Goal: Information Seeking & Learning: Learn about a topic

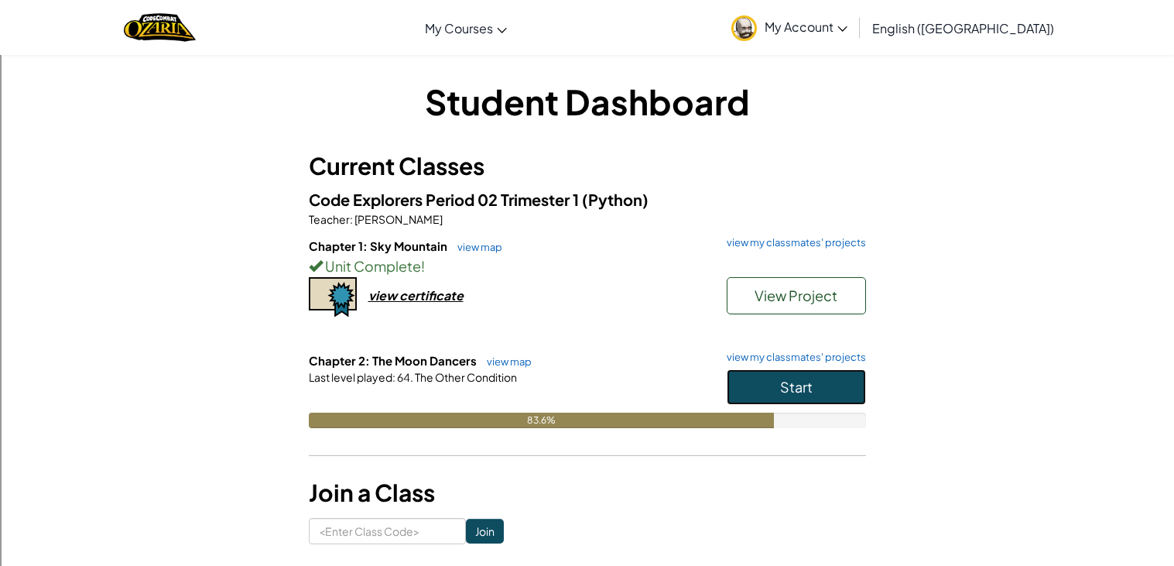
click at [783, 382] on span "Start" at bounding box center [796, 387] width 32 height 18
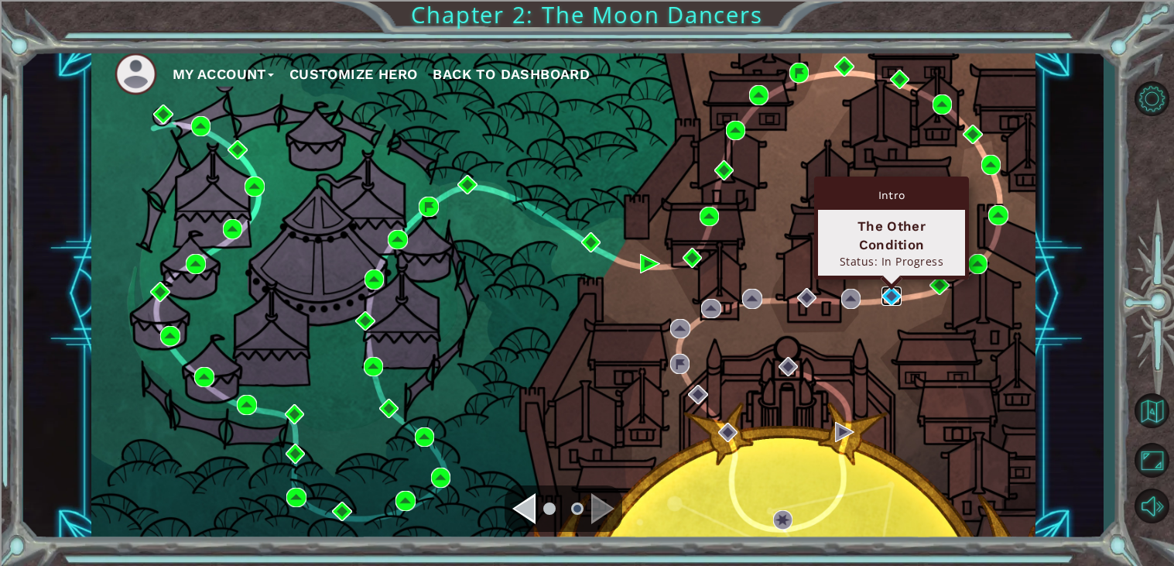
click at [891, 296] on img at bounding box center [891, 296] width 20 height 20
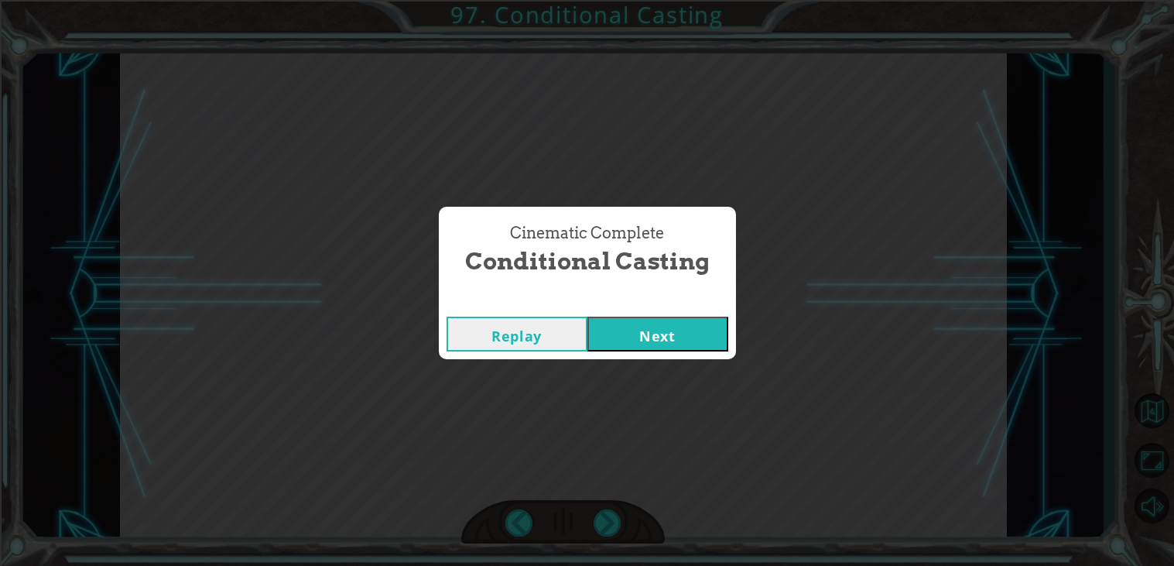
click at [703, 329] on button "Next" at bounding box center [657, 333] width 141 height 35
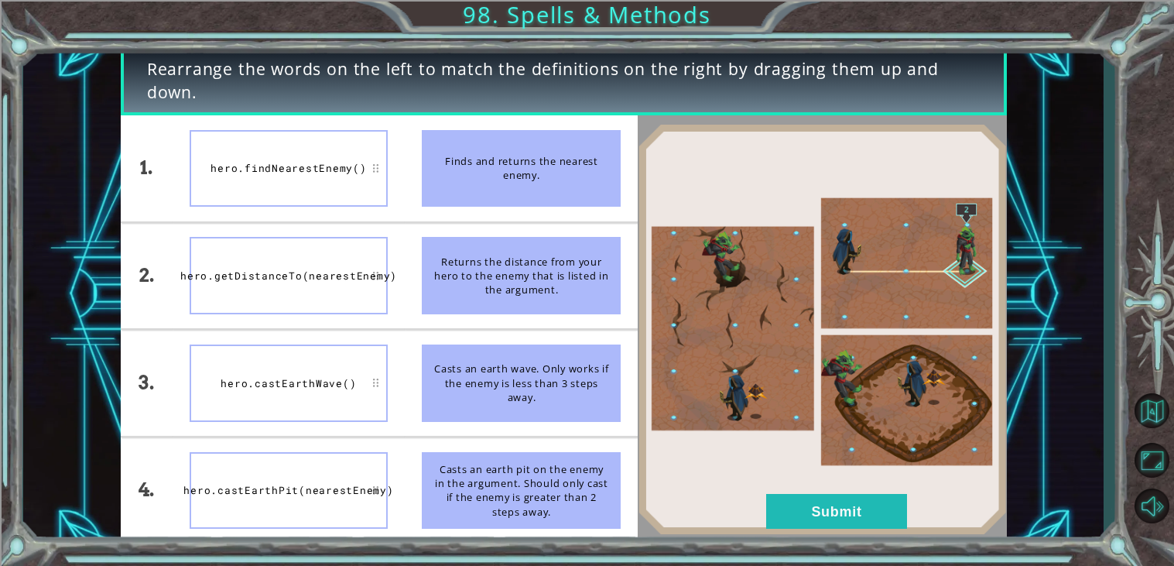
click at [258, 565] on div "Rearrange the words on the left to match the definitions on the right by draggi…" at bounding box center [587, 283] width 1174 height 566
click at [46, 467] on div "Rearrange the words on the left to match the definitions on the right by draggi…" at bounding box center [563, 293] width 1080 height 497
click at [843, 515] on button "Submit" at bounding box center [836, 511] width 141 height 35
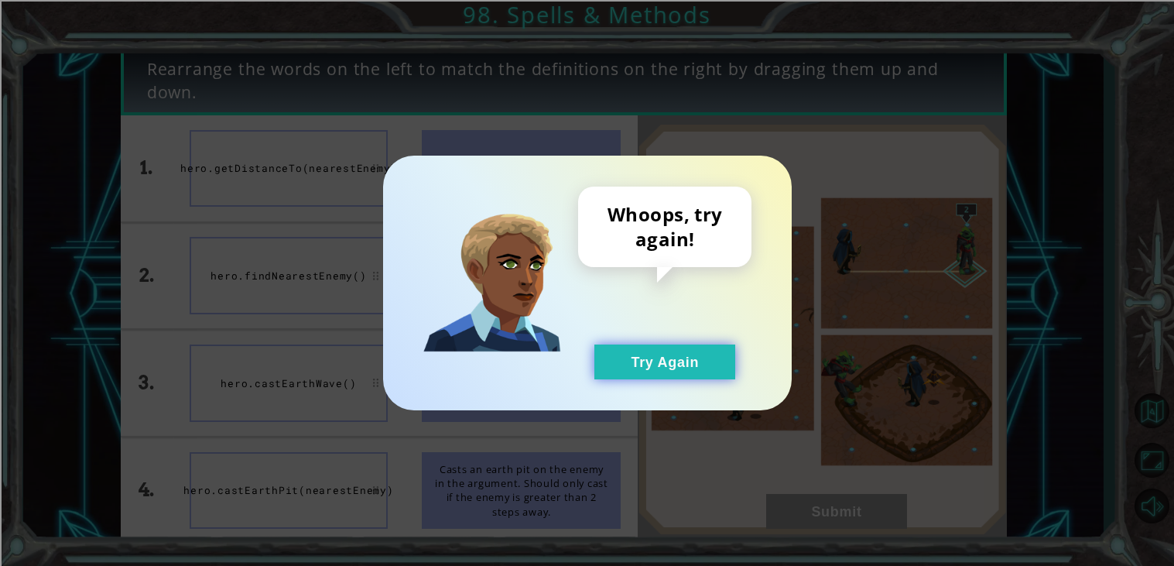
click at [708, 368] on button "Try Again" at bounding box center [664, 361] width 141 height 35
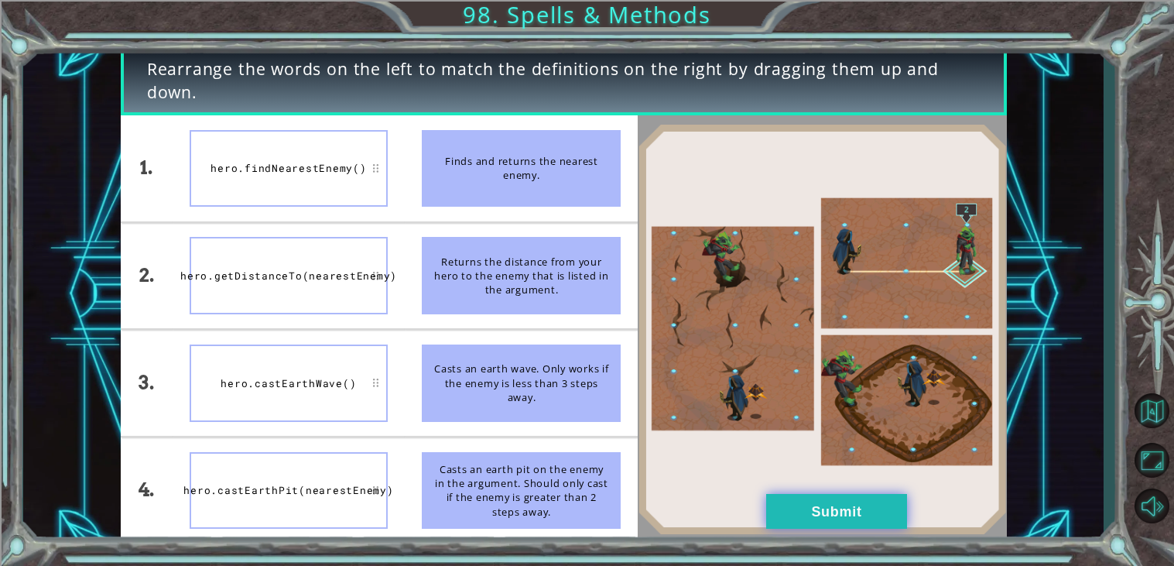
click at [846, 517] on button "Submit" at bounding box center [836, 511] width 141 height 35
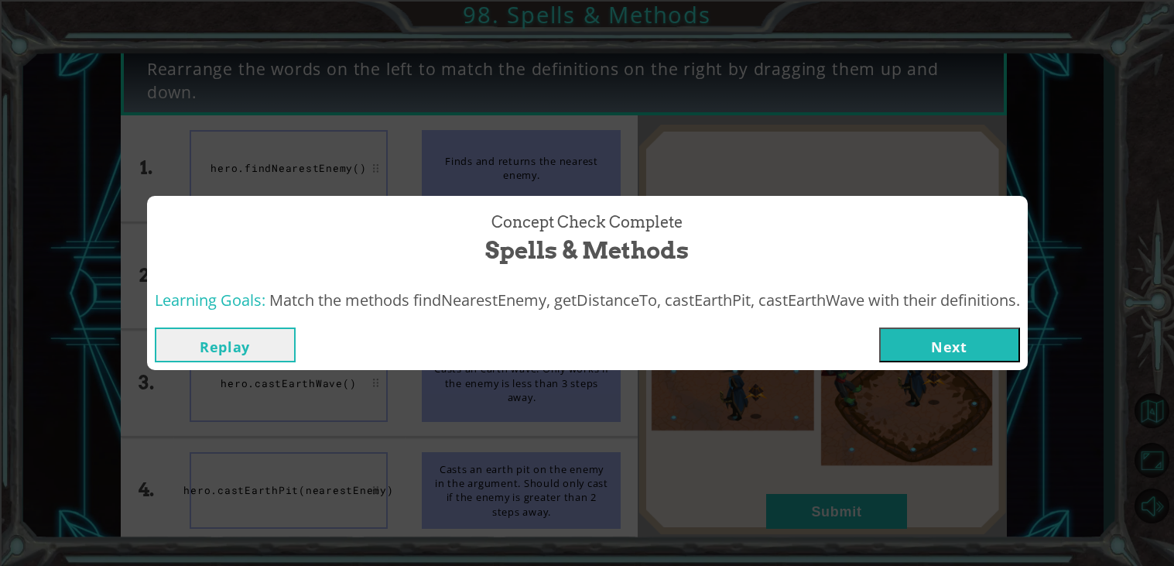
click at [986, 349] on button "Next" at bounding box center [949, 344] width 141 height 35
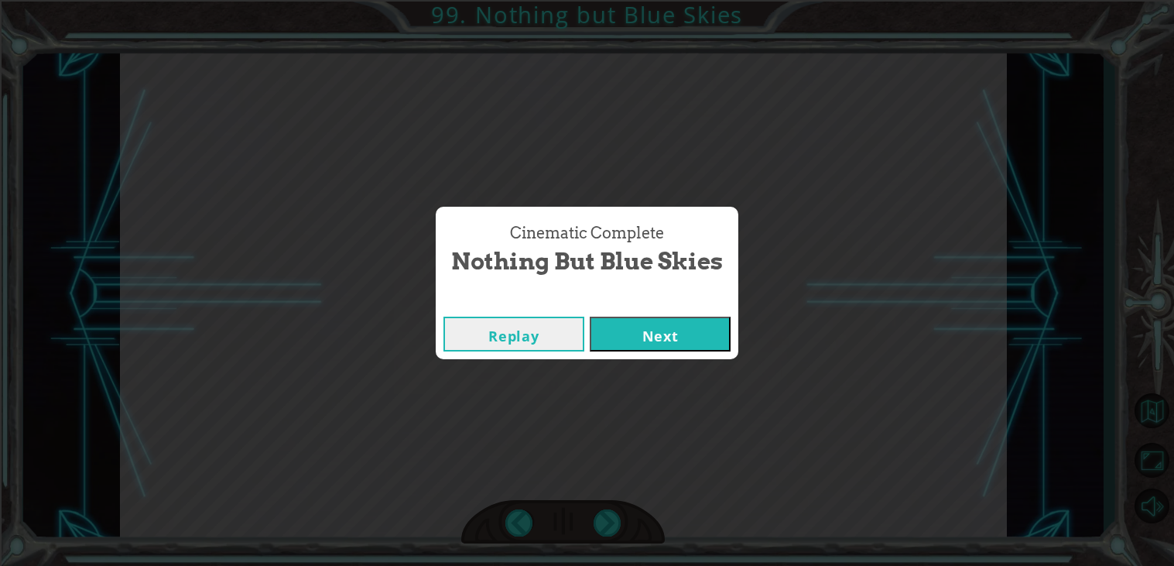
click at [674, 378] on div "Cinematic Complete Nothing but Blue Skies Replay Next" at bounding box center [587, 283] width 1174 height 566
click at [662, 348] on button "Next" at bounding box center [660, 333] width 141 height 35
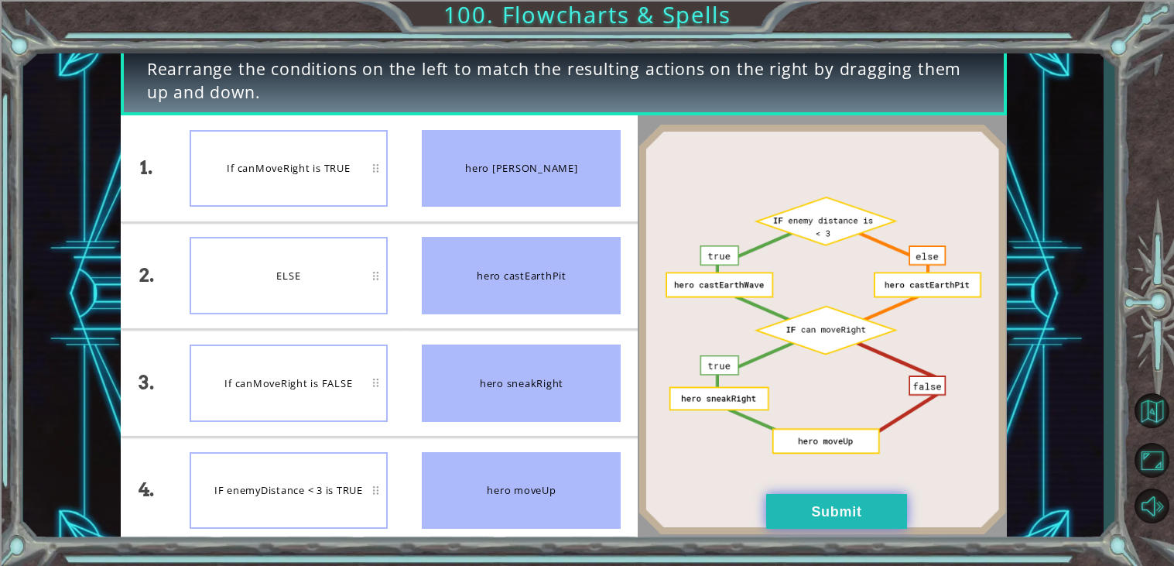
click at [906, 504] on button "Submit" at bounding box center [836, 511] width 141 height 35
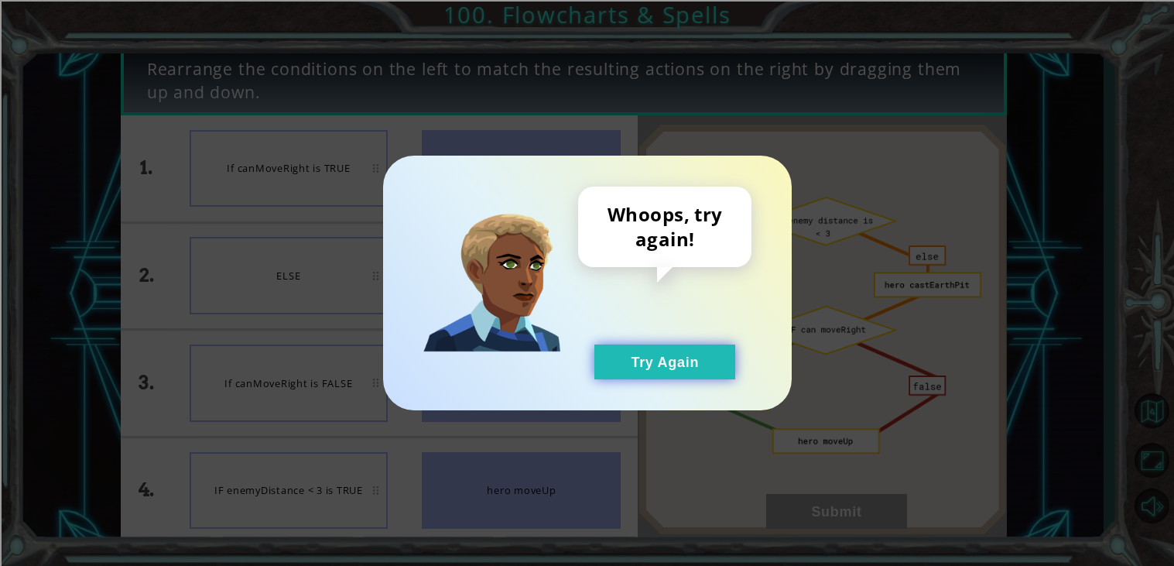
click at [691, 375] on button "Try Again" at bounding box center [664, 361] width 141 height 35
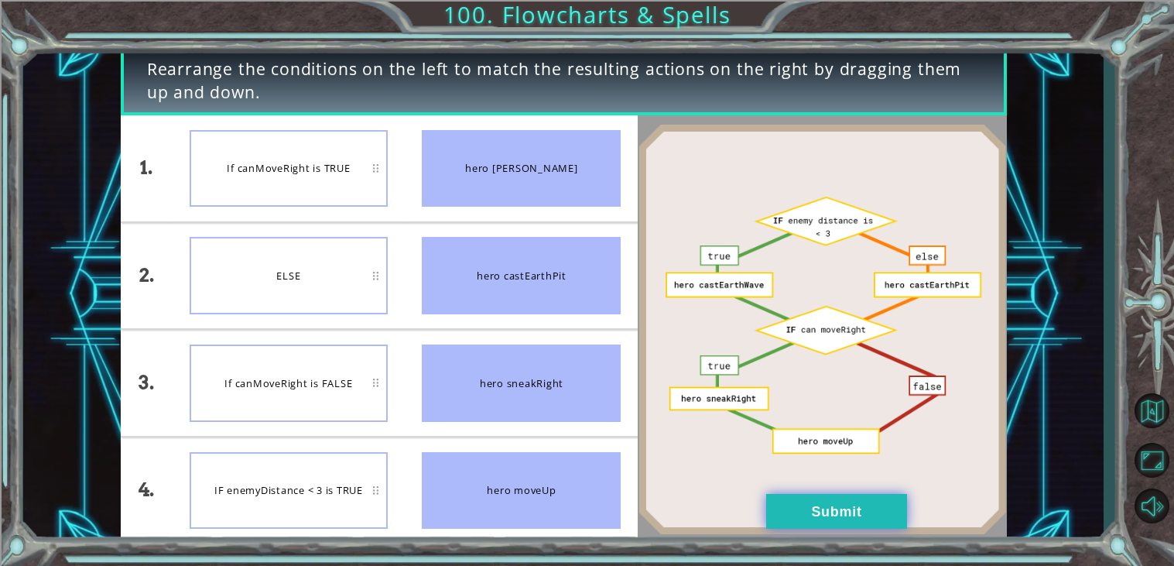
click at [862, 516] on button "Submit" at bounding box center [836, 511] width 141 height 35
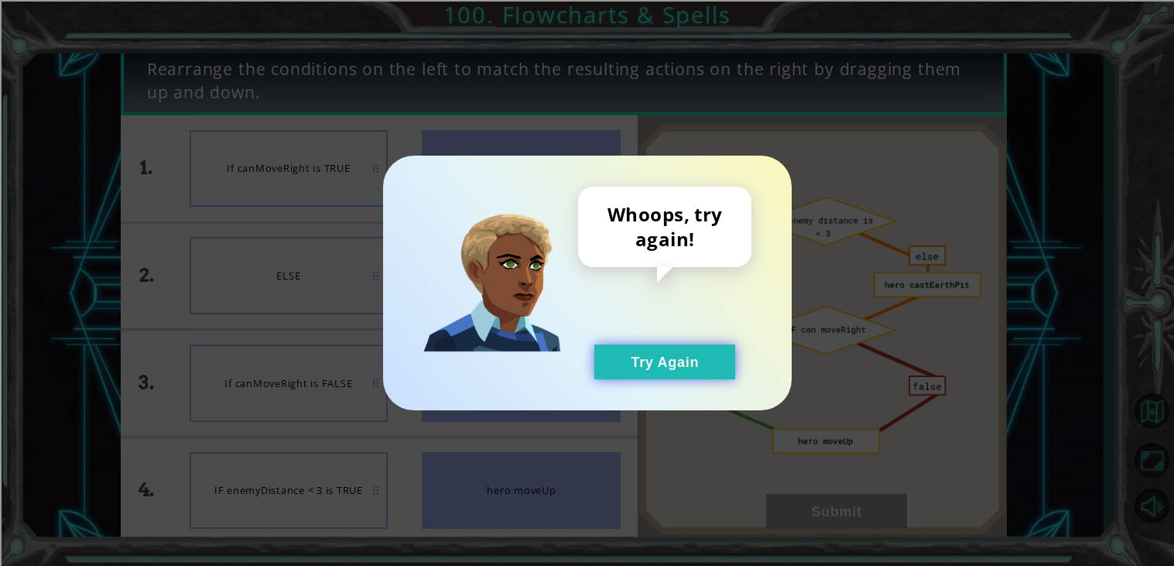
click at [693, 362] on button "Try Again" at bounding box center [664, 361] width 141 height 35
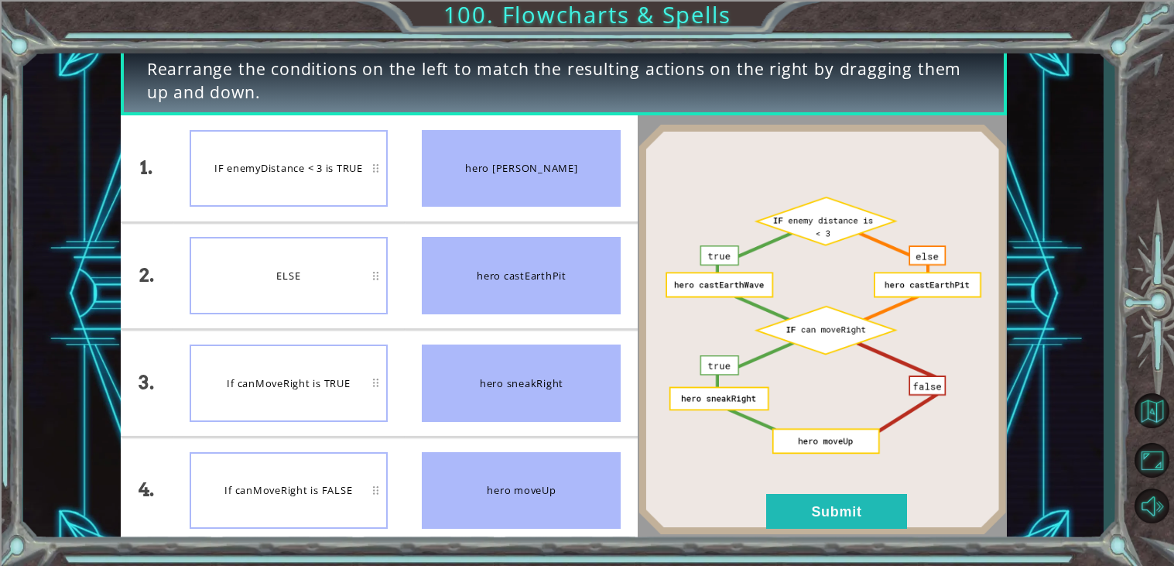
click at [866, 540] on div at bounding box center [822, 329] width 368 height 428
click at [836, 521] on button "Submit" at bounding box center [836, 511] width 141 height 35
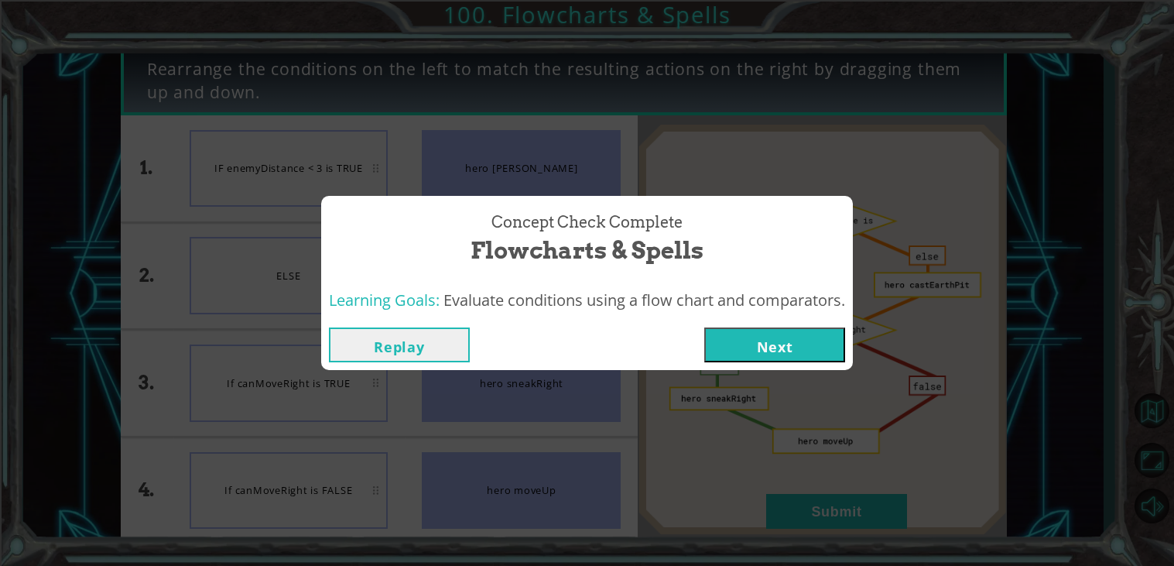
click at [806, 348] on button "Next" at bounding box center [774, 344] width 141 height 35
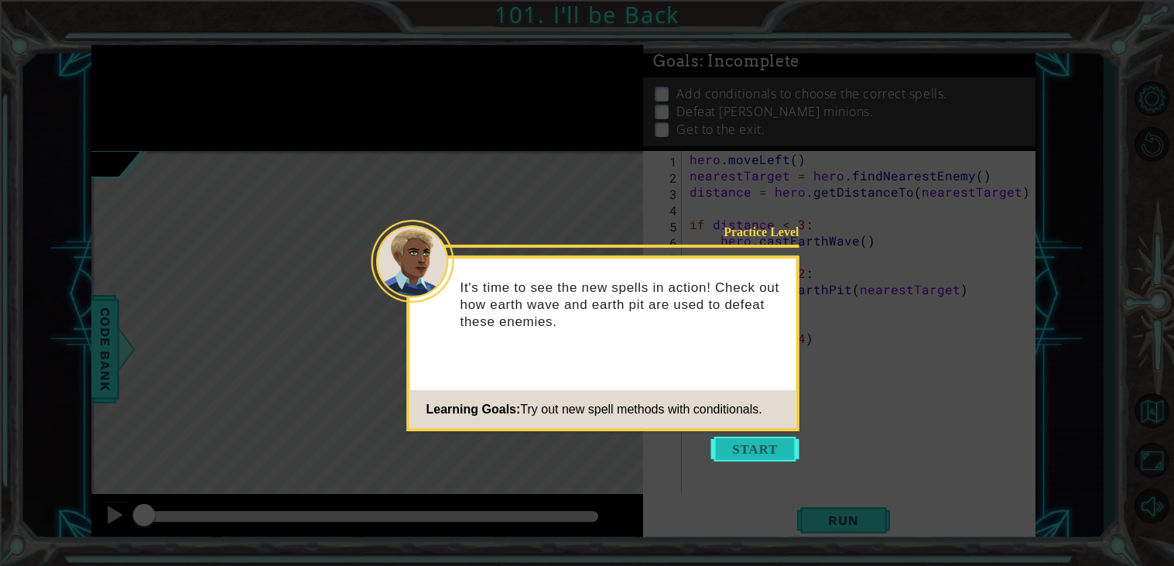
click at [739, 436] on button "Start" at bounding box center [755, 448] width 88 height 25
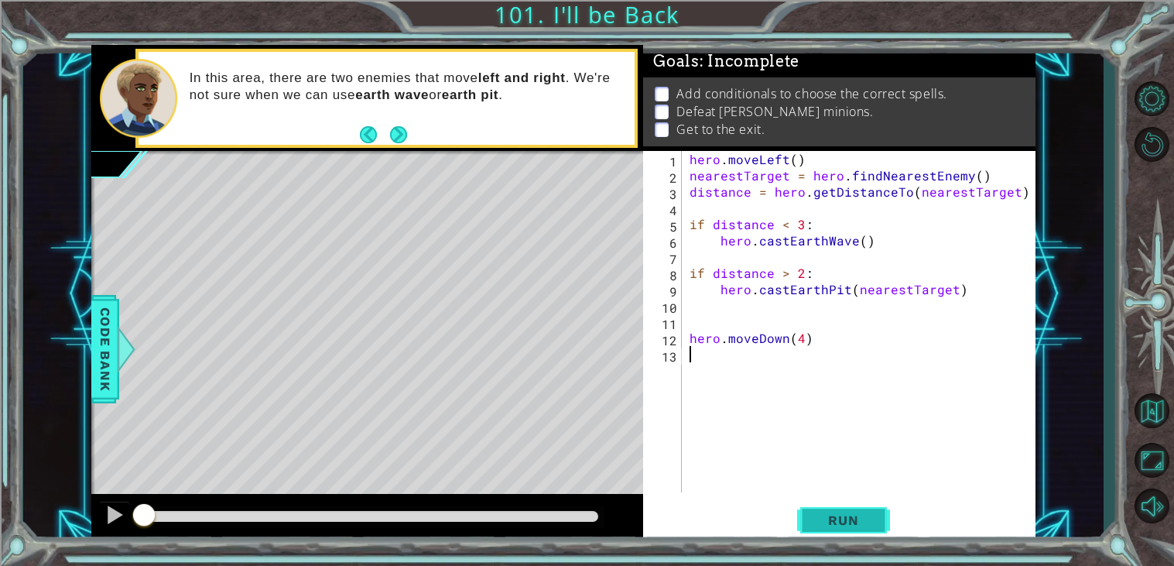
click at [853, 511] on button "Run" at bounding box center [843, 520] width 93 height 39
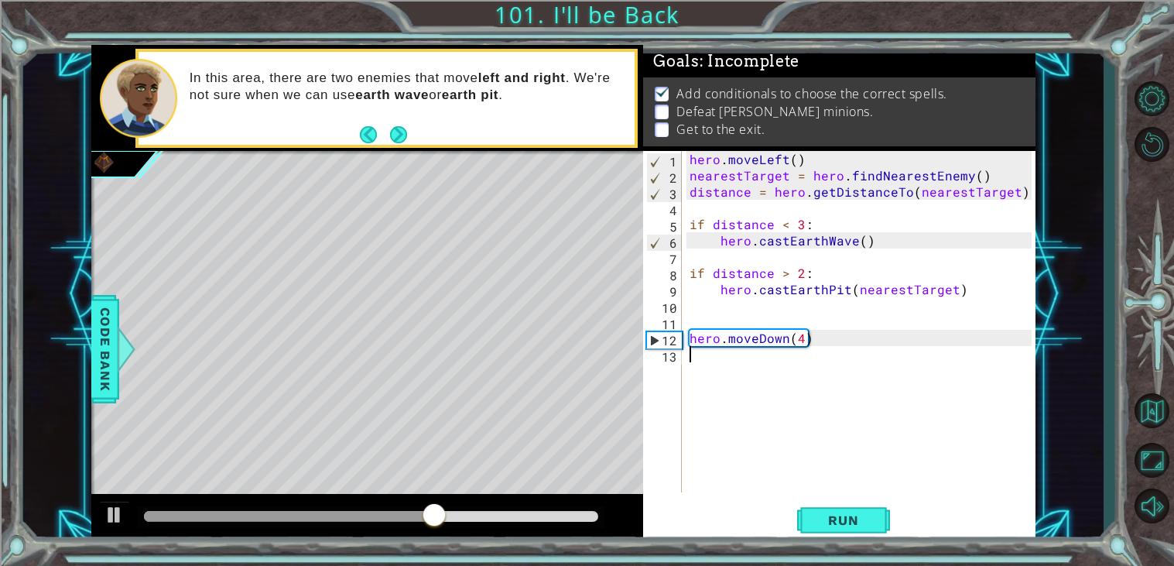
click at [757, 312] on div "hero . moveLeft ( ) nearestTarget = hero . findNearestEnemy ( ) distance = hero…" at bounding box center [862, 338] width 353 height 374
type textarea "hero.castEarthPit(nearestTarget)"
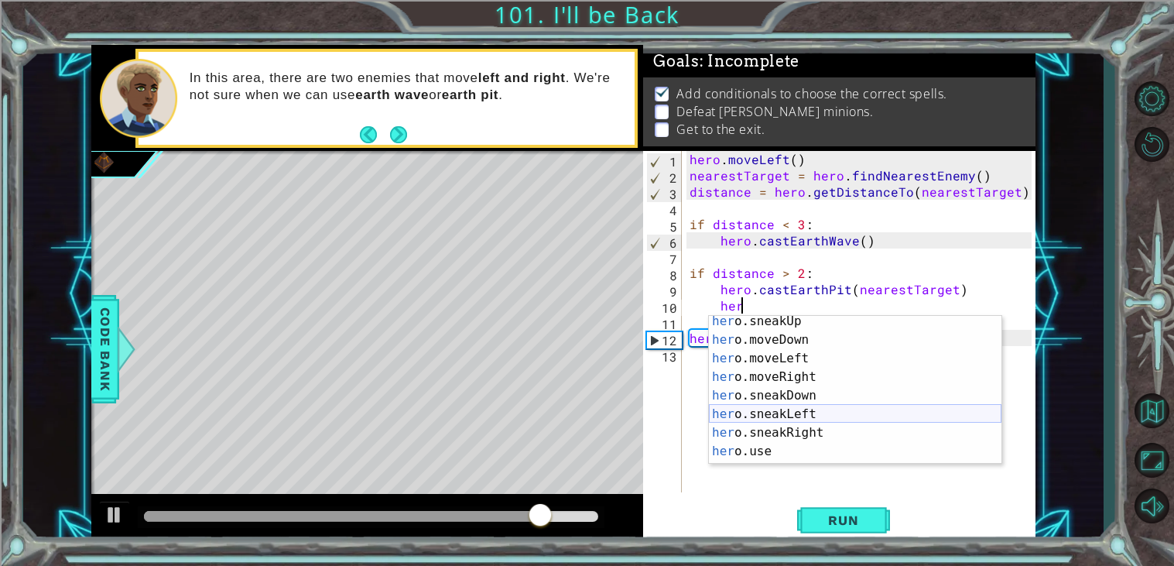
scroll to position [115, 0]
click at [829, 377] on div "her o.sneakUp press enter her o.moveDown press enter her o.moveLeft press enter…" at bounding box center [855, 405] width 292 height 186
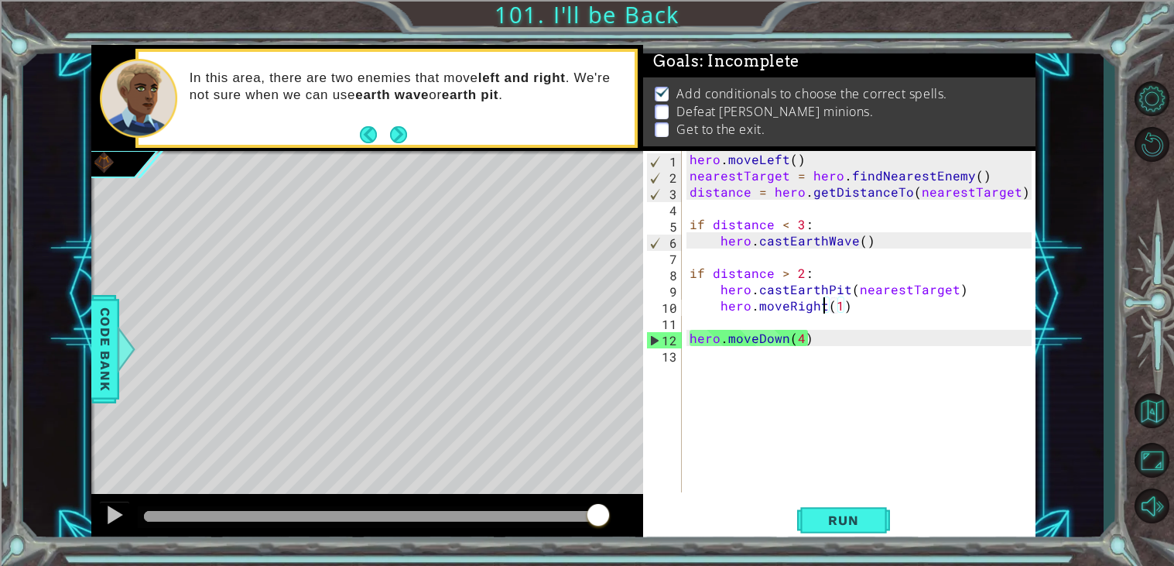
click at [821, 304] on div "hero . moveLeft ( ) nearestTarget = hero . findNearestEnemy ( ) distance = hero…" at bounding box center [862, 338] width 353 height 374
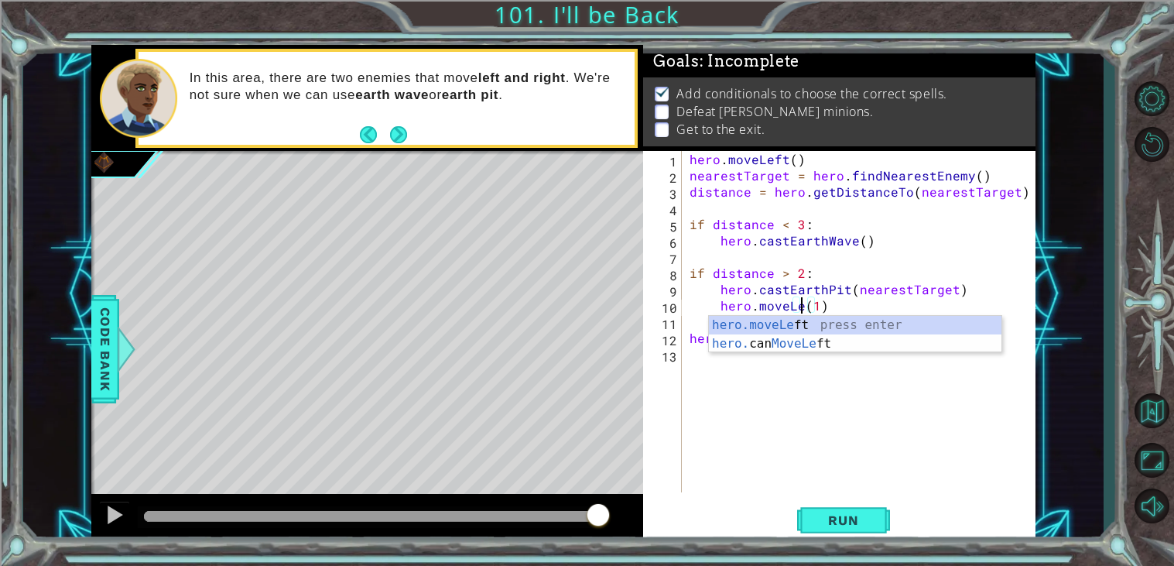
scroll to position [0, 7]
click at [843, 348] on div "hero.moveLe ft press enter hero. can MoveLe ft press enter" at bounding box center [855, 353] width 292 height 74
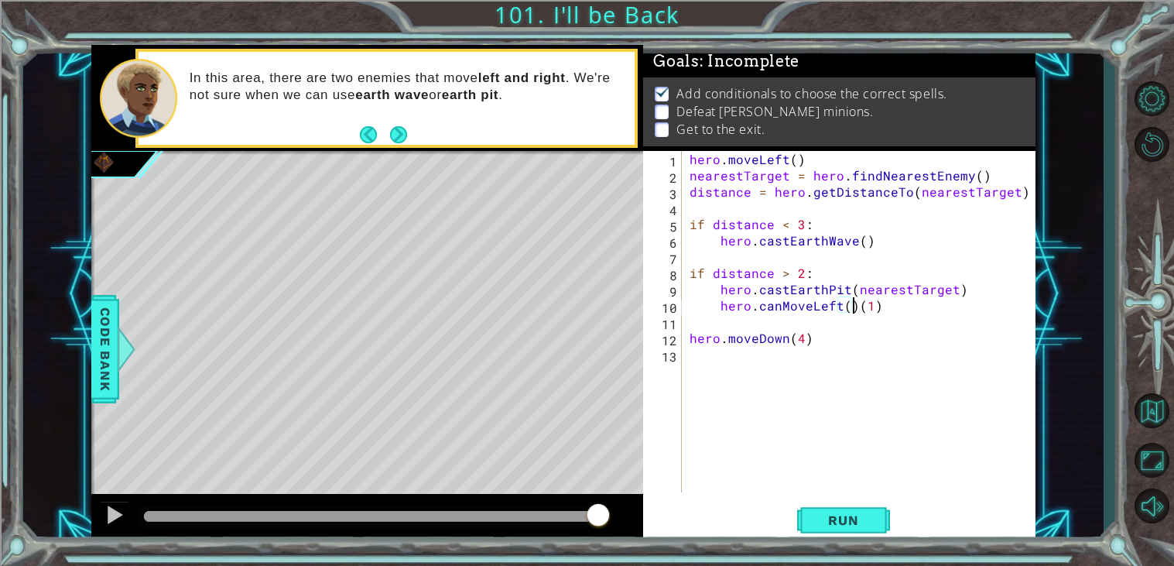
click at [869, 306] on div "hero . moveLeft ( ) nearestTarget = hero . findNearestEnemy ( ) distance = hero…" at bounding box center [862, 338] width 353 height 374
click at [874, 310] on div "hero . moveLeft ( ) nearestTarget = hero . findNearestEnemy ( ) distance = hero…" at bounding box center [862, 338] width 353 height 374
click at [846, 307] on div "hero . moveLeft ( ) nearestTarget = hero . findNearestEnemy ( ) distance = hero…" at bounding box center [862, 338] width 353 height 374
type textarea "hero.canMoveLeft(1)"
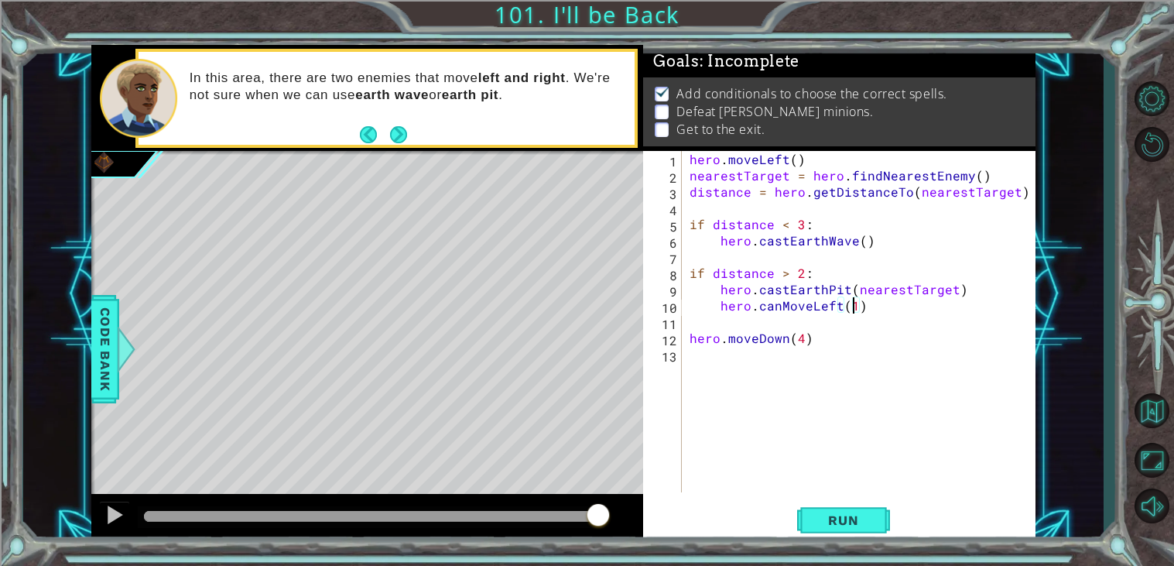
click at [886, 311] on div "hero . moveLeft ( ) nearestTarget = hero . findNearestEnemy ( ) distance = hero…" at bounding box center [862, 338] width 353 height 374
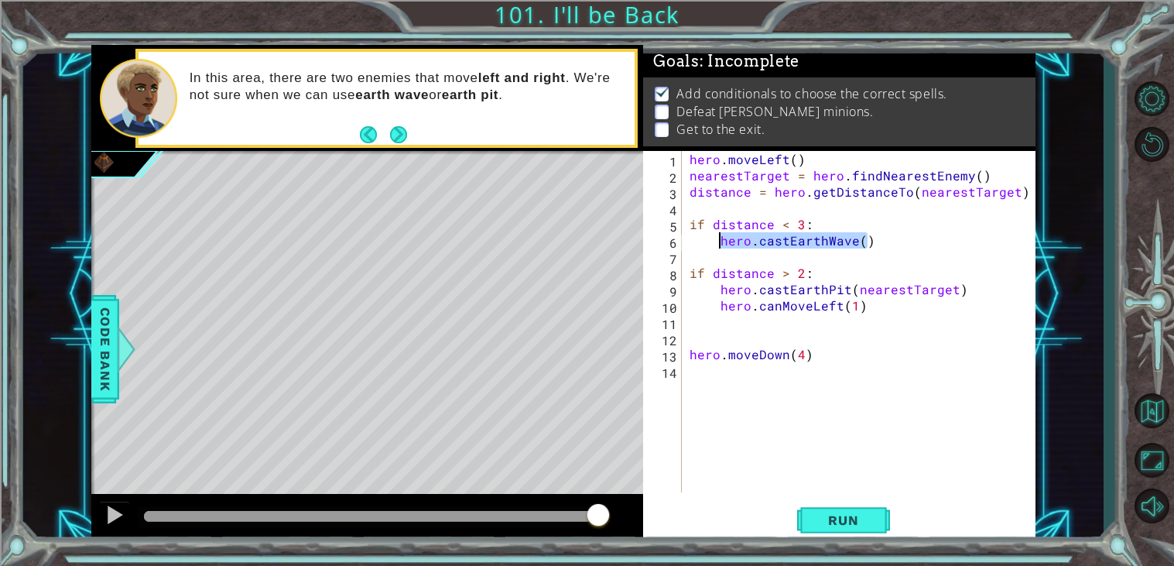
drag, startPoint x: 882, startPoint y: 242, endPoint x: 717, endPoint y: 237, distance: 164.9
click at [717, 237] on div "hero . moveLeft ( ) nearestTarget = hero . findNearestEnemy ( ) distance = hero…" at bounding box center [862, 338] width 353 height 374
type textarea "hero.castEarthWave()"
click at [760, 372] on div "hero . moveLeft ( ) nearestTarget = hero . findNearestEnemy ( ) distance = hero…" at bounding box center [862, 338] width 353 height 374
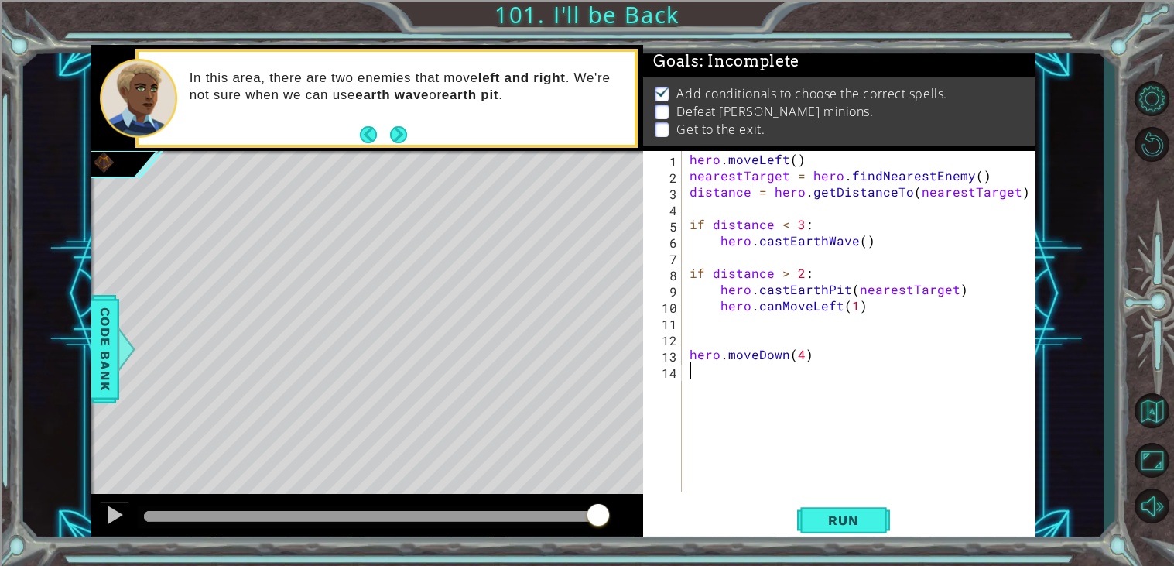
click at [894, 303] on div "hero . moveLeft ( ) nearestTarget = hero . findNearestEnemy ( ) distance = hero…" at bounding box center [862, 338] width 353 height 374
type textarea "hero.canMoveLeft(1)"
paste textarea "hero.castEarthWave()"
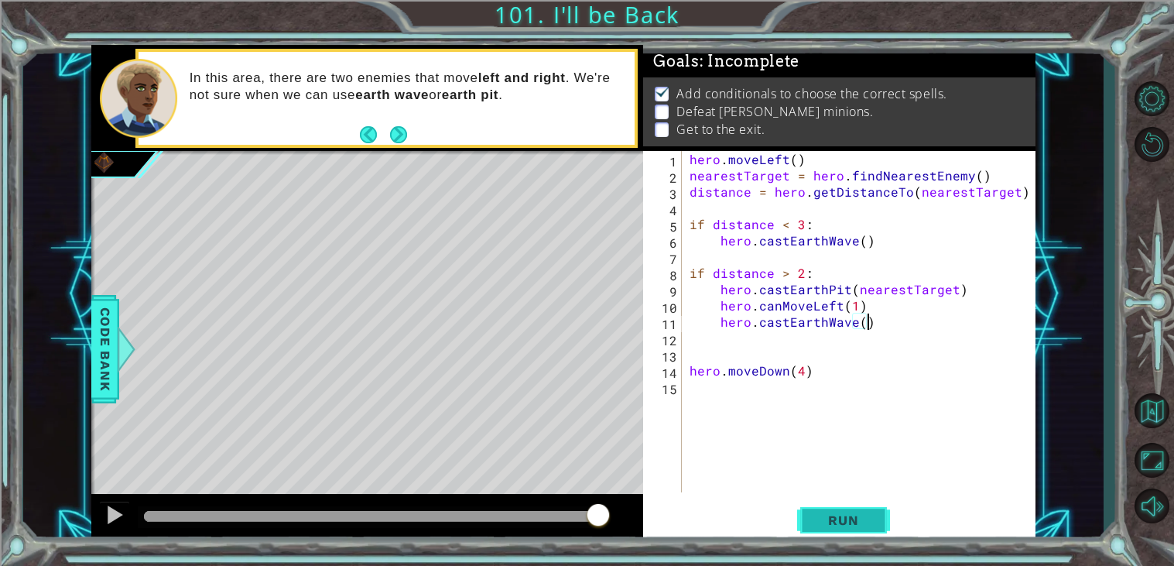
click at [830, 518] on span "Run" at bounding box center [842, 519] width 61 height 15
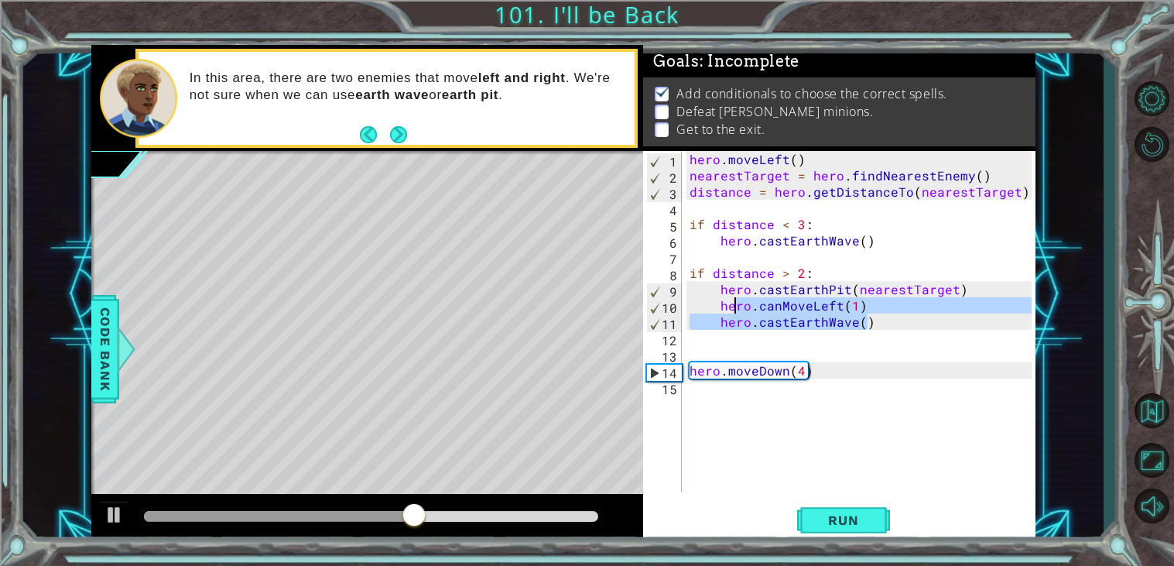
drag, startPoint x: 891, startPoint y: 315, endPoint x: 737, endPoint y: 300, distance: 155.4
click at [737, 300] on div "hero . moveLeft ( ) nearestTarget = hero . findNearestEnemy ( ) distance = hero…" at bounding box center [862, 338] width 353 height 374
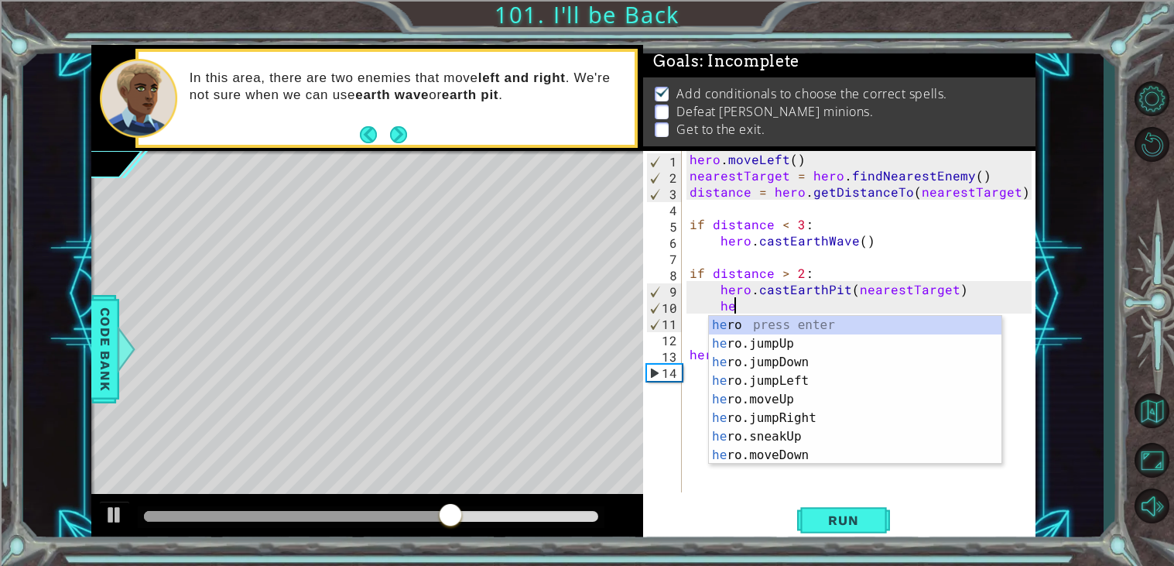
type textarea "h"
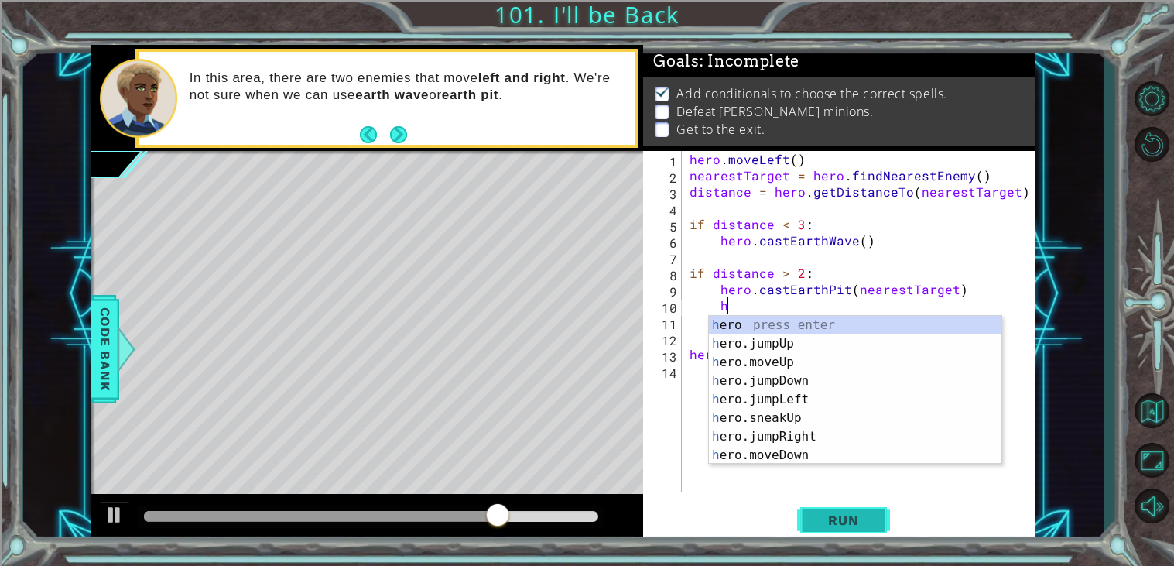
scroll to position [0, 2]
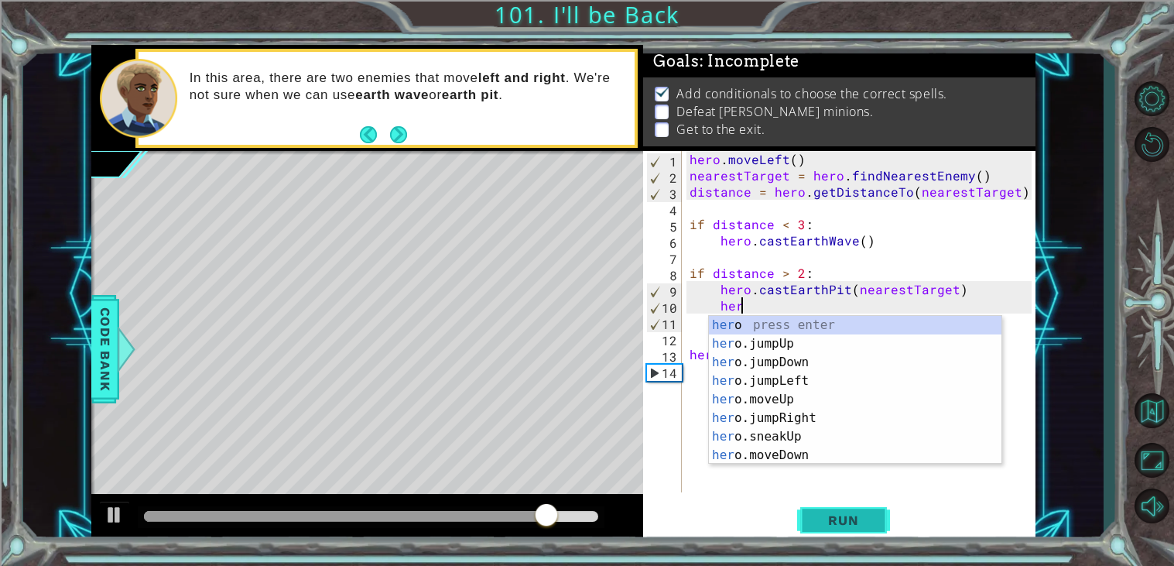
click at [850, 532] on button "Run" at bounding box center [843, 520] width 93 height 39
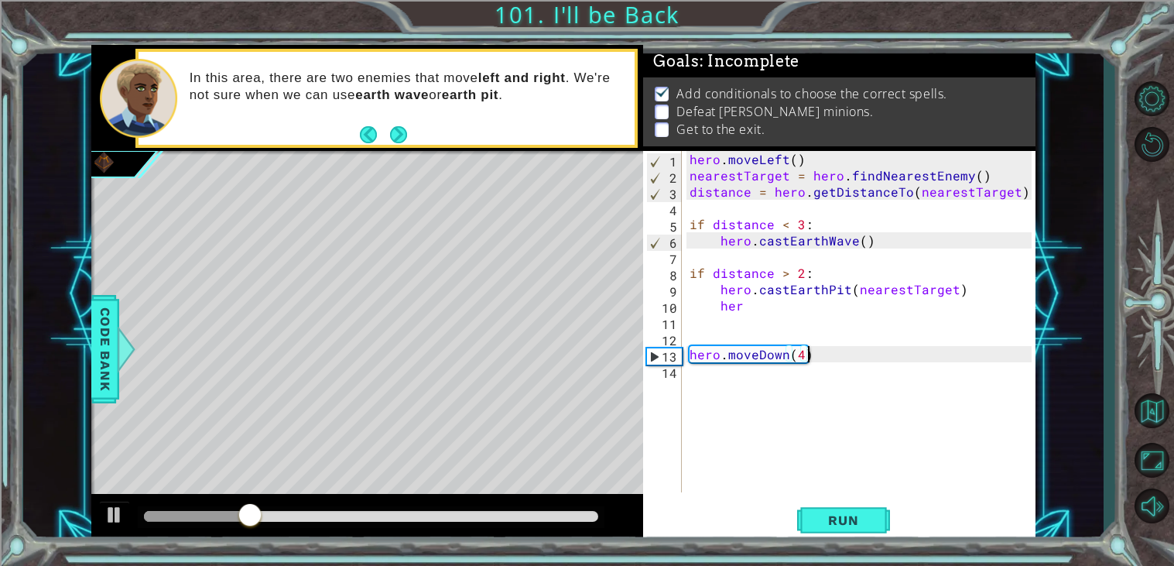
click at [817, 356] on div "hero . moveLeft ( ) nearestTarget = hero . findNearestEnemy ( ) distance = hero…" at bounding box center [862, 338] width 353 height 374
type textarea "hero.moveDown(4)"
type textarea "h"
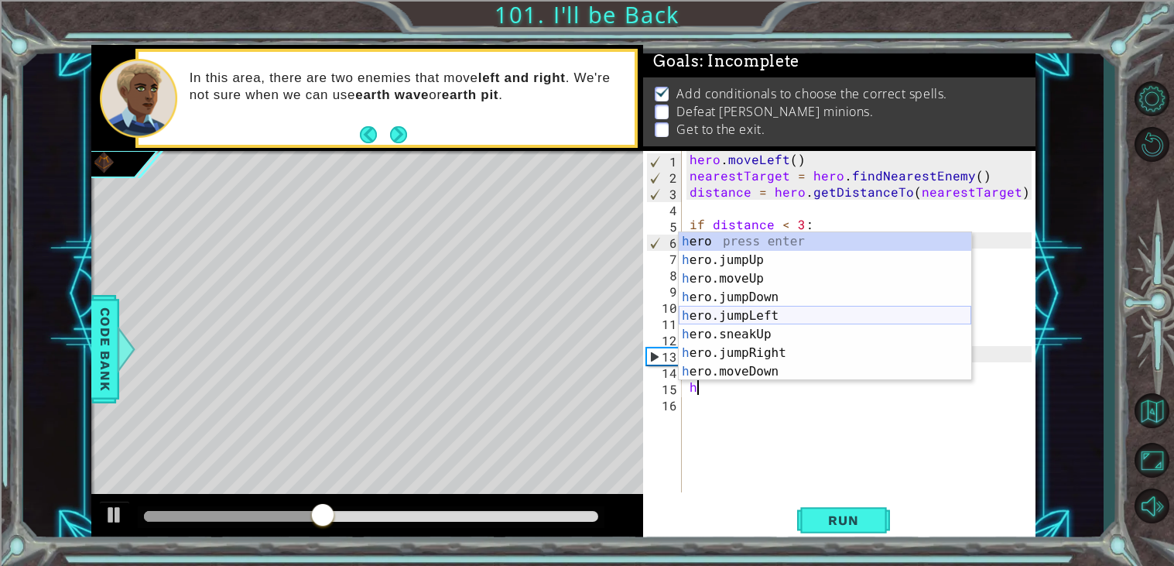
scroll to position [12, 0]
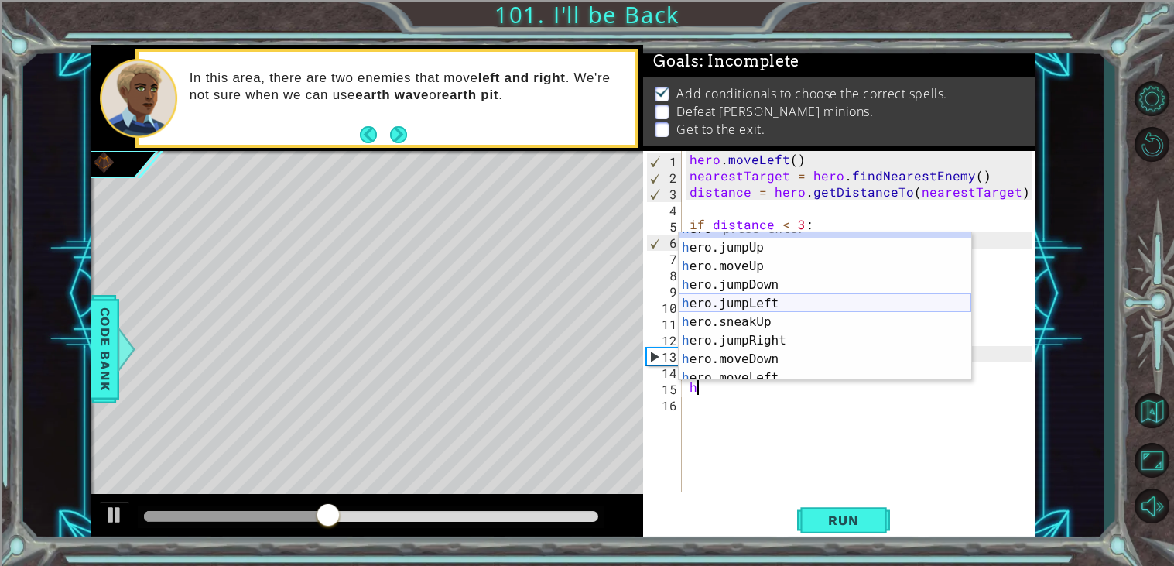
click at [857, 313] on div "h ero press enter h ero.jumpUp press enter h ero.moveUp press enter h ero.jumpD…" at bounding box center [825, 313] width 292 height 186
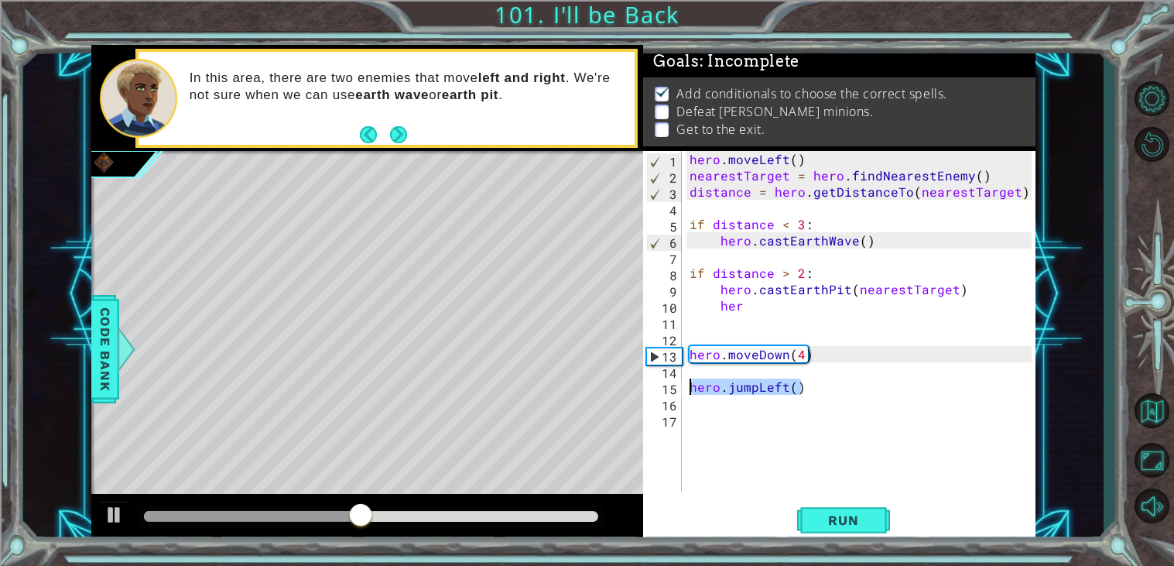
drag, startPoint x: 846, startPoint y: 381, endPoint x: 690, endPoint y: 388, distance: 156.4
click at [690, 388] on div "hero . moveLeft ( ) nearestTarget = hero . findNearestEnemy ( ) distance = hero…" at bounding box center [862, 338] width 353 height 374
type textarea "hero.jumpLeft()"
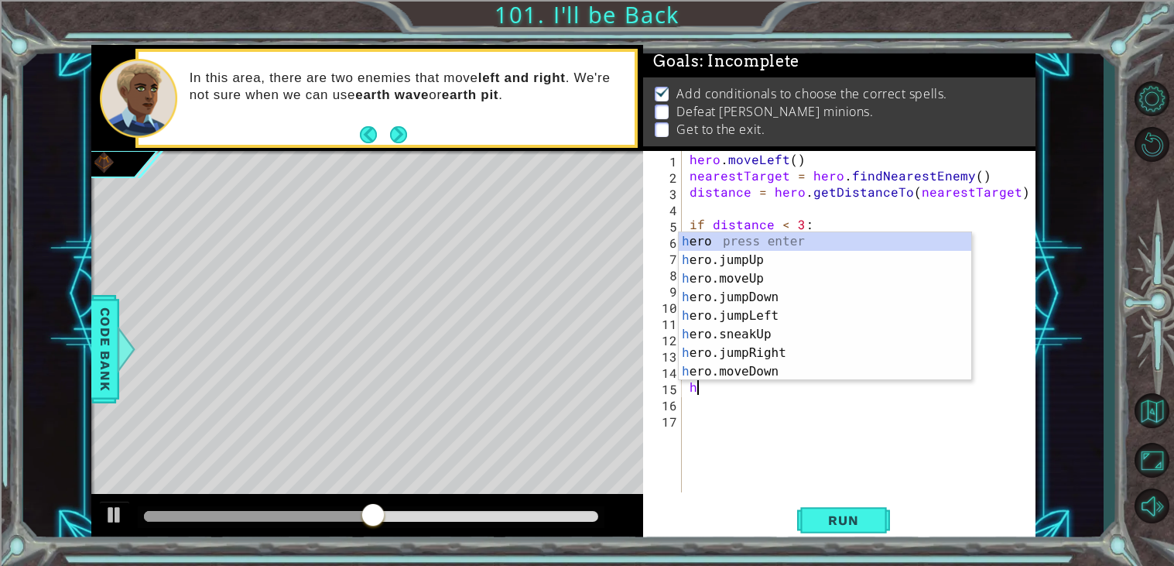
scroll to position [0, 0]
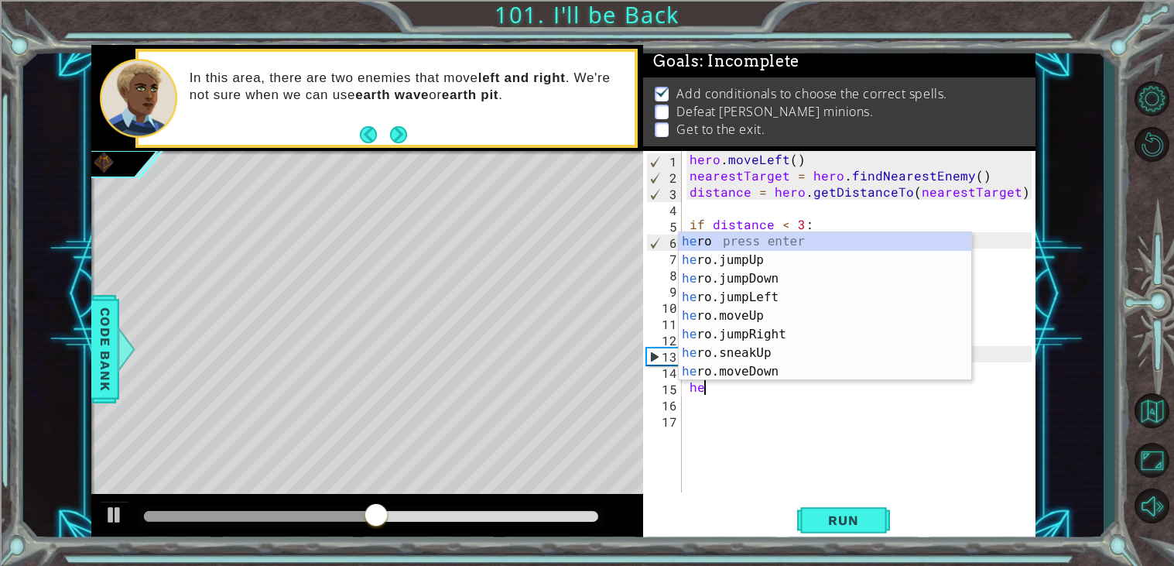
type textarea "her"
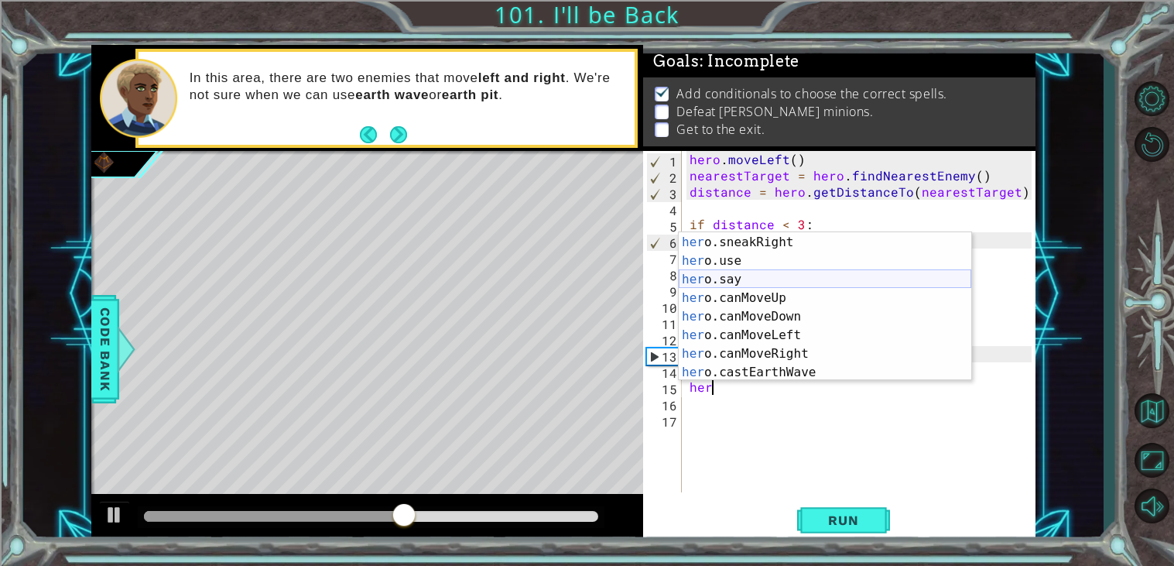
scroll to position [299, 0]
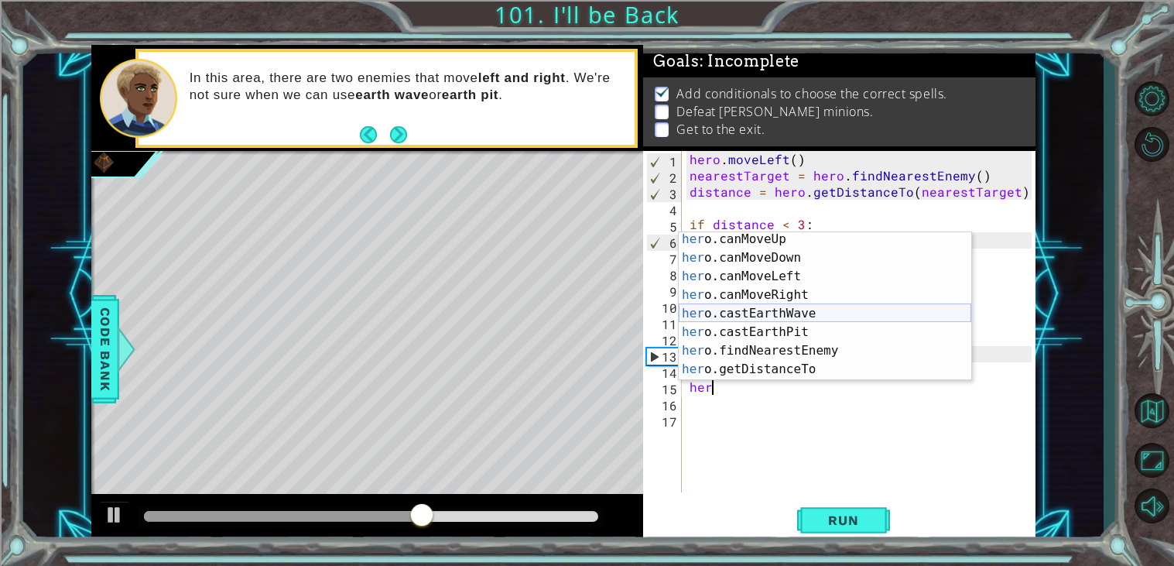
click at [829, 317] on div "her o.canMoveUp press enter her o.canMoveDown press enter her o.canMoveLeft pre…" at bounding box center [825, 323] width 292 height 186
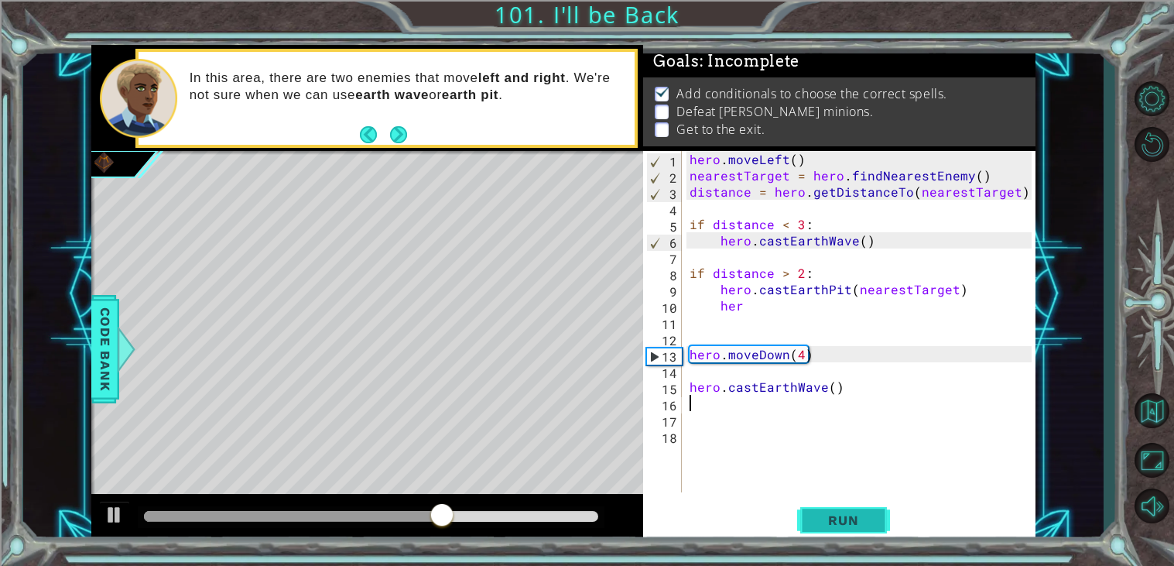
click at [846, 526] on span "Run" at bounding box center [842, 519] width 61 height 15
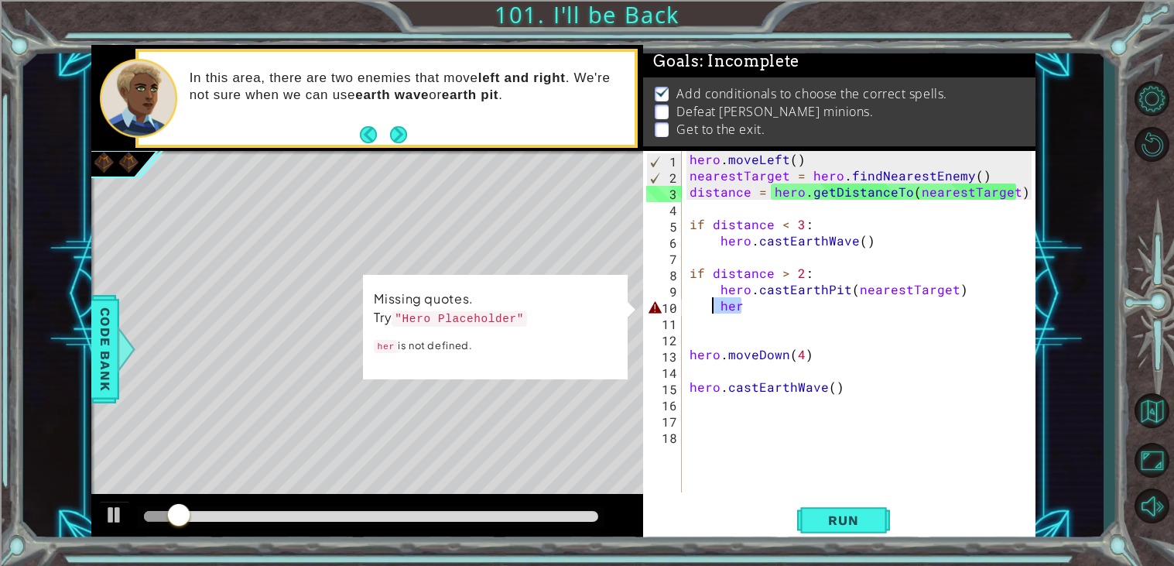
drag, startPoint x: 777, startPoint y: 306, endPoint x: 711, endPoint y: 307, distance: 65.8
click at [711, 307] on div "hero . moveLeft ( ) nearestTarget = hero . findNearestEnemy ( ) distance = hero…" at bounding box center [862, 338] width 353 height 374
type textarea "her"
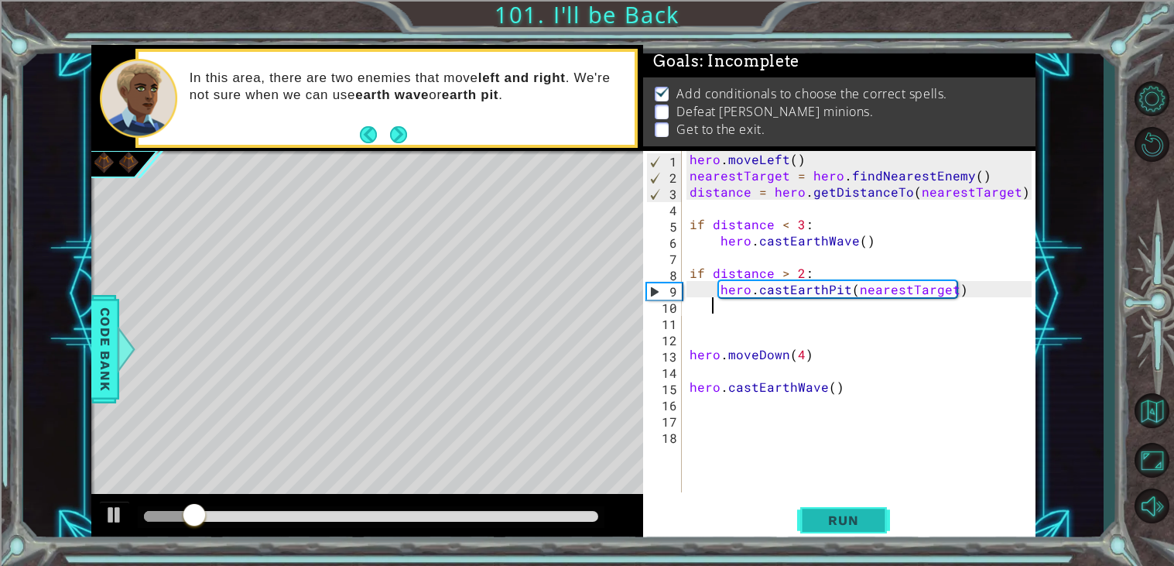
click at [833, 513] on span "Run" at bounding box center [842, 519] width 61 height 15
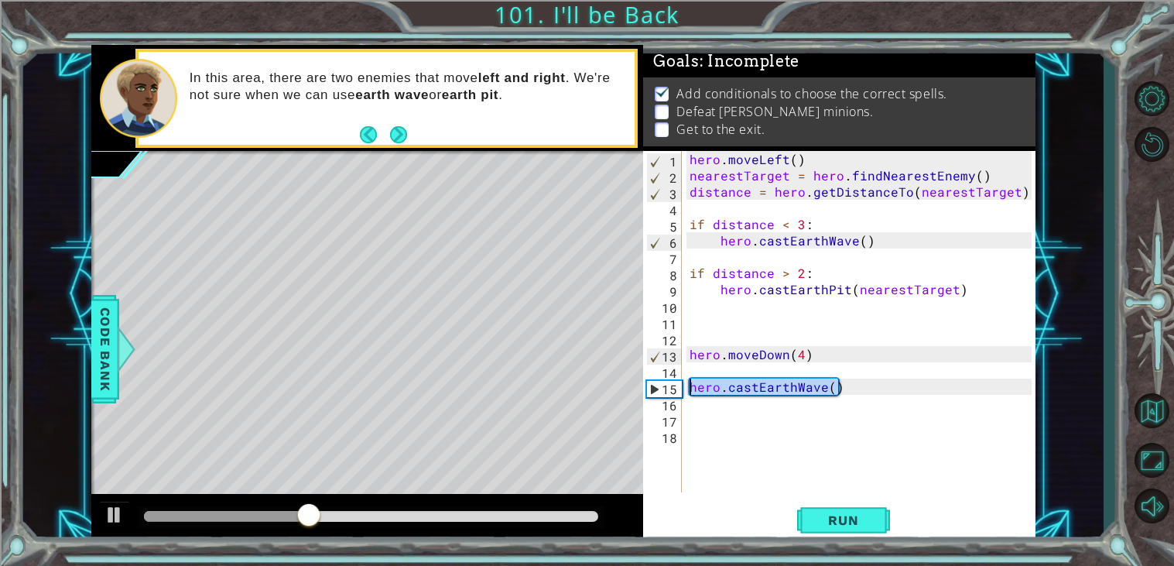
drag, startPoint x: 871, startPoint y: 386, endPoint x: 679, endPoint y: 386, distance: 191.9
click at [679, 386] on div "1 2 3 4 5 6 7 8 9 10 11 12 13 14 15 16 17 18 hero . moveLeft ( ) nearestTarget …" at bounding box center [837, 321] width 388 height 341
type textarea "hero.castEarthWave()"
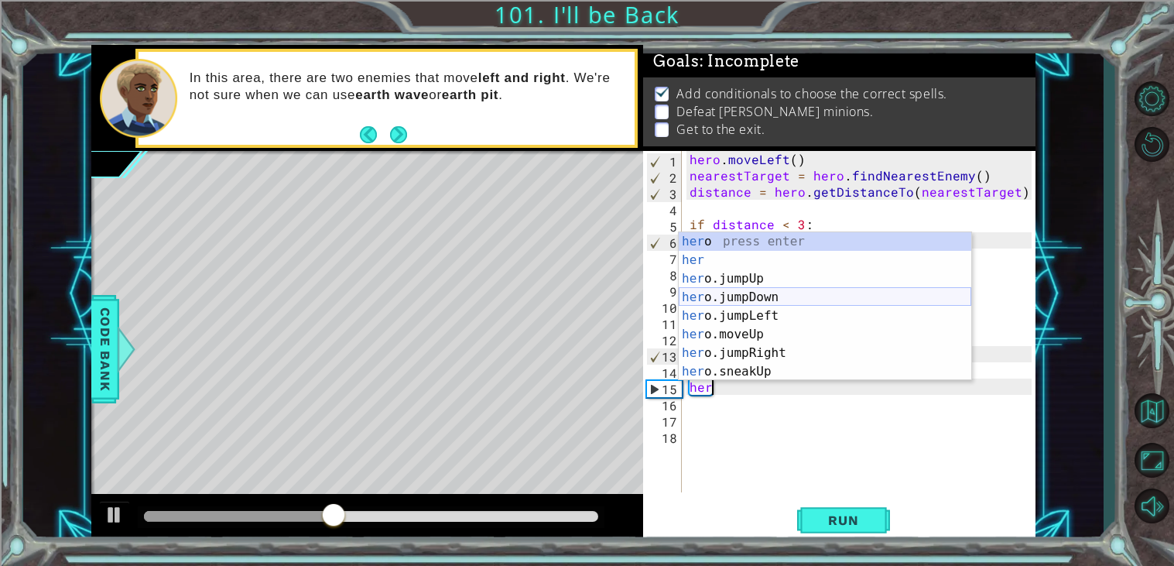
scroll to position [334, 0]
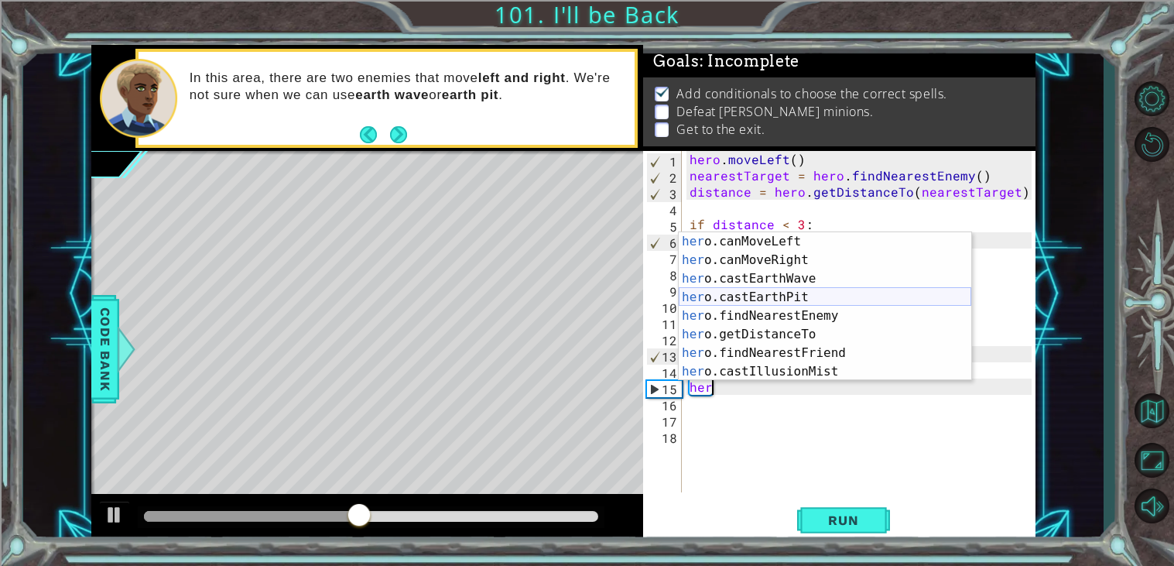
click at [798, 294] on div "her o.canMoveLeft press enter her o.canMoveRight press enter her o.castEarthWav…" at bounding box center [825, 325] width 292 height 186
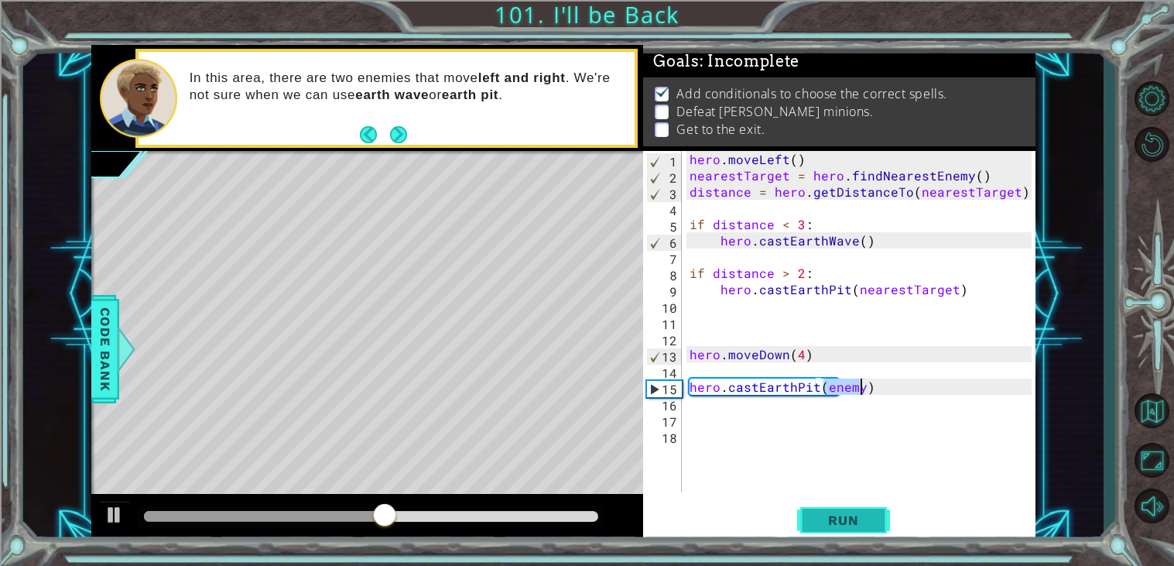
type textarea "hero.castEarthPit()"
click at [813, 328] on div "hero . moveLeft ( ) nearestTarget = hero . findNearestEnemy ( ) distance = hero…" at bounding box center [862, 338] width 353 height 374
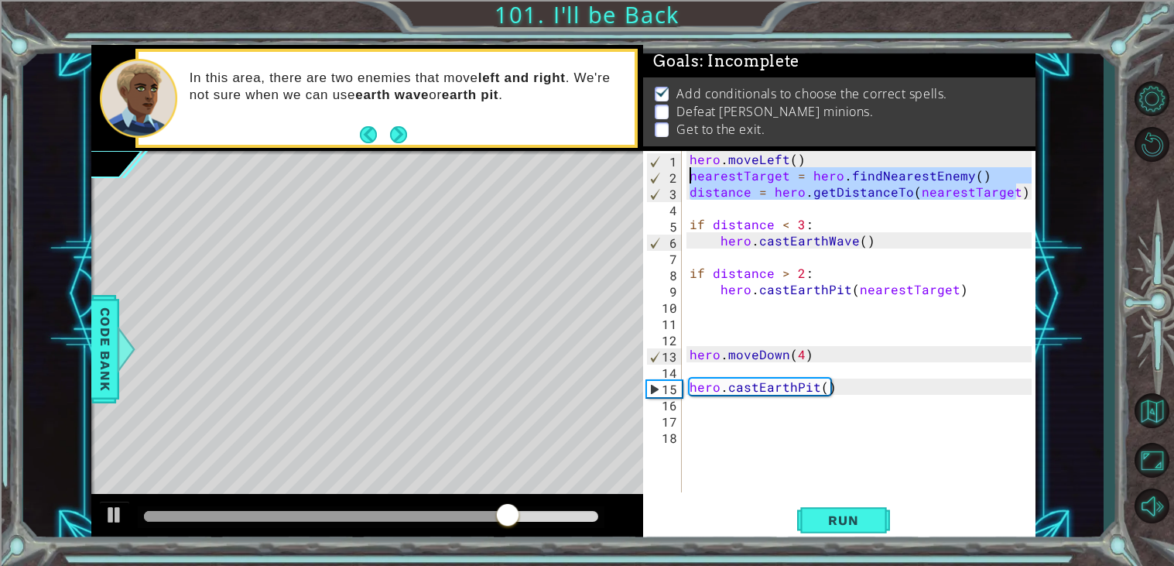
drag, startPoint x: 1024, startPoint y: 196, endPoint x: 689, endPoint y: 174, distance: 335.7
click at [689, 174] on div "hero . moveLeft ( ) nearestTarget = hero . findNearestEnemy ( ) distance = hero…" at bounding box center [862, 338] width 353 height 374
type textarea "nearestTarget = hero.findNearestEnemy() distance = hero.getDistanceTo(nearestTa…"
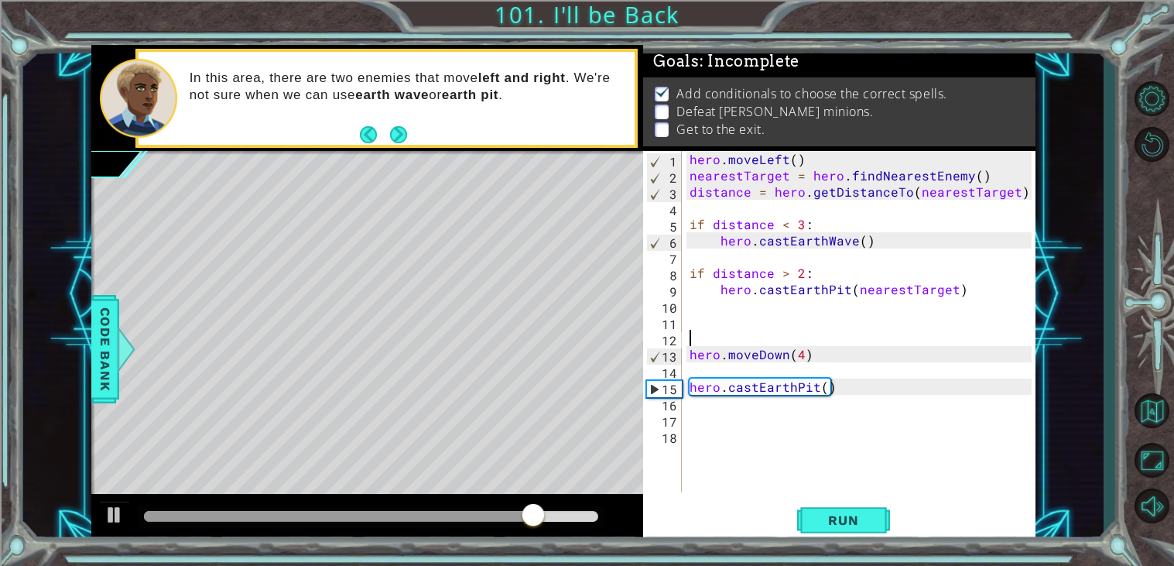
click at [688, 335] on div "hero . moveLeft ( ) nearestTarget = hero . findNearestEnemy ( ) distance = hero…" at bounding box center [862, 338] width 353 height 374
paste textarea "distance = hero.getDistanceTo(nearestTarget)"
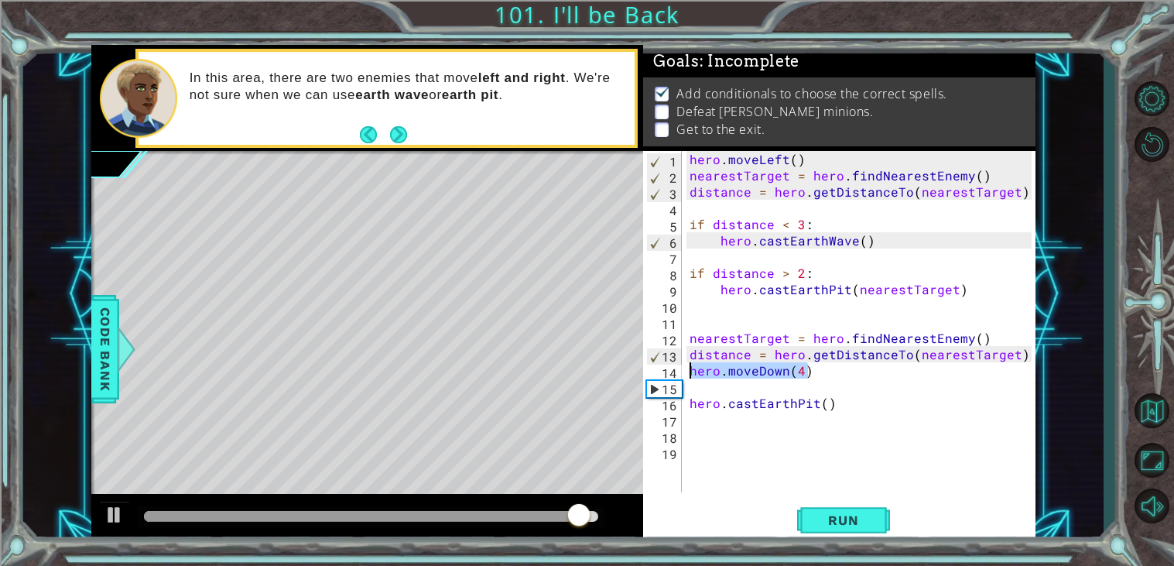
drag, startPoint x: 816, startPoint y: 368, endPoint x: 684, endPoint y: 371, distance: 132.3
click at [684, 371] on div "distance = hero.getDistanceTo(nearestTarget) 1 2 3 4 5 6 7 8 9 10 11 12 13 14 1…" at bounding box center [837, 321] width 388 height 341
type textarea "hero.moveDown(4)"
click at [698, 324] on div "hero . moveLeft ( ) nearestTarget = hero . findNearestEnemy ( ) distance = hero…" at bounding box center [862, 338] width 353 height 374
paste textarea "hero.moveDown(4)"
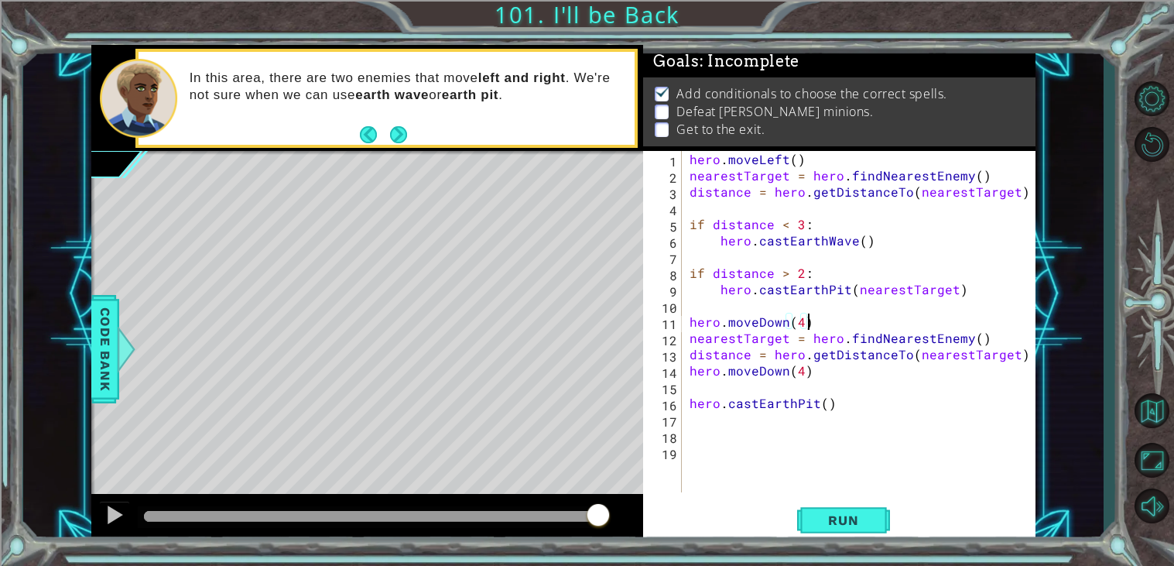
type textarea "hero.moveDown(4)"
click at [685, 402] on div "hero.moveDown(4) 1 2 3 4 5 6 7 8 9 10 11 12 13 14 15 16 17 18 19 hero . moveLef…" at bounding box center [837, 321] width 388 height 341
click at [863, 540] on button "Run" at bounding box center [843, 520] width 93 height 39
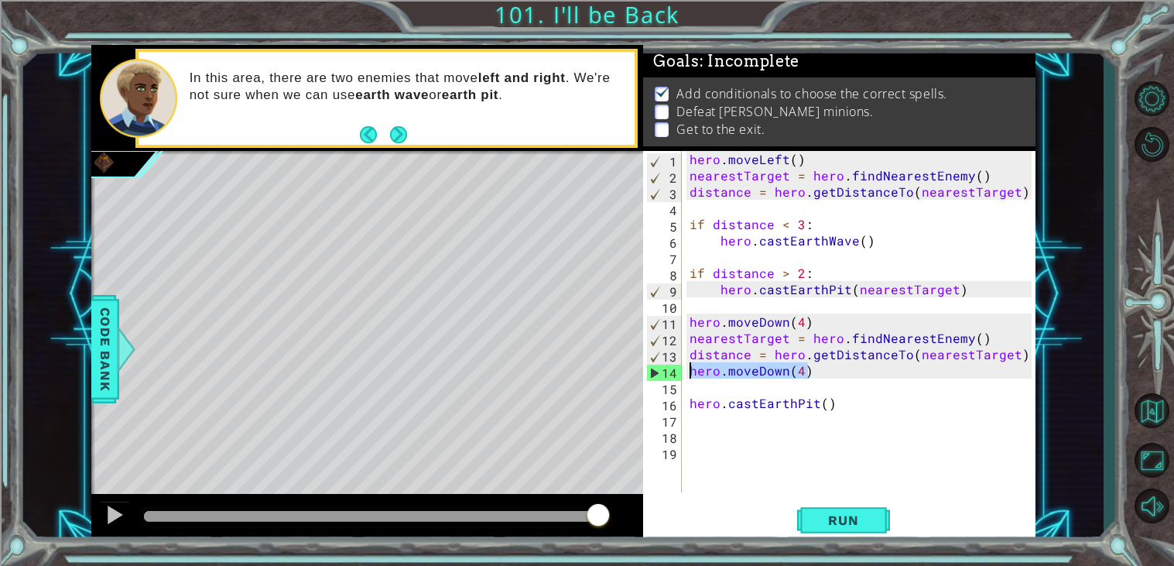
drag, startPoint x: 826, startPoint y: 378, endPoint x: 689, endPoint y: 371, distance: 137.2
click at [689, 371] on div "hero . moveLeft ( ) nearestTarget = hero . findNearestEnemy ( ) distance = hero…" at bounding box center [862, 338] width 353 height 374
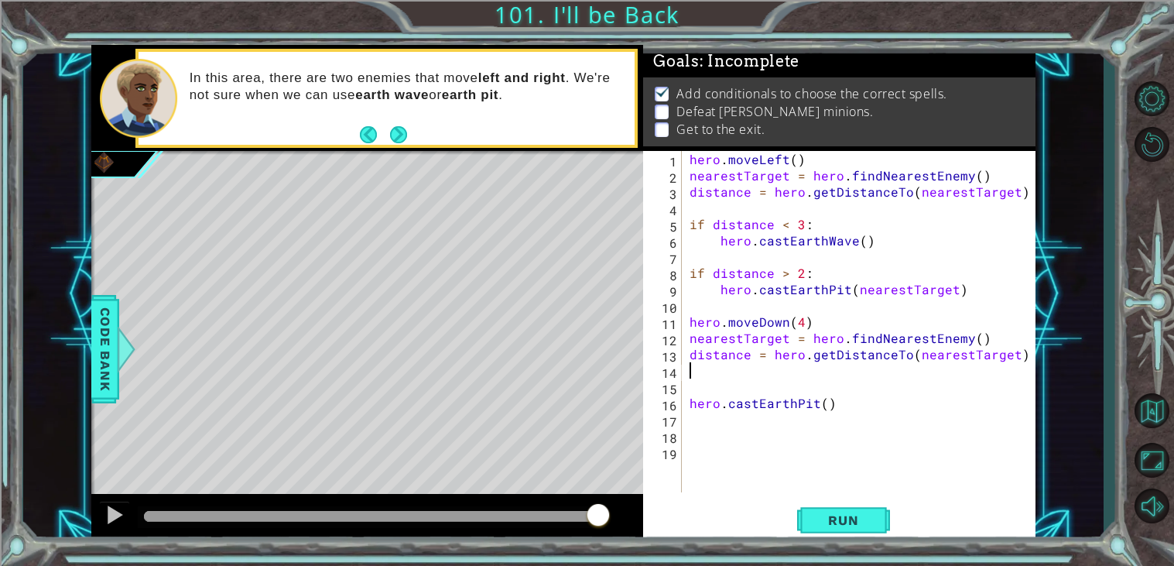
click at [823, 407] on div "hero . moveLeft ( ) nearestTarget = hero . findNearestEnemy ( ) distance = hero…" at bounding box center [862, 338] width 353 height 374
drag, startPoint x: 914, startPoint y: 355, endPoint x: 1007, endPoint y: 352, distance: 93.7
click at [1007, 352] on div "hero . moveLeft ( ) nearestTarget = hero . findNearestEnemy ( ) distance = hero…" at bounding box center [862, 338] width 353 height 374
click at [823, 400] on div "hero . moveLeft ( ) nearestTarget = hero . findNearestEnemy ( ) distance = hero…" at bounding box center [862, 338] width 353 height 374
paste textarea "nearestTarget"
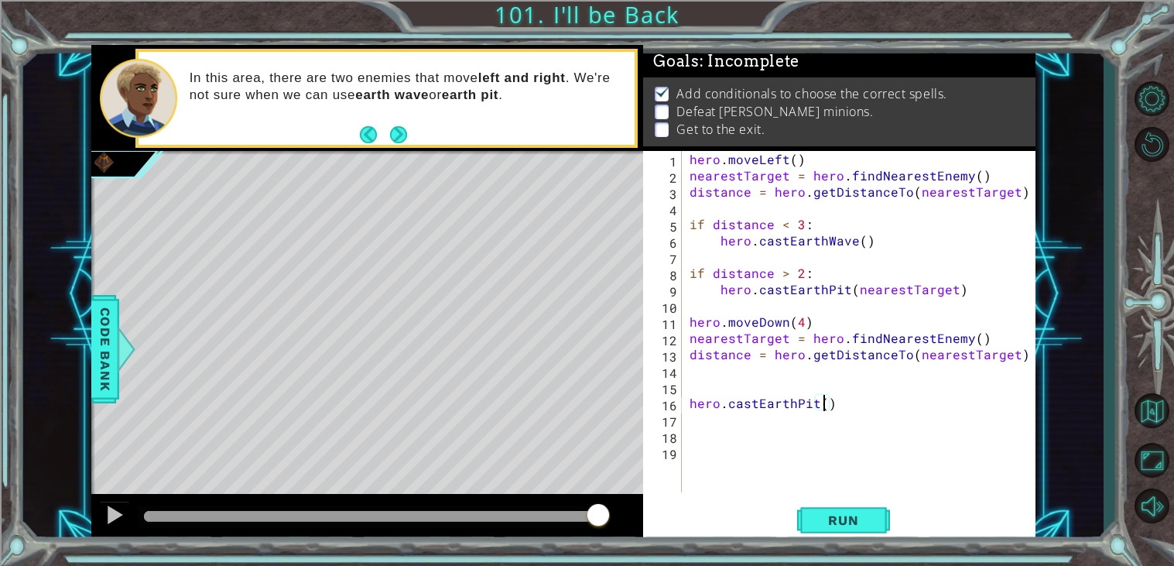
type textarea "hero.castEarthPit(nearestTarget)"
click at [864, 535] on button "Run" at bounding box center [843, 520] width 93 height 39
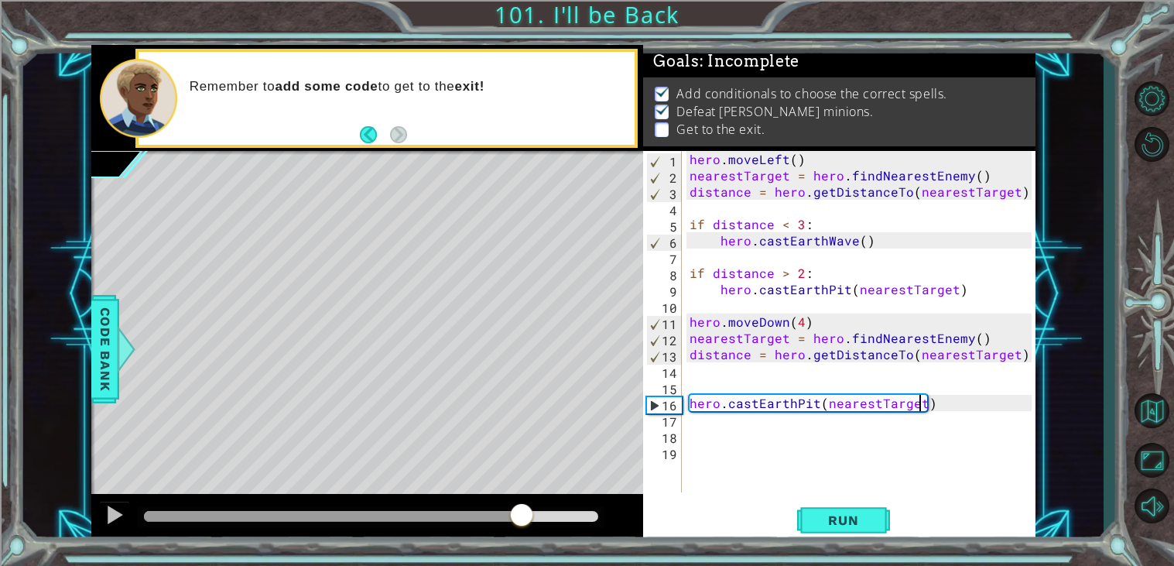
drag, startPoint x: 189, startPoint y: 515, endPoint x: 521, endPoint y: 510, distance: 332.0
click at [521, 510] on div at bounding box center [522, 516] width 28 height 28
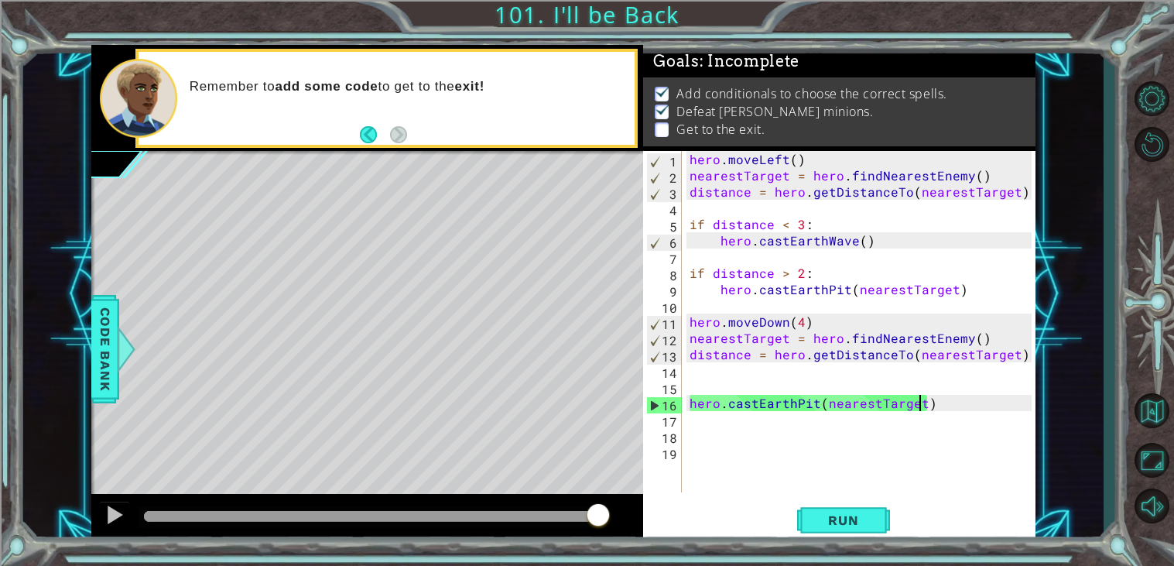
drag, startPoint x: 538, startPoint y: 511, endPoint x: 625, endPoint y: 502, distance: 87.2
click at [625, 502] on div at bounding box center [367, 519] width 552 height 50
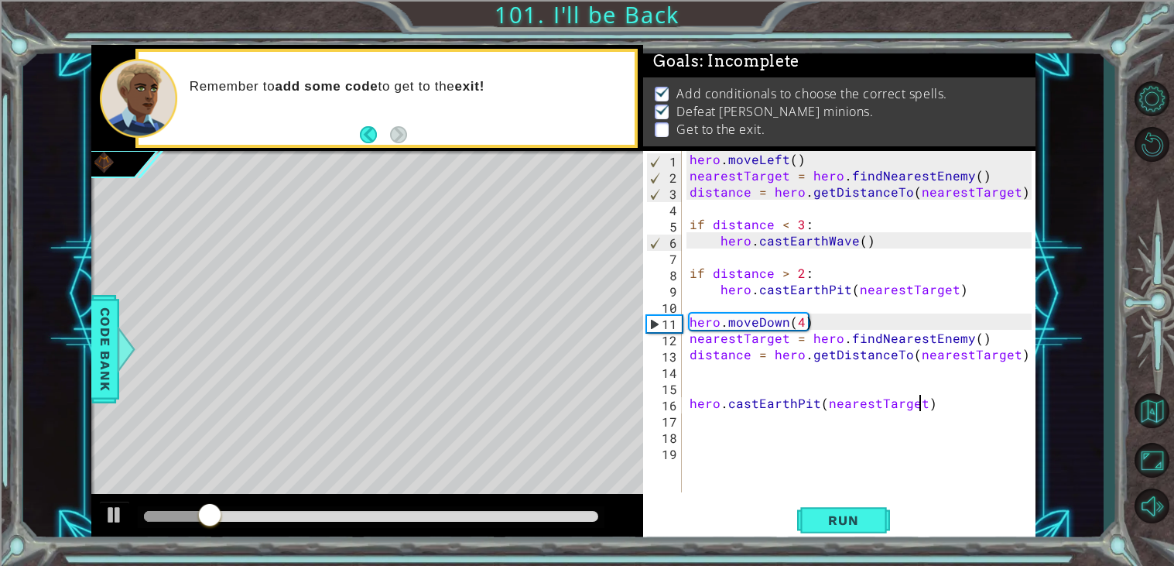
click at [703, 420] on div "hero . moveLeft ( ) nearestTarget = hero . findNearestEnemy ( ) distance = hero…" at bounding box center [862, 338] width 353 height 374
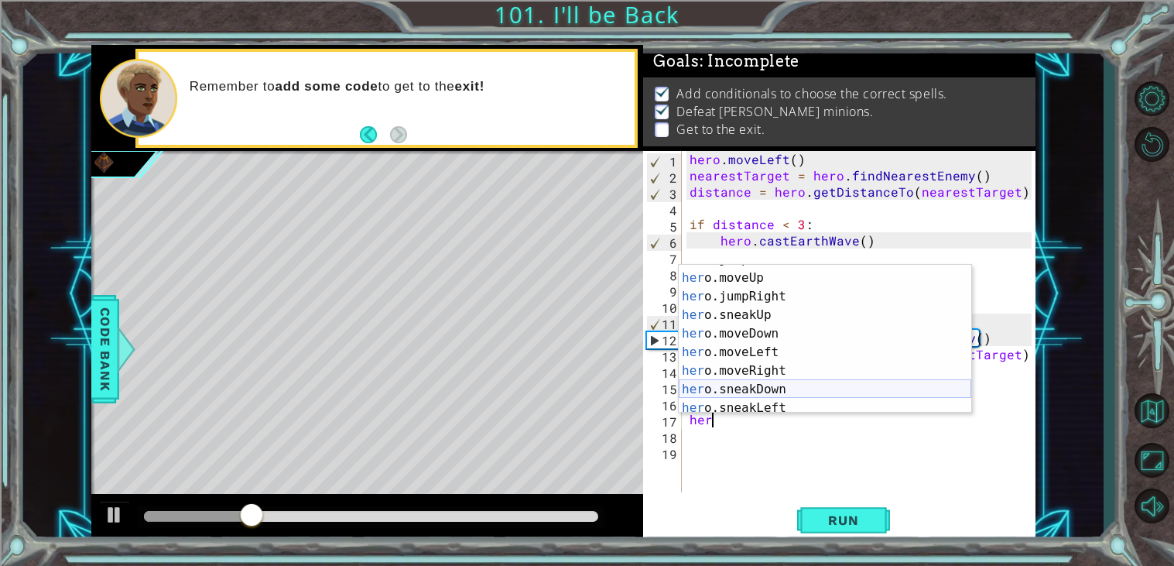
scroll to position [91, 0]
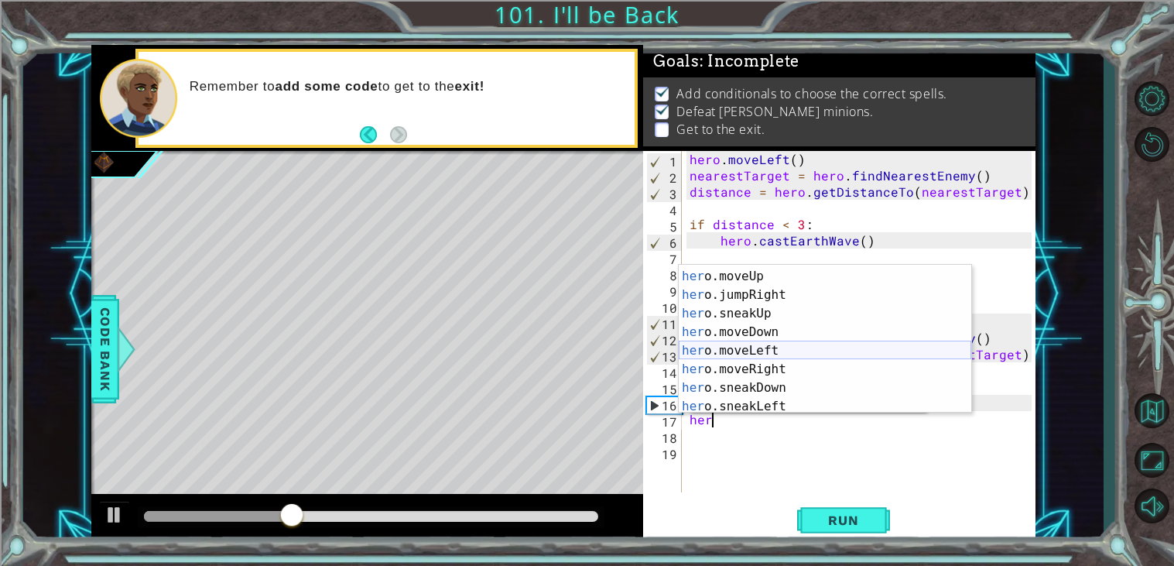
click at [799, 350] on div "her o.jumpLeft press enter her o.moveUp press enter her o.jumpRight press enter…" at bounding box center [825, 341] width 292 height 186
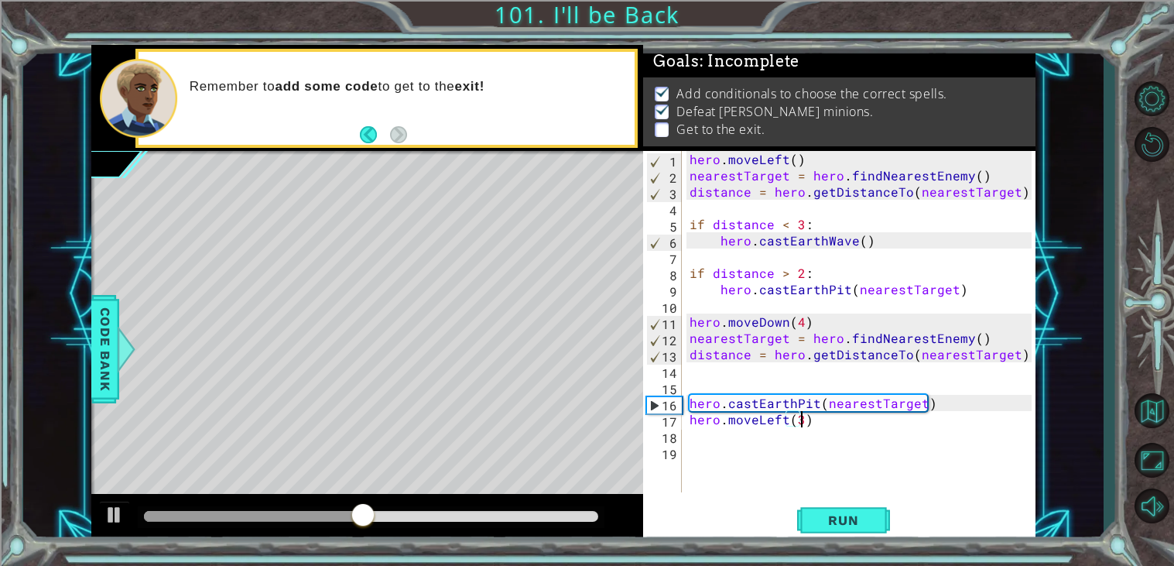
scroll to position [0, 5]
type textarea "hero.moveLeft(4)"
click at [764, 436] on div "hero . moveLeft ( ) nearestTarget = hero . findNearestEnemy ( ) distance = hero…" at bounding box center [862, 338] width 353 height 374
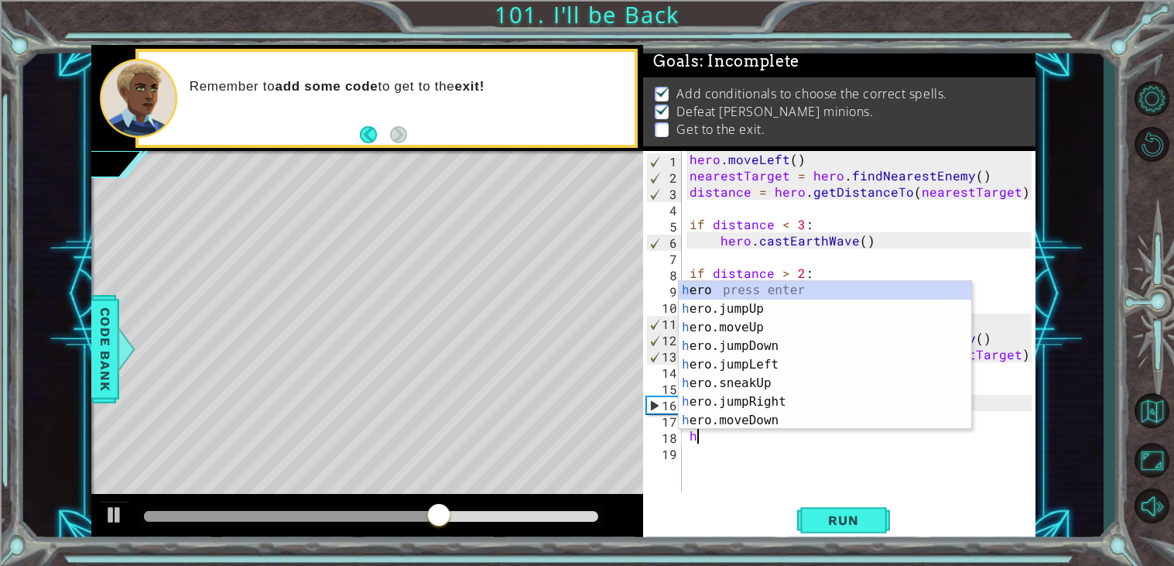
scroll to position [0, 0]
type textarea "her"
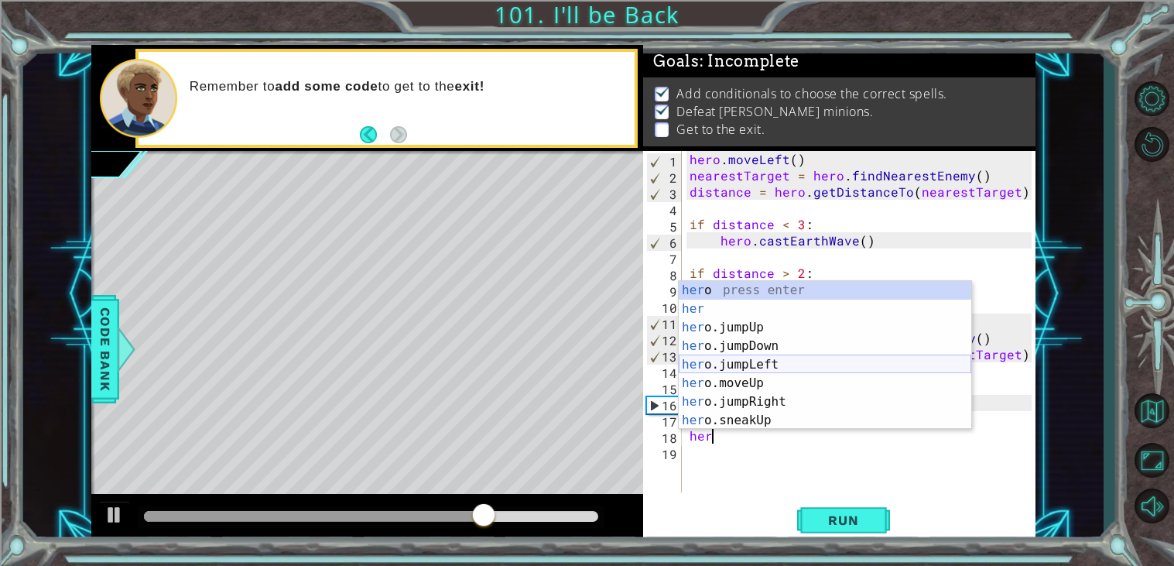
click at [807, 371] on div "her o press enter her press enter her o.jumpUp press enter her o.jumpDown press…" at bounding box center [825, 374] width 292 height 186
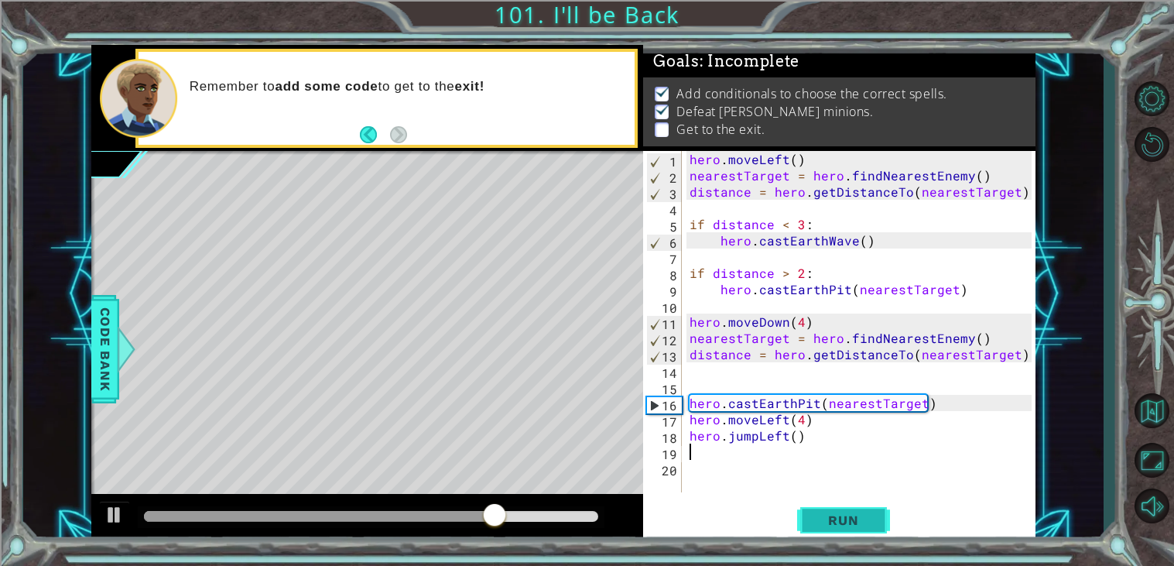
click at [861, 511] on button "Run" at bounding box center [843, 520] width 93 height 39
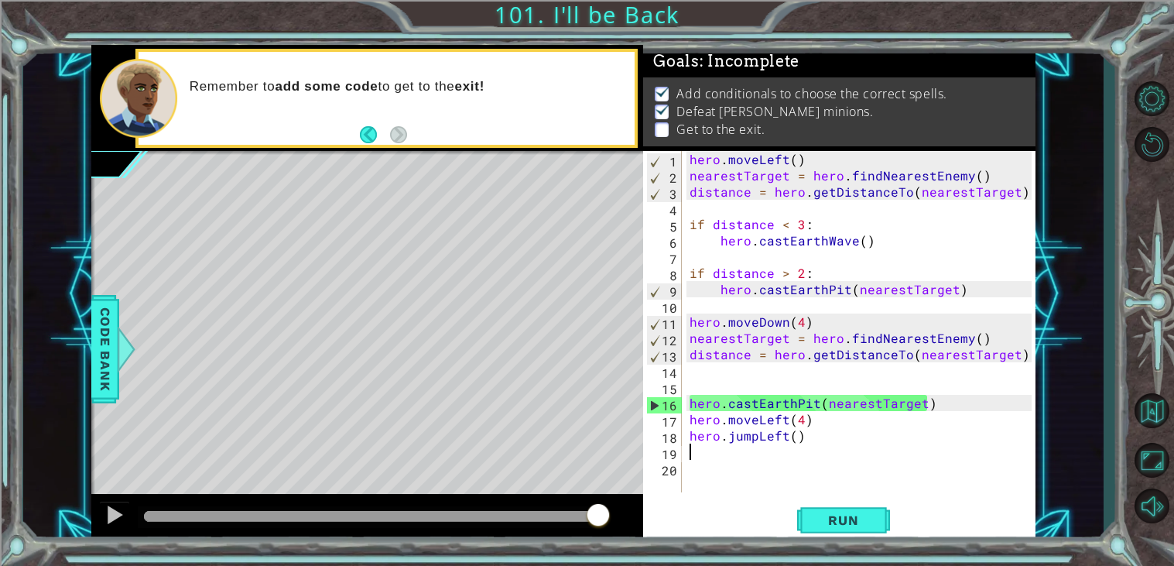
drag, startPoint x: 173, startPoint y: 517, endPoint x: 628, endPoint y: 515, distance: 455.7
click at [628, 515] on div at bounding box center [367, 519] width 552 height 50
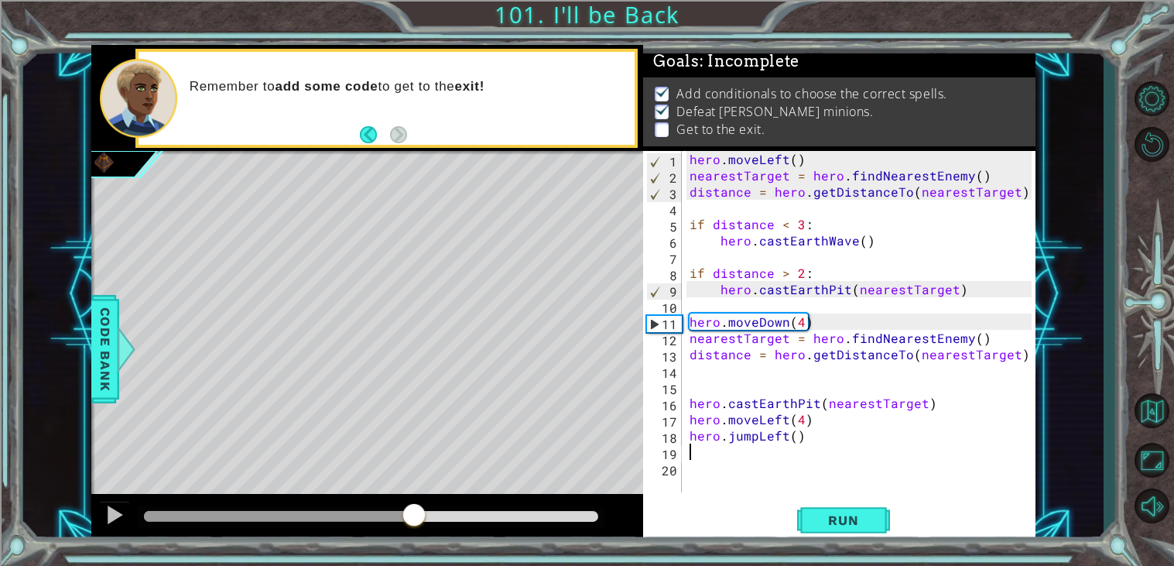
drag, startPoint x: 184, startPoint y: 519, endPoint x: 456, endPoint y: 518, distance: 271.6
click at [428, 518] on div at bounding box center [414, 516] width 28 height 28
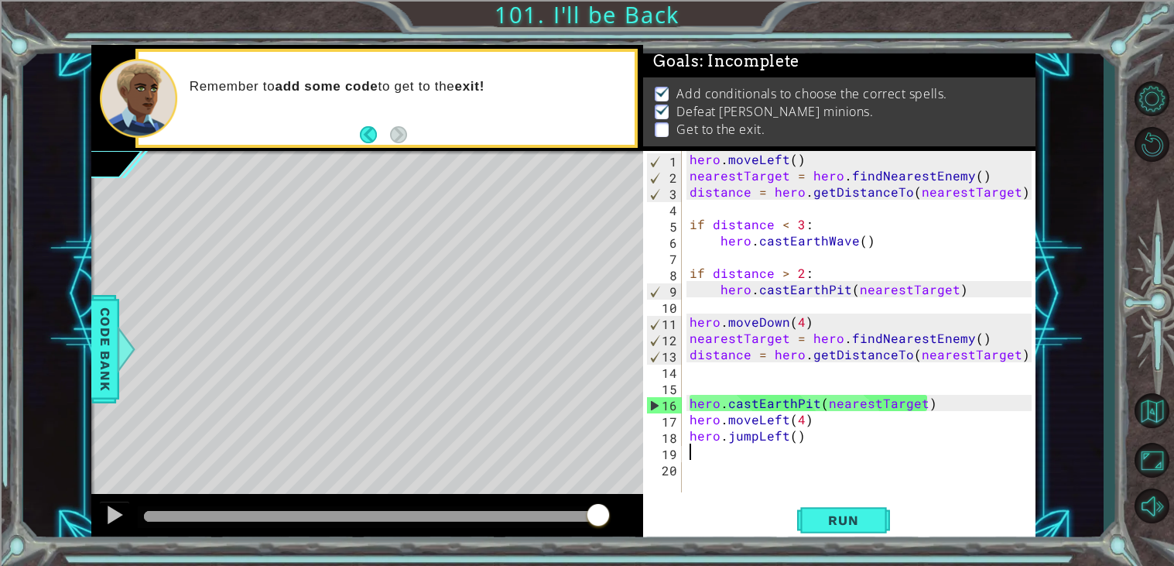
click at [689, 422] on div "hero . moveLeft ( ) nearestTarget = hero . findNearestEnemy ( ) distance = hero…" at bounding box center [862, 338] width 353 height 374
type textarea "hero.moveLeft(4)"
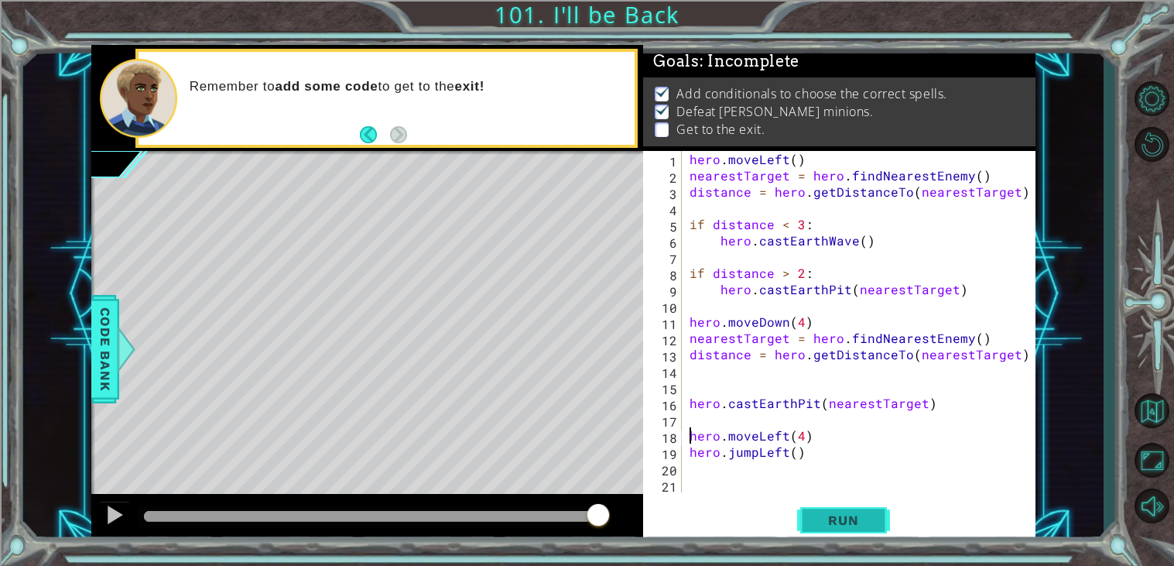
click at [846, 521] on span "Run" at bounding box center [842, 519] width 61 height 15
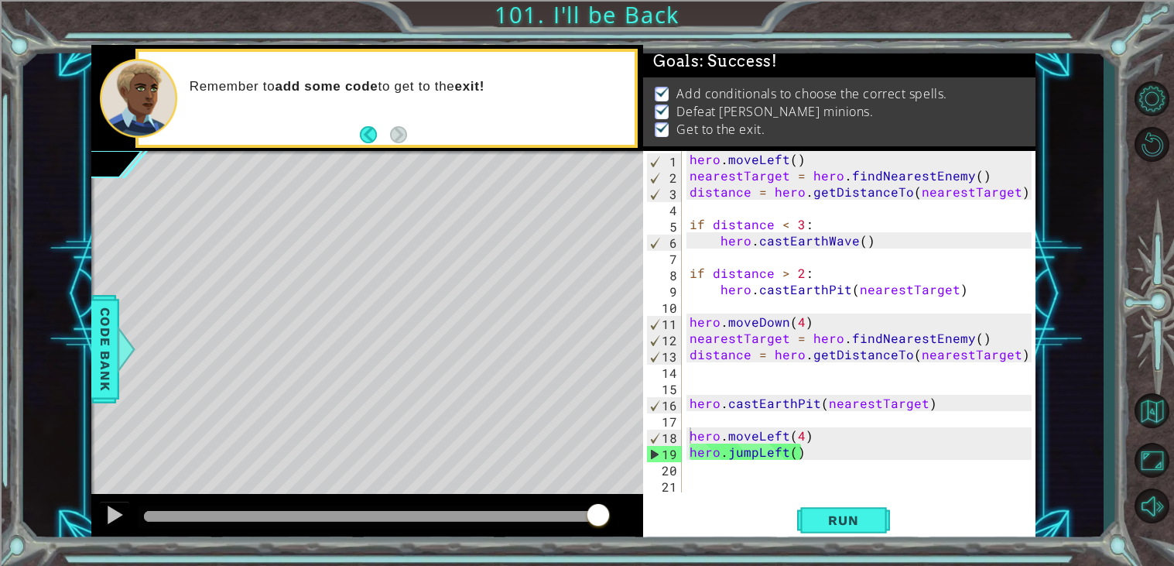
drag, startPoint x: 162, startPoint y: 521, endPoint x: 607, endPoint y: 480, distance: 446.0
click at [607, 480] on body "1 ההההההההההההההההההההההההההההההההההההההההההההההההההההההההההההההההההההההההההההה…" at bounding box center [587, 283] width 1174 height 566
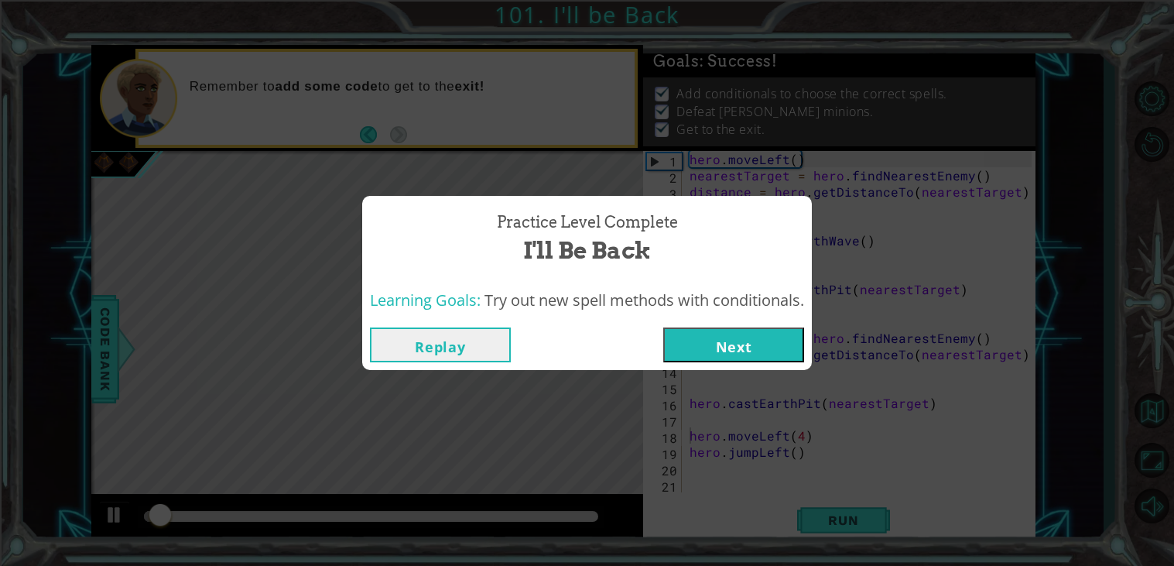
click at [696, 365] on div "Replay Next" at bounding box center [587, 345] width 450 height 50
click at [699, 334] on button "Next" at bounding box center [733, 344] width 141 height 35
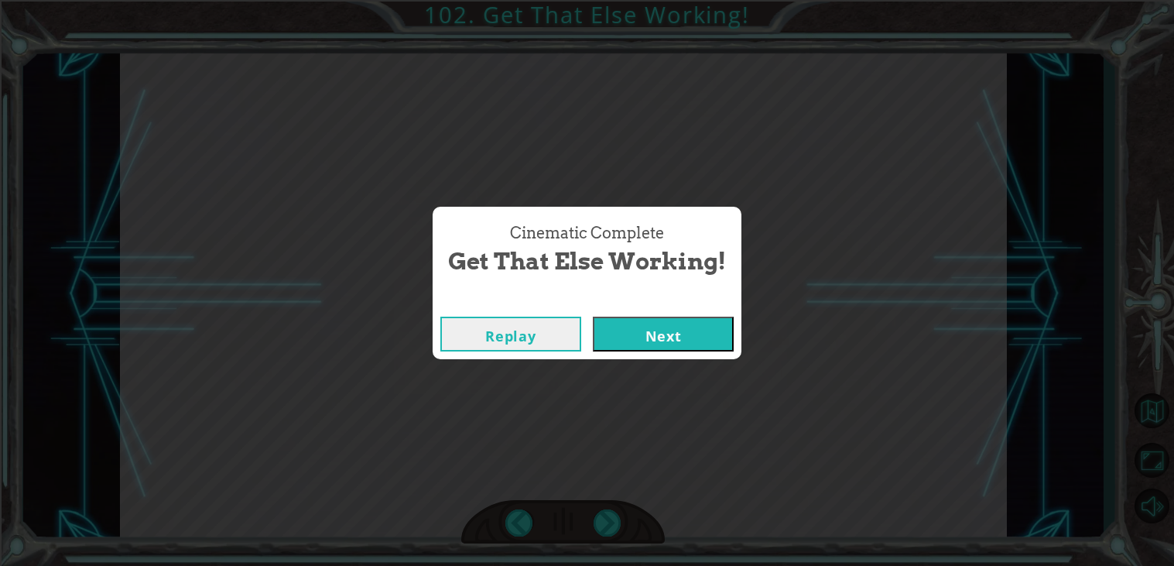
click at [685, 338] on button "Next" at bounding box center [663, 333] width 141 height 35
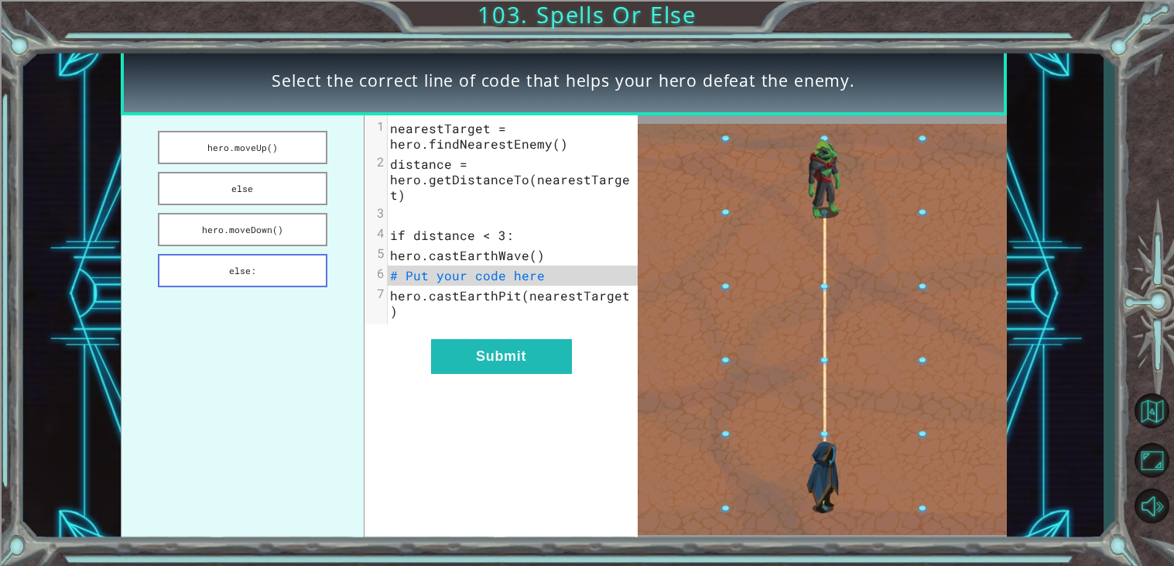
click at [258, 281] on button "else:" at bounding box center [242, 270] width 169 height 33
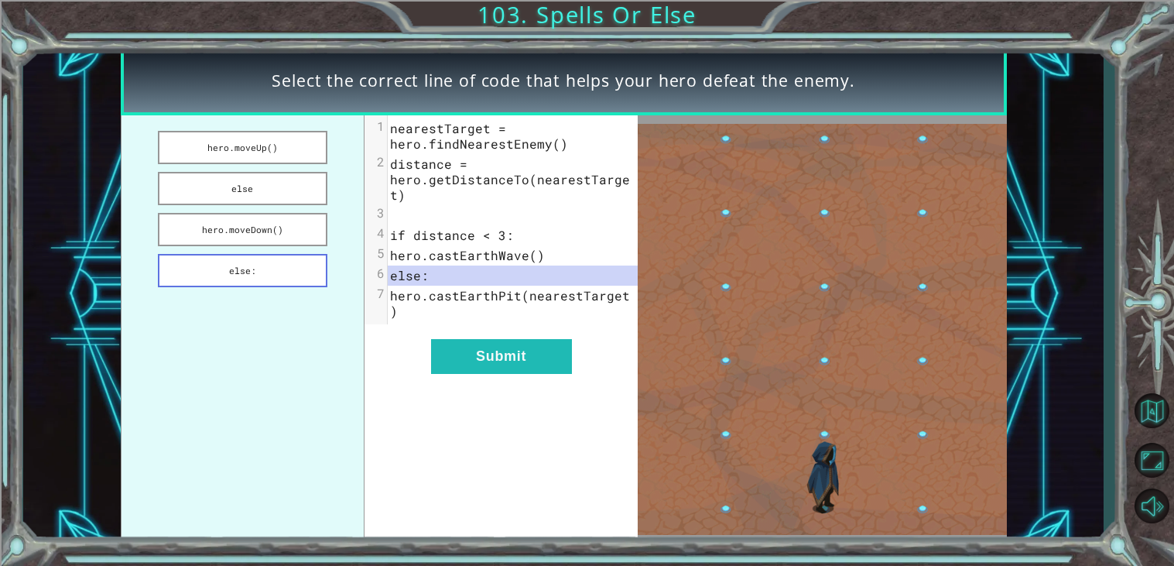
click at [249, 269] on button "else:" at bounding box center [242, 270] width 169 height 33
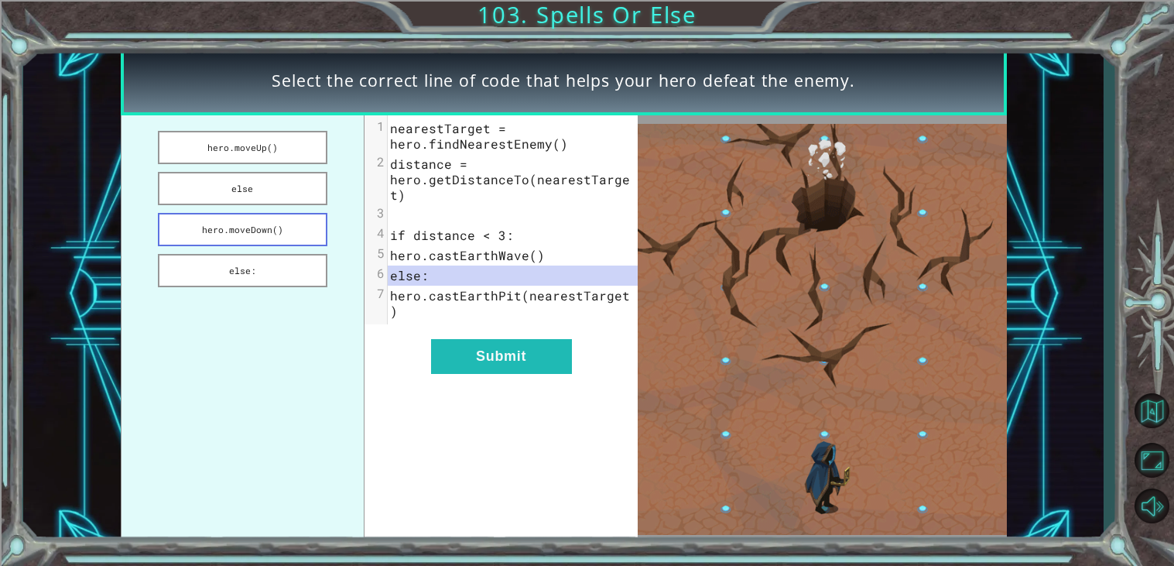
click at [247, 219] on button "hero.moveDown()" at bounding box center [242, 229] width 169 height 33
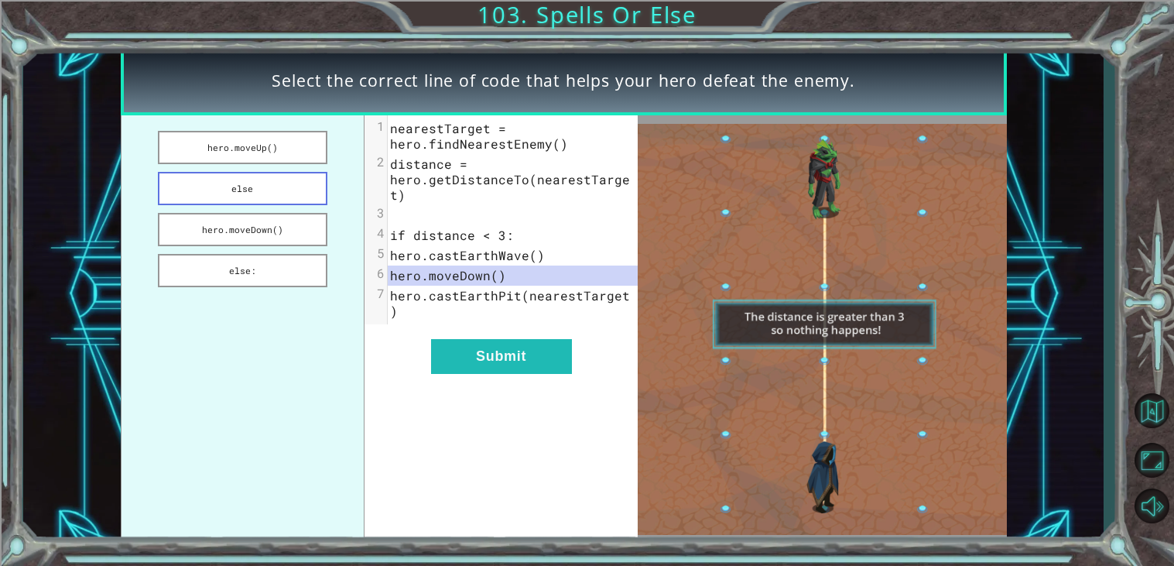
click at [247, 190] on button "else" at bounding box center [242, 188] width 169 height 33
click at [261, 159] on button "hero.moveUp()" at bounding box center [242, 147] width 169 height 33
click at [306, 254] on button "else:" at bounding box center [242, 270] width 169 height 33
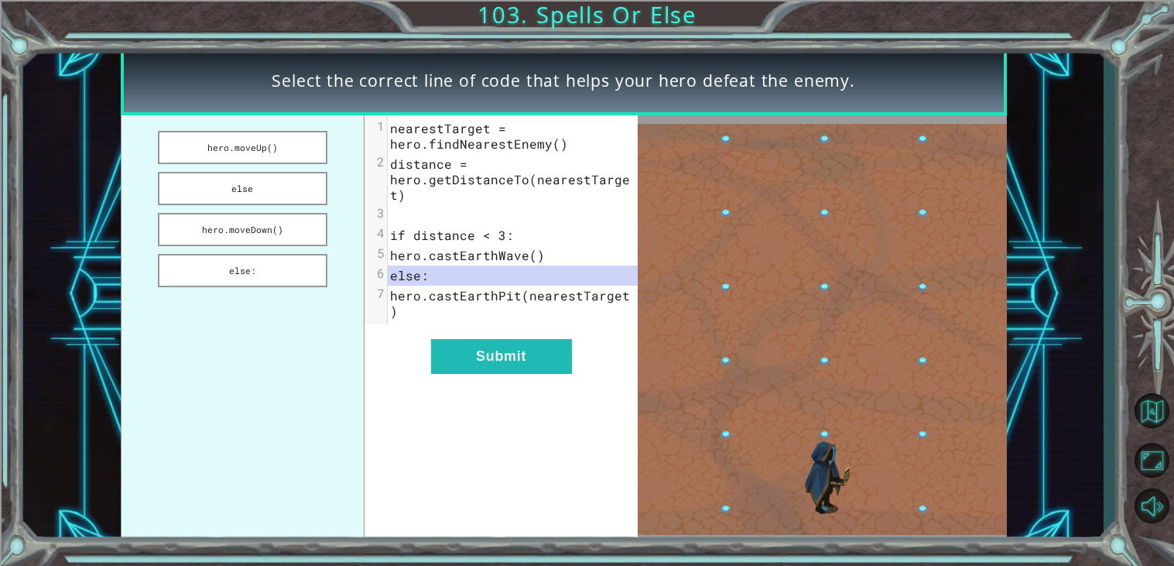
click at [545, 371] on div "xxxxxxxxxx 7 1 nearestTarget = hero.findNearestEnemy() 2 distance = hero.getDis…" at bounding box center [500, 329] width 273 height 428
click at [530, 349] on button "Submit" at bounding box center [501, 356] width 141 height 35
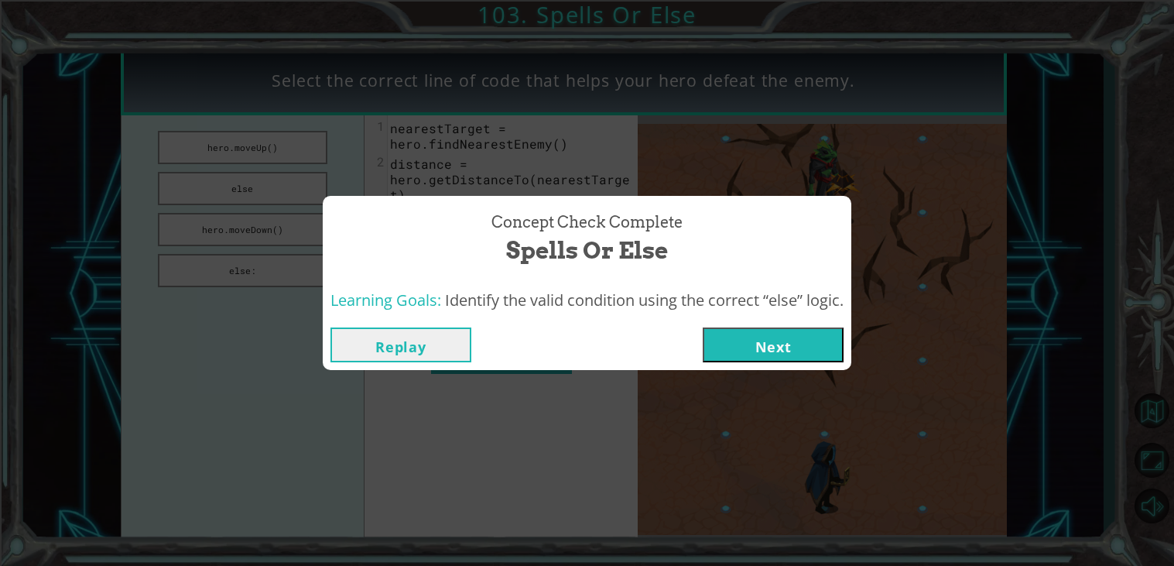
click at [737, 352] on button "Next" at bounding box center [773, 344] width 141 height 35
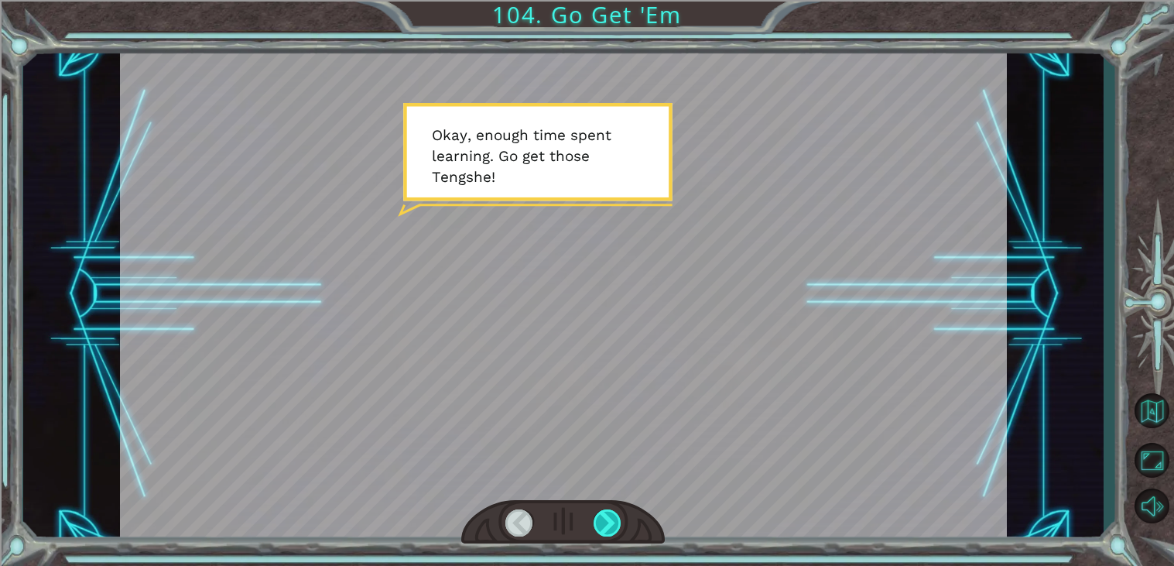
click at [615, 518] on div at bounding box center [607, 522] width 28 height 27
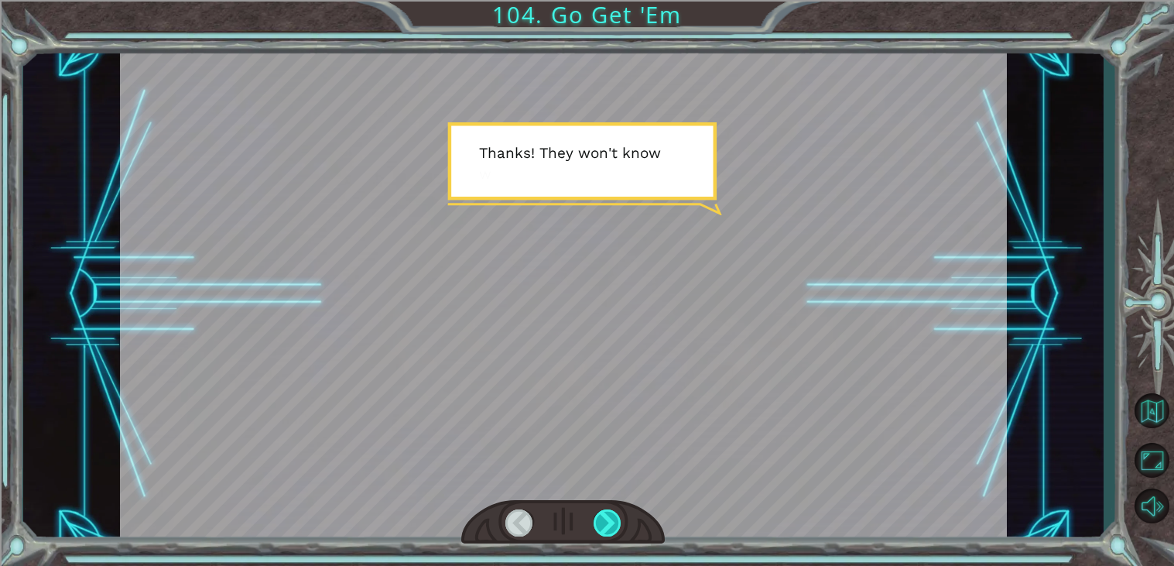
click at [615, 518] on div at bounding box center [607, 522] width 28 height 27
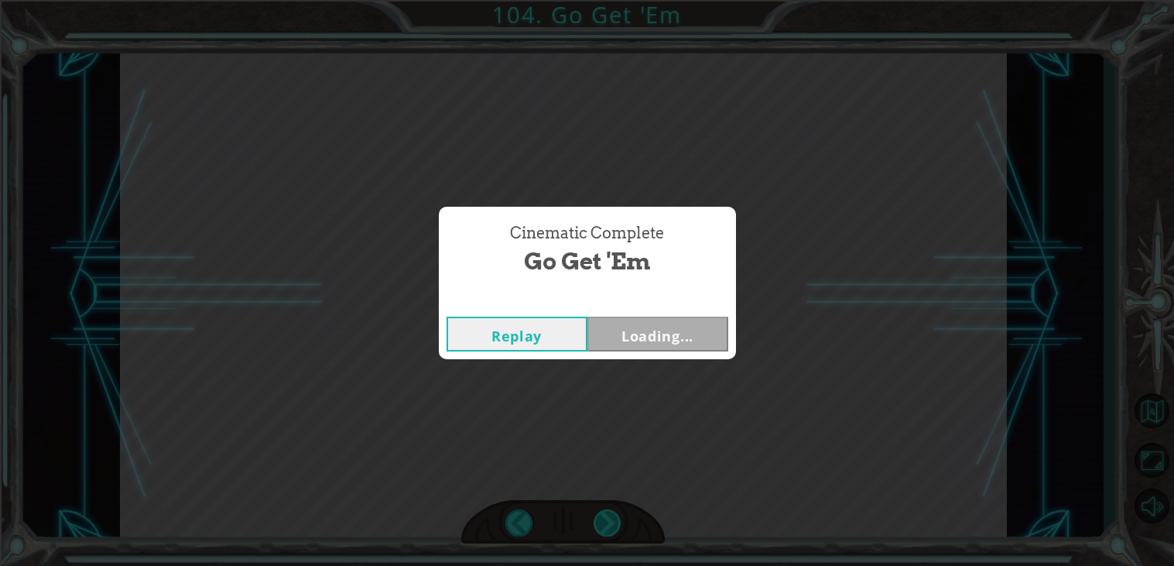
click at [615, 518] on div "Cinematic Complete Go Get 'Em Replay Loading..." at bounding box center [587, 283] width 1174 height 566
click at [624, 319] on button "Next" at bounding box center [657, 333] width 141 height 35
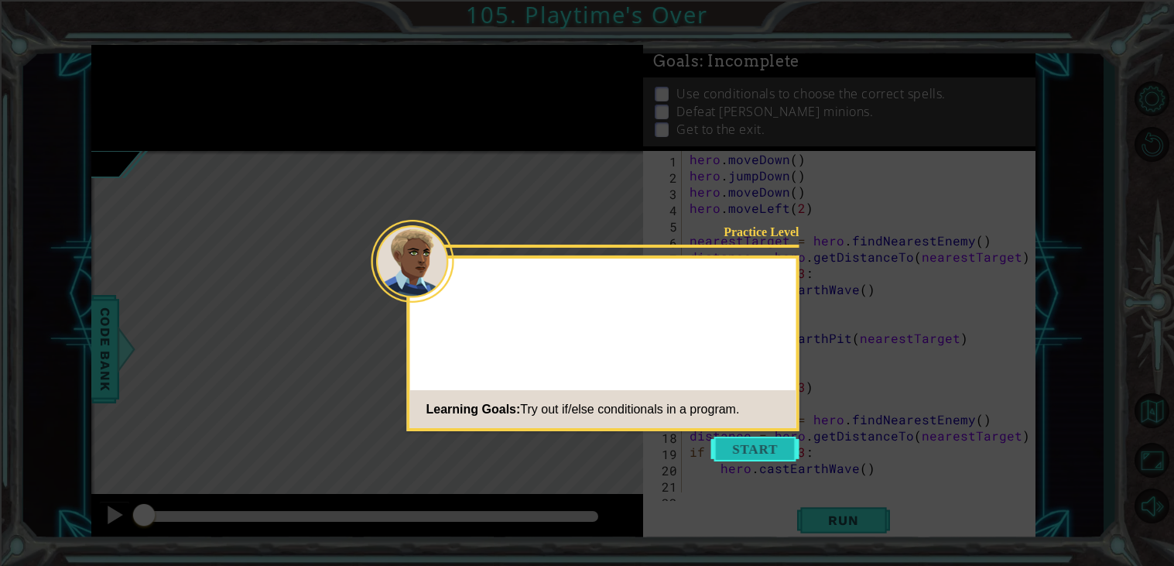
click at [738, 449] on button "Start" at bounding box center [755, 448] width 88 height 25
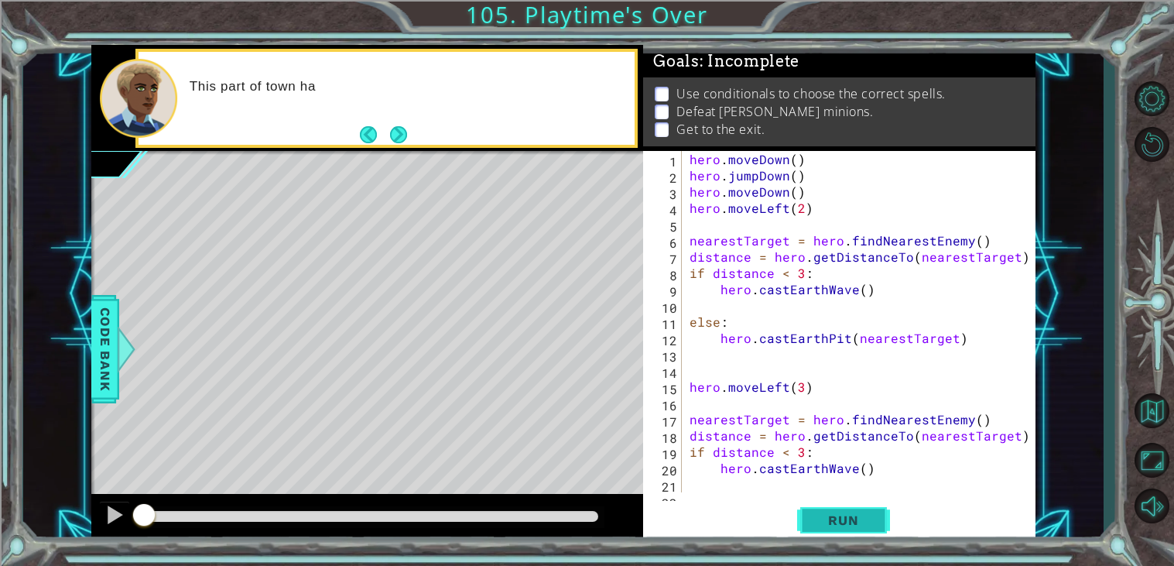
click at [810, 516] on button "Run" at bounding box center [843, 520] width 93 height 39
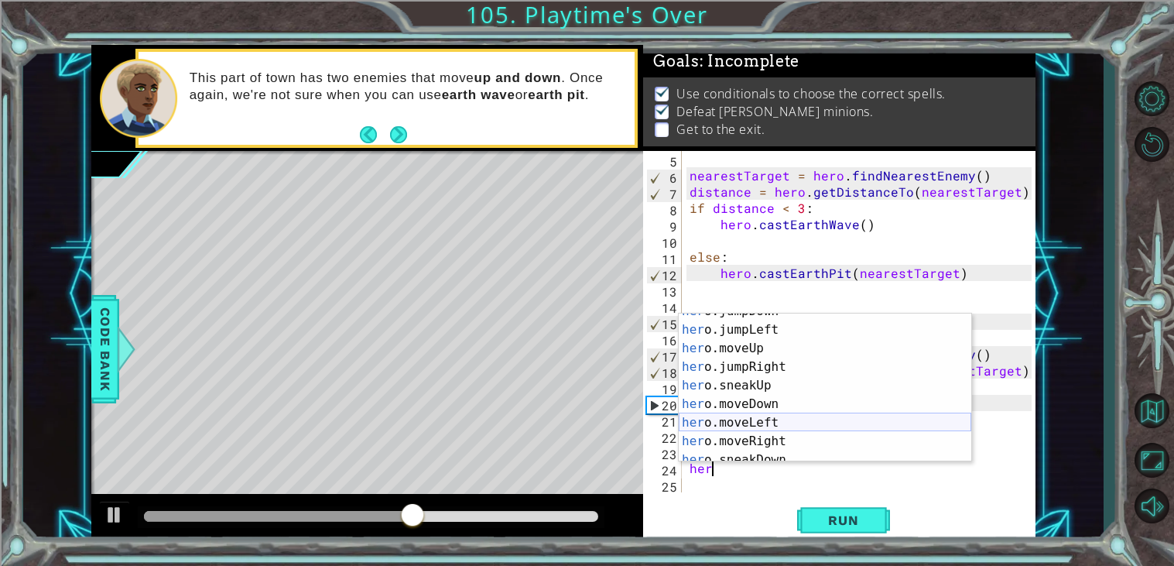
scroll to position [49, 0]
click at [822, 436] on div "her o.jumpDown press enter her o.jumpLeft press enter her o.moveUp press enter …" at bounding box center [825, 395] width 292 height 186
type textarea "hero.moveRight(1)"
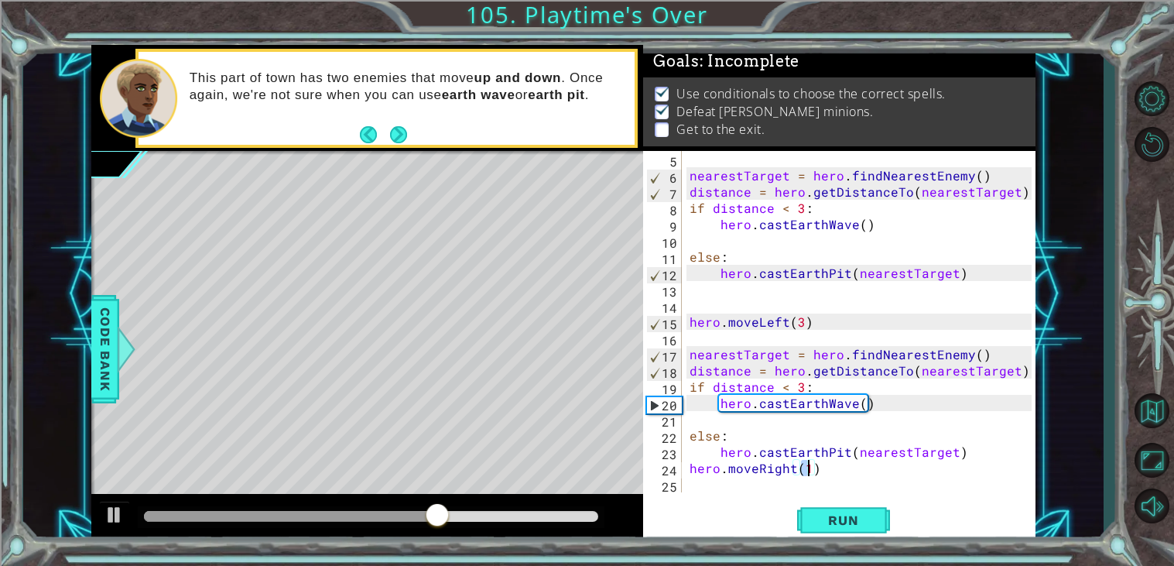
click at [776, 487] on div "nearestTarget = hero . findNearestEnemy ( ) distance = hero . getDistanceTo ( n…" at bounding box center [862, 338] width 353 height 374
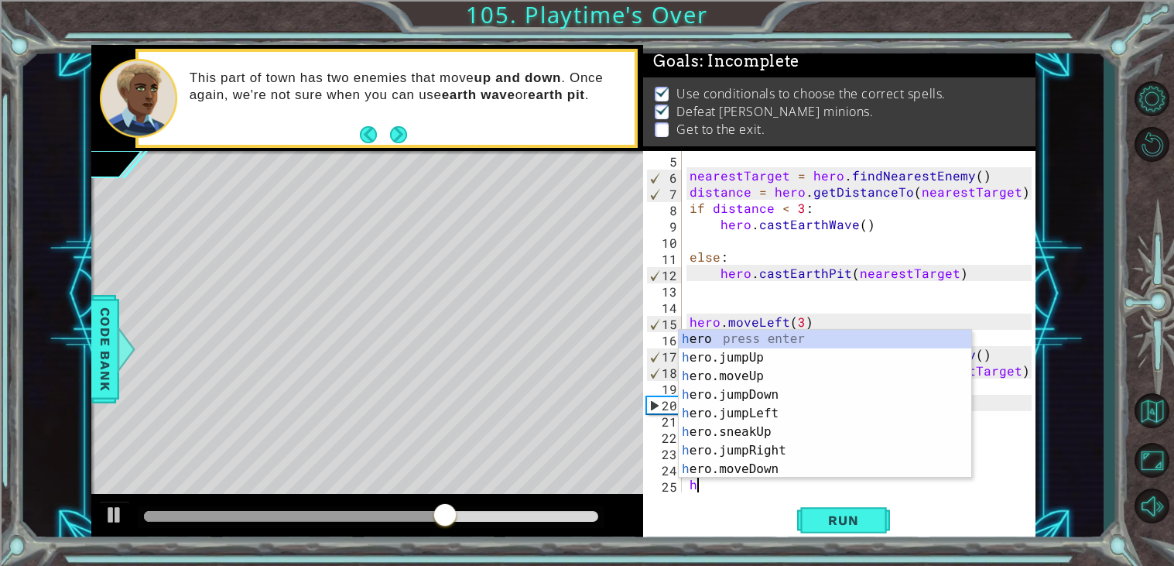
scroll to position [81, 0]
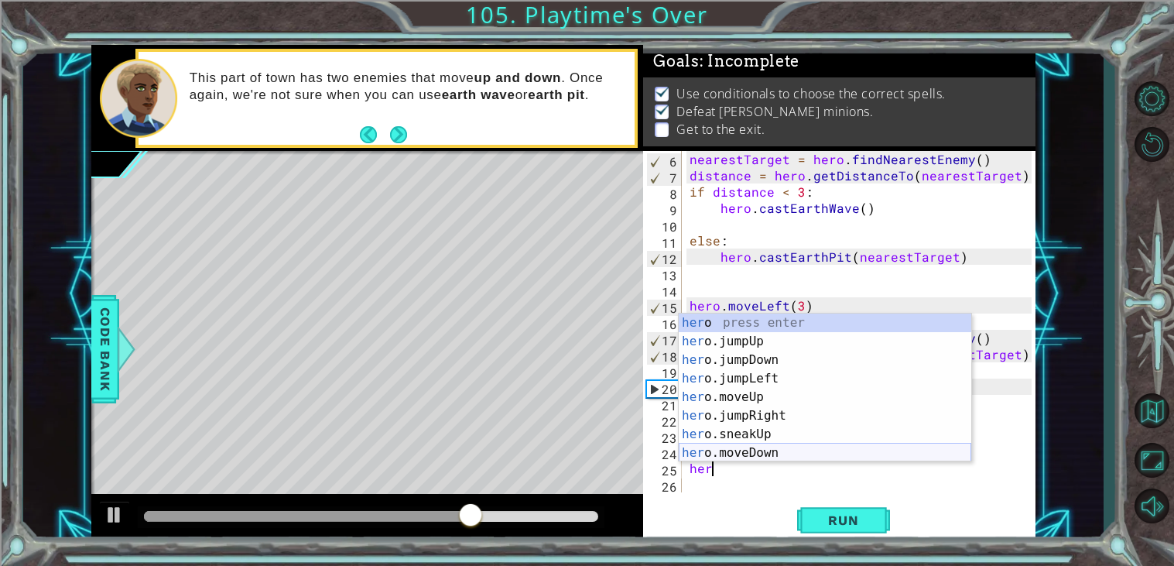
click at [823, 450] on div "her o press enter her o.jumpUp press enter her o.jumpDown press enter her o.jum…" at bounding box center [825, 406] width 292 height 186
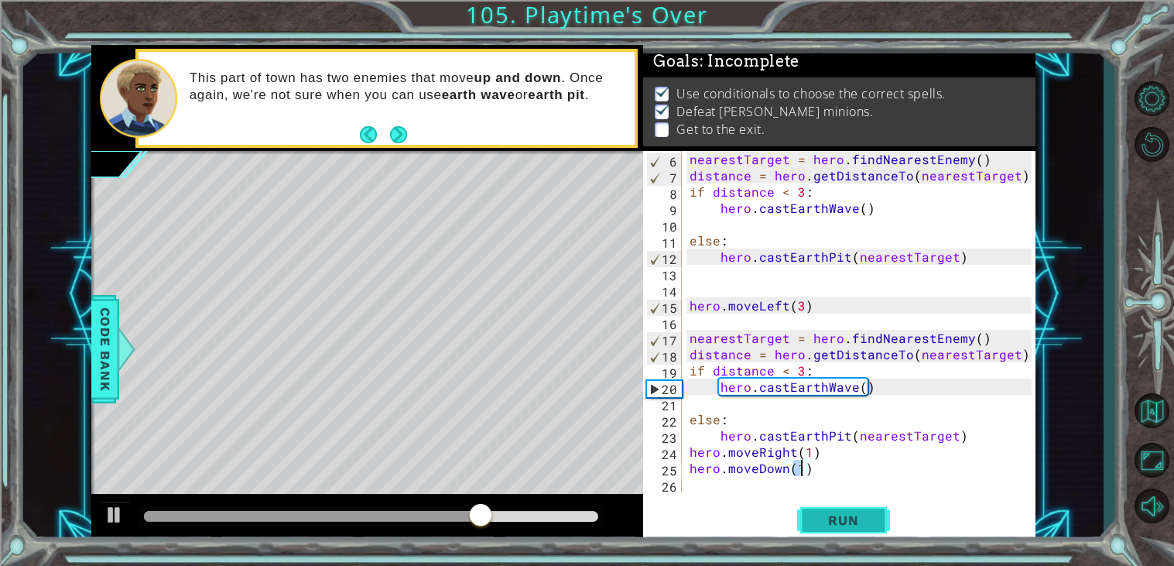
click at [846, 514] on span "Run" at bounding box center [842, 519] width 61 height 15
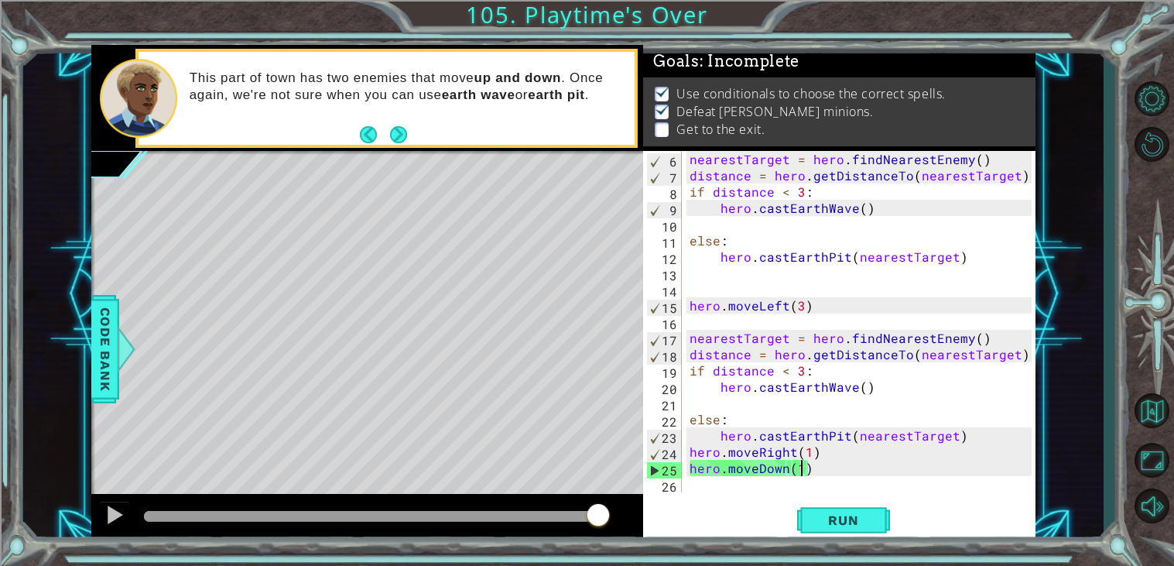
drag, startPoint x: 160, startPoint y: 518, endPoint x: 657, endPoint y: 549, distance: 497.7
click at [657, 549] on div "1 ההההההההההההההההההההההההההההההההההההההההההההההההההההההההההההההההההההההההההההה…" at bounding box center [587, 283] width 1174 height 566
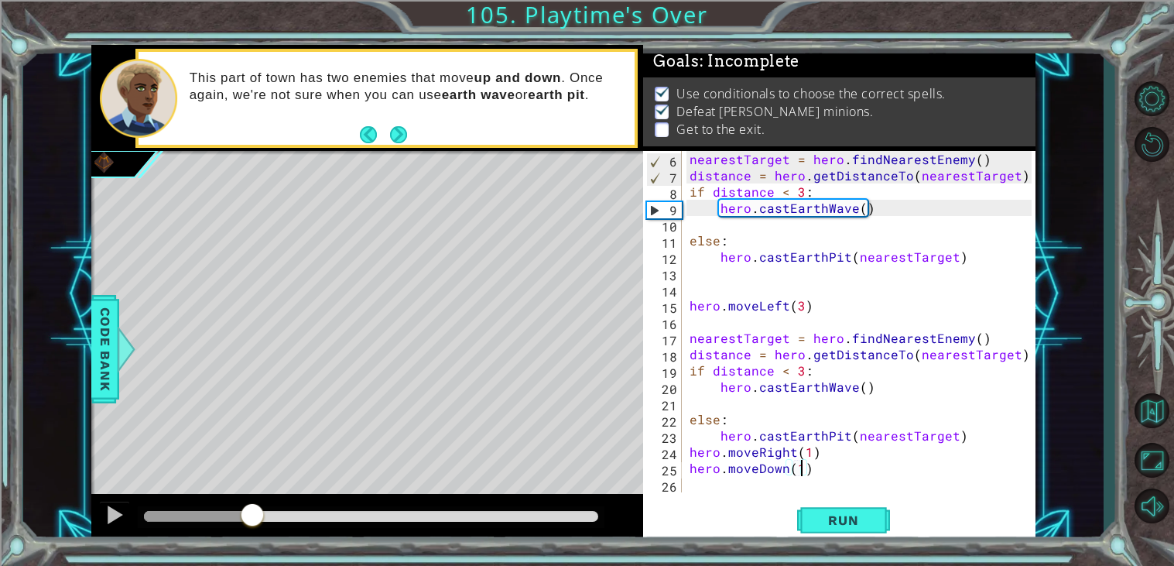
drag, startPoint x: 159, startPoint y: 521, endPoint x: 251, endPoint y: 511, distance: 91.8
click at [251, 511] on div at bounding box center [252, 516] width 28 height 28
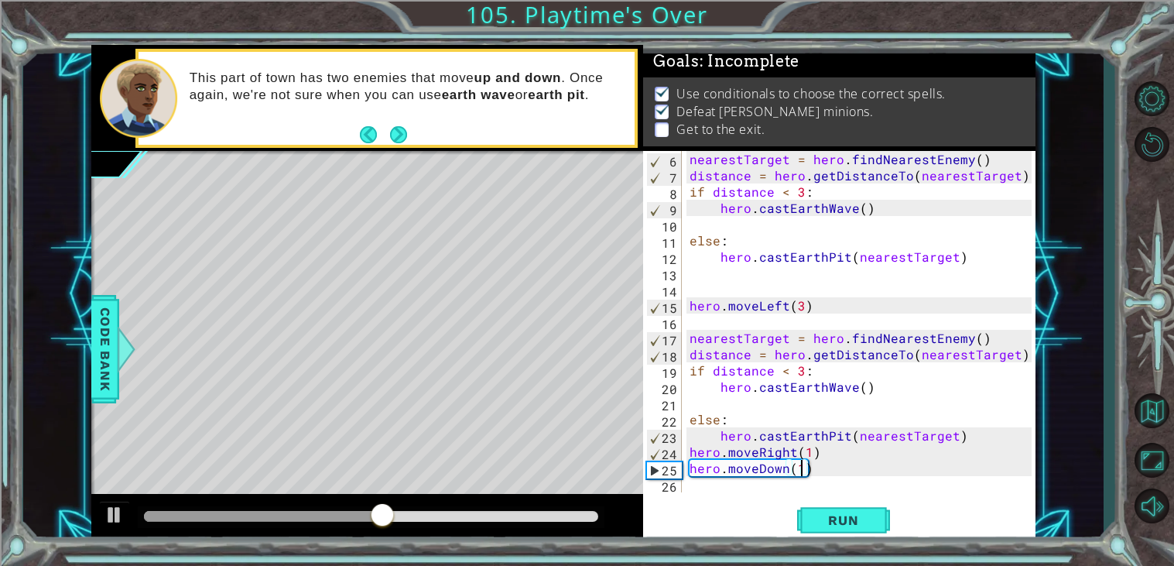
click at [792, 451] on div "nearestTarget = hero . findNearestEnemy ( ) distance = hero . getDistanceTo ( n…" at bounding box center [862, 338] width 353 height 374
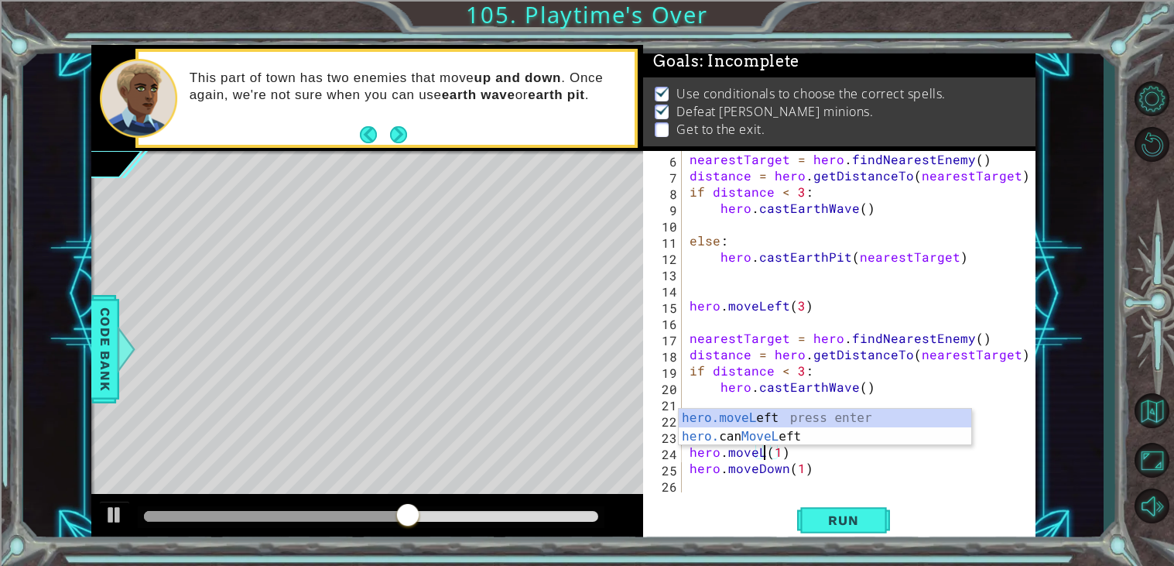
scroll to position [0, 4]
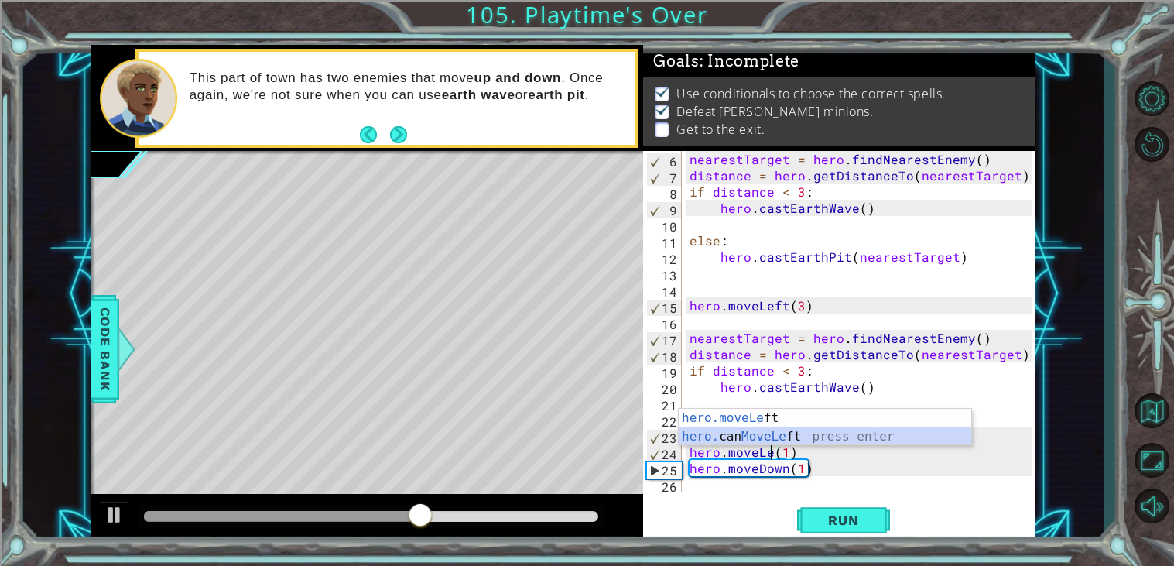
click at [804, 437] on div "hero.moveLe ft press enter hero. can MoveLe ft press enter" at bounding box center [825, 446] width 292 height 74
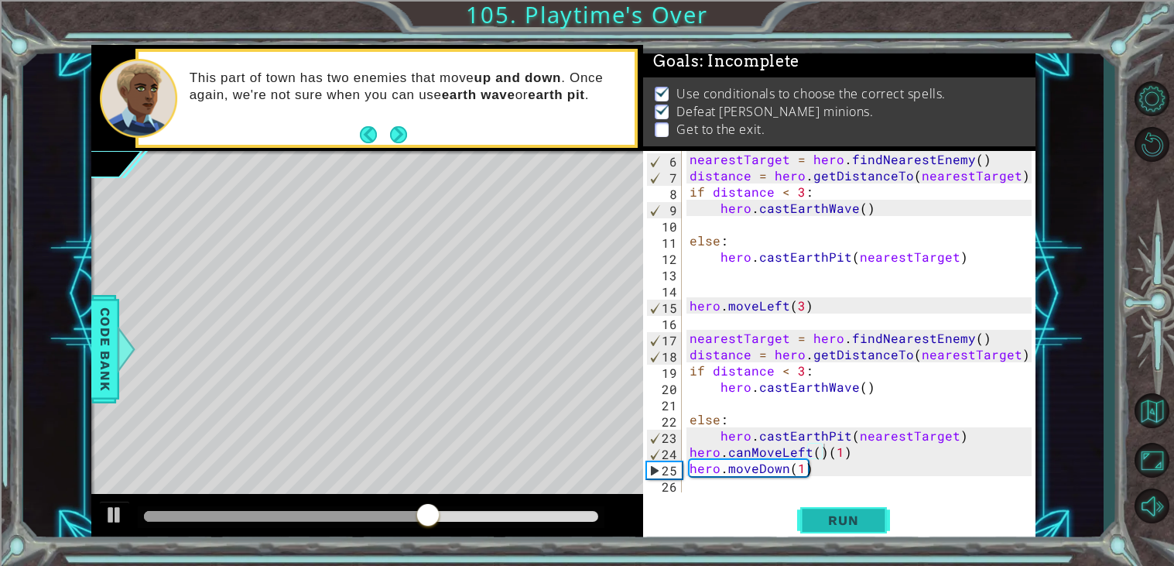
click at [820, 505] on button "Run" at bounding box center [843, 520] width 93 height 39
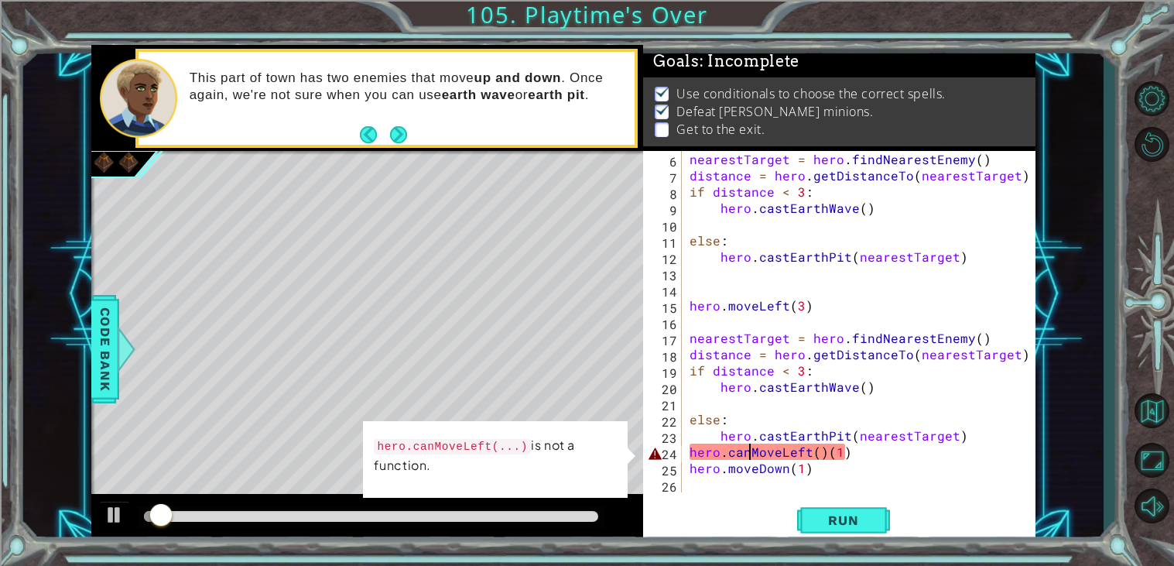
click at [749, 450] on div "nearestTarget = hero . findNearestEnemy ( ) distance = hero . getDistanceTo ( n…" at bounding box center [862, 338] width 353 height 374
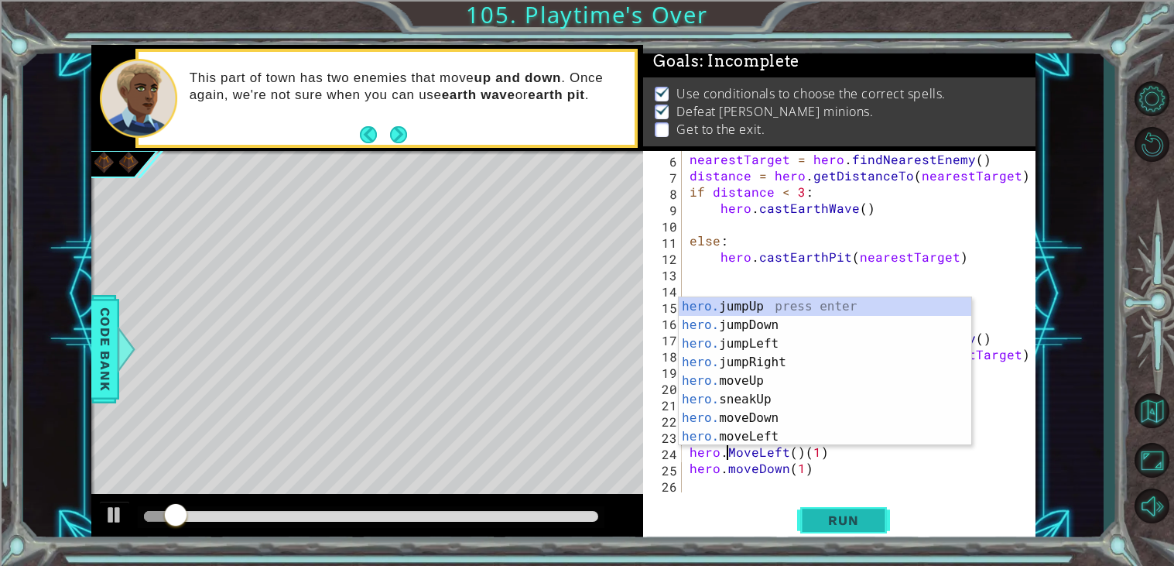
click at [830, 526] on span "Run" at bounding box center [842, 519] width 61 height 15
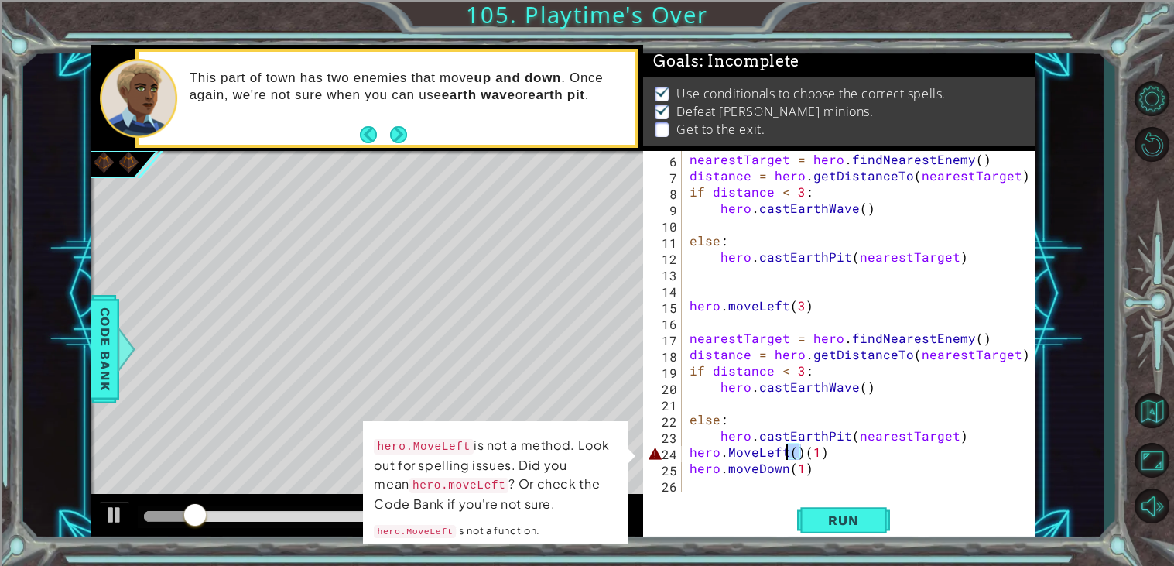
drag, startPoint x: 800, startPoint y: 450, endPoint x: 786, endPoint y: 452, distance: 14.1
click at [786, 452] on div "nearestTarget = hero . findNearestEnemy ( ) distance = hero . getDistanceTo ( n…" at bounding box center [862, 338] width 353 height 374
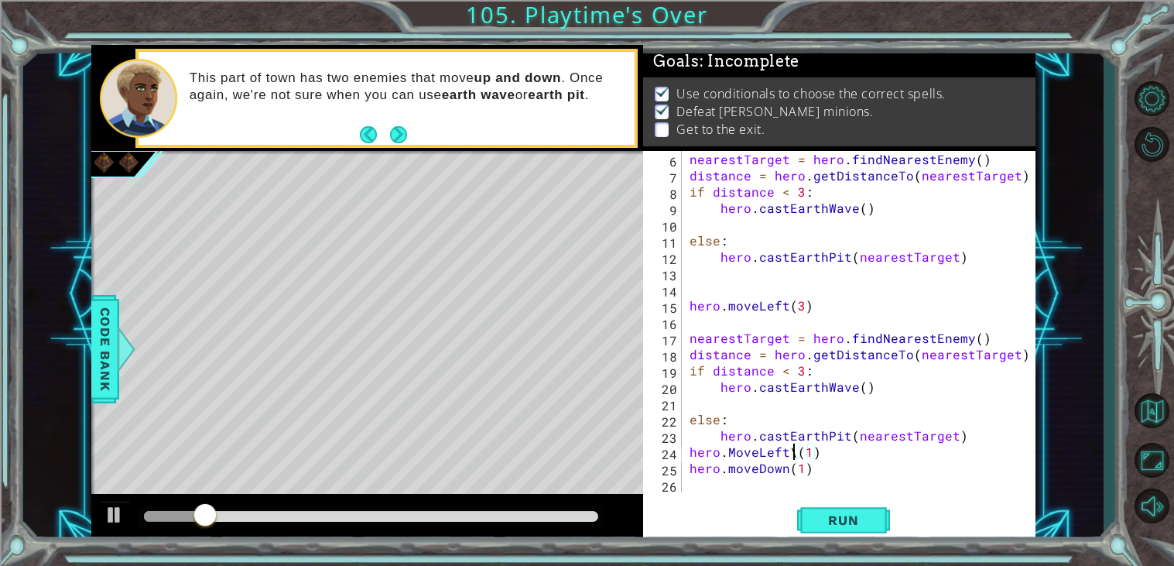
scroll to position [0, 5]
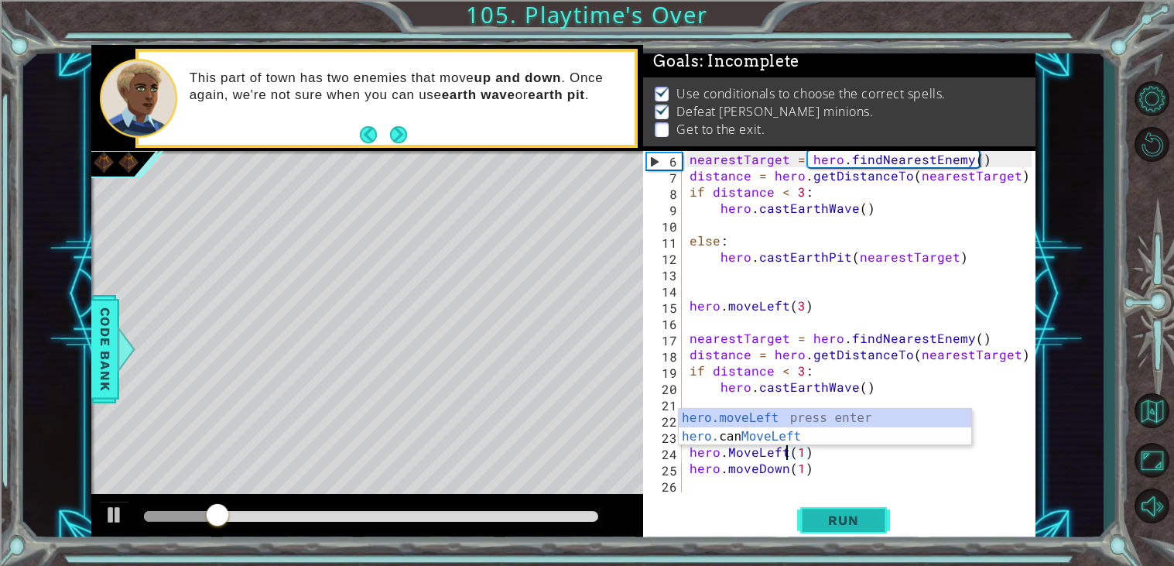
click at [862, 515] on span "Run" at bounding box center [842, 519] width 61 height 15
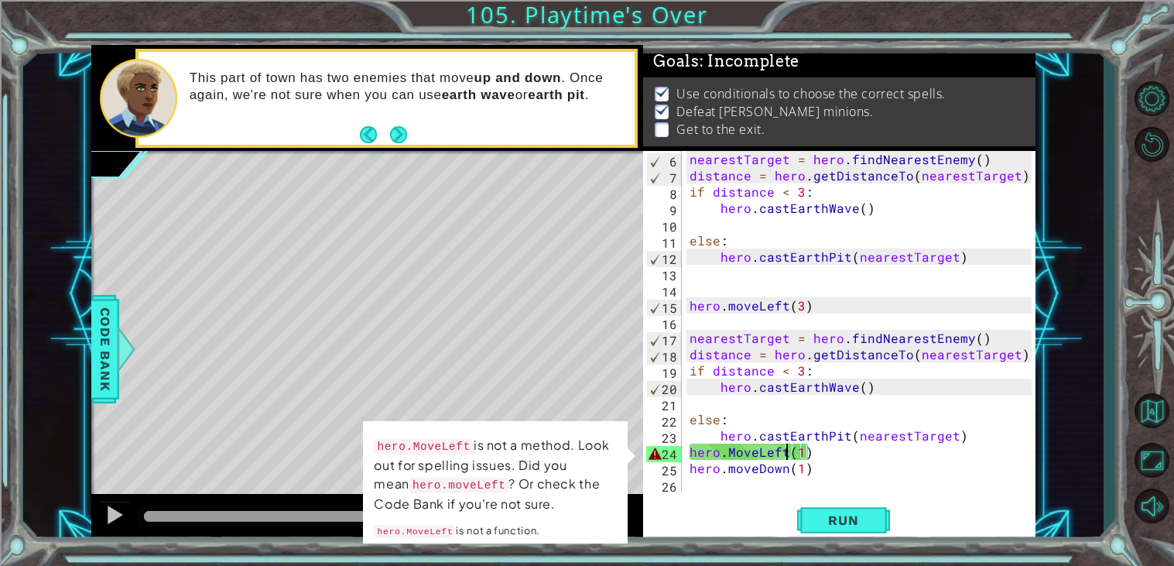
drag, startPoint x: 148, startPoint y: 519, endPoint x: 385, endPoint y: 501, distance: 238.3
click at [385, 501] on div "1 ההההההההההההההההההההההההההההההההההההההההההההההההההההההההההההההההההההההההההההה…" at bounding box center [563, 293] width 945 height 497
click at [689, 451] on div "nearestTarget = hero . findNearestEnemy ( ) distance = hero . getDistanceTo ( n…" at bounding box center [862, 338] width 353 height 374
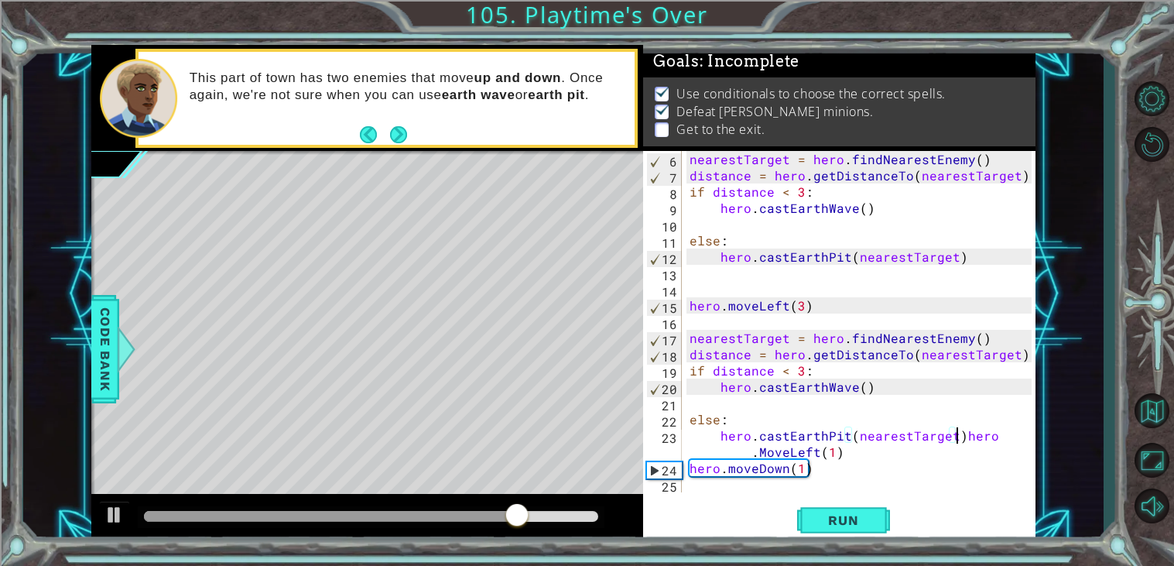
scroll to position [0, 17]
drag, startPoint x: 843, startPoint y: 450, endPoint x: 955, endPoint y: 439, distance: 112.7
click at [955, 439] on div "nearestTarget = hero . findNearestEnemy ( ) distance = hero . getDistanceTo ( n…" at bounding box center [862, 338] width 353 height 374
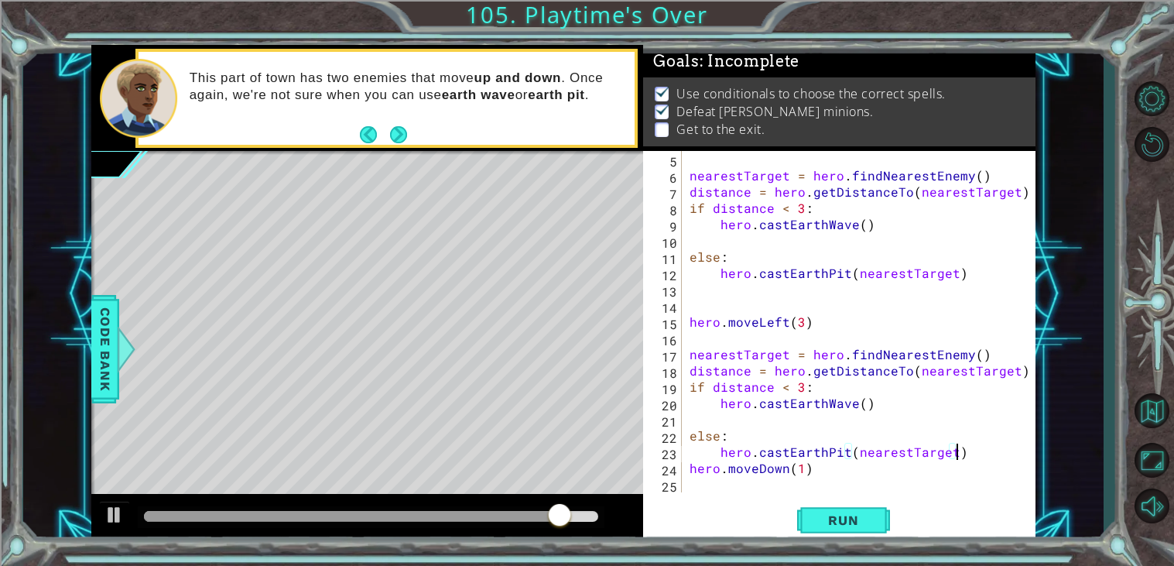
scroll to position [65, 0]
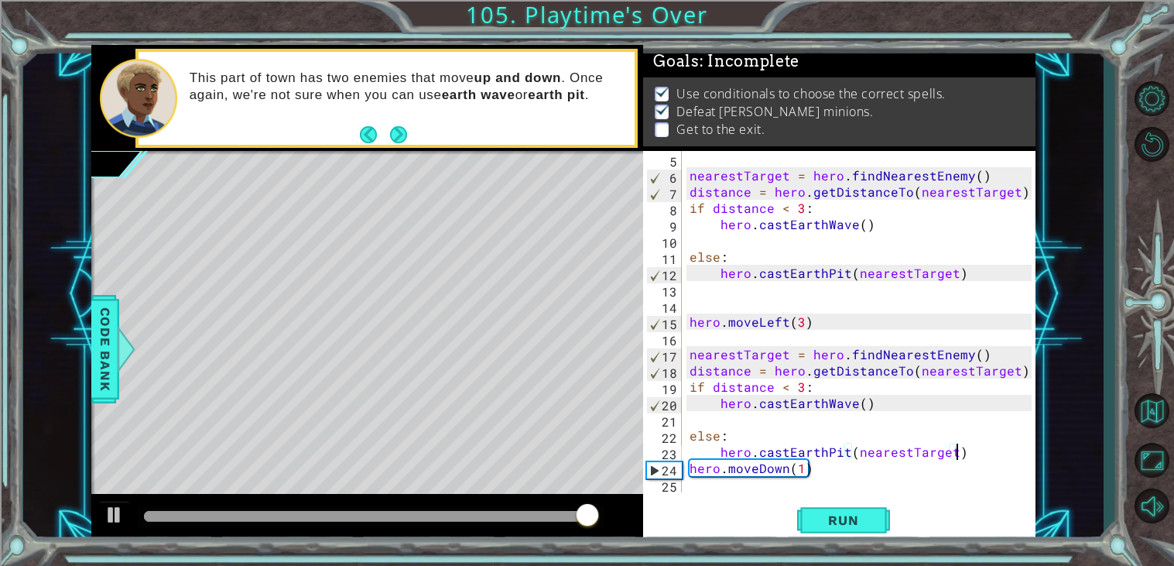
type textarea "hero.castEarthPit(nearestTarget)"
click at [685, 457] on div "hero.castEarthPit(nearestTarget) 5 6 7 8 9 10 11 12 13 14 15 16 17 18 19 20 21 …" at bounding box center [837, 321] width 388 height 341
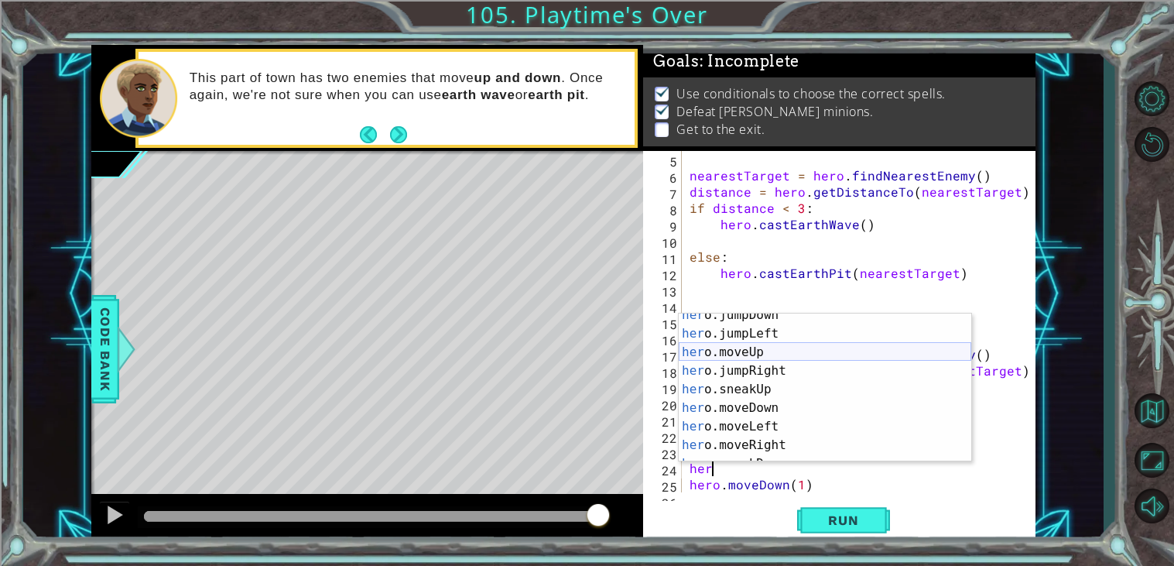
scroll to position [44, 0]
click at [768, 429] on div "her o.jumpDown press enter her o.jumpLeft press enter her o.moveUp press enter …" at bounding box center [825, 399] width 292 height 186
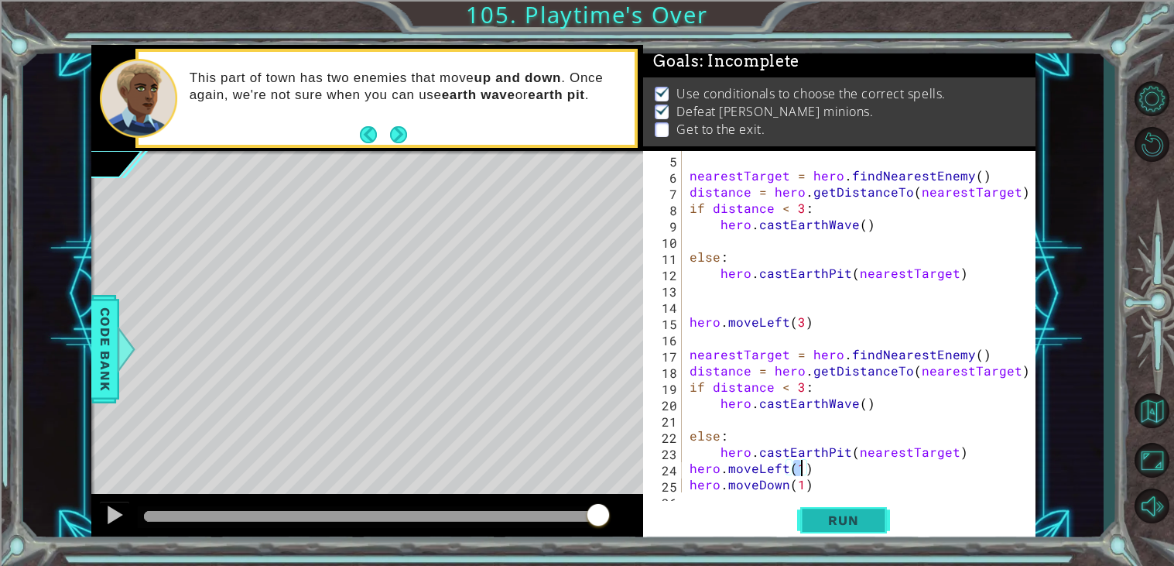
type textarea "hero.moveLeft(1)"
click at [845, 521] on span "Run" at bounding box center [842, 519] width 61 height 15
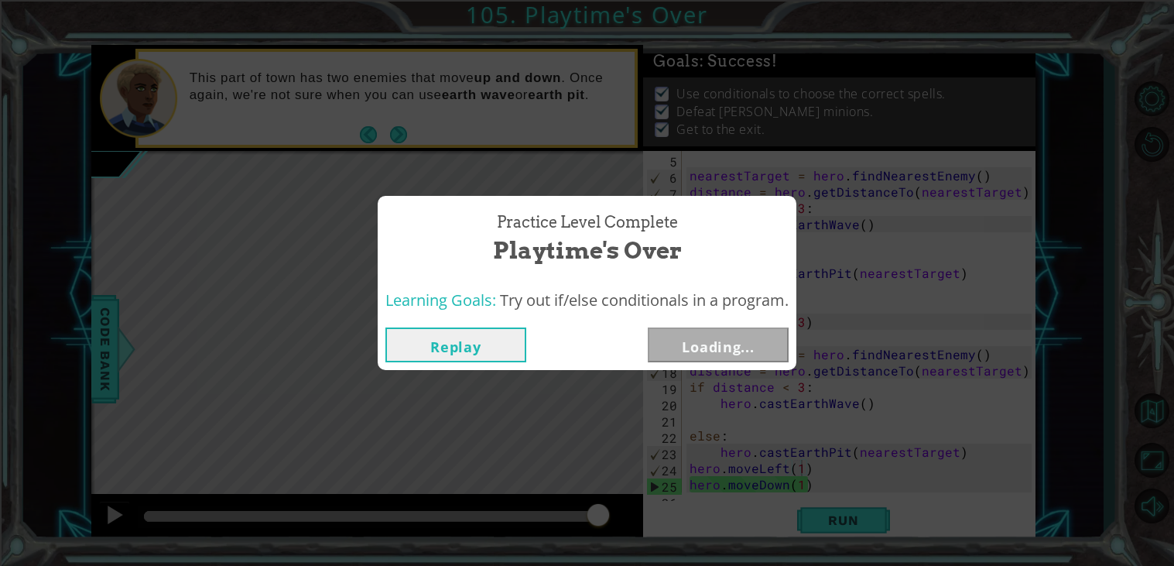
drag, startPoint x: 156, startPoint y: 521, endPoint x: 634, endPoint y: 560, distance: 479.0
click at [634, 560] on body "1 ההההההההההההההההההההההההההההההההההההההההההההההההההההההההההההההההההההההההההההה…" at bounding box center [587, 283] width 1174 height 566
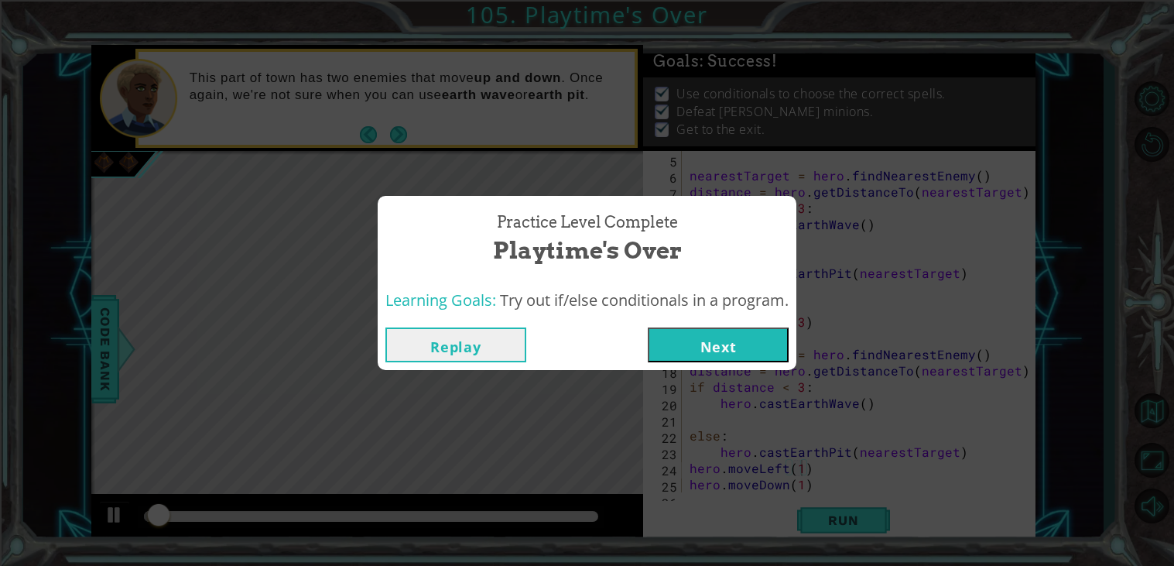
click at [726, 338] on button "Next" at bounding box center [718, 344] width 141 height 35
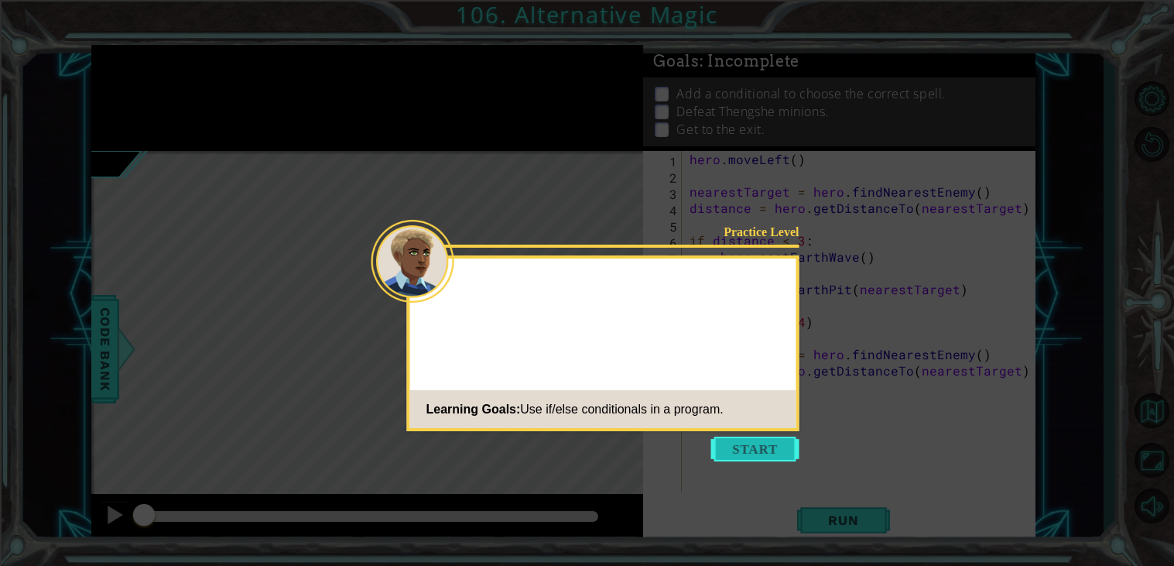
click at [754, 441] on button "Start" at bounding box center [755, 448] width 88 height 25
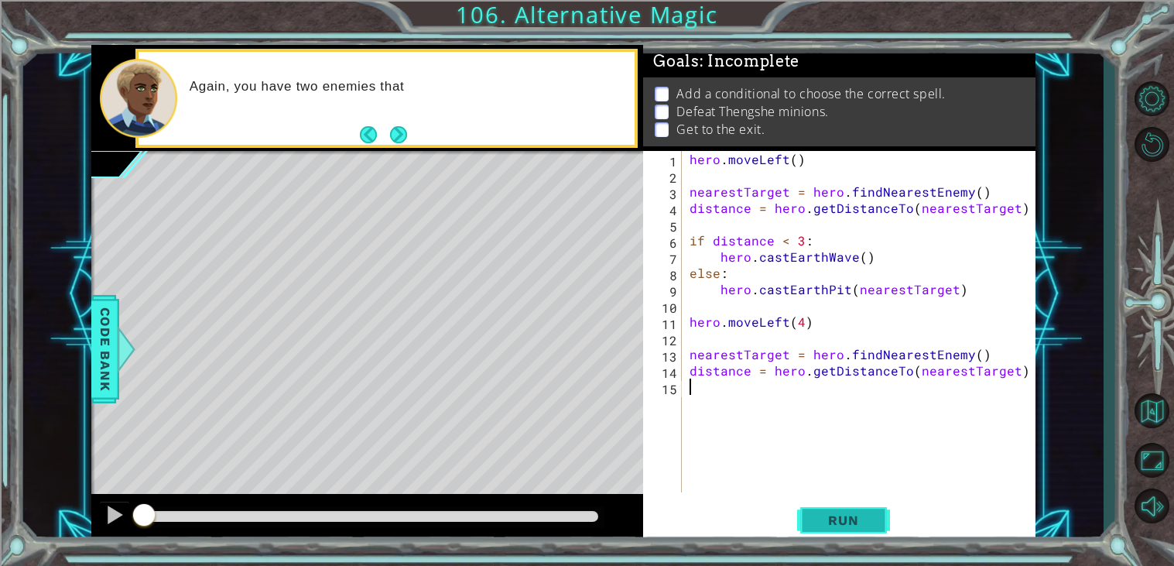
click at [846, 536] on button "Run" at bounding box center [843, 520] width 93 height 39
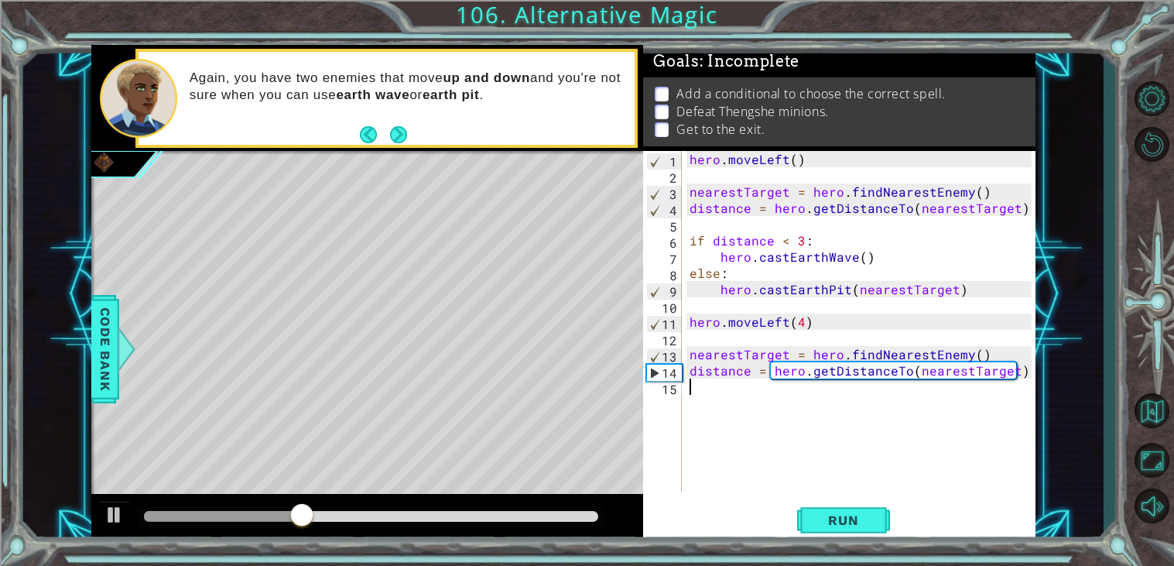
click at [720, 396] on div "hero . moveLeft ( ) nearestTarget = hero . findNearestEnemy ( ) distance = hero…" at bounding box center [862, 338] width 353 height 374
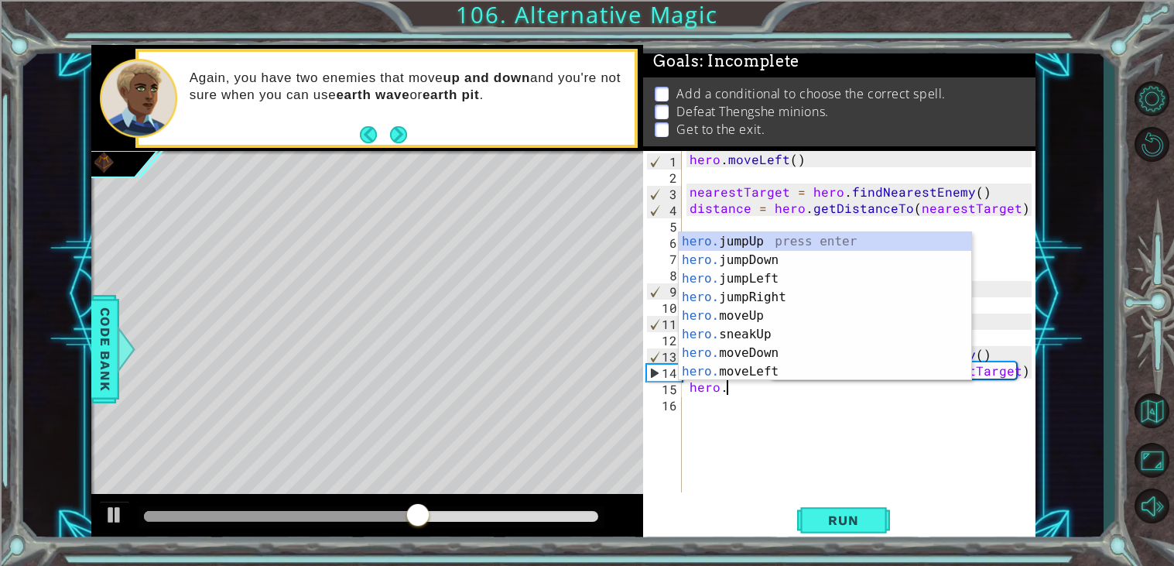
scroll to position [0, 2]
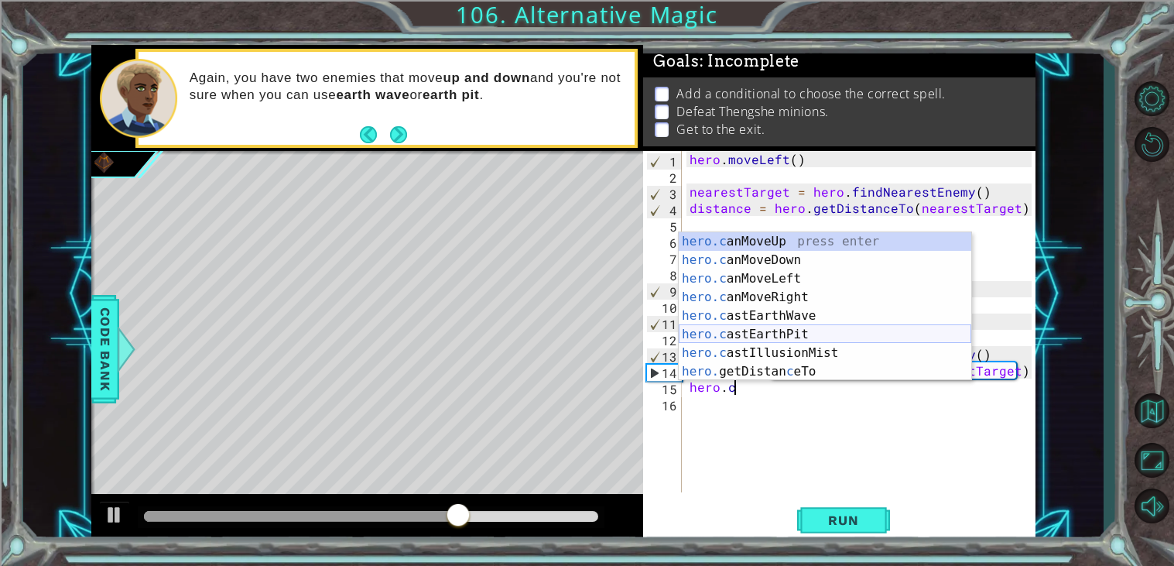
click at [806, 330] on div "hero.c anMoveUp press enter hero.c anMoveDown press enter hero.c anMoveLeft pre…" at bounding box center [825, 325] width 292 height 186
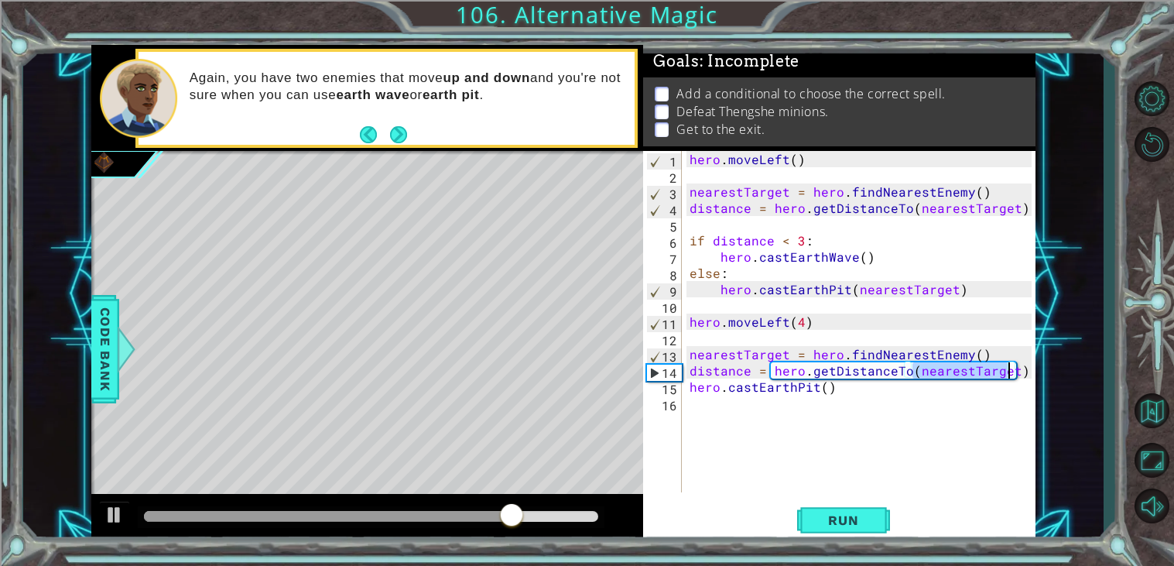
drag, startPoint x: 913, startPoint y: 371, endPoint x: 1009, endPoint y: 373, distance: 96.0
click at [1009, 373] on div "hero . moveLeft ( ) nearestTarget = hero . findNearestEnemy ( ) distance = hero…" at bounding box center [862, 338] width 353 height 374
click at [825, 389] on div "hero . moveLeft ( ) nearestTarget = hero . findNearestEnemy ( ) distance = hero…" at bounding box center [862, 338] width 353 height 374
paste textarea "nearestTarget"
type textarea "hero.castEarthPit(nearestTarget)"
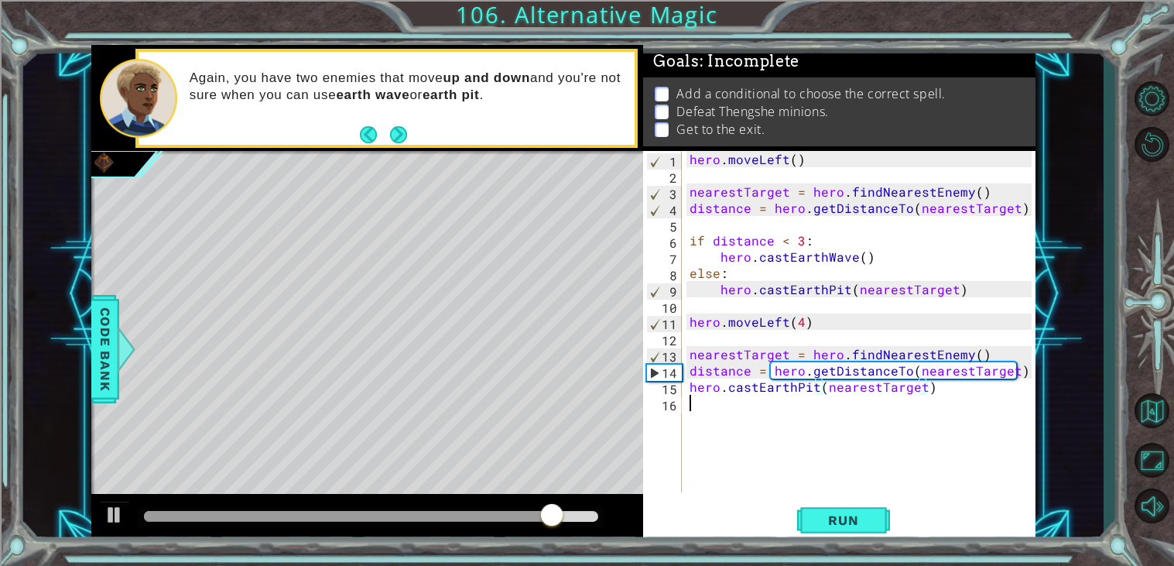
click at [730, 400] on div "hero . moveLeft ( ) nearestTarget = hero . findNearestEnemy ( ) distance = hero…" at bounding box center [862, 338] width 353 height 374
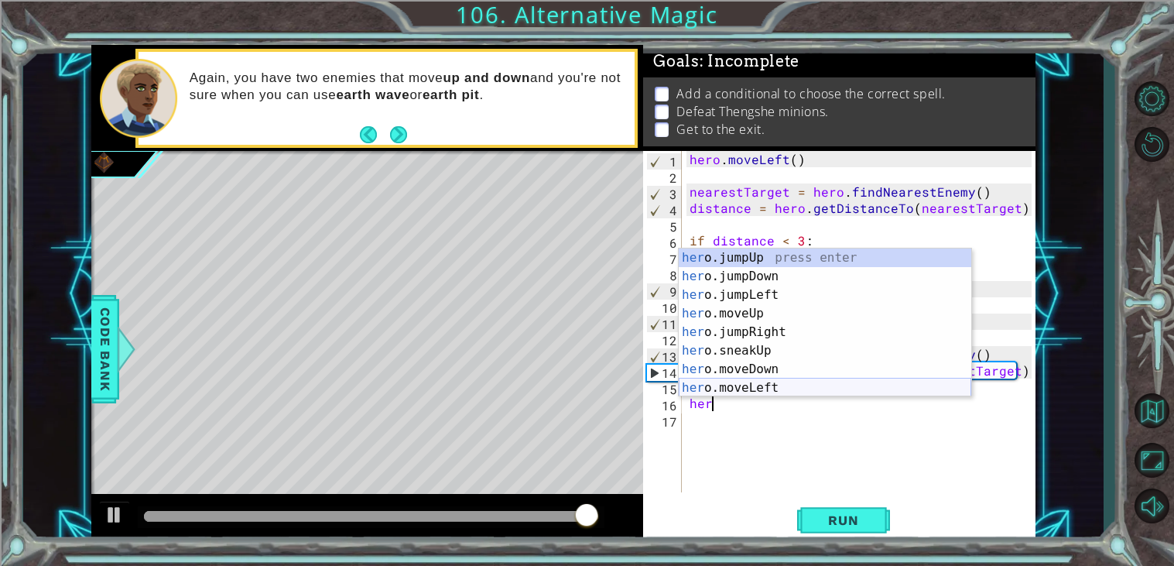
click at [783, 385] on div "her o.jumpUp press enter her o.jumpDown press enter her o.jumpLeft press enter …" at bounding box center [825, 341] width 292 height 186
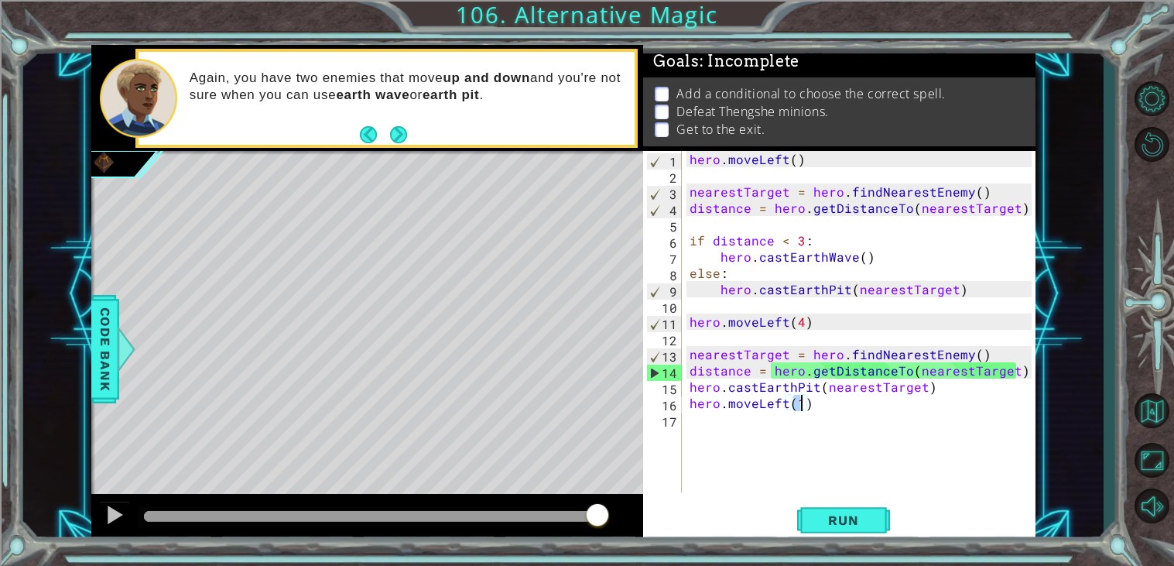
click at [840, 541] on div "hero.moveLeft(1) 1 2 3 4 5 6 7 8 9 10 11 12 13 14 15 16 17 hero . moveLeft ( ) …" at bounding box center [839, 346] width 392 height 391
click at [835, 527] on span "Run" at bounding box center [842, 519] width 61 height 15
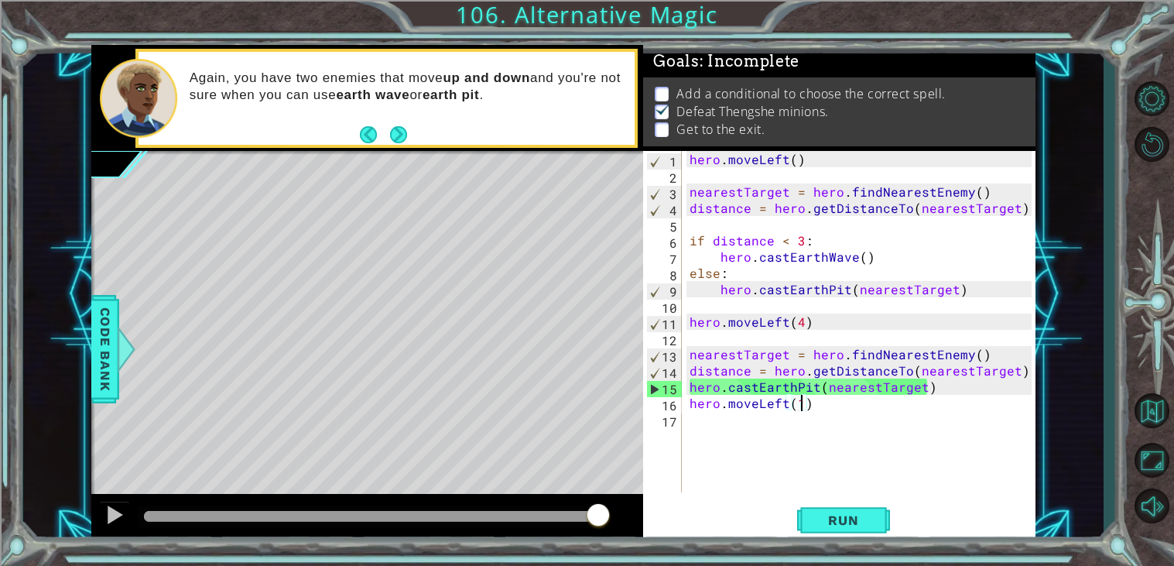
drag, startPoint x: 192, startPoint y: 515, endPoint x: 775, endPoint y: 479, distance: 584.5
click at [775, 479] on div "1 ההההההההההההההההההההההההההההההההההההההההההההההההההההההההההההההההההההההההההההה…" at bounding box center [563, 293] width 945 height 497
click at [691, 407] on div "hero . moveLeft ( ) nearestTarget = hero . findNearestEnemy ( ) distance = hero…" at bounding box center [862, 338] width 353 height 374
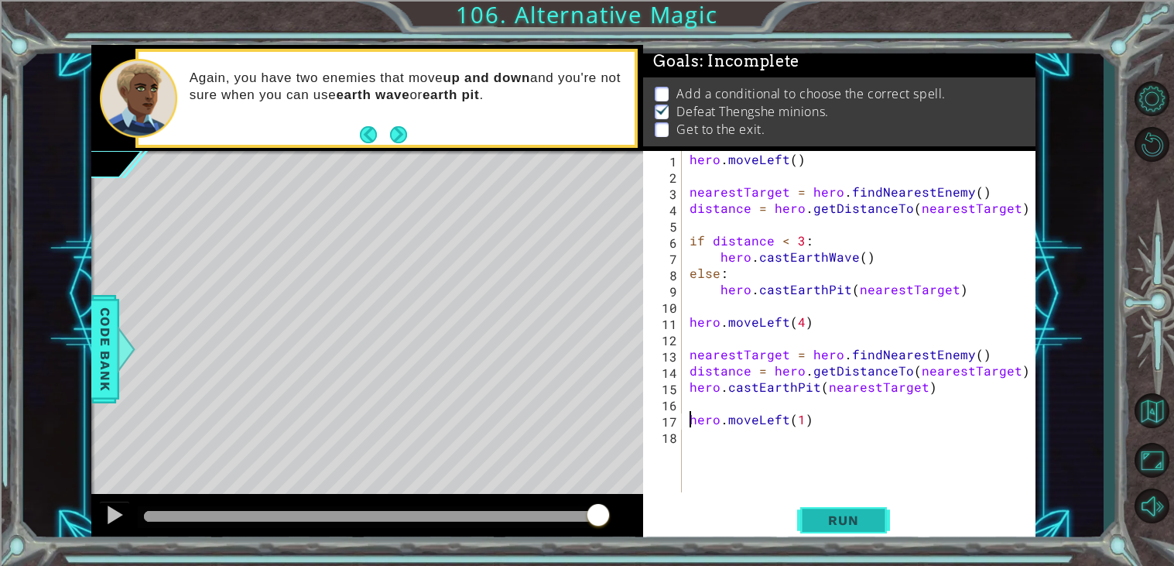
click at [838, 520] on span "Run" at bounding box center [842, 519] width 61 height 15
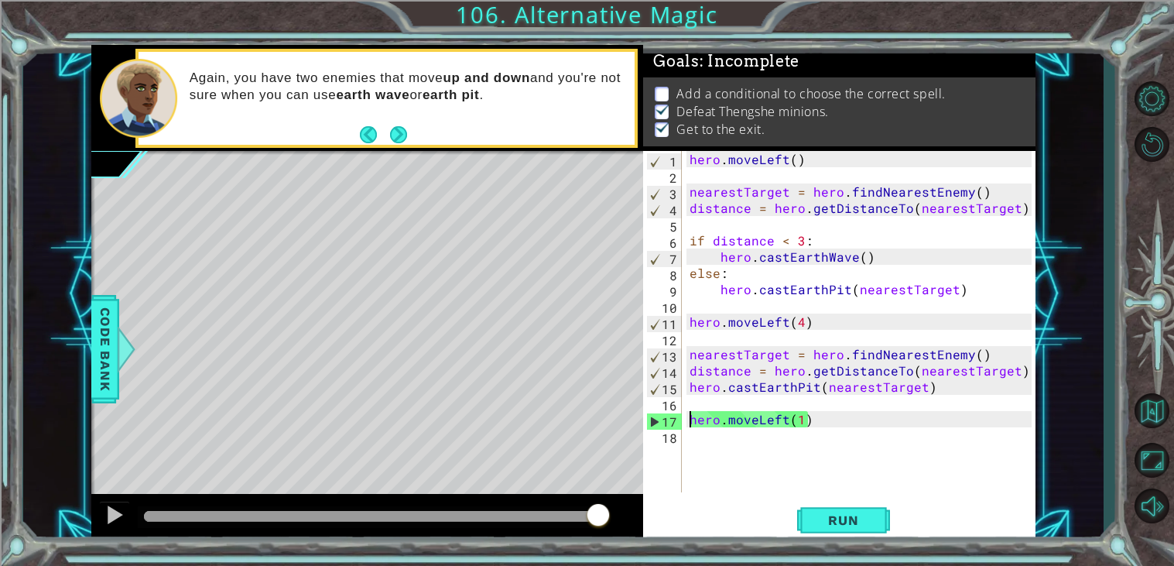
drag, startPoint x: 164, startPoint y: 517, endPoint x: 682, endPoint y: 554, distance: 518.9
click at [682, 554] on div "1 ההההההההההההההההההההההההההההההההההההההההההההההההההההההההההההההההההההההההההההה…" at bounding box center [587, 283] width 1174 height 566
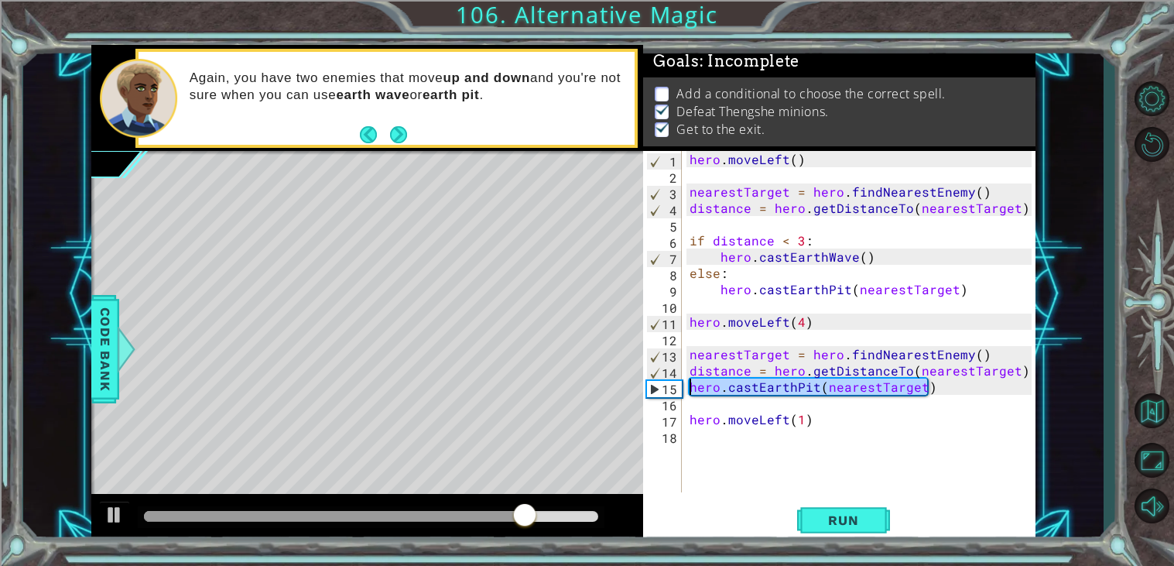
drag, startPoint x: 944, startPoint y: 388, endPoint x: 674, endPoint y: 387, distance: 270.0
click at [674, 387] on div "hero.moveLeft(1) 1 2 3 4 5 6 7 8 9 10 11 12 13 14 15 16 17 18 hero . moveLeft (…" at bounding box center [837, 321] width 388 height 341
type textarea "hero.castEarthPit(nearestTarget)"
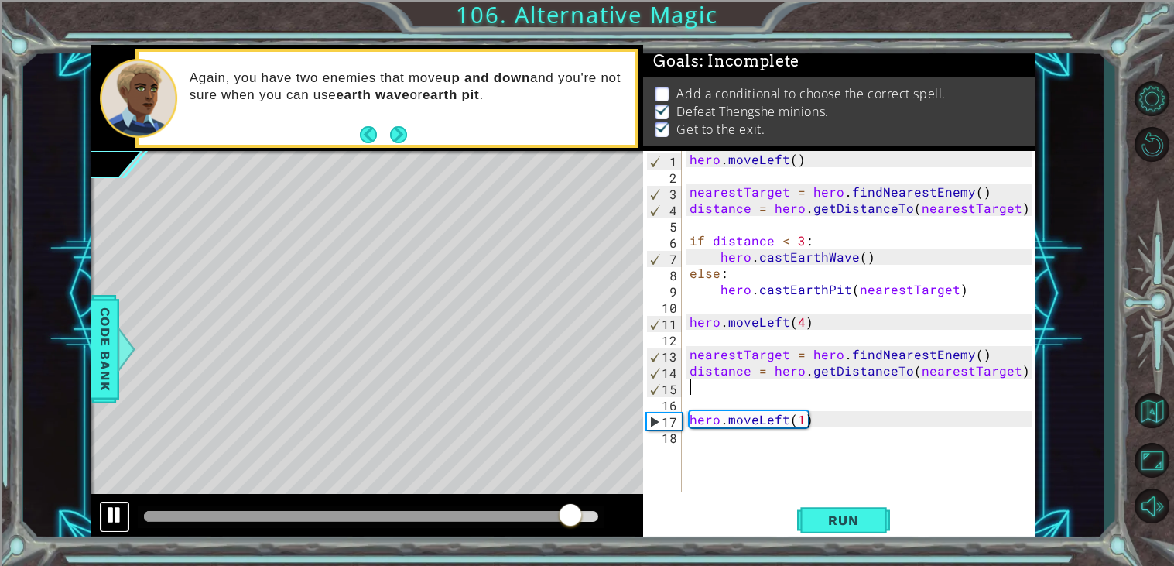
click at [103, 518] on button at bounding box center [114, 517] width 31 height 32
click at [717, 338] on div "hero . moveLeft ( ) nearestTarget = hero . findNearestEnemy ( ) distance = hero…" at bounding box center [862, 338] width 353 height 374
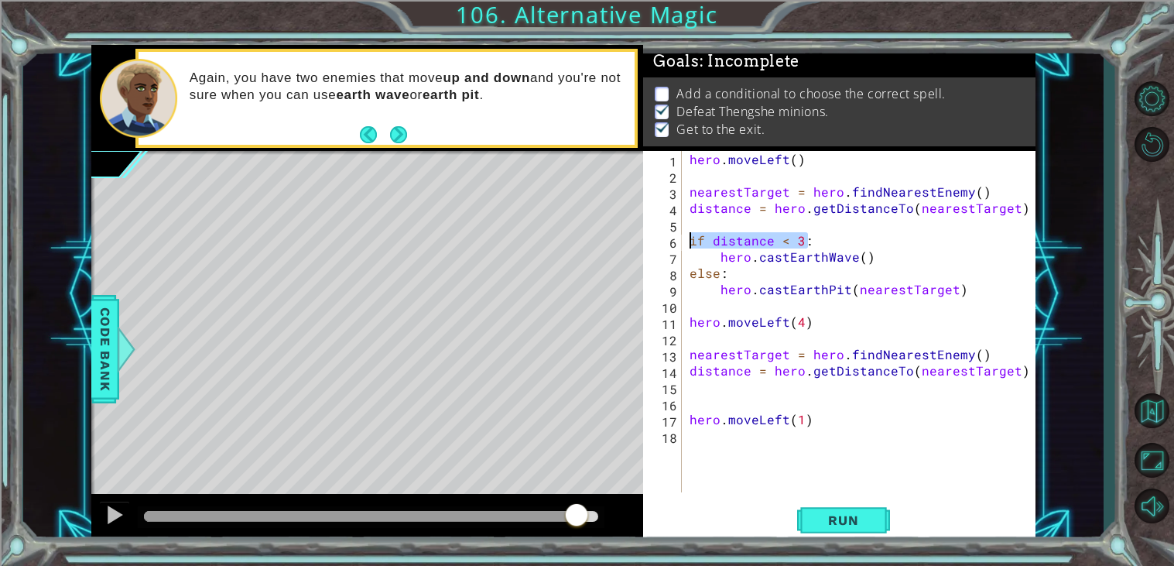
drag, startPoint x: 818, startPoint y: 237, endPoint x: 656, endPoint y: 235, distance: 161.7
click at [656, 235] on div "1 2 3 4 5 6 7 8 9 10 11 12 13 14 15 16 17 18 hero . moveLeft ( ) nearestTarget …" at bounding box center [837, 321] width 388 height 341
type textarea "if distance < 3:"
click at [895, 470] on div "hero . moveLeft ( ) nearestTarget = hero . findNearestEnemy ( ) distance = hero…" at bounding box center [862, 338] width 353 height 374
click at [772, 383] on div "hero . moveLeft ( ) nearestTarget = hero . findNearestEnemy ( ) distance = hero…" at bounding box center [862, 338] width 353 height 374
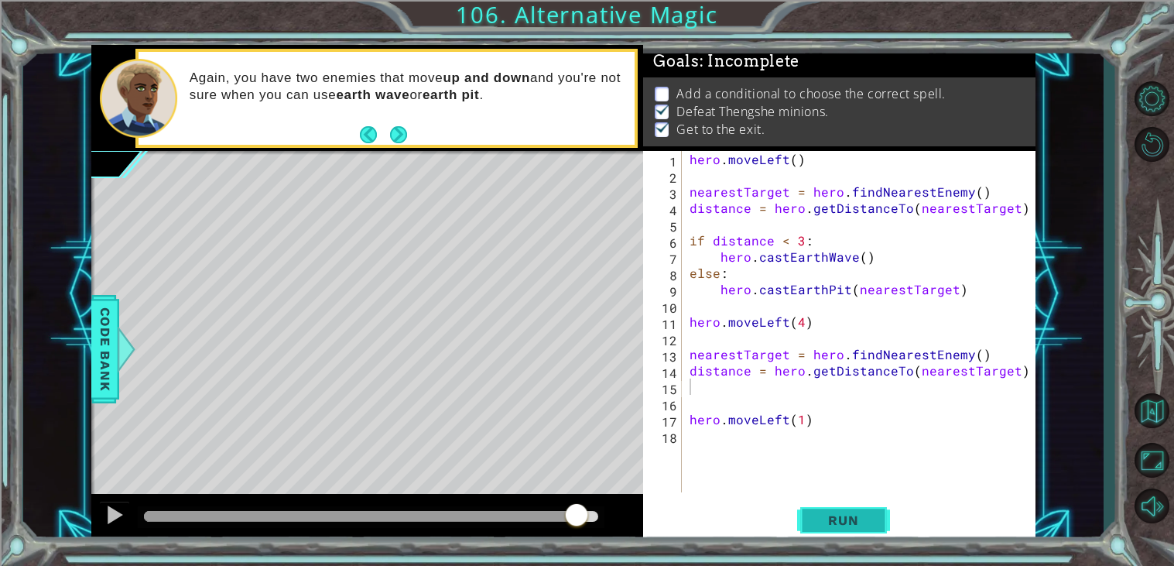
click at [812, 523] on span "Run" at bounding box center [842, 519] width 61 height 15
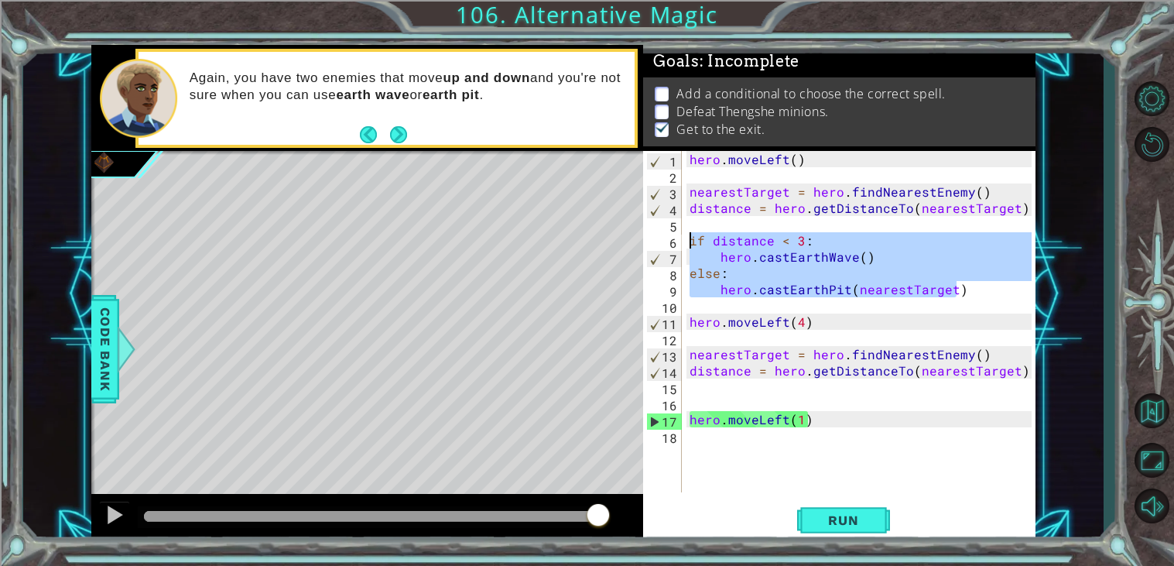
drag, startPoint x: 965, startPoint y: 291, endPoint x: 692, endPoint y: 244, distance: 277.0
click at [692, 244] on div "hero . moveLeft ( ) nearestTarget = hero . findNearestEnemy ( ) distance = hero…" at bounding box center [862, 338] width 353 height 374
type textarea "if distance < 3: hero.castEarthWave()"
click at [768, 387] on div "hero . moveLeft ( ) nearestTarget = hero . findNearestEnemy ( ) distance = hero…" at bounding box center [862, 338] width 353 height 374
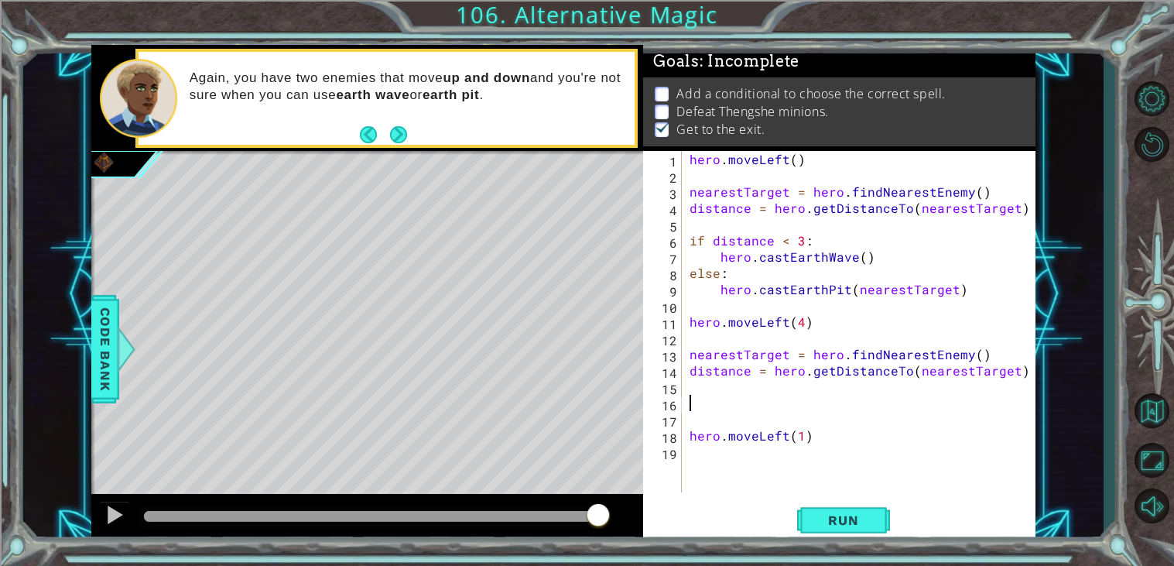
paste textarea "hero.castEarthPit(nearestTarget)"
type textarea "hero.castEarthPit(nearestTarget)"
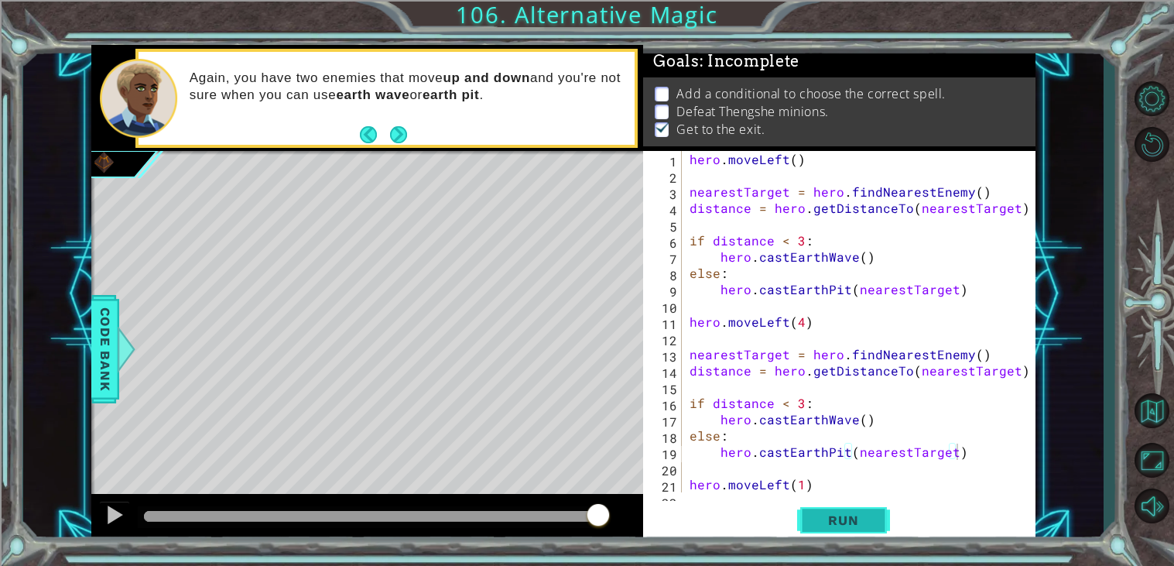
click at [853, 521] on span "Run" at bounding box center [842, 519] width 61 height 15
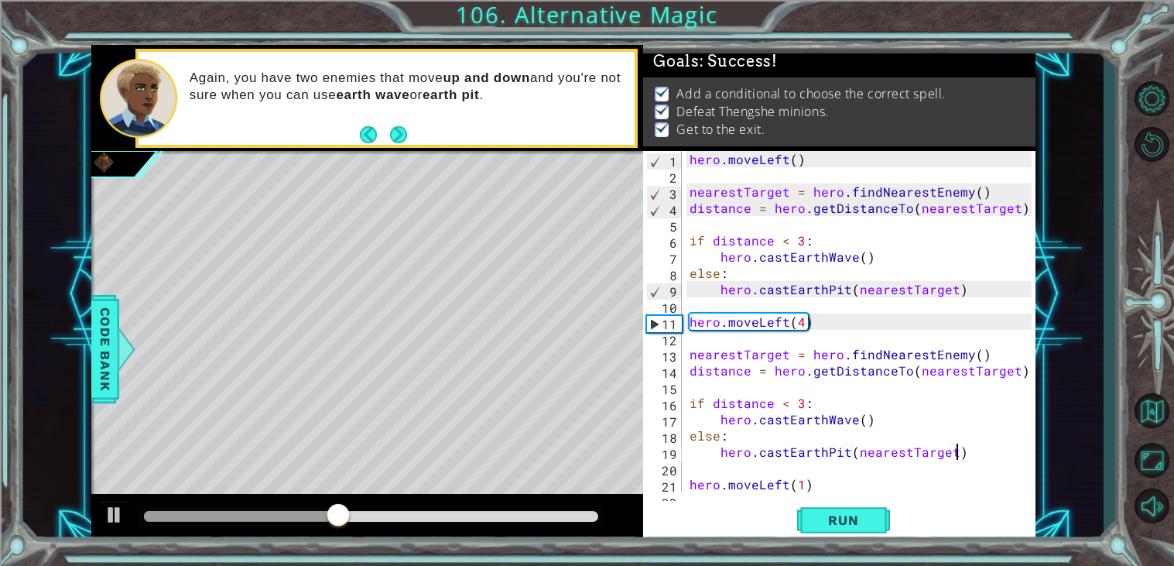
scroll to position [16, 0]
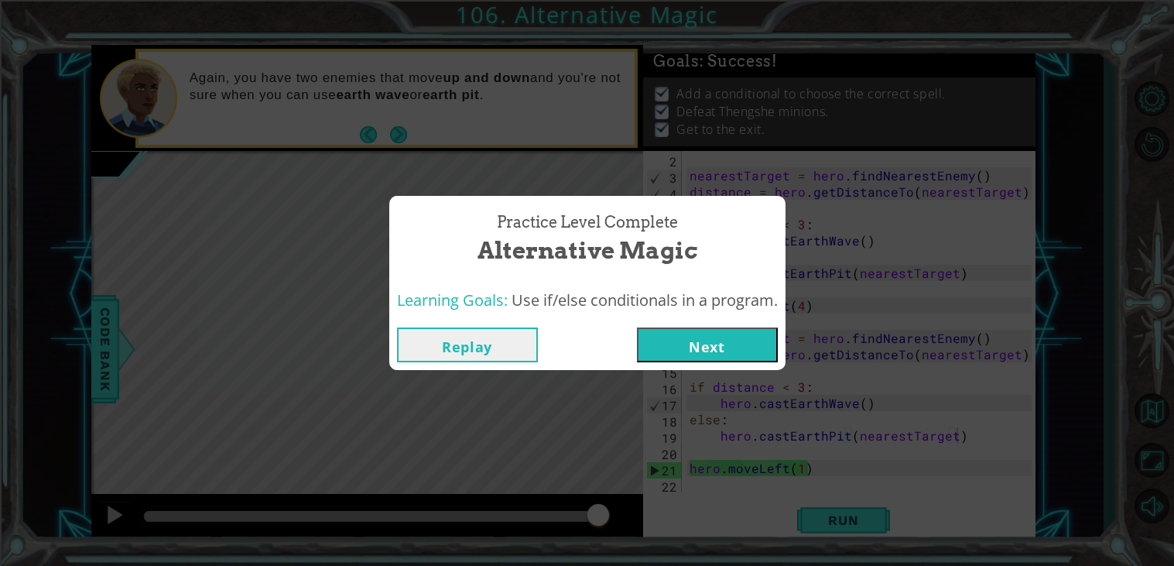
click at [681, 347] on button "Next" at bounding box center [707, 344] width 141 height 35
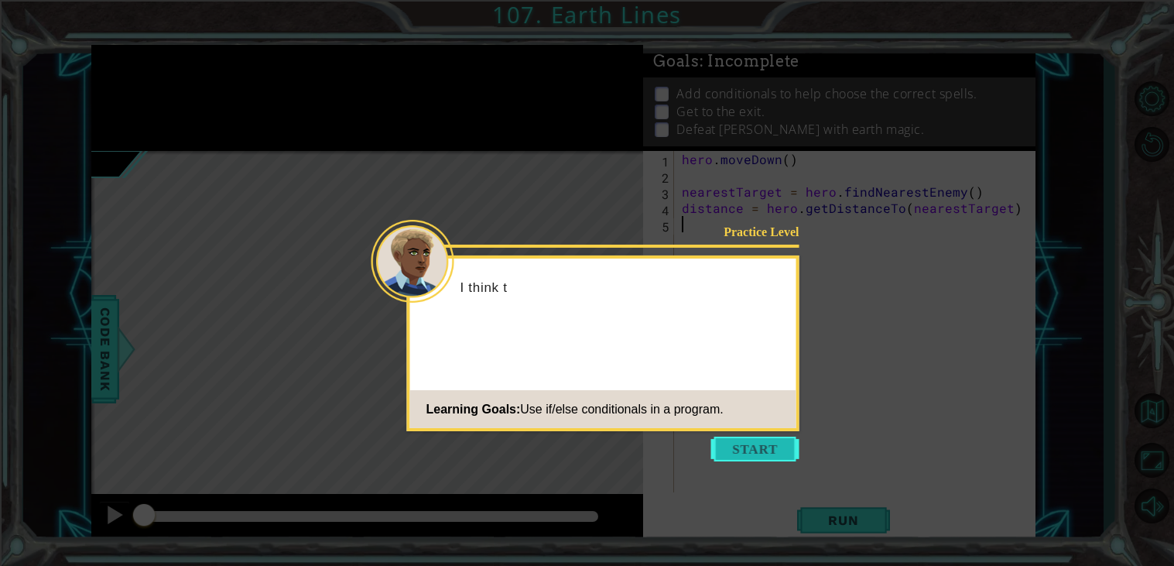
click at [758, 441] on button "Start" at bounding box center [755, 448] width 88 height 25
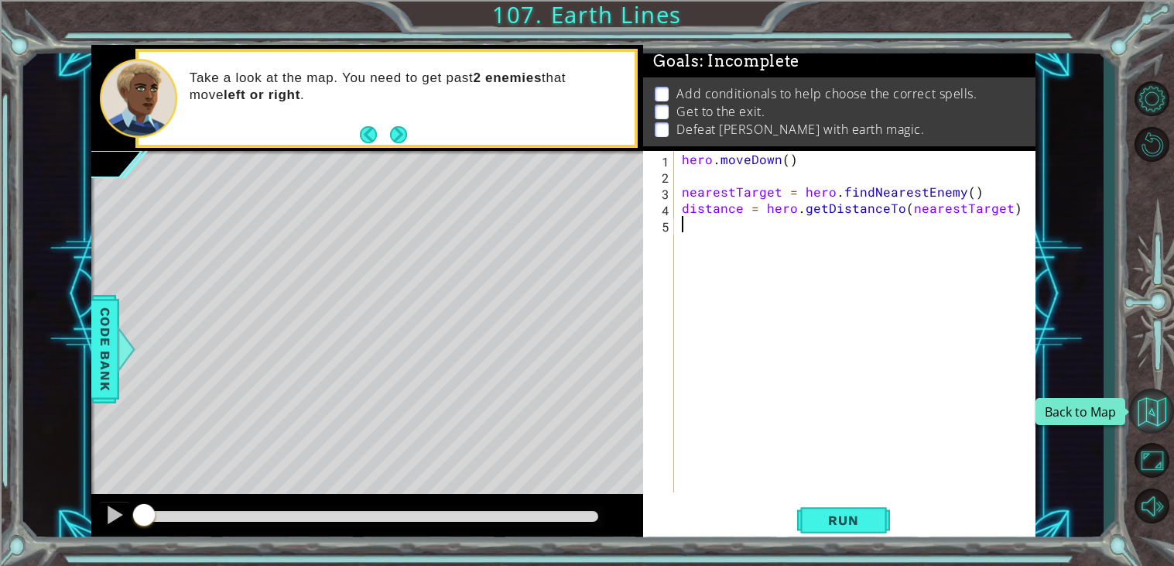
click at [1147, 401] on button "Back to Map" at bounding box center [1151, 410] width 45 height 45
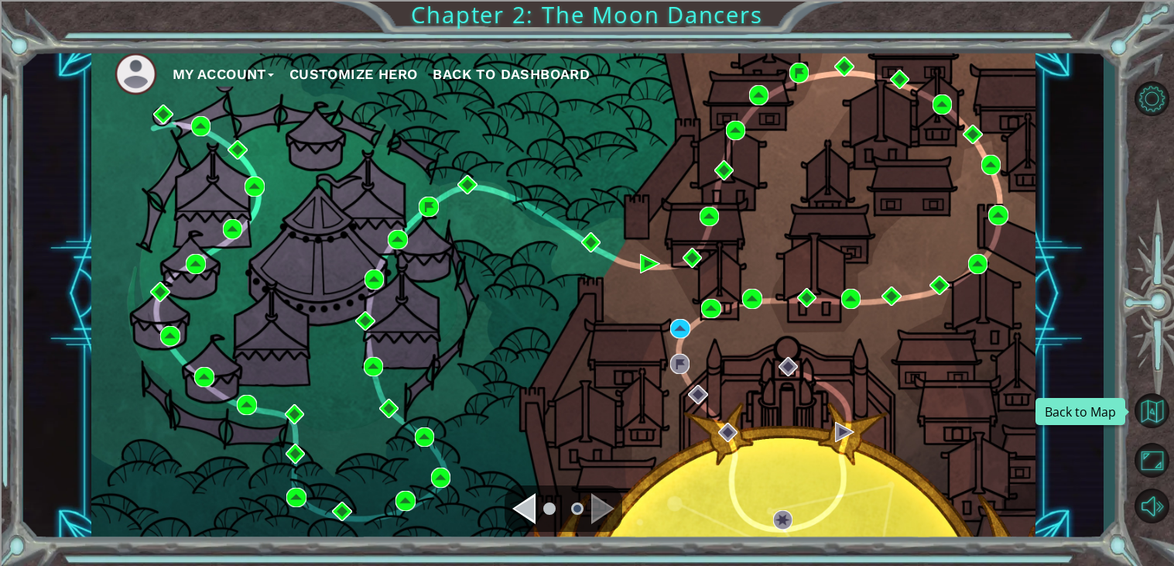
click at [1147, 401] on button "Back to Map" at bounding box center [1151, 410] width 45 height 45
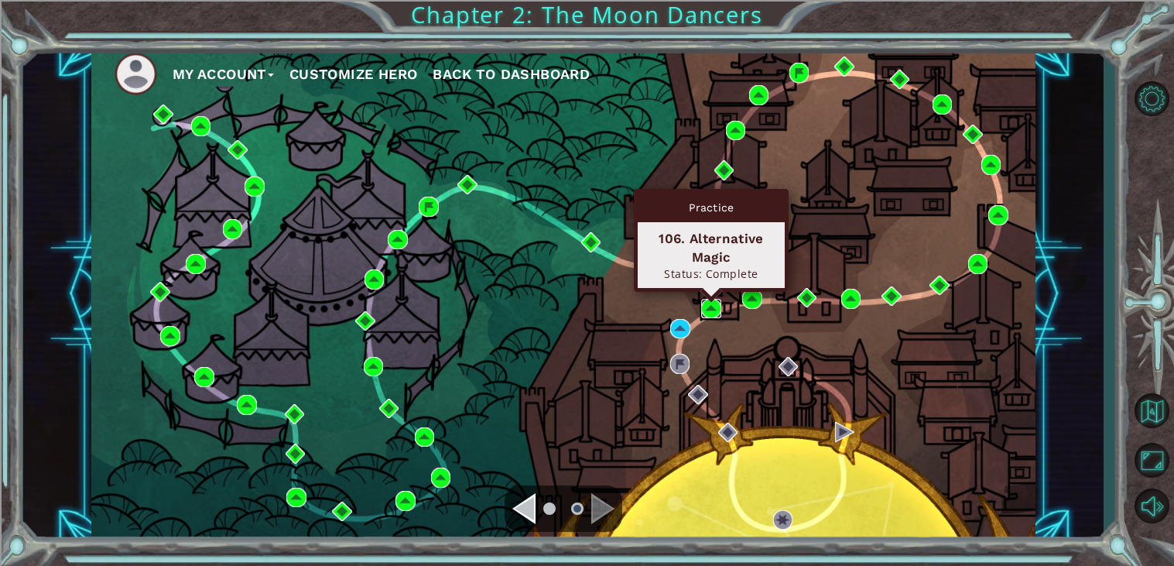
click at [705, 303] on img at bounding box center [711, 309] width 20 height 20
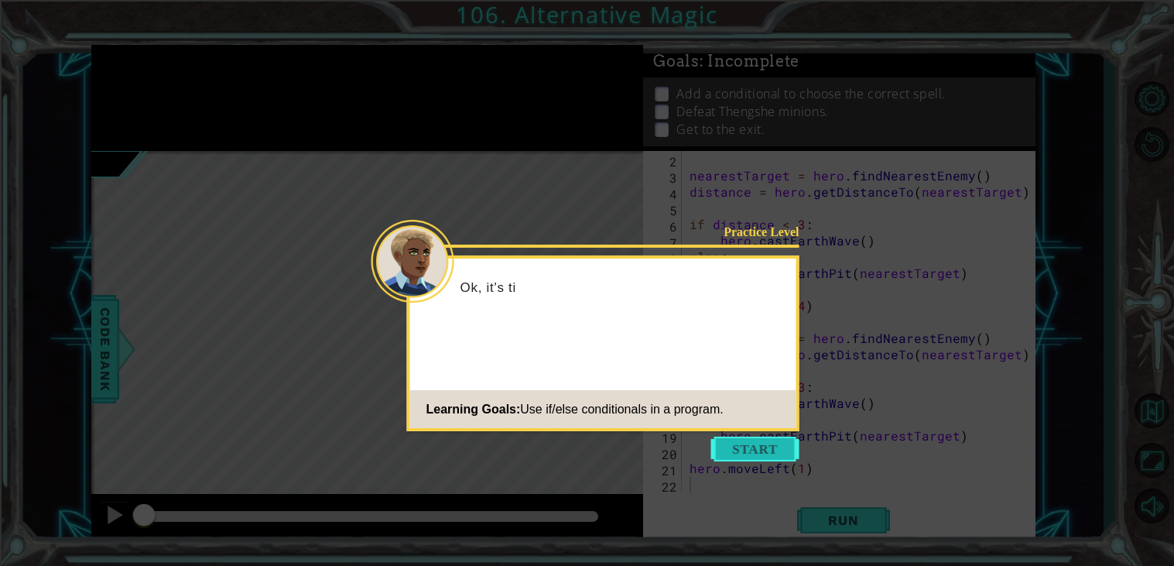
click at [742, 440] on button "Start" at bounding box center [755, 448] width 88 height 25
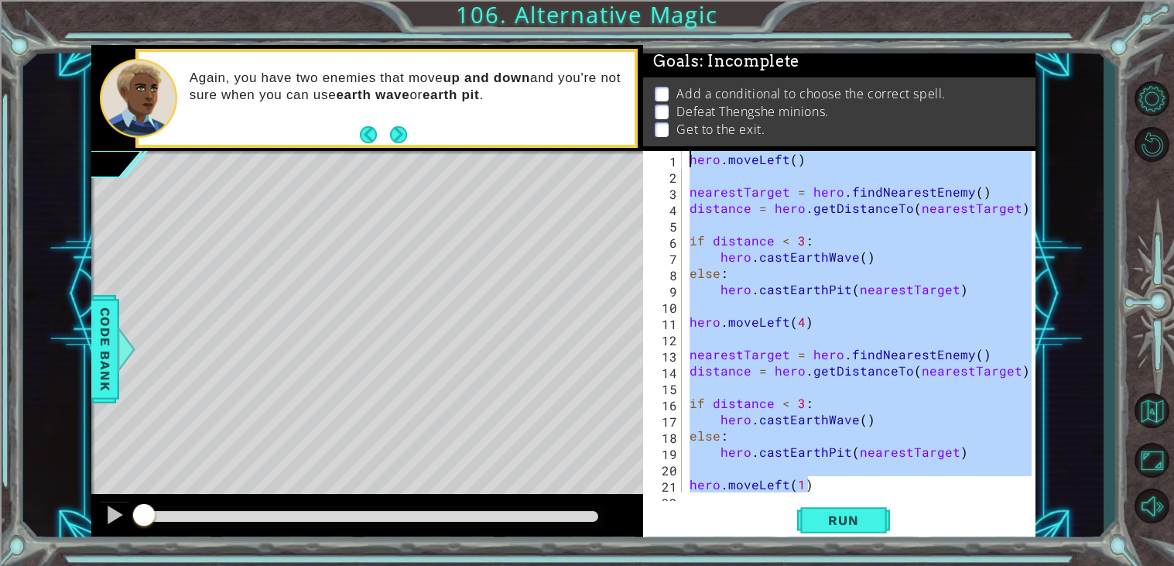
drag, startPoint x: 829, startPoint y: 472, endPoint x: 656, endPoint y: 88, distance: 421.1
click at [656, 88] on div "Goals : Incomplete Add a conditional to choose the correct spell. Defeat Thengs…" at bounding box center [839, 293] width 392 height 497
type textarea "hero.moveLeft()"
click at [1158, 402] on button "Back to Map" at bounding box center [1151, 410] width 45 height 45
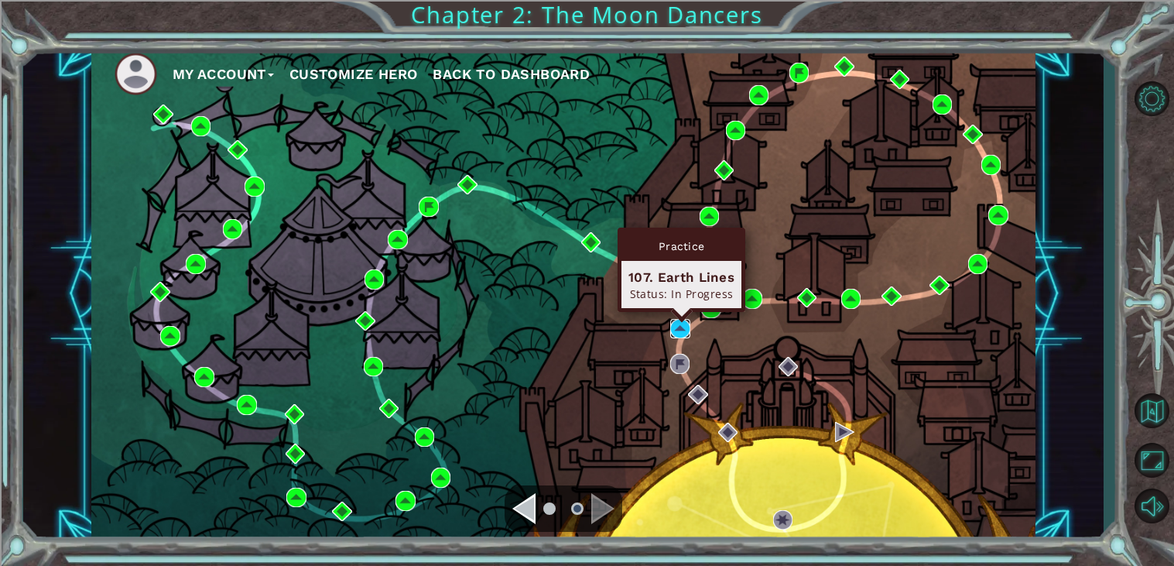
click at [683, 326] on img at bounding box center [680, 329] width 20 height 20
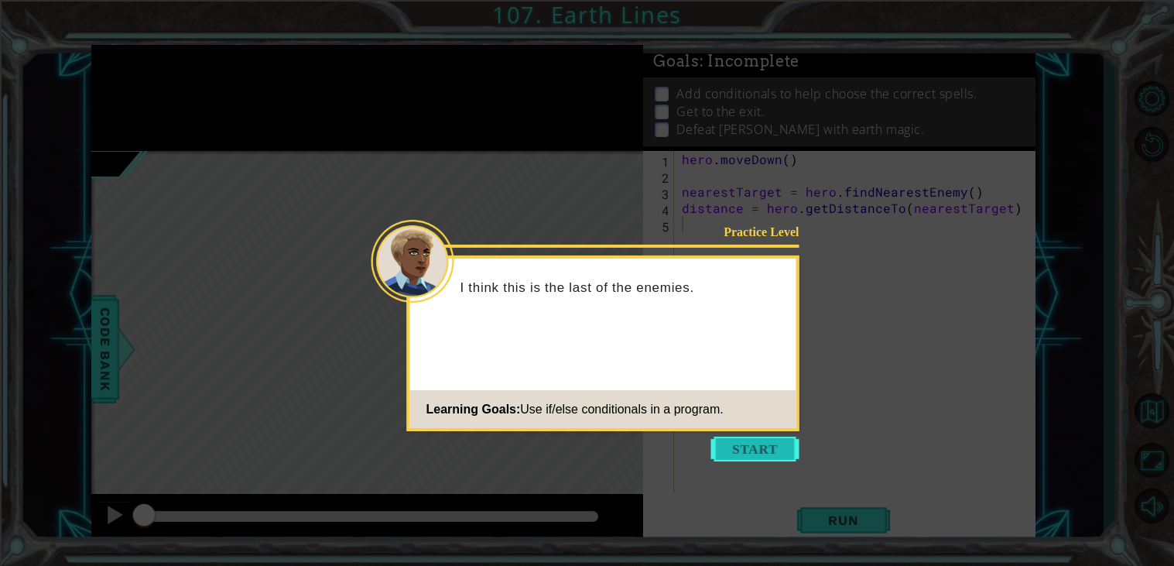
click at [744, 456] on button "Start" at bounding box center [755, 448] width 88 height 25
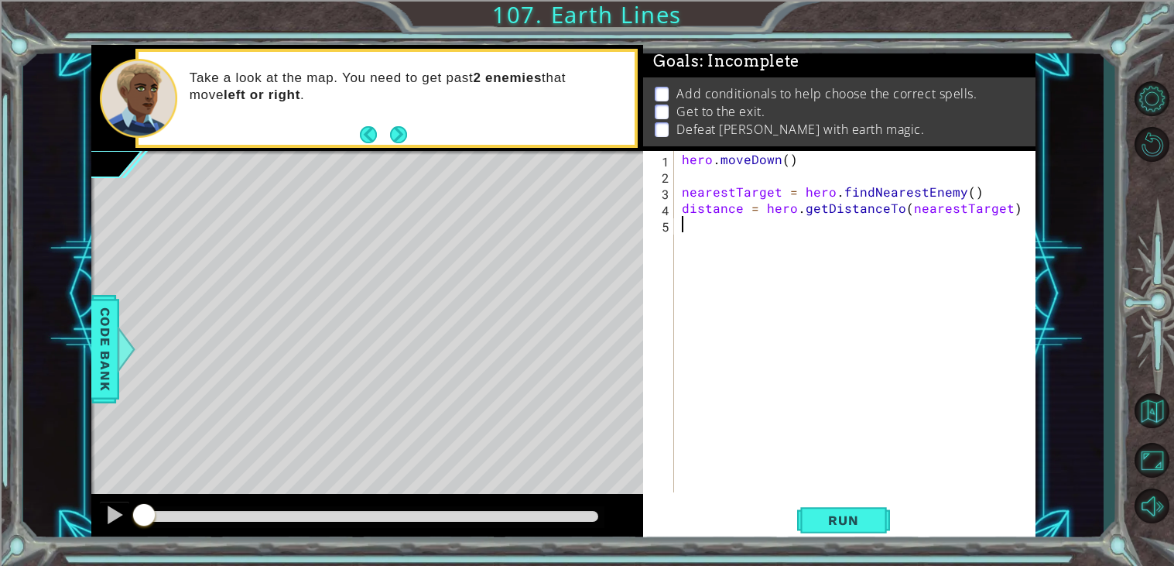
paste textarea "hero.moveLeft(1)"
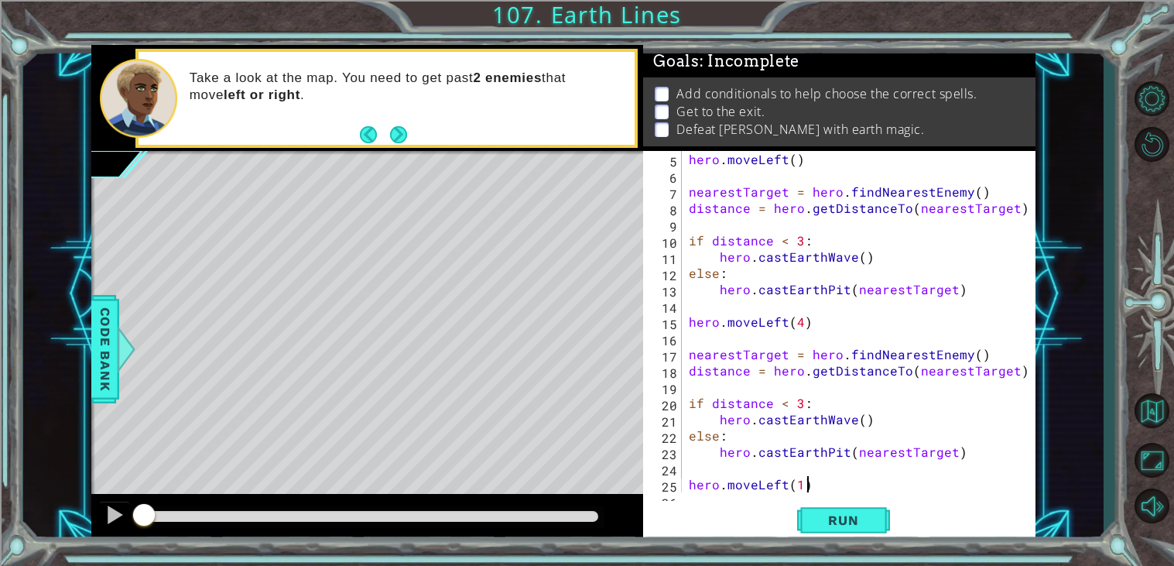
scroll to position [81, 0]
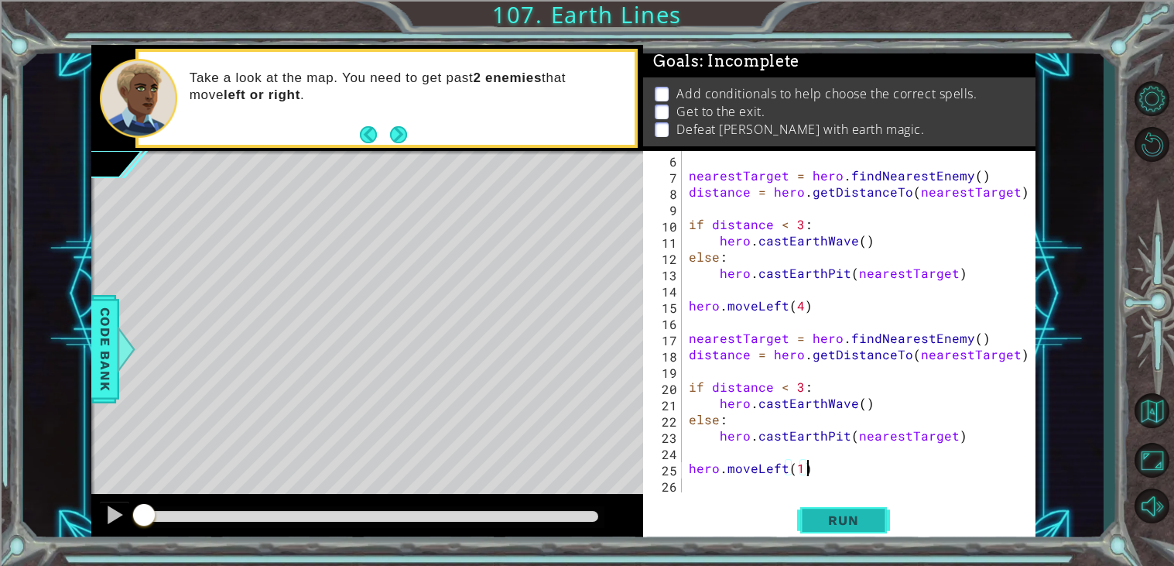
click at [802, 517] on button "Run" at bounding box center [843, 520] width 93 height 39
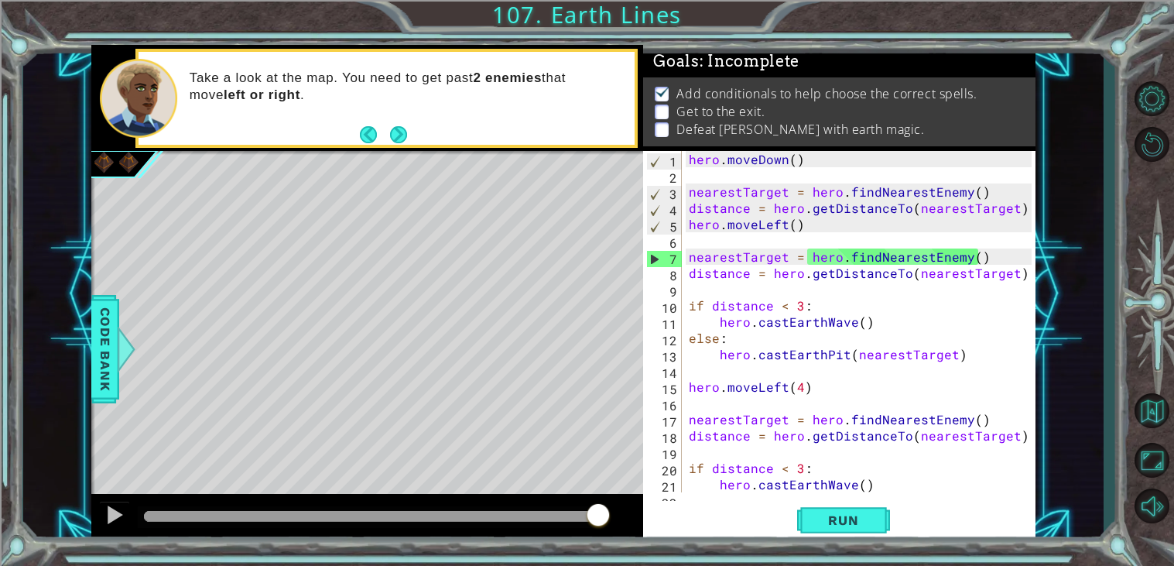
scroll to position [0, 0]
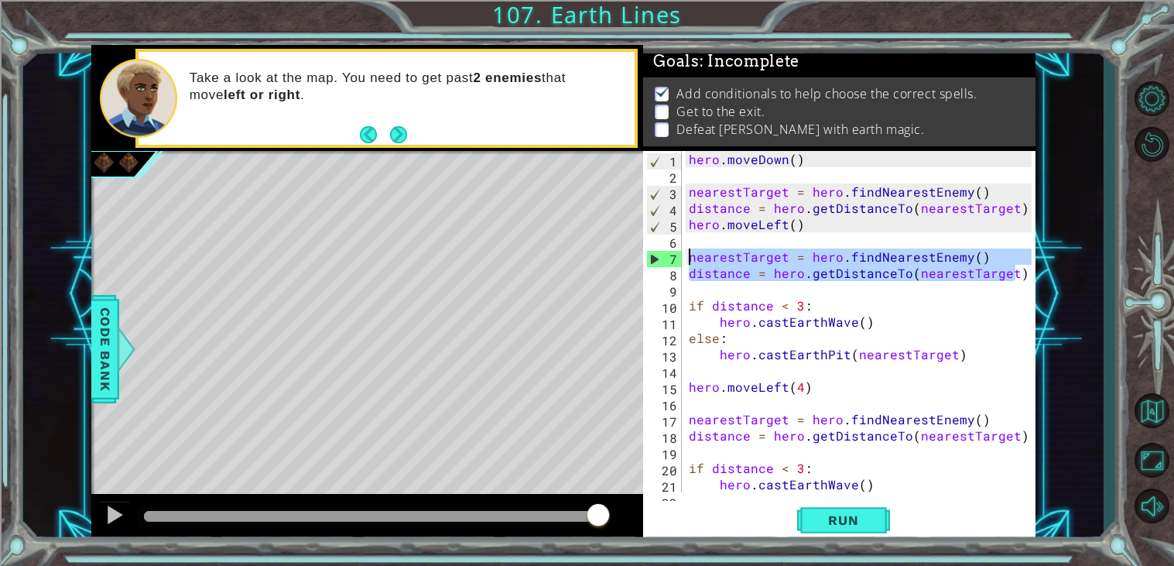
drag, startPoint x: 1018, startPoint y: 273, endPoint x: 671, endPoint y: 256, distance: 347.8
click at [671, 256] on div "hero.moveLeft(1) 1 2 3 4 5 6 7 8 9 10 11 12 13 14 15 16 17 18 19 20 21 22 hero …" at bounding box center [837, 321] width 388 height 341
type textarea "nearestTarget = hero.findNearestEnemy() distance = hero.getDistanceTo(nearestTa…"
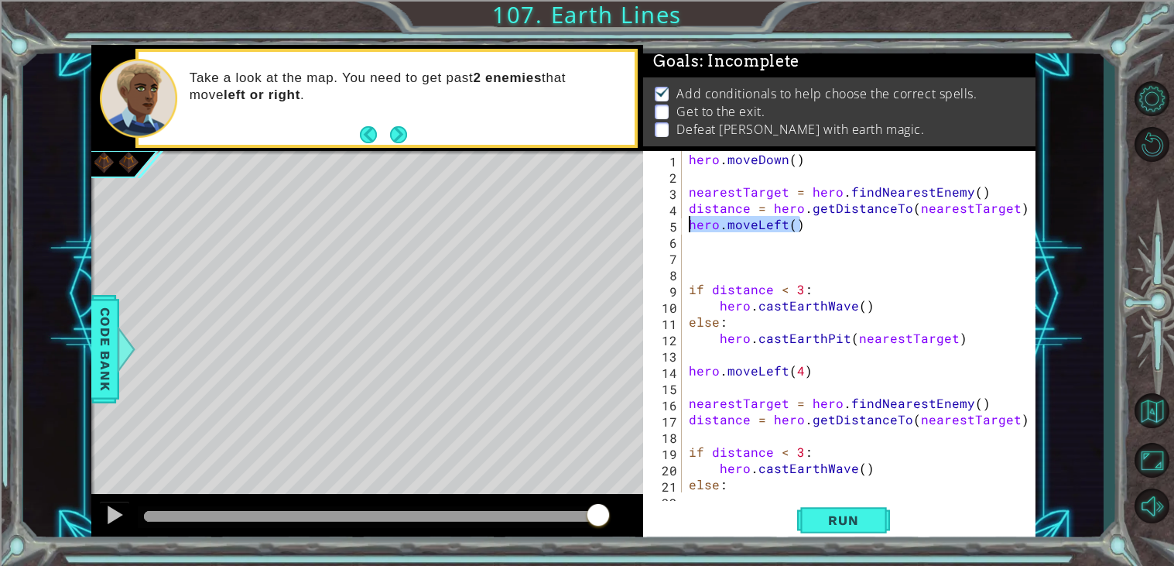
drag, startPoint x: 826, startPoint y: 228, endPoint x: 680, endPoint y: 223, distance: 145.6
click at [680, 223] on div "1 2 3 4 5 6 7 8 9 10 11 12 13 14 15 16 17 18 19 20 21 22 hero . [GEOGRAPHIC_DAT…" at bounding box center [837, 321] width 388 height 341
type textarea "hero.moveLeft()"
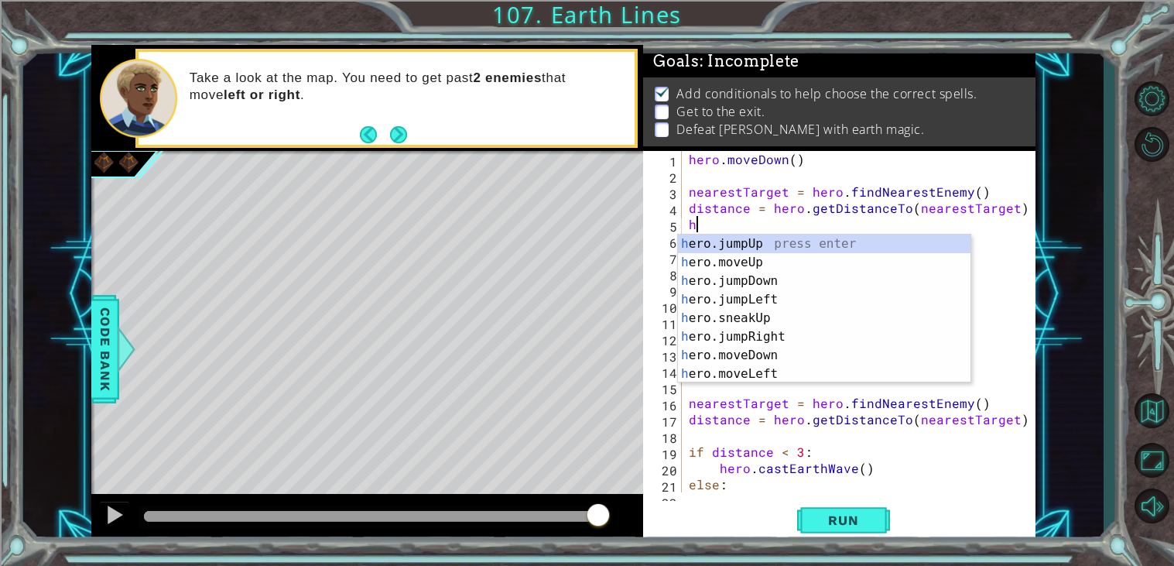
type textarea "he"
click at [1012, 250] on div "hero . [GEOGRAPHIC_DATA] ( ) nearestTarget = hero . findNearestEnemy ( ) distan…" at bounding box center [862, 338] width 354 height 374
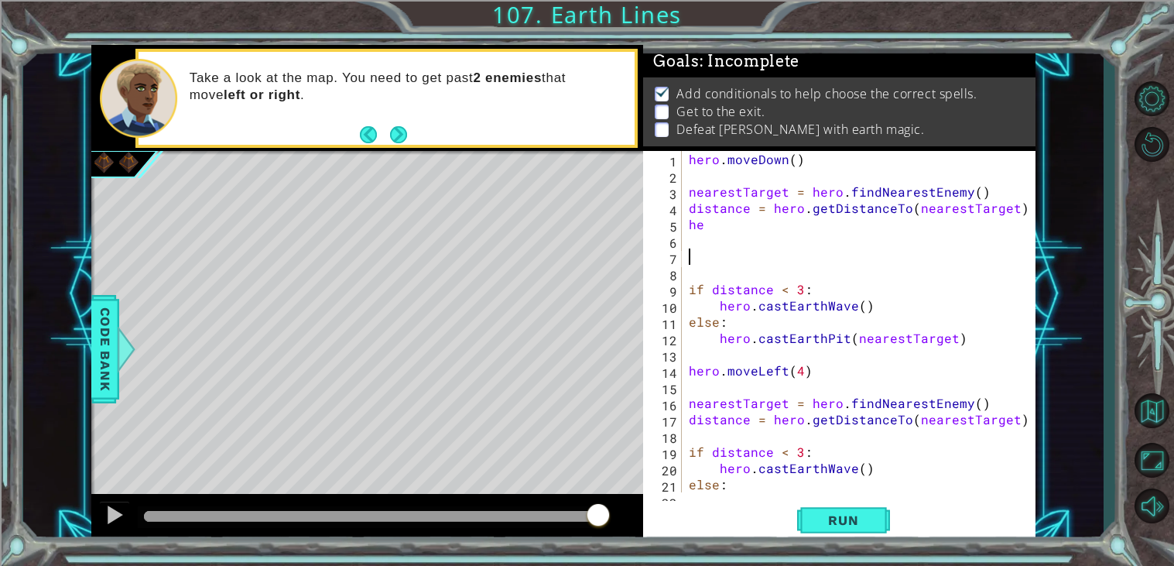
click at [686, 291] on div "hero . [GEOGRAPHIC_DATA] ( ) nearestTarget = hero . findNearestEnemy ( ) distan…" at bounding box center [862, 338] width 354 height 374
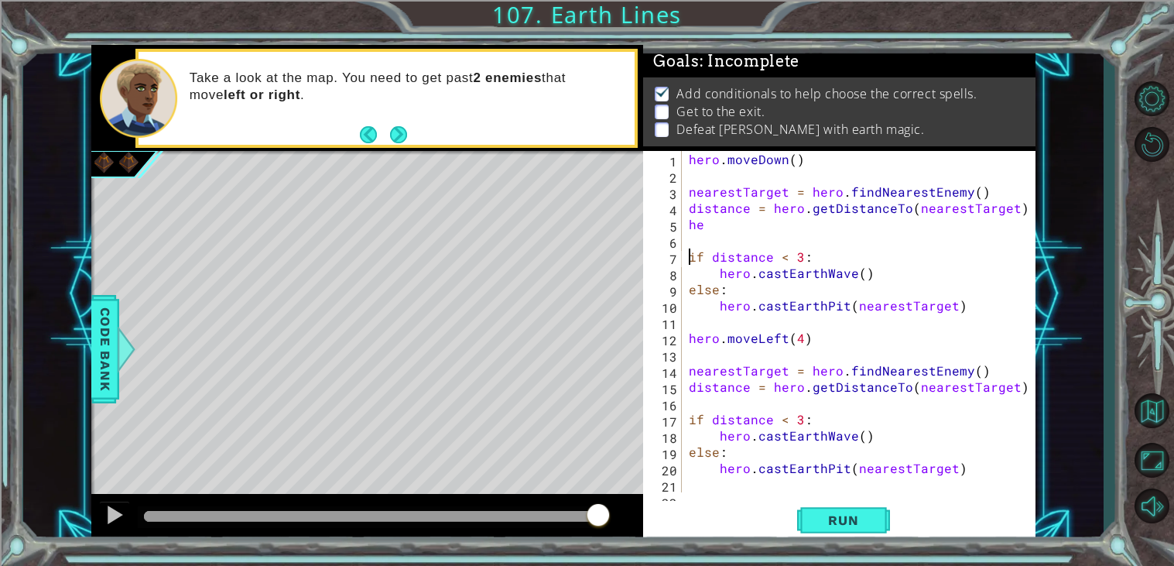
click at [803, 339] on div "hero . [GEOGRAPHIC_DATA] ( ) nearestTarget = hero . findNearestEnemy ( ) distan…" at bounding box center [862, 338] width 354 height 374
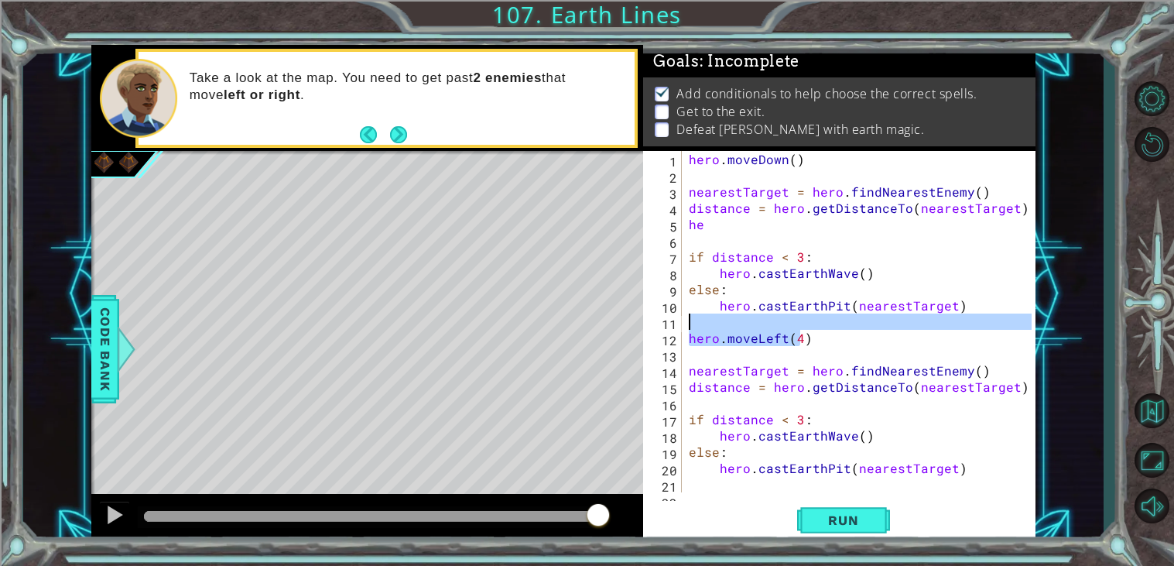
drag, startPoint x: 803, startPoint y: 339, endPoint x: 653, endPoint y: 331, distance: 150.3
click at [653, 331] on div "hero.moveLeft(4) 1 2 3 4 5 6 7 8 9 10 11 12 13 14 15 16 17 18 19 20 21 22 hero …" at bounding box center [837, 321] width 388 height 341
type textarea ")"
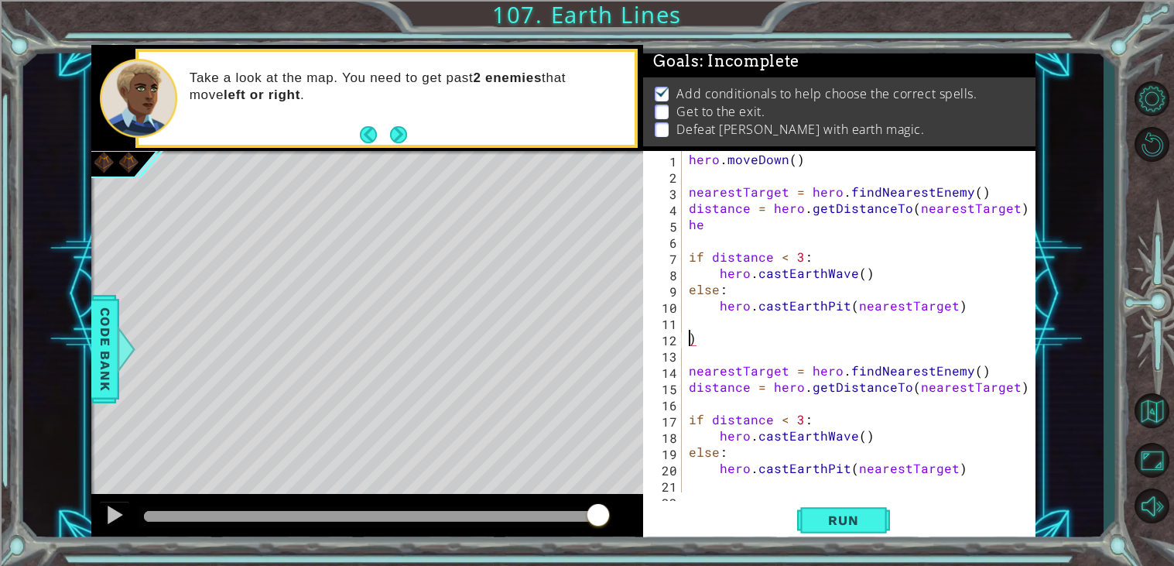
click at [689, 335] on div "hero . [GEOGRAPHIC_DATA] ( ) nearestTarget = hero . findNearestEnemy ( ) distan…" at bounding box center [862, 338] width 354 height 374
click at [707, 335] on div "hero . [GEOGRAPHIC_DATA] ( ) nearestTarget = hero . findNearestEnemy ( ) distan…" at bounding box center [862, 338] width 354 height 374
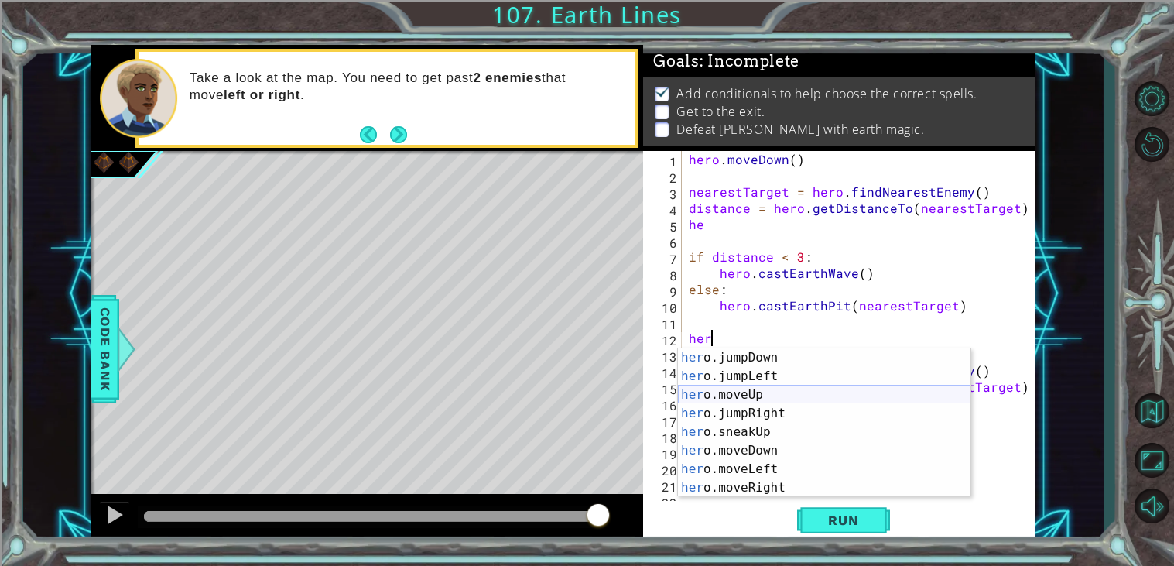
scroll to position [29, 0]
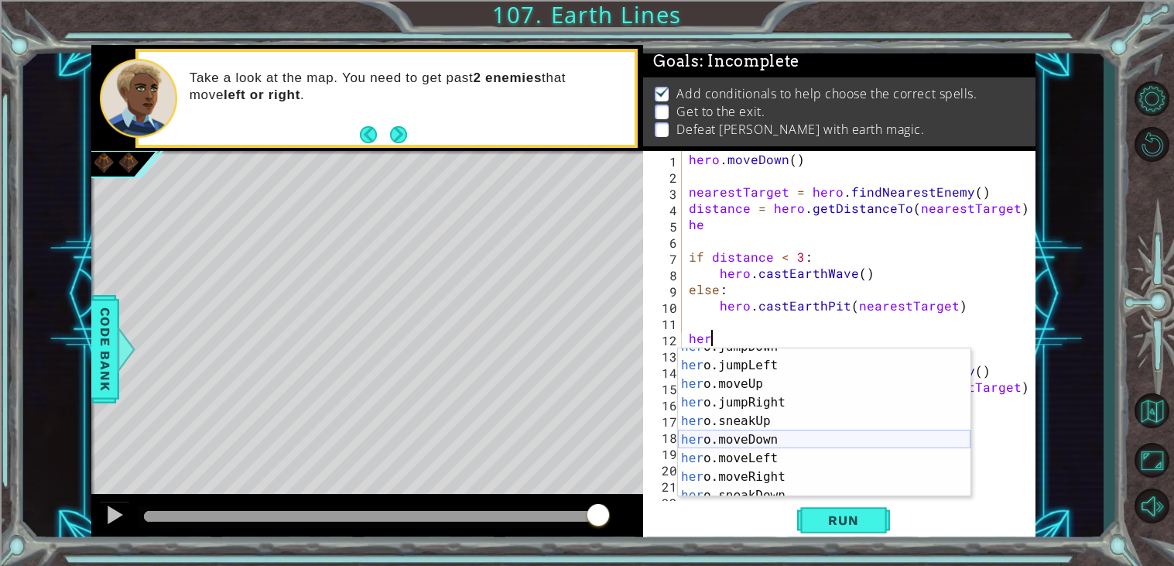
click at [754, 432] on div "her o.jumpDown press enter her o.jumpLeft press enter her o.moveUp press enter …" at bounding box center [824, 430] width 292 height 186
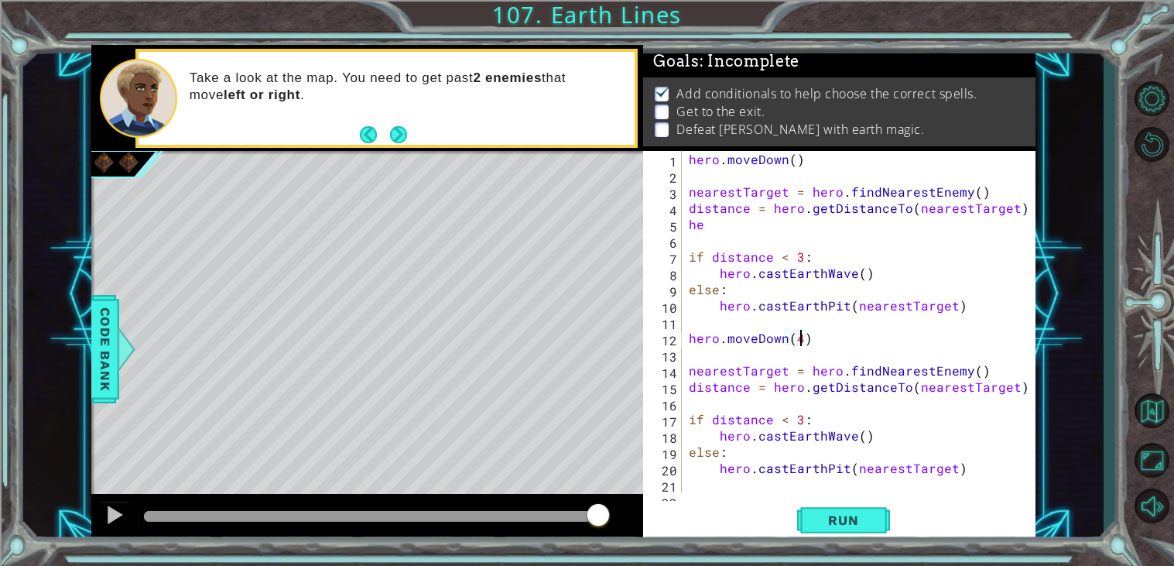
scroll to position [32, 0]
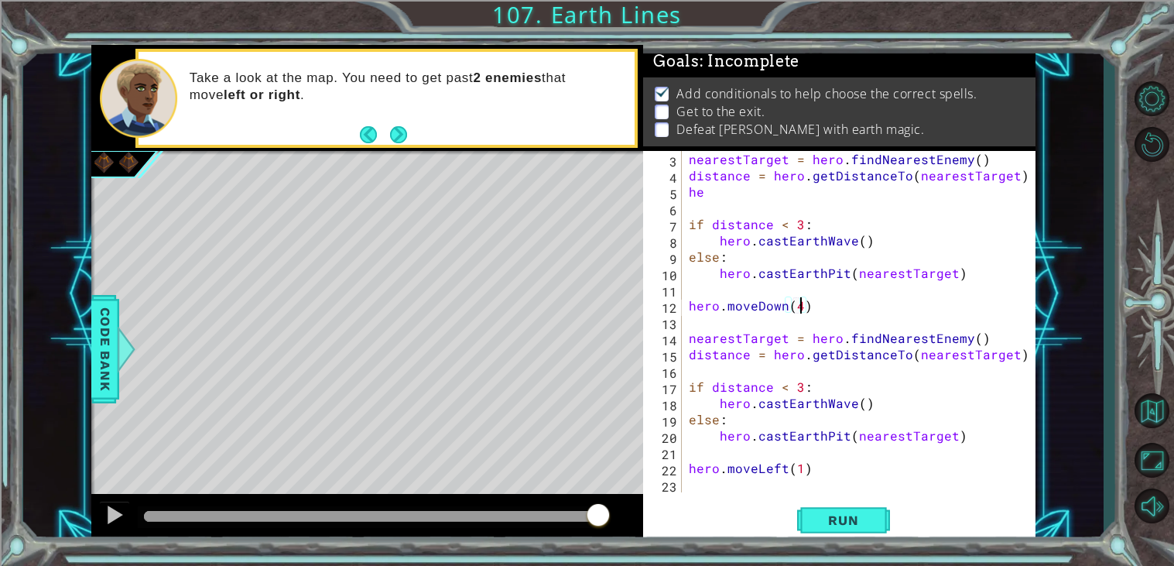
click at [802, 467] on div "nearestTarget = hero . findNearestEnemy ( ) distance = hero . getDistanceTo ( n…" at bounding box center [862, 338] width 354 height 374
click at [821, 529] on button "Run" at bounding box center [843, 520] width 93 height 39
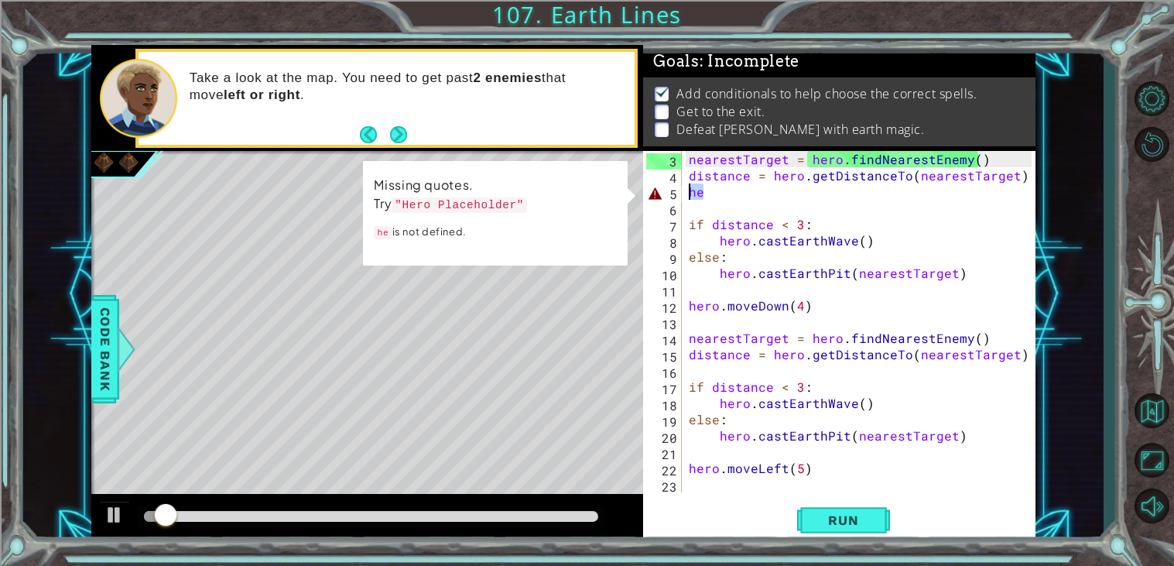
drag, startPoint x: 727, startPoint y: 197, endPoint x: 671, endPoint y: 199, distance: 56.5
click at [671, 199] on div "hero.moveLeft(5) 3 4 5 6 7 8 9 10 11 12 13 14 15 16 17 18 19 20 21 22 23 neares…" at bounding box center [837, 321] width 388 height 341
type textarea "he"
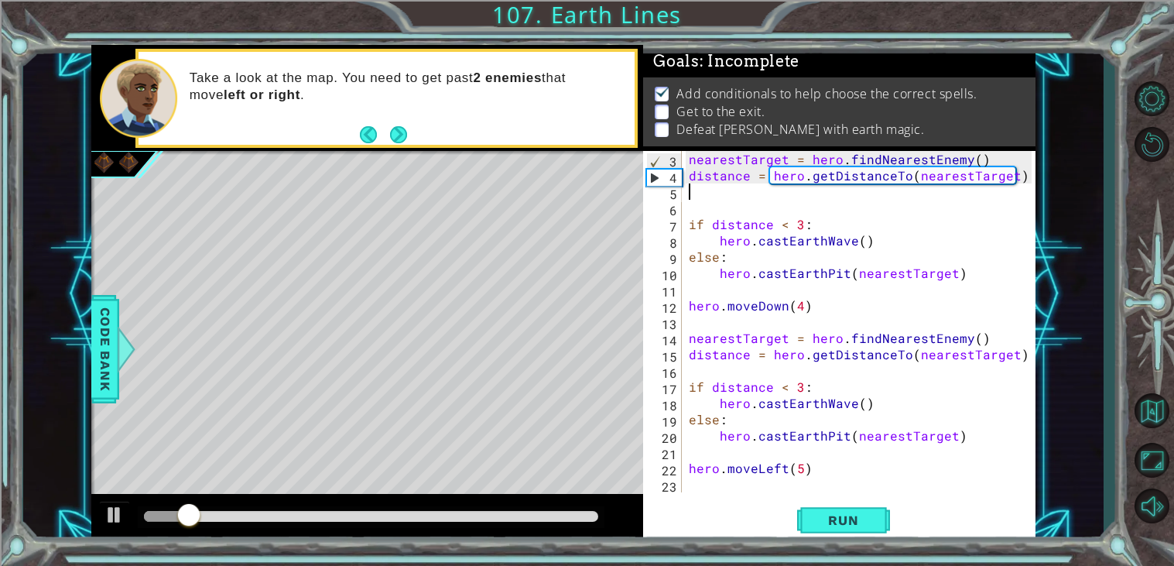
click at [860, 541] on div "3 4 5 6 7 8 9 10 11 12 13 14 15 16 17 18 19 20 21 22 23 nearestTarget = hero . …" at bounding box center [839, 346] width 392 height 391
click at [860, 535] on button "Run" at bounding box center [843, 520] width 93 height 39
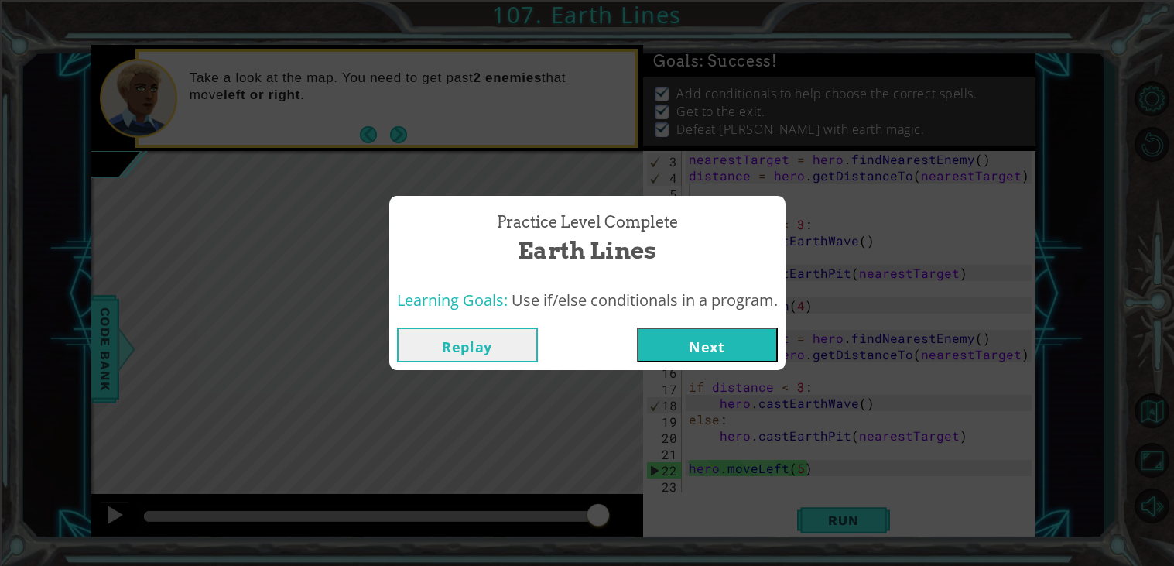
click at [736, 362] on div "Replay Next" at bounding box center [587, 345] width 396 height 50
click at [723, 339] on button "Next" at bounding box center [707, 344] width 141 height 35
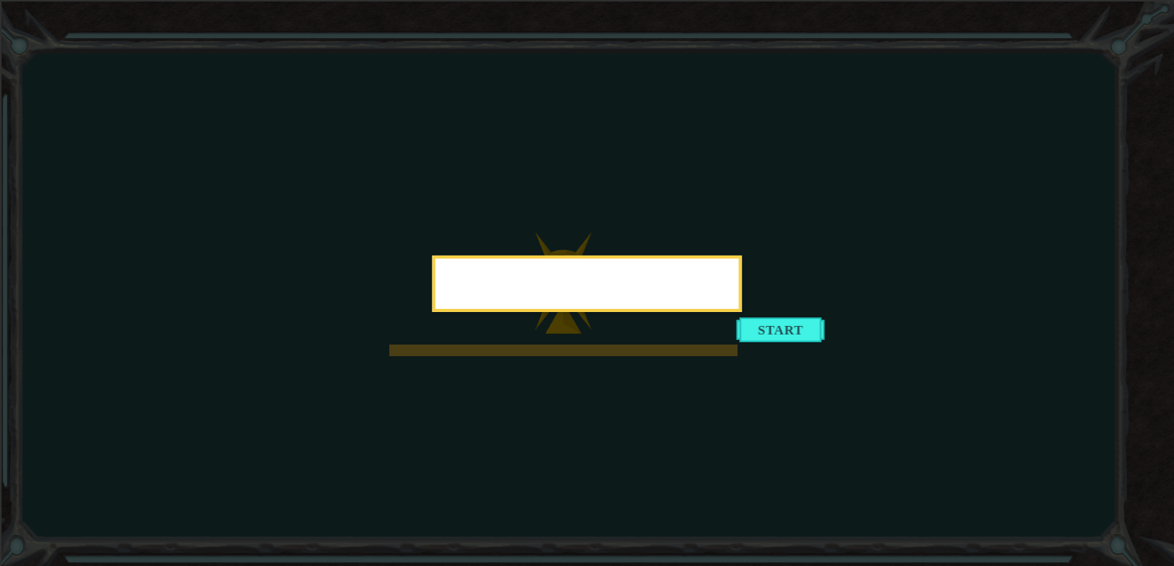
click at [203, 189] on icon at bounding box center [587, 283] width 1174 height 566
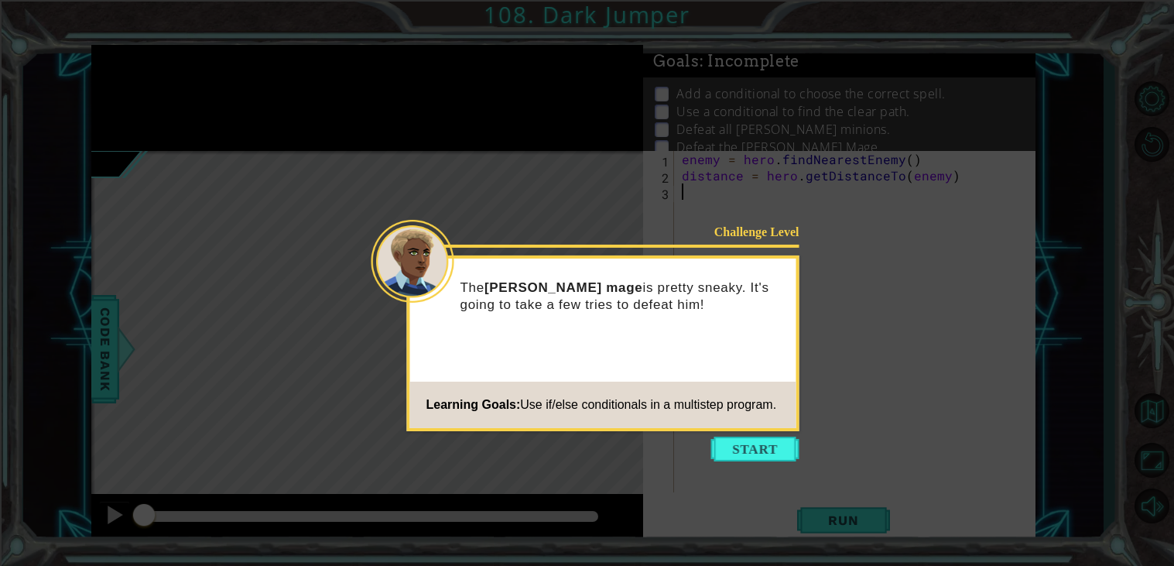
click at [349, 553] on icon at bounding box center [587, 283] width 1174 height 566
click at [757, 451] on button "Start" at bounding box center [755, 448] width 88 height 25
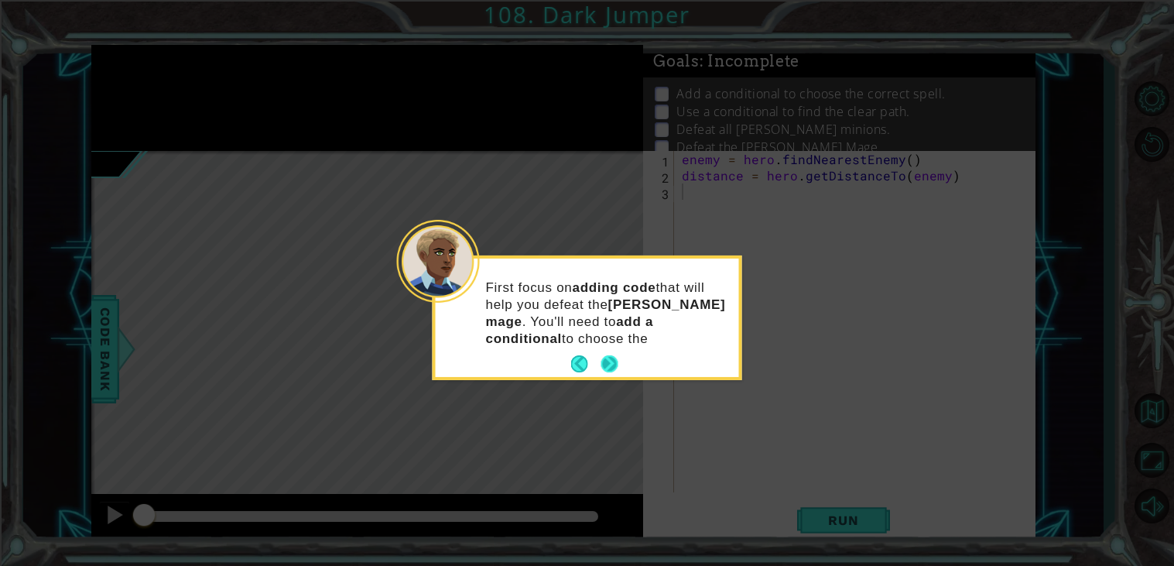
click at [613, 355] on button "Next" at bounding box center [608, 363] width 17 height 17
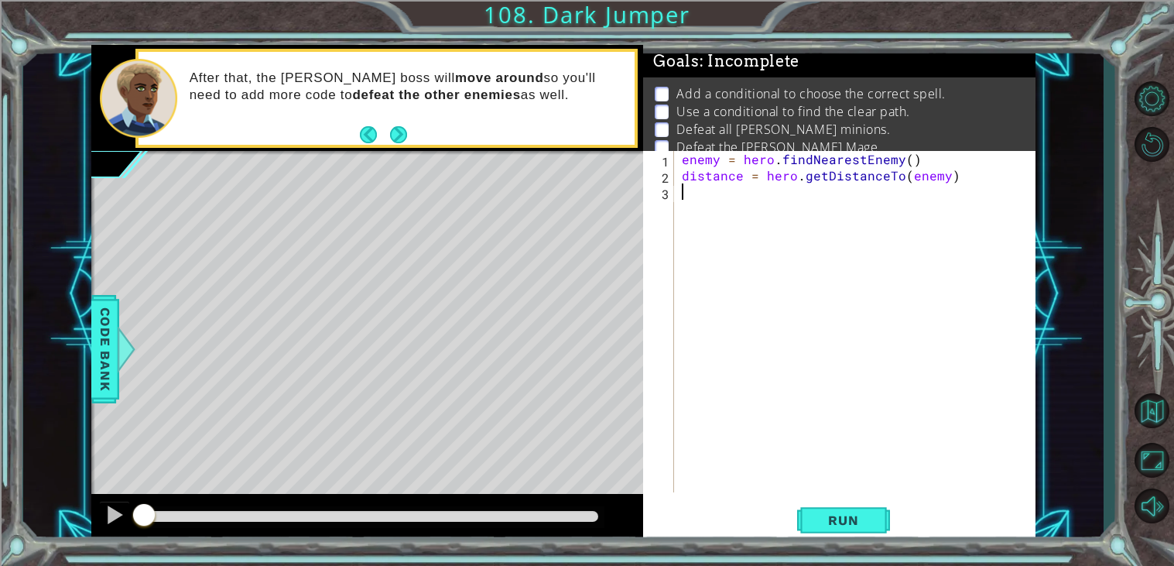
paste textarea "hero.moveLeft(1)"
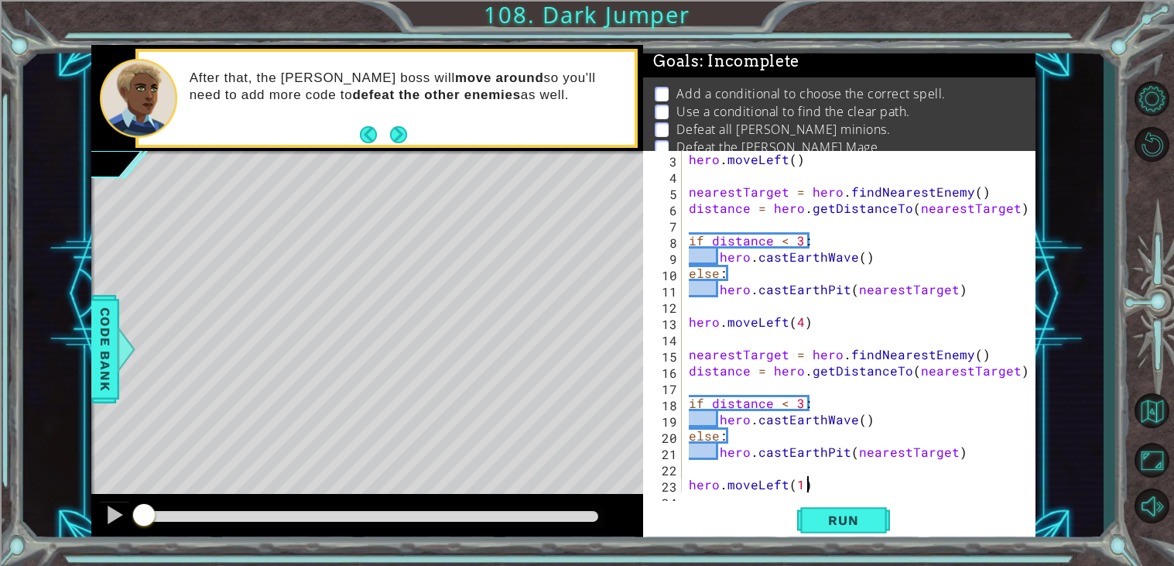
scroll to position [49, 0]
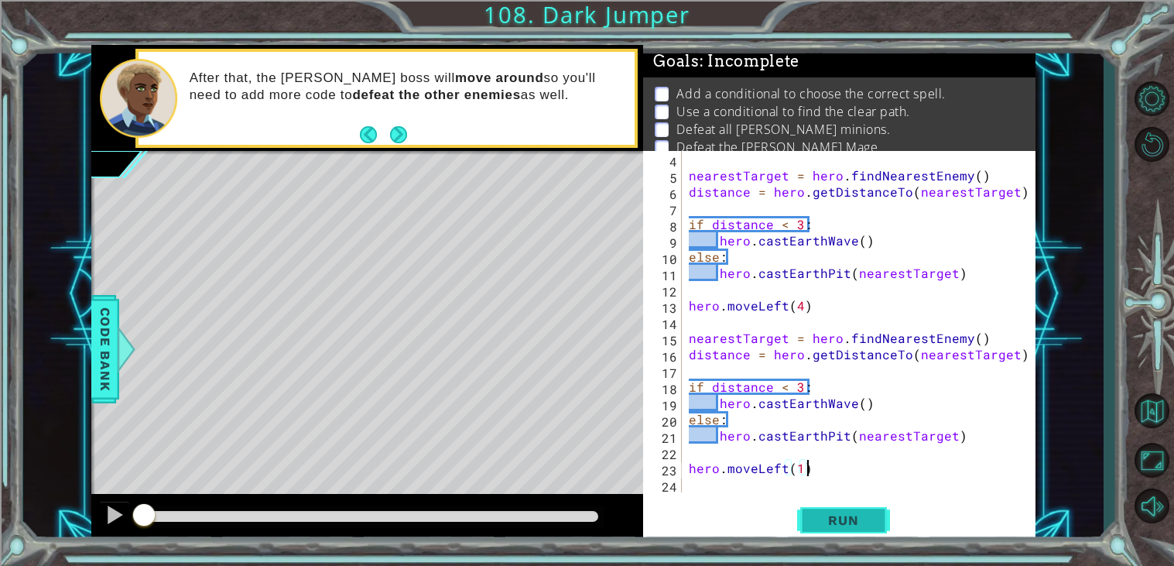
click at [837, 538] on button "Run" at bounding box center [843, 520] width 93 height 39
click at [842, 529] on button "Run" at bounding box center [843, 520] width 93 height 39
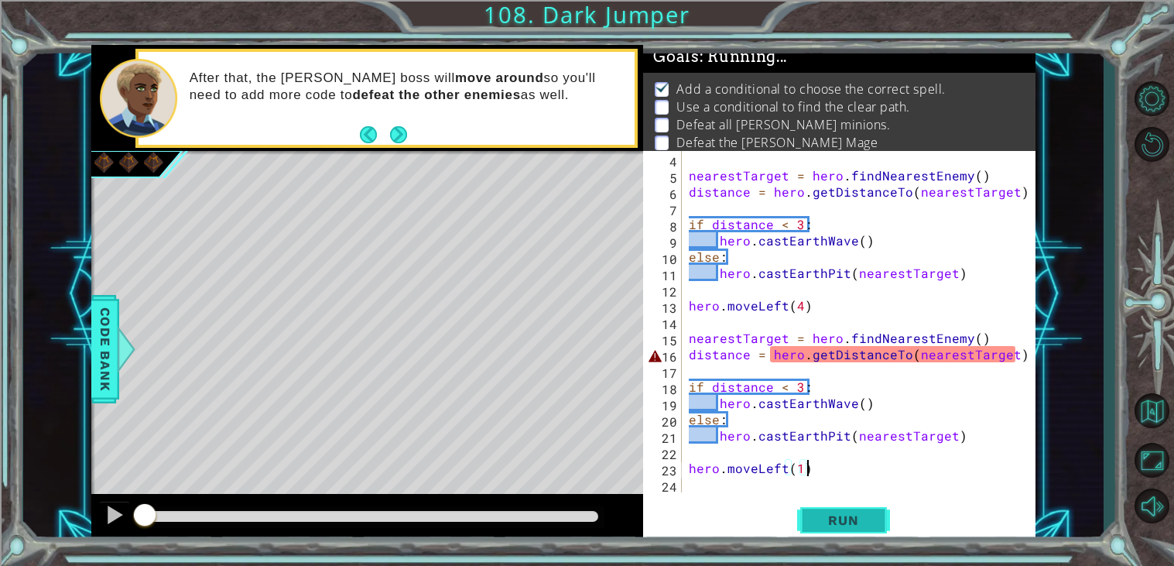
scroll to position [5, 0]
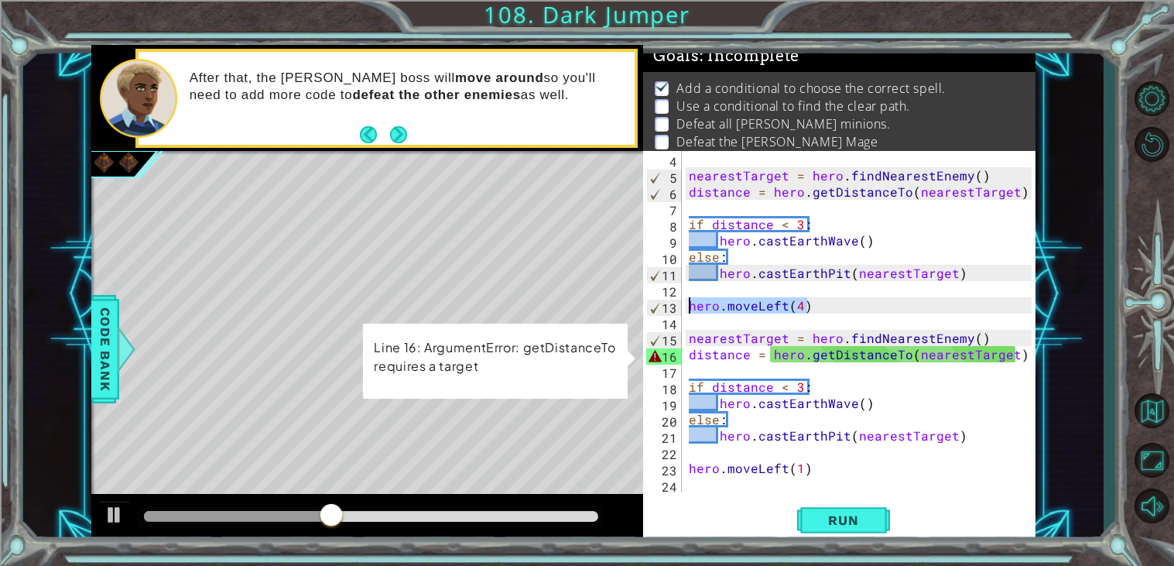
drag, startPoint x: 825, startPoint y: 308, endPoint x: 686, endPoint y: 306, distance: 138.5
click at [686, 306] on div "nearestTarget = hero . findNearestEnemy ( ) distance = hero . getDistanceTo ( n…" at bounding box center [862, 338] width 354 height 374
type textarea "hero.moveLeft(4)"
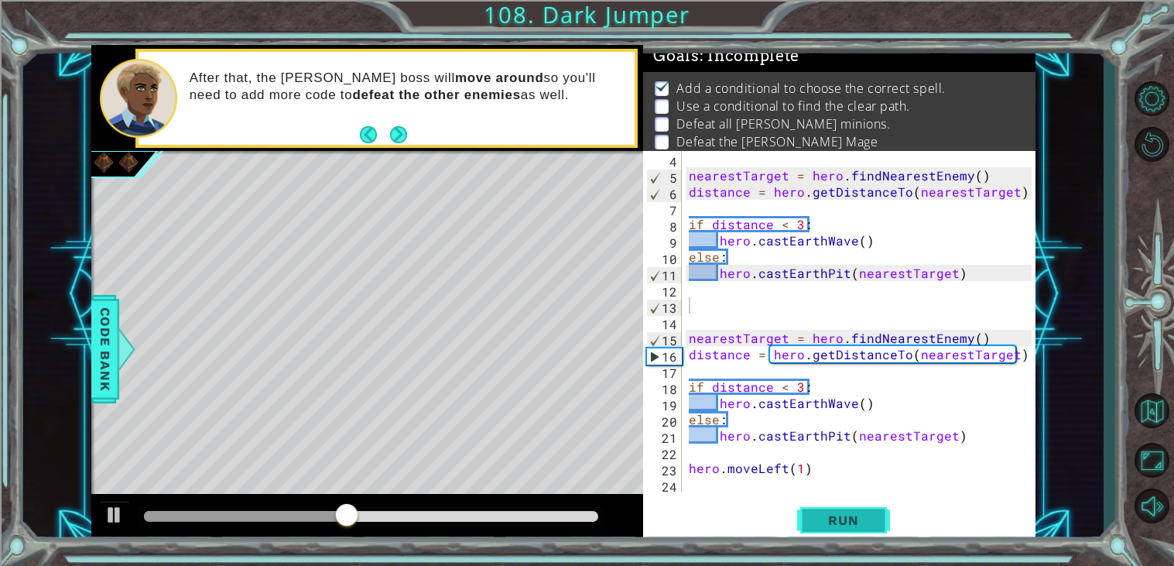
click at [842, 501] on button "Run" at bounding box center [843, 520] width 93 height 39
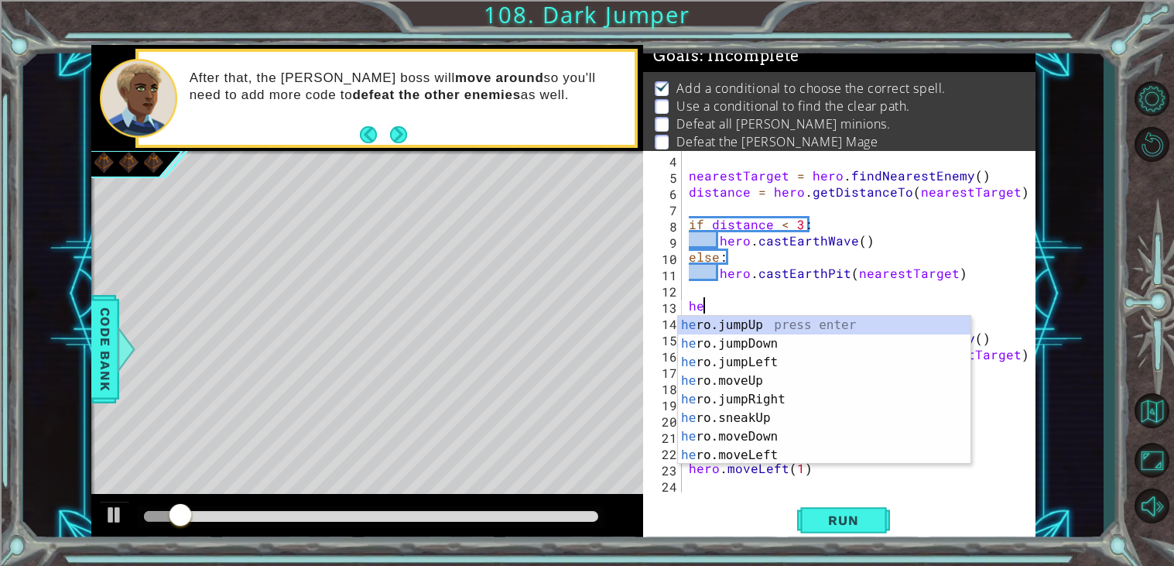
type textarea "her"
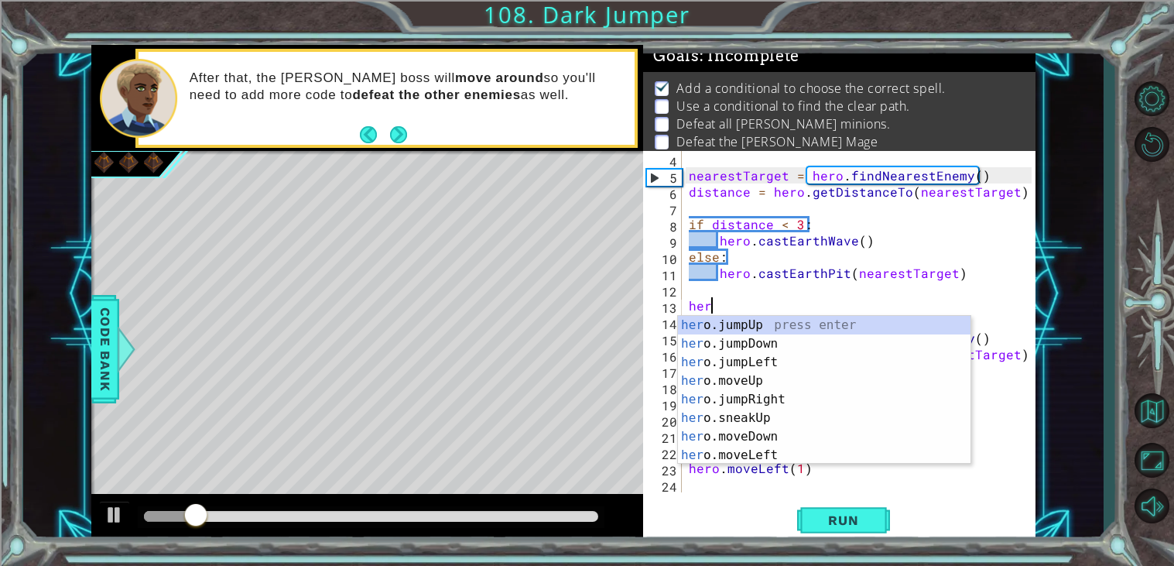
click at [826, 287] on div "nearestTarget = hero . findNearestEnemy ( ) distance = hero . getDistanceTo ( n…" at bounding box center [862, 338] width 354 height 374
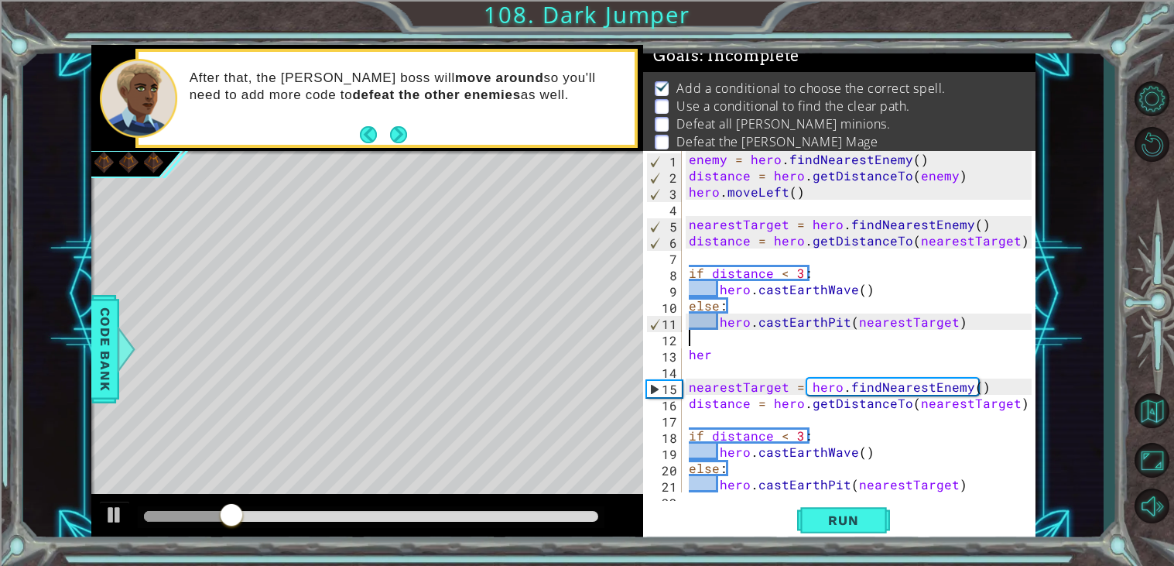
scroll to position [0, 0]
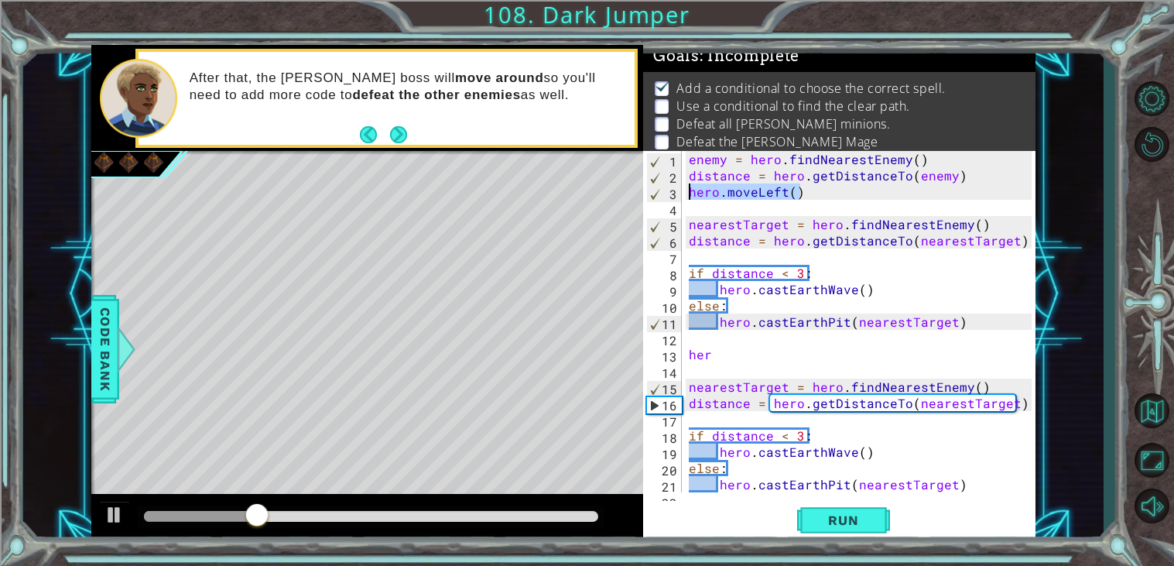
drag, startPoint x: 812, startPoint y: 196, endPoint x: 688, endPoint y: 193, distance: 123.8
click at [688, 193] on div "enemy = hero . findNearestEnemy ( ) distance = hero . getDistanceTo ( enemy ) h…" at bounding box center [862, 338] width 354 height 374
type textarea "hero.moveLeft()"
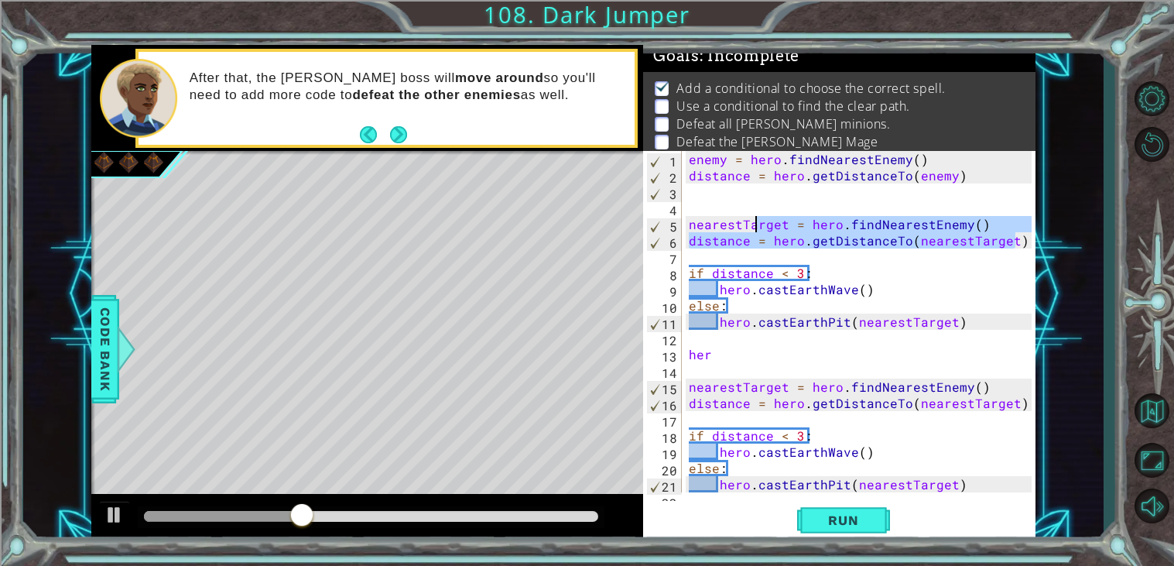
drag, startPoint x: 1018, startPoint y: 244, endPoint x: 727, endPoint y: 229, distance: 291.3
click at [727, 229] on div "1 2 3 4 5 6 7 8 9 10 11 12 13 14 15 16 17 18 19 20 21 22 enemy = hero . findNea…" at bounding box center [837, 321] width 388 height 341
click at [727, 229] on div "enemy = hero . findNearestEnemy ( ) distance = hero . getDistanceTo ( enemy ) n…" at bounding box center [858, 321] width 346 height 341
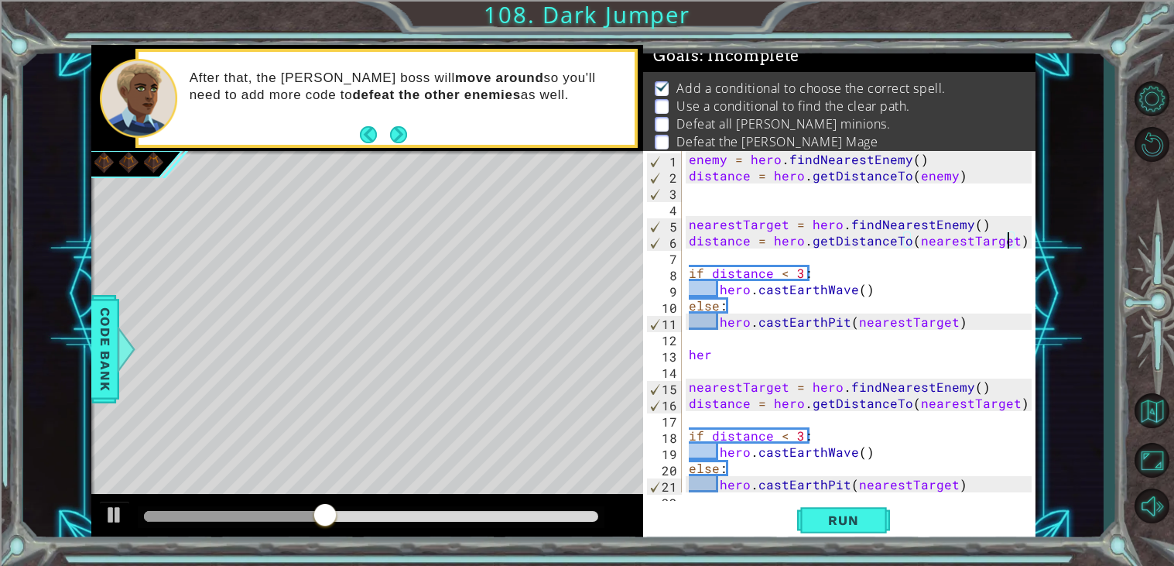
click at [1009, 237] on div "enemy = hero . findNearestEnemy ( ) distance = hero . getDistanceTo ( enemy ) n…" at bounding box center [862, 338] width 354 height 374
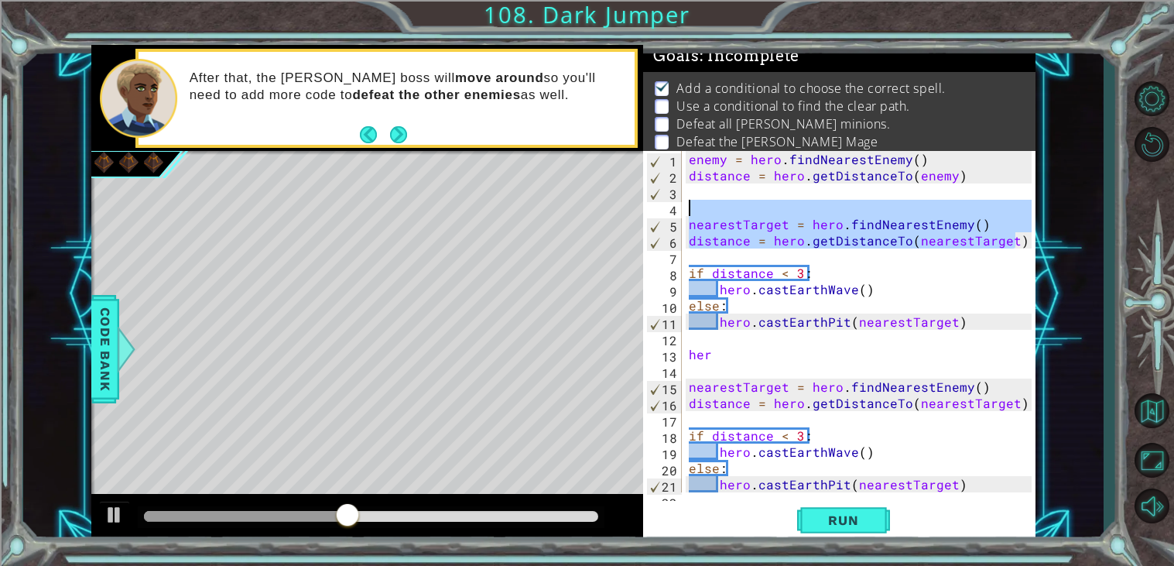
drag, startPoint x: 1017, startPoint y: 234, endPoint x: 698, endPoint y: 204, distance: 320.2
click at [698, 204] on div "distance = hero.getDistanceTo(nearestTarget) 1 2 3 4 5 6 7 8 9 10 11 12 13 14 1…" at bounding box center [837, 321] width 388 height 341
type textarea "nearestTarget = hero.findNearestEnemy()"
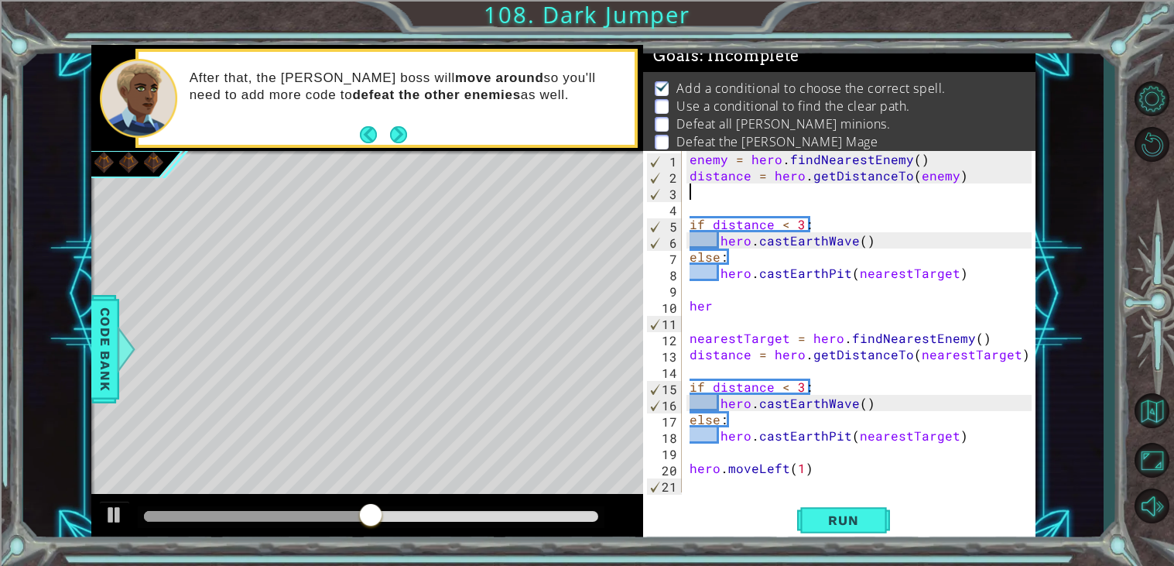
click at [739, 290] on div "enemy = hero . findNearestEnemy ( ) distance = hero . getDistanceTo ( enemy ) i…" at bounding box center [862, 338] width 353 height 374
click at [713, 272] on div "enemy = hero . findNearestEnemy ( ) distance = hero . getDistanceTo ( enemy ) i…" at bounding box center [862, 338] width 353 height 374
click at [719, 275] on div "enemy = hero . findNearestEnemy ( ) distance = hero . getDistanceTo ( enemy ) i…" at bounding box center [862, 338] width 353 height 374
click at [737, 344] on div "enemy = hero . findNearestEnemy ( ) distance = hero . getDistanceTo ( enemy ) i…" at bounding box center [862, 338] width 353 height 374
click at [865, 528] on span "Run" at bounding box center [842, 519] width 61 height 15
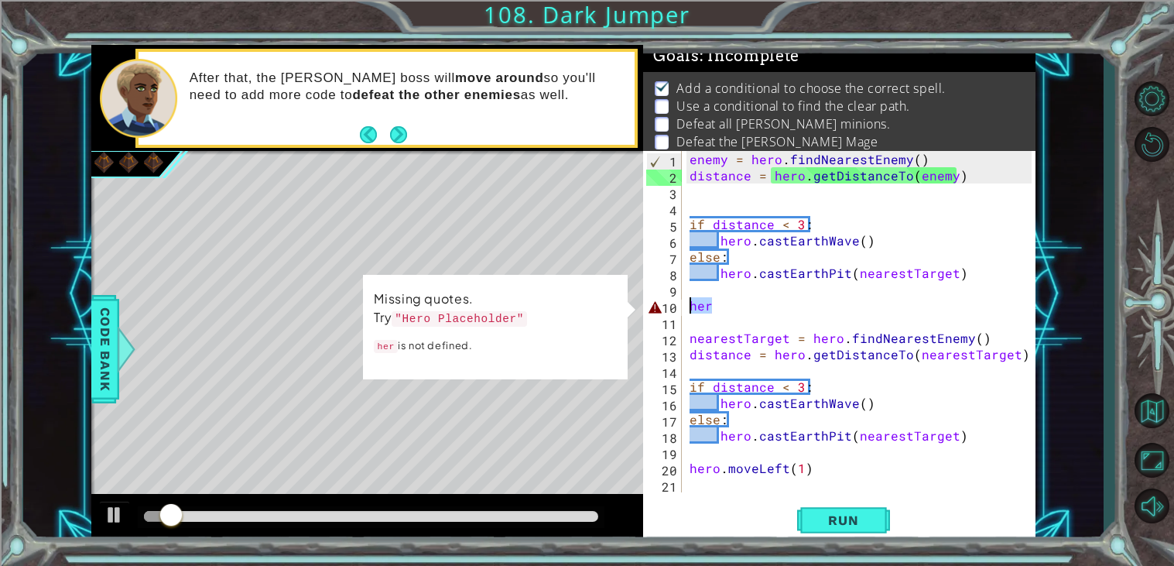
drag, startPoint x: 752, startPoint y: 304, endPoint x: 655, endPoint y: 305, distance: 97.5
click at [655, 305] on div "nearestTarget = hero.findNearestEnemy() 1 2 3 4 5 6 7 8 9 10 11 12 13 14 15 16 …" at bounding box center [837, 321] width 388 height 341
type textarea "her"
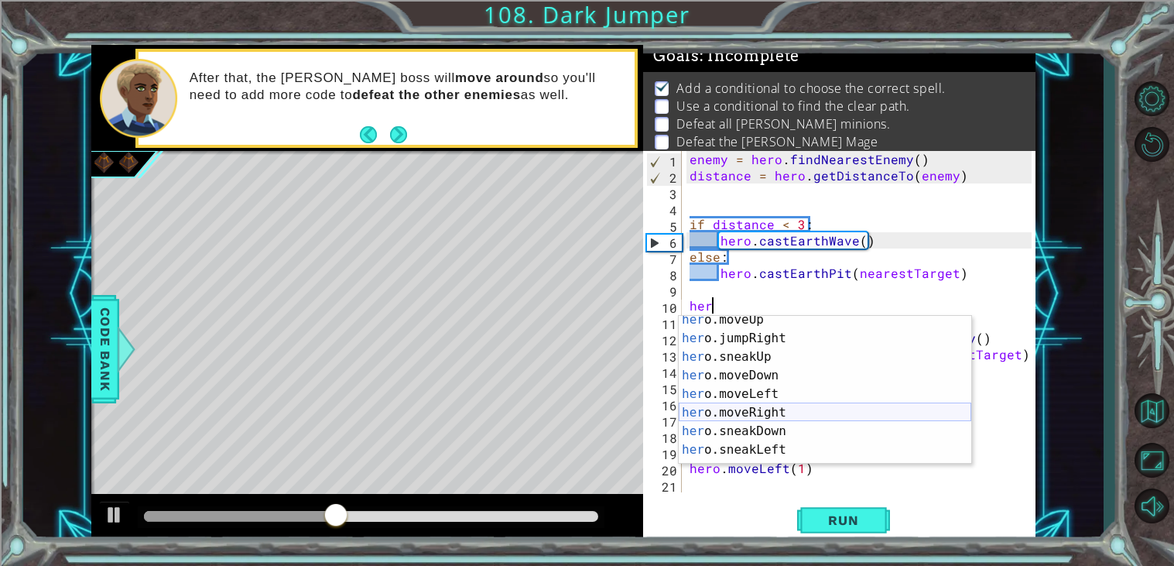
scroll to position [97, 0]
click at [774, 316] on div "her o.moveUp press enter her o.jumpRight press enter her o.sneakUp press enter …" at bounding box center [825, 404] width 292 height 186
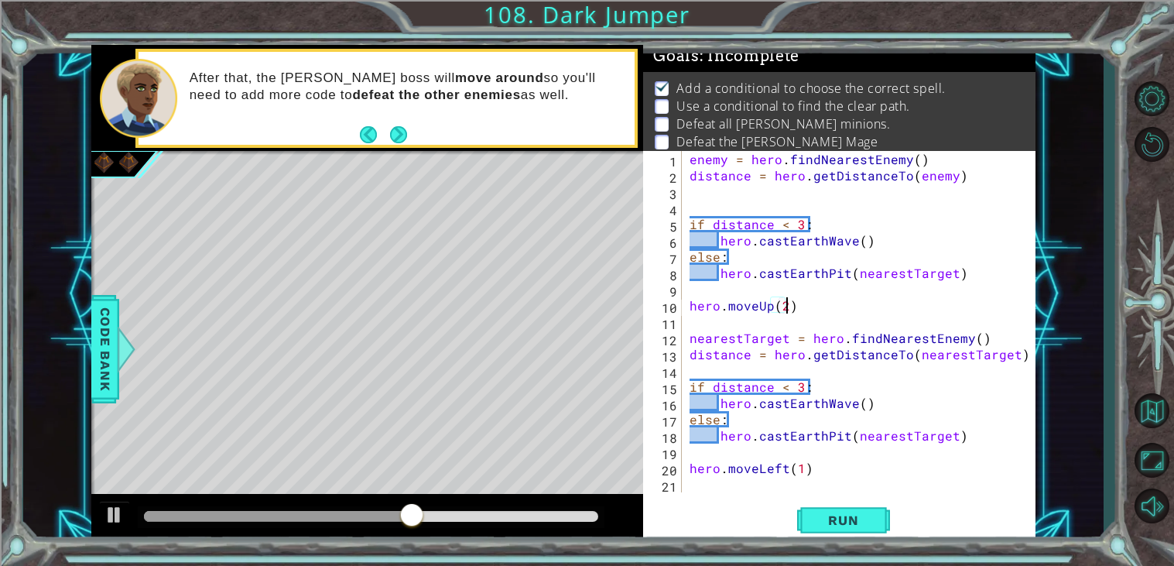
scroll to position [0, 5]
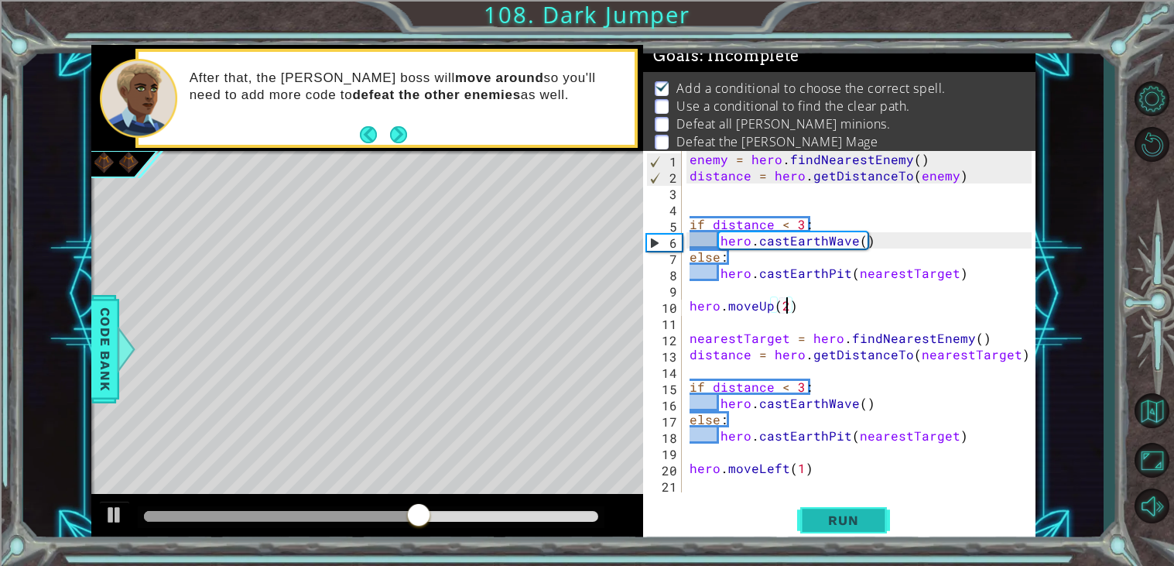
type textarea "hero.moveUp(2)"
click at [834, 521] on span "Run" at bounding box center [842, 519] width 61 height 15
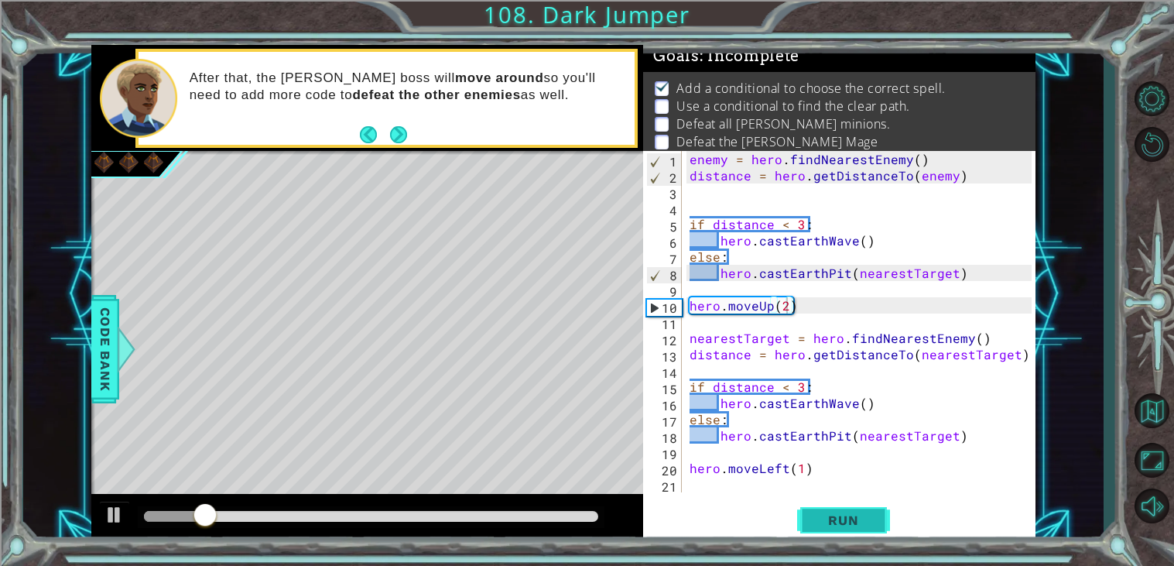
click at [835, 522] on span "Run" at bounding box center [842, 519] width 61 height 15
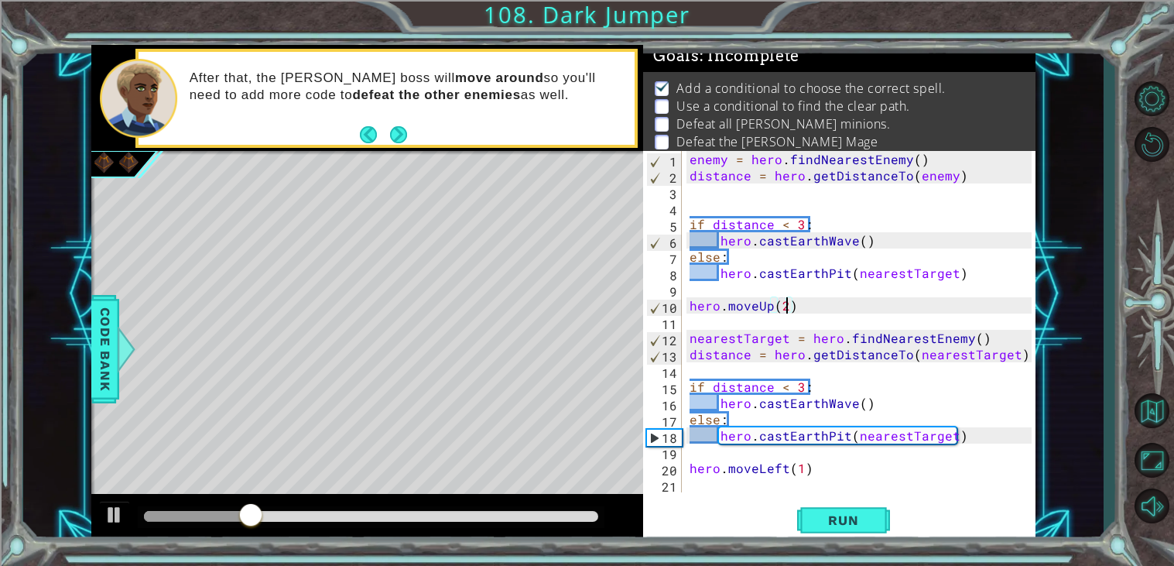
click at [822, 296] on div "enemy = hero . findNearestEnemy ( ) distance = hero . getDistanceTo ( enemy ) i…" at bounding box center [862, 338] width 353 height 374
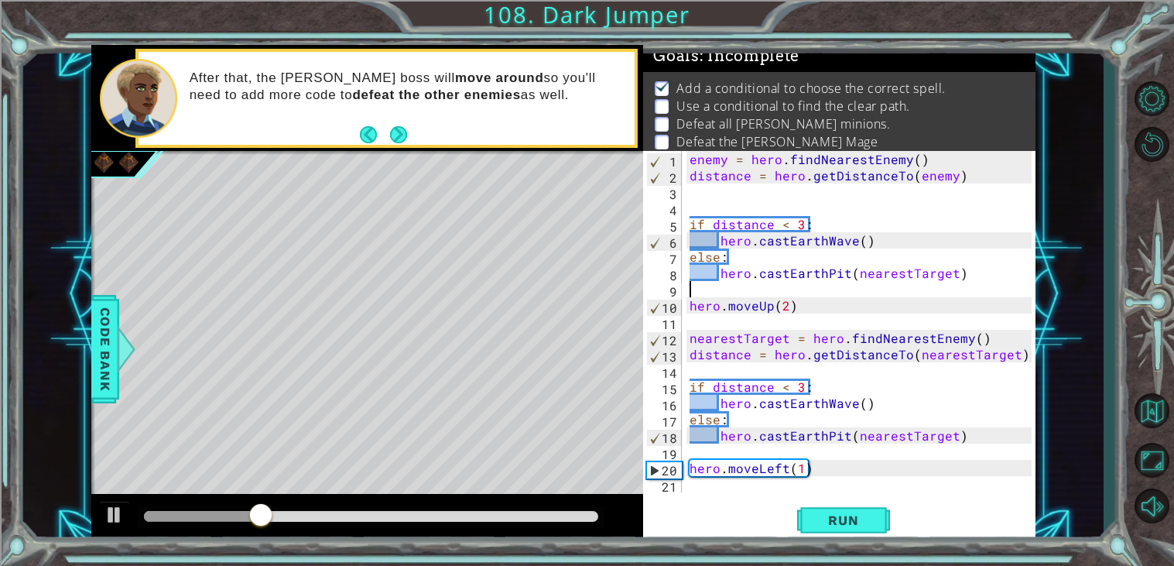
click at [820, 302] on div "enemy = hero . findNearestEnemy ( ) distance = hero . getDistanceTo ( enemy ) i…" at bounding box center [862, 338] width 353 height 374
type textarea "hero.moveUp(2)"
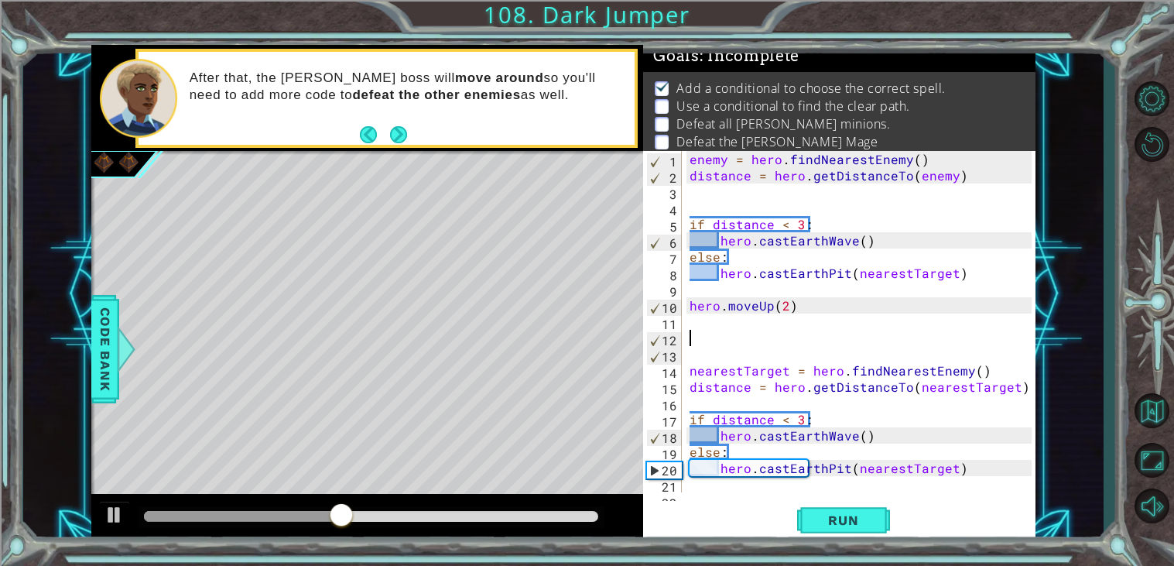
type textarea "i"
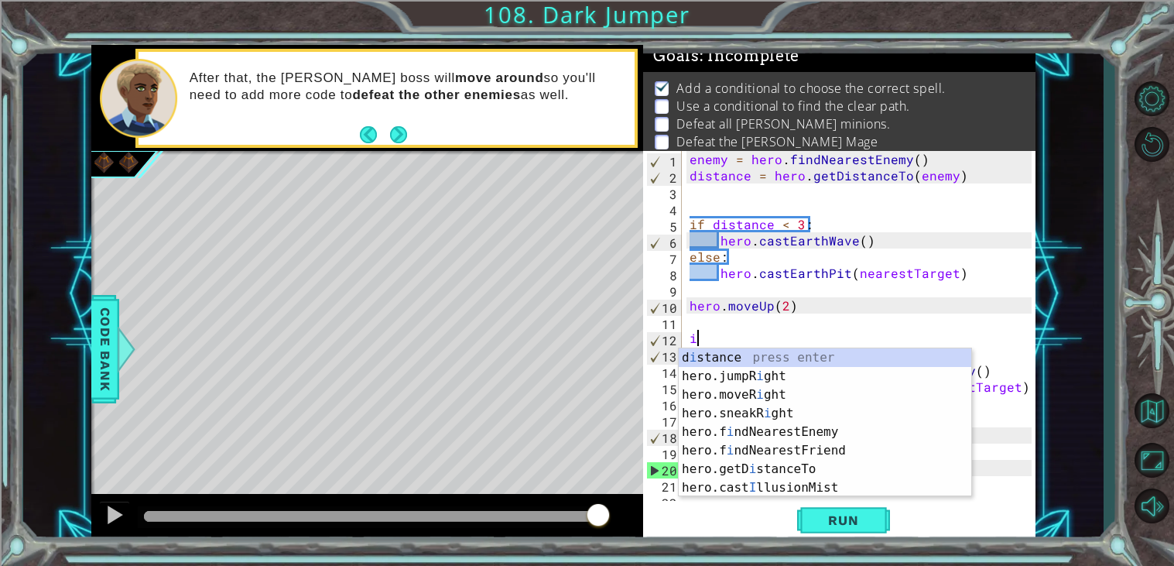
click at [956, 210] on div "enemy = hero . findNearestEnemy ( ) distance = hero . getDistanceTo ( enemy ) i…" at bounding box center [862, 338] width 353 height 374
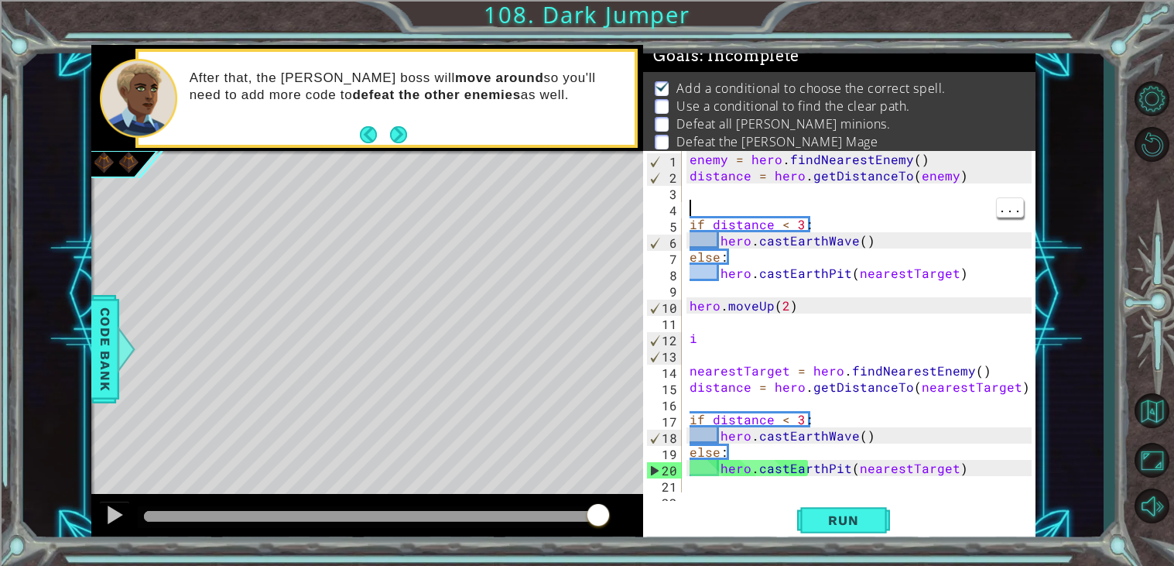
click at [709, 343] on div "enemy = hero . findNearestEnemy ( ) distance = hero . getDistanceTo ( enemy ) i…" at bounding box center [862, 338] width 353 height 374
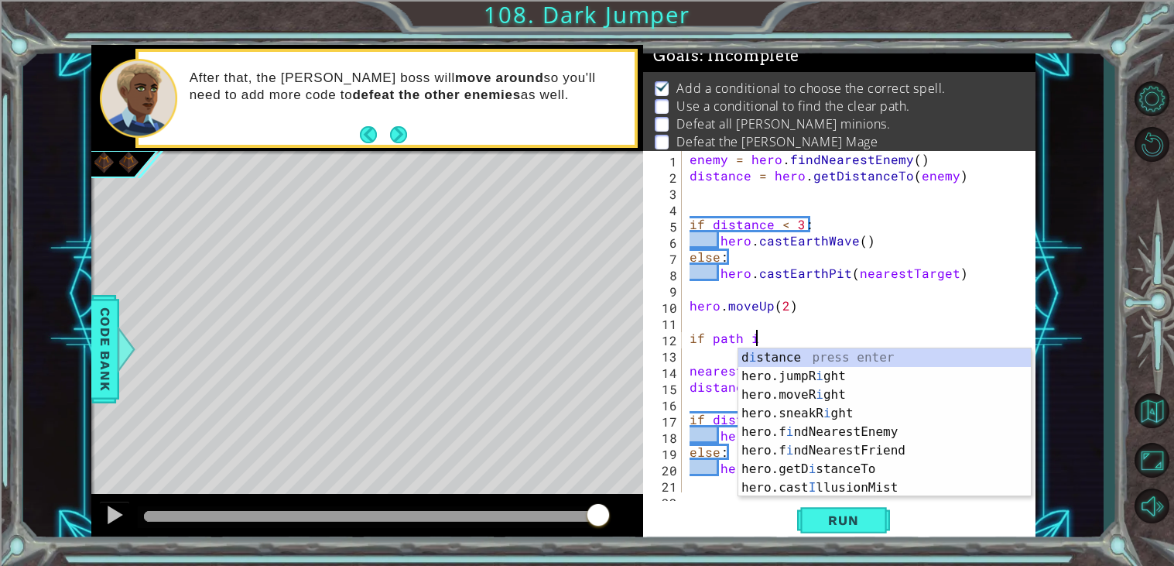
scroll to position [0, 3]
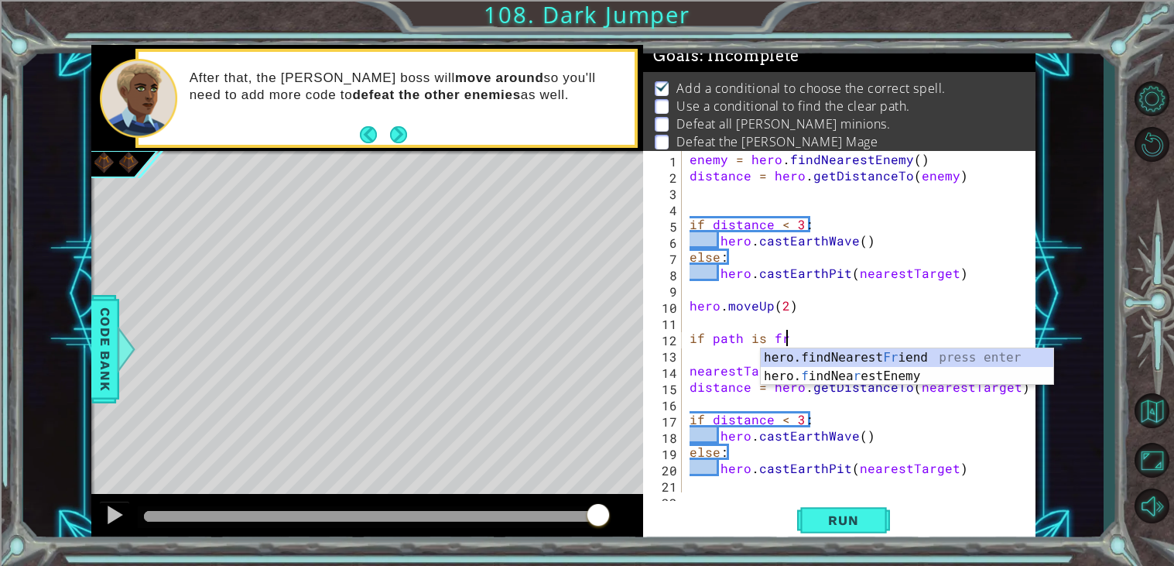
type textarea "if path is free"
click at [877, 314] on div "enemy = hero . findNearestEnemy ( ) distance = hero . getDistanceTo ( enemy ) i…" at bounding box center [862, 338] width 353 height 374
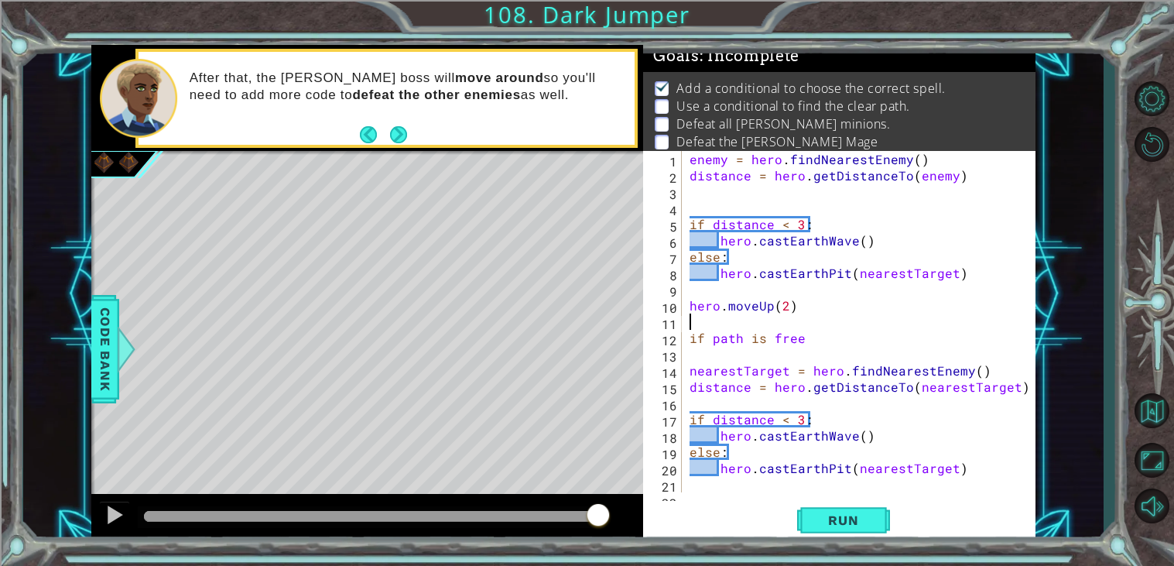
click at [833, 344] on div "enemy = hero . findNearestEnemy ( ) distance = hero . getDistanceTo ( enemy ) i…" at bounding box center [862, 338] width 353 height 374
type textarea "if path is free"
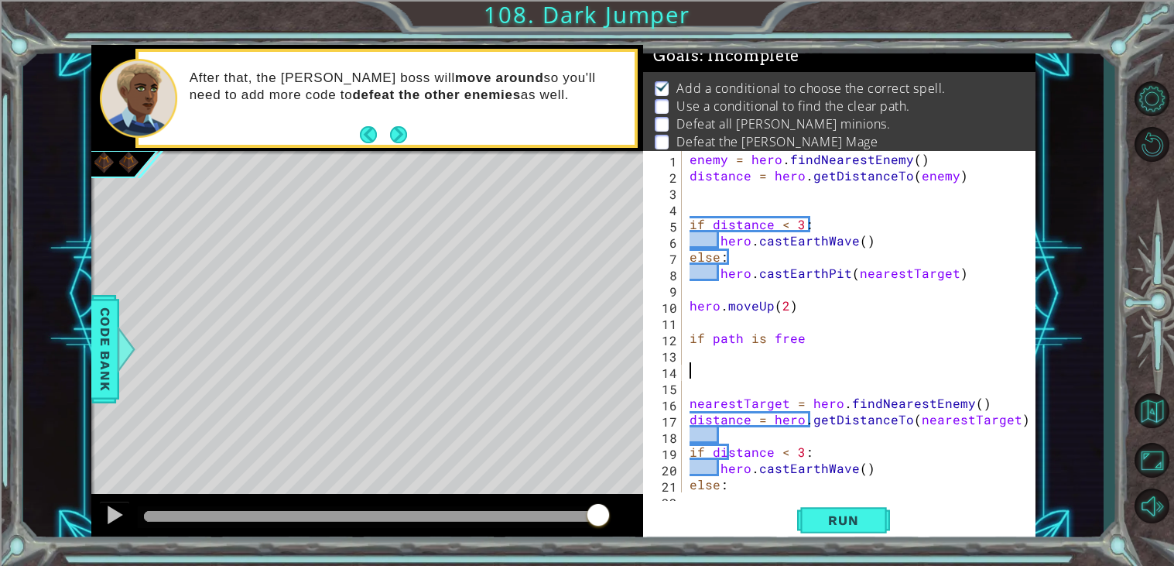
type textarea "T"
click at [693, 371] on div "enemy = hero . findNearestEnemy ( ) distance = hero . getDistanceTo ( enemy ) i…" at bounding box center [862, 338] width 353 height 374
click at [697, 374] on div "enemy = hero . findNearestEnemy ( ) distance = hero . getDistanceTo ( enemy ) i…" at bounding box center [862, 338] width 353 height 374
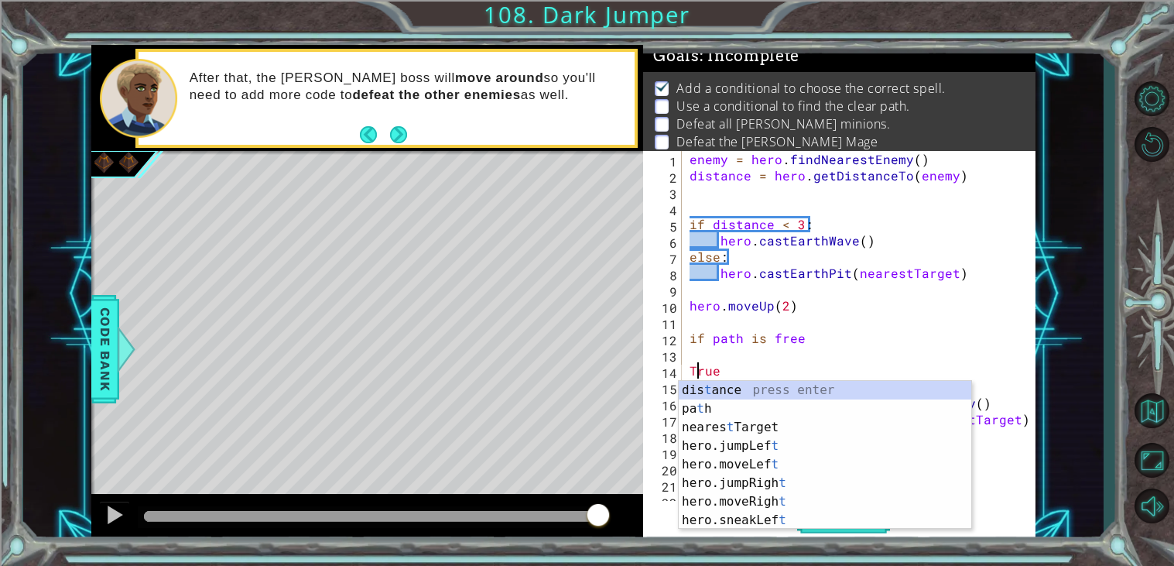
type textarea "True"
click at [751, 379] on body "1 ההההההההההההההההההההההההההההההההההההההההההההההההההההההההההההההההההההההההההההה…" at bounding box center [587, 283] width 1174 height 566
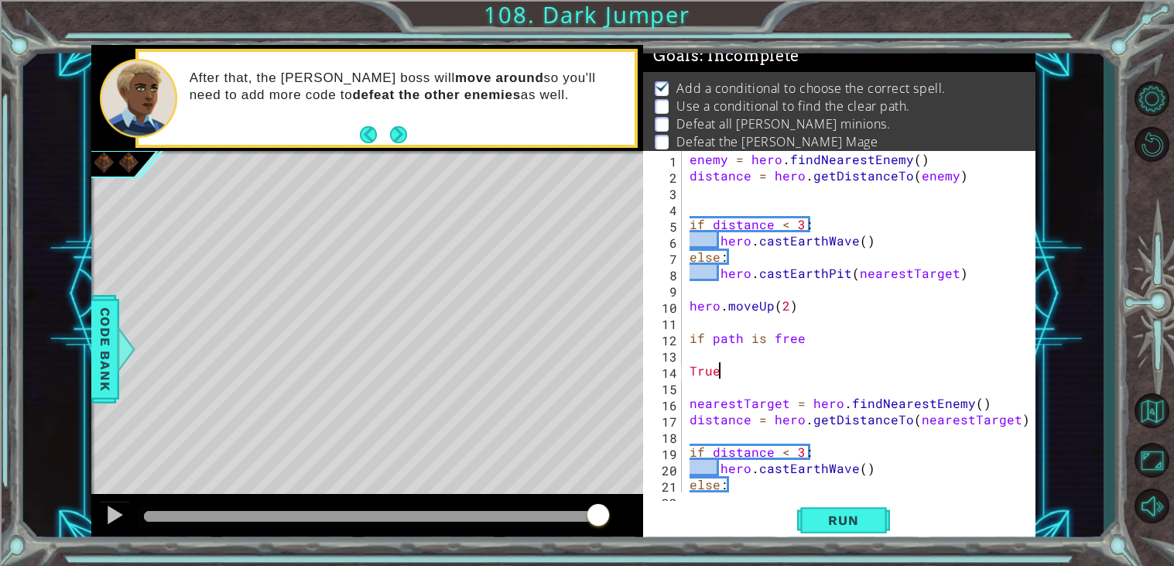
click at [749, 376] on div "enemy = hero . findNearestEnemy ( ) distance = hero . getDistanceTo ( enemy ) i…" at bounding box center [862, 338] width 353 height 374
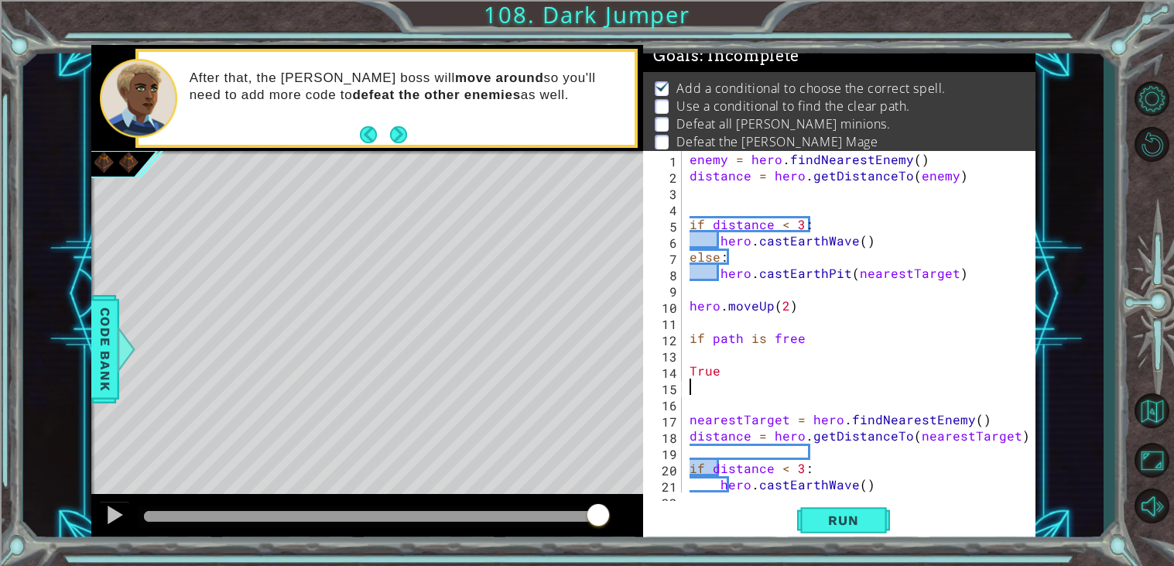
scroll to position [0, 0]
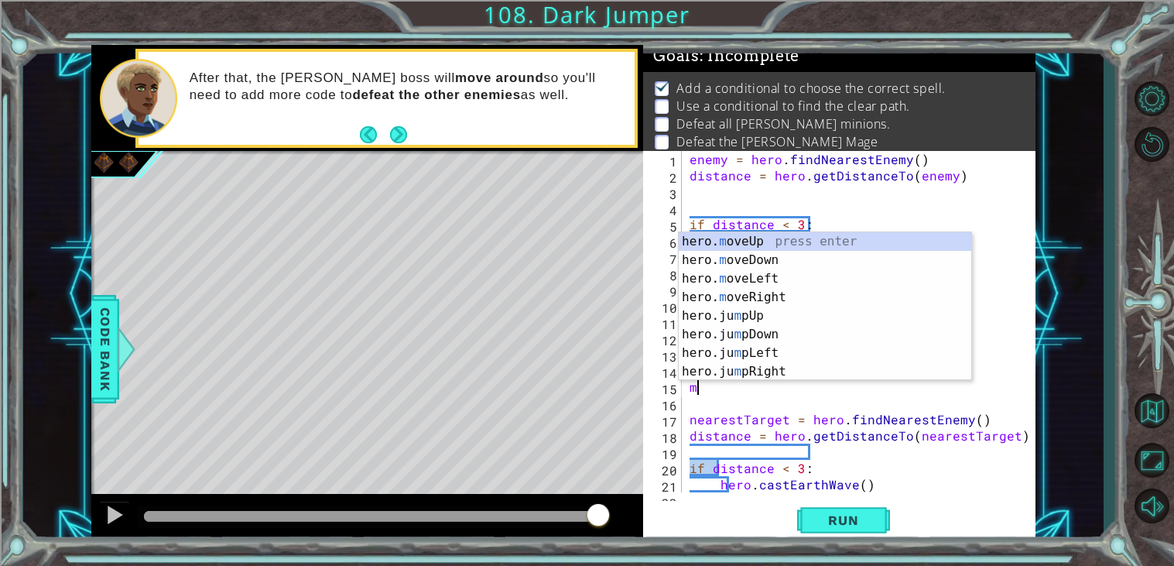
type textarea "mo"
click at [781, 316] on div "hero. mo veUp press enter hero. mo veDown press enter hero. mo veLeft press ent…" at bounding box center [825, 325] width 292 height 186
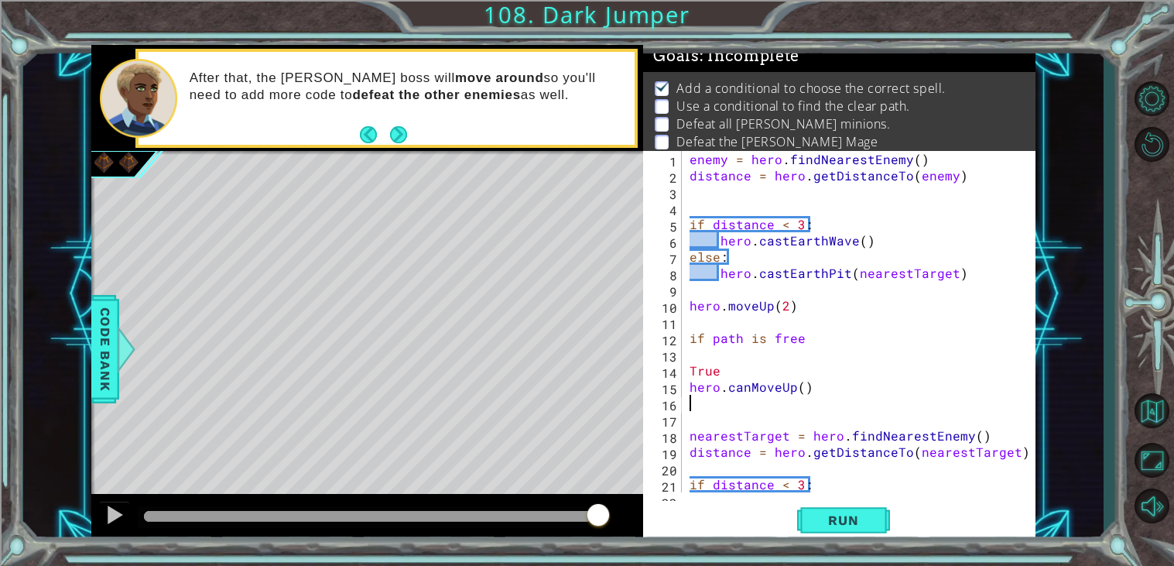
click at [746, 391] on div "enemy = hero . findNearestEnemy ( ) distance = hero . getDistanceTo ( enemy ) i…" at bounding box center [862, 338] width 353 height 374
click at [802, 385] on div "enemy = hero . findNearestEnemy ( ) distance = hero . getDistanceTo ( enemy ) i…" at bounding box center [862, 338] width 353 height 374
click at [749, 386] on div "enemy = hero . findNearestEnemy ( ) distance = hero . getDistanceTo ( enemy ) i…" at bounding box center [862, 338] width 353 height 374
click at [719, 368] on div "enemy = hero . findNearestEnemy ( ) distance = hero . getDistanceTo ( enemy ) i…" at bounding box center [862, 338] width 353 height 374
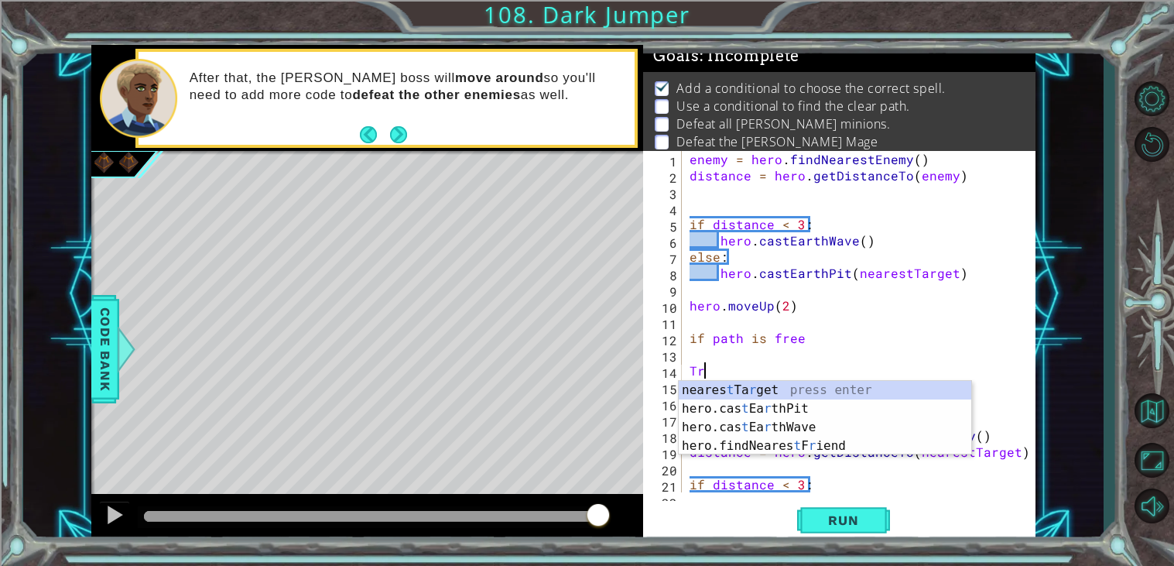
scroll to position [0, 0]
type textarea "T"
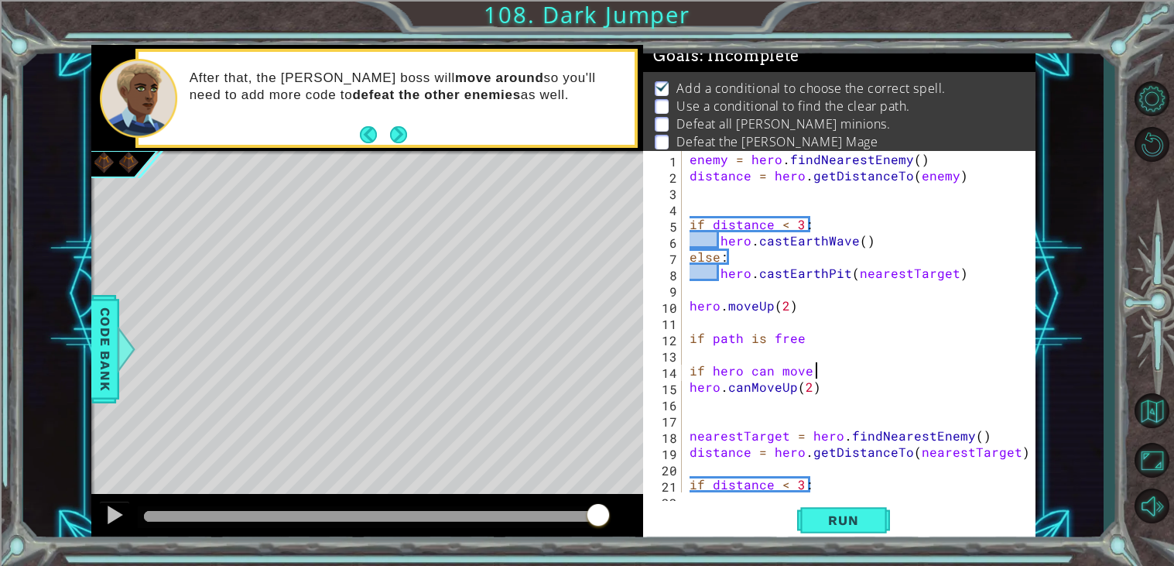
scroll to position [0, 7]
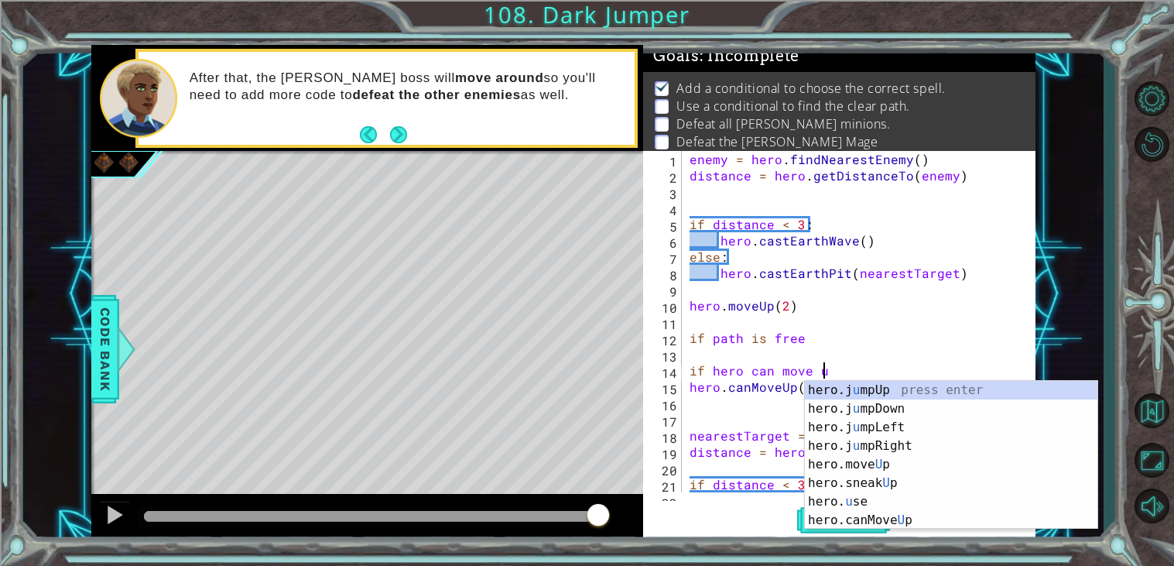
type textarea "if hero can move up"
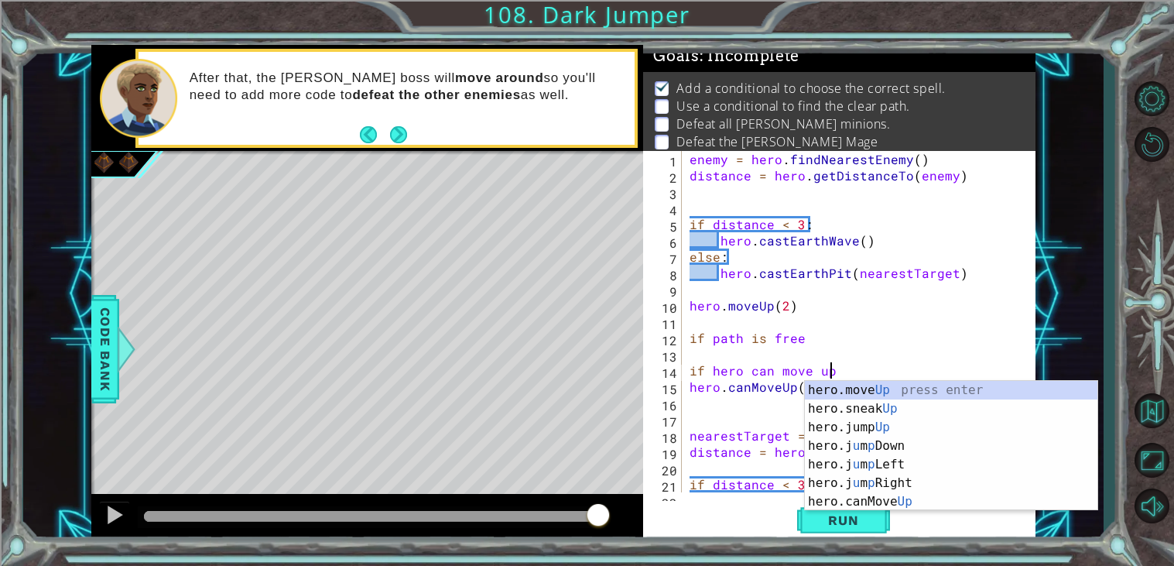
click at [658, 410] on div "16" at bounding box center [664, 405] width 36 height 16
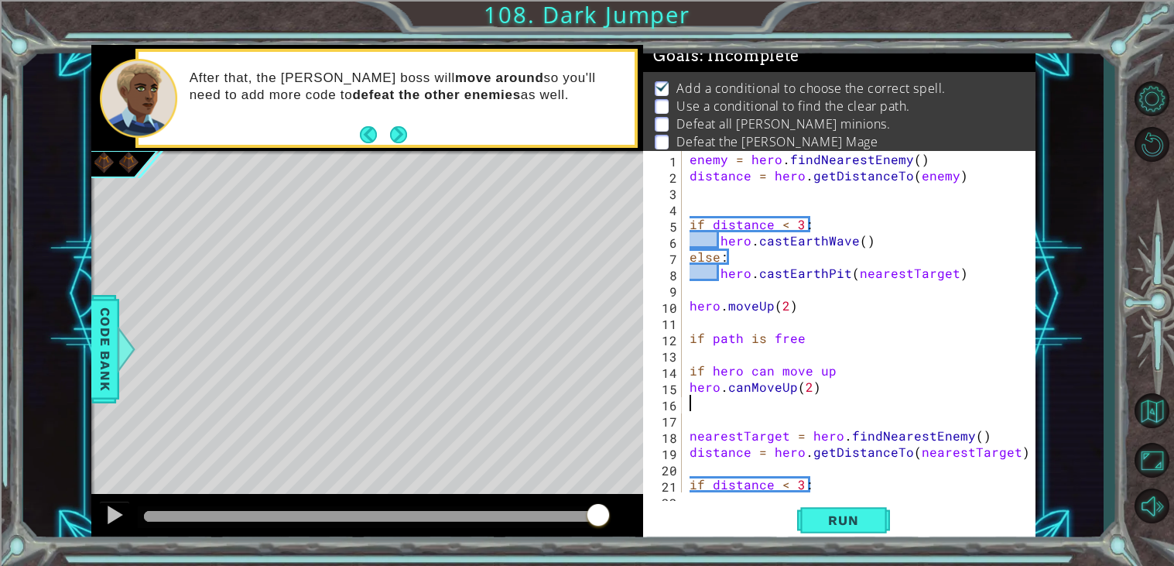
click at [796, 414] on div "enemy = hero . findNearestEnemy ( ) distance = hero . getDistanceTo ( enemy ) i…" at bounding box center [862, 338] width 353 height 374
click at [723, 395] on div "enemy = hero . findNearestEnemy ( ) distance = hero . getDistanceTo ( enemy ) i…" at bounding box center [862, 338] width 353 height 374
type textarea "hero.canMoveUp(2)"
click at [713, 407] on div "enemy = hero . findNearestEnemy ( ) distance = hero . getDistanceTo ( enemy ) i…" at bounding box center [862, 338] width 353 height 374
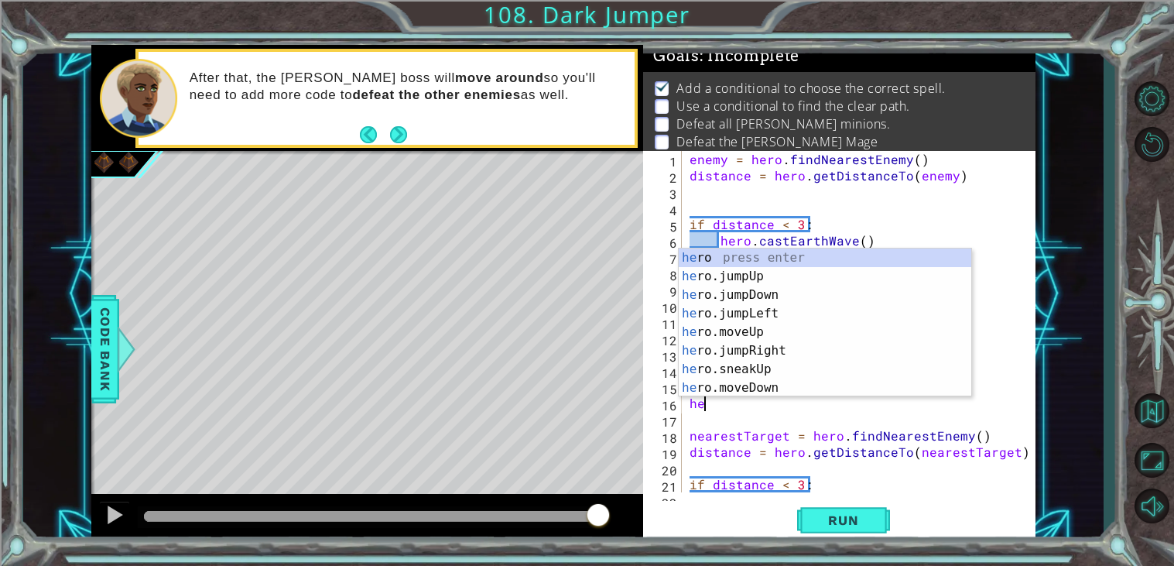
type textarea "her"
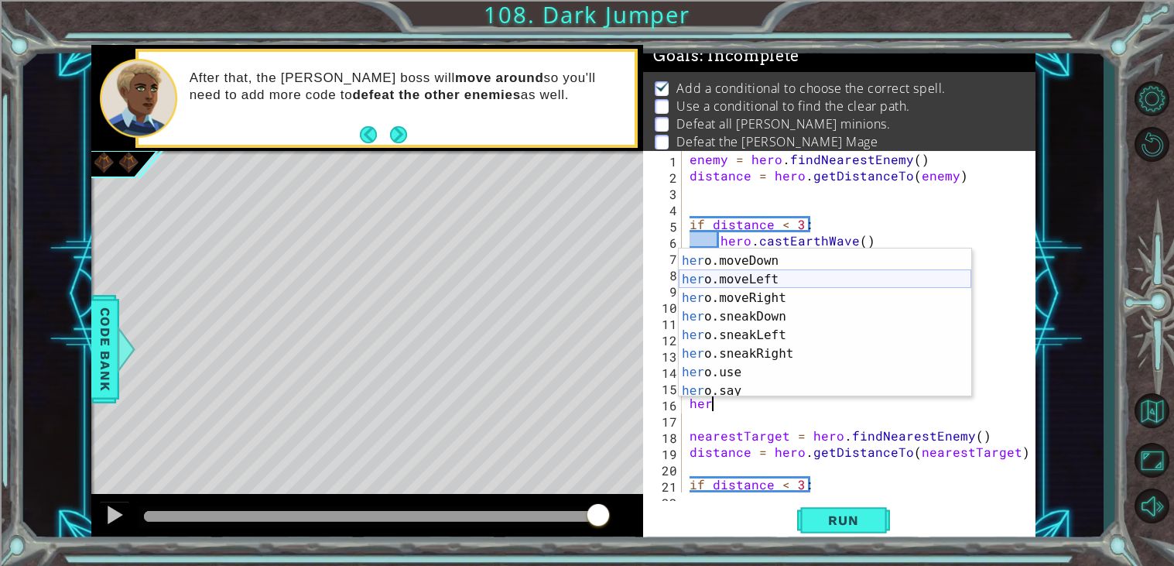
scroll to position [315, 0]
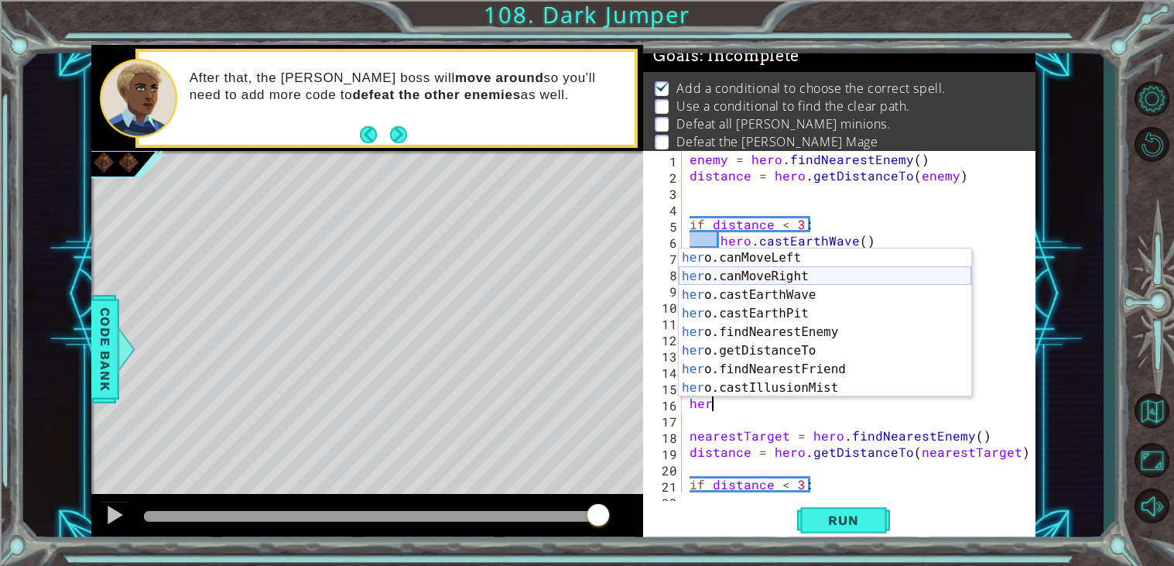
click at [829, 275] on div "her o.canMoveLeft press enter her o.canMoveRight press enter her o.castEarthWav…" at bounding box center [825, 341] width 292 height 186
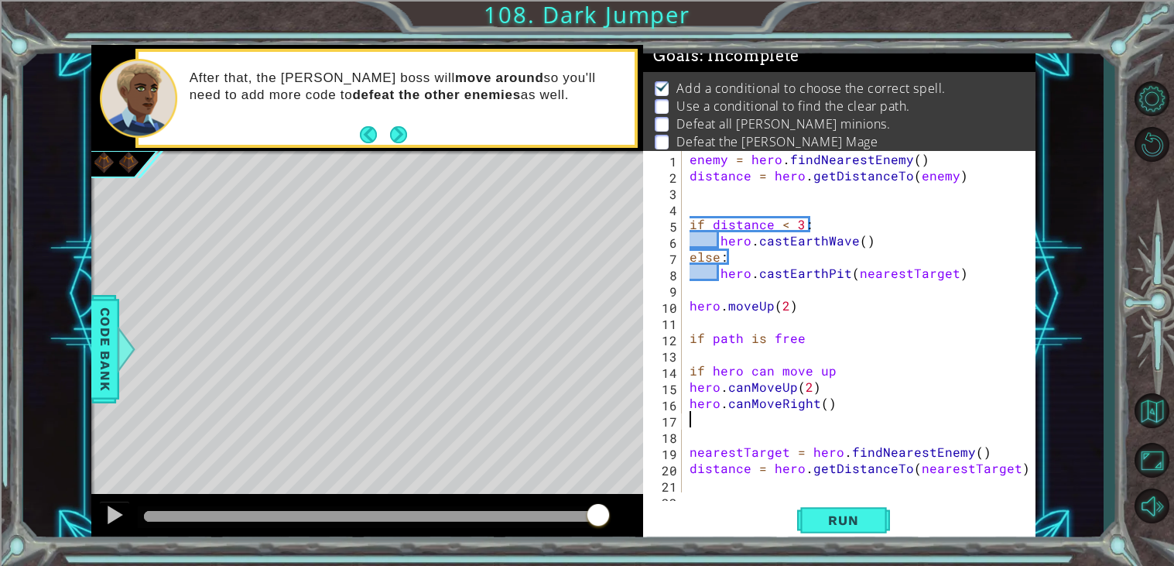
click at [824, 402] on div "enemy = hero . findNearestEnemy ( ) distance = hero . getDistanceTo ( enemy ) i…" at bounding box center [862, 338] width 353 height 374
type textarea "hero.canMoveRight(2)"
click at [858, 411] on div "enemy = hero . findNearestEnemy ( ) distance = hero . getDistanceTo ( enemy ) i…" at bounding box center [862, 338] width 353 height 374
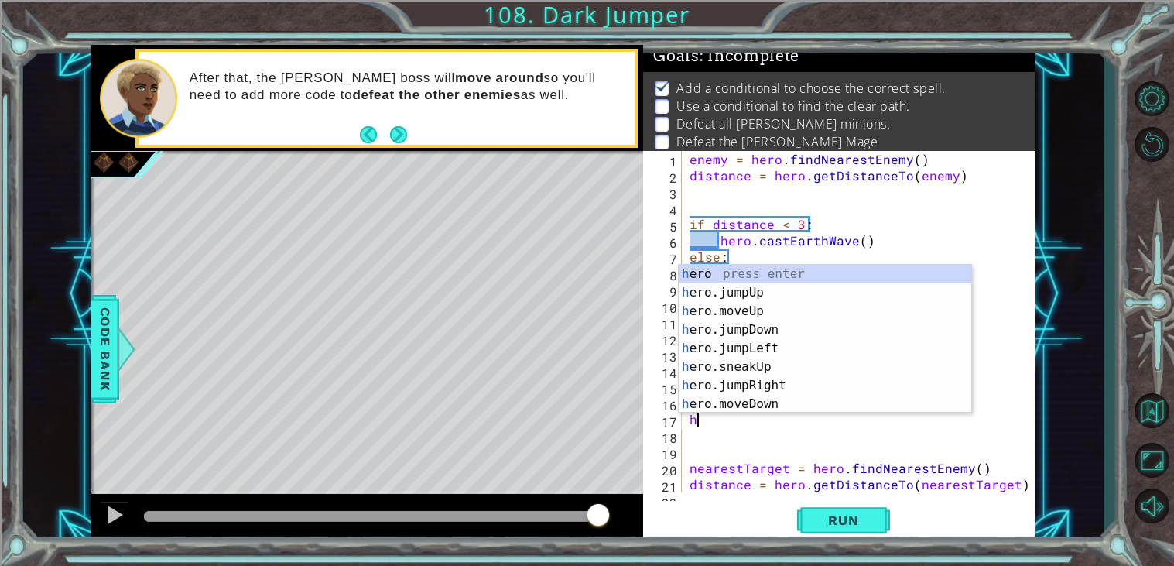
scroll to position [0, 0]
type textarea "her"
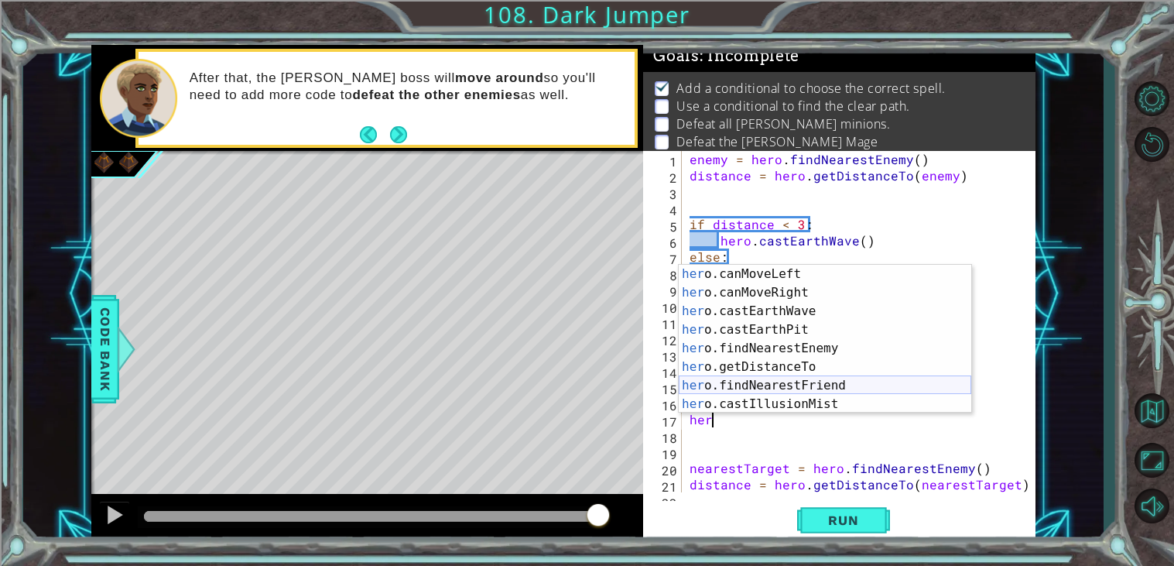
scroll to position [275, 0]
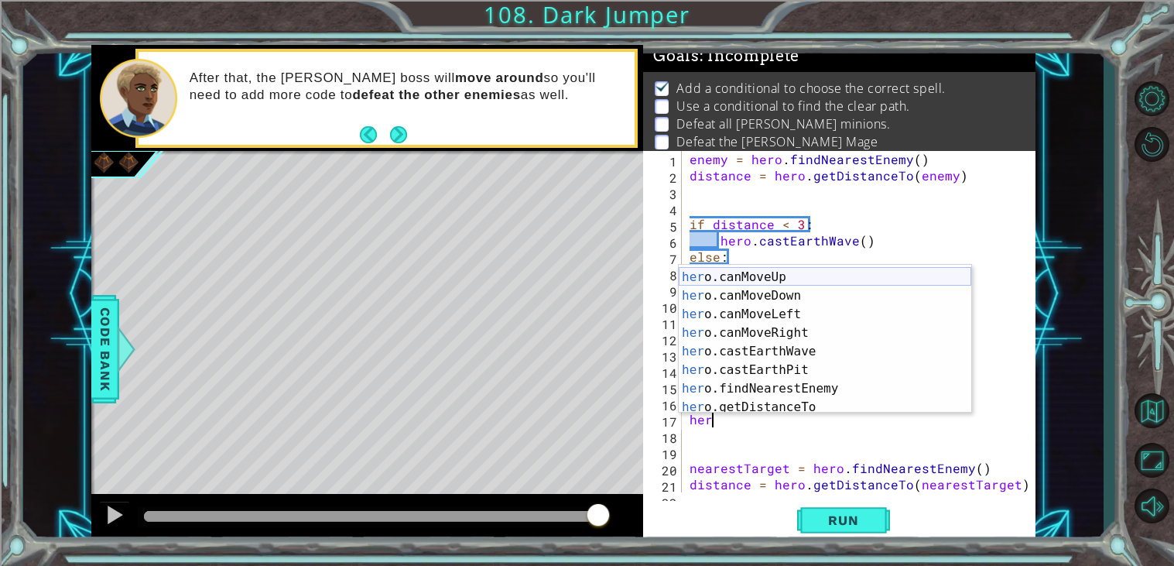
click at [811, 278] on div "her o.say press enter her o.canMoveUp press enter her o.canMoveDown press enter…" at bounding box center [825, 342] width 292 height 186
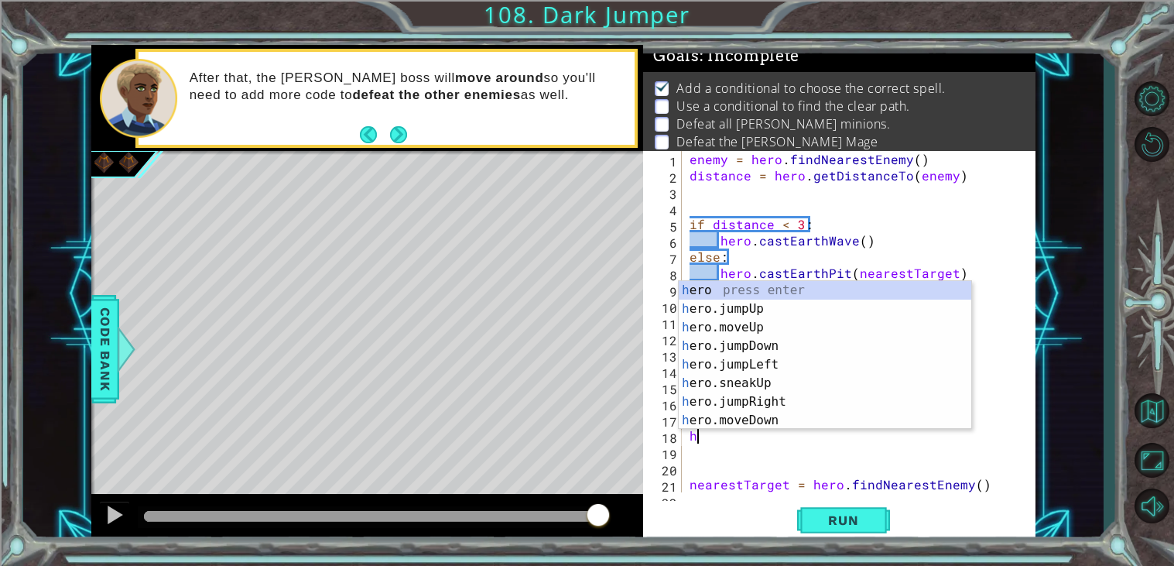
scroll to position [0, 0]
type textarea "her"
click at [815, 466] on div "enemy = hero . findNearestEnemy ( ) distance = hero . getDistanceTo ( enemy ) i…" at bounding box center [862, 338] width 353 height 374
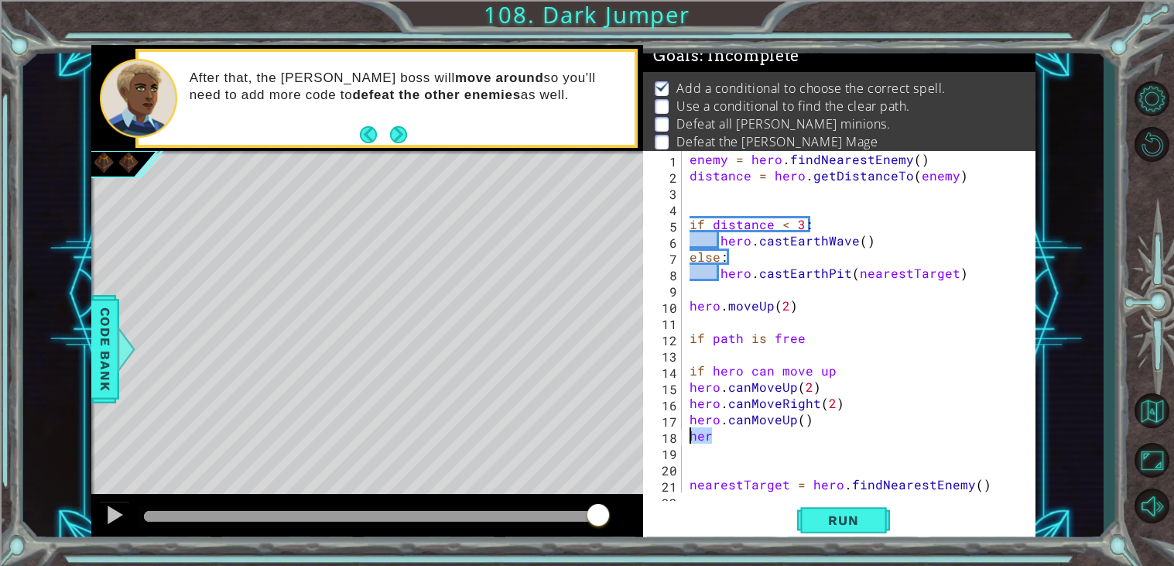
drag, startPoint x: 736, startPoint y: 439, endPoint x: 672, endPoint y: 438, distance: 64.2
click at [672, 438] on div "1 2 3 4 5 6 7 8 9 10 11 12 13 14 15 16 17 18 19 20 21 22 enemy = hero . findNea…" at bounding box center [837, 321] width 388 height 341
click at [672, 438] on div "18" at bounding box center [664, 437] width 36 height 16
click at [718, 441] on div "enemy = hero . findNearestEnemy ( ) distance = hero . getDistanceTo ( enemy ) i…" at bounding box center [862, 338] width 353 height 374
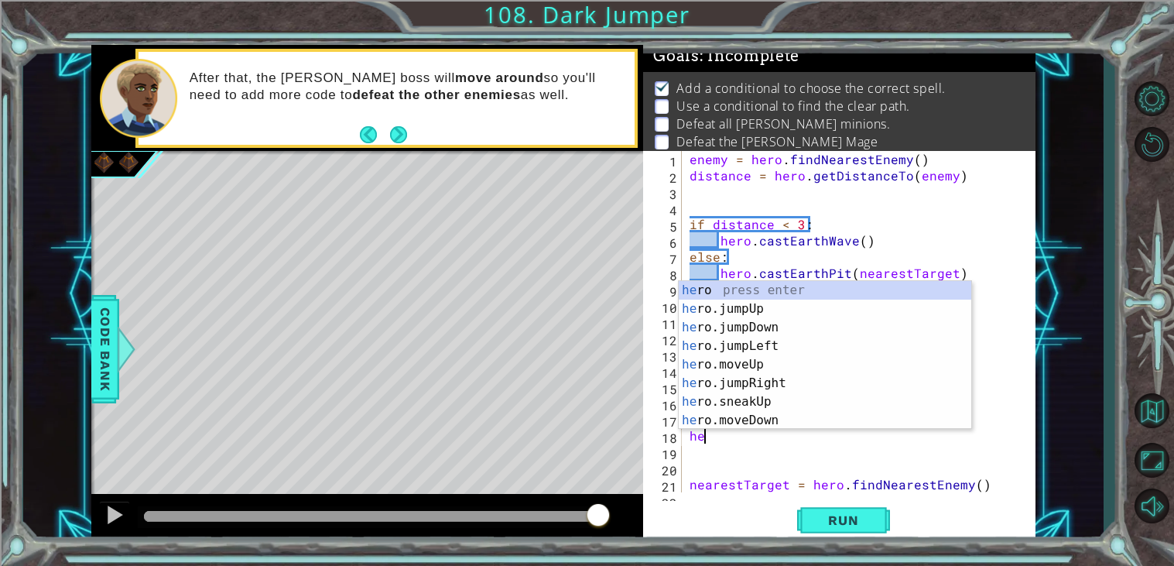
type textarea "h"
type textarea "he"
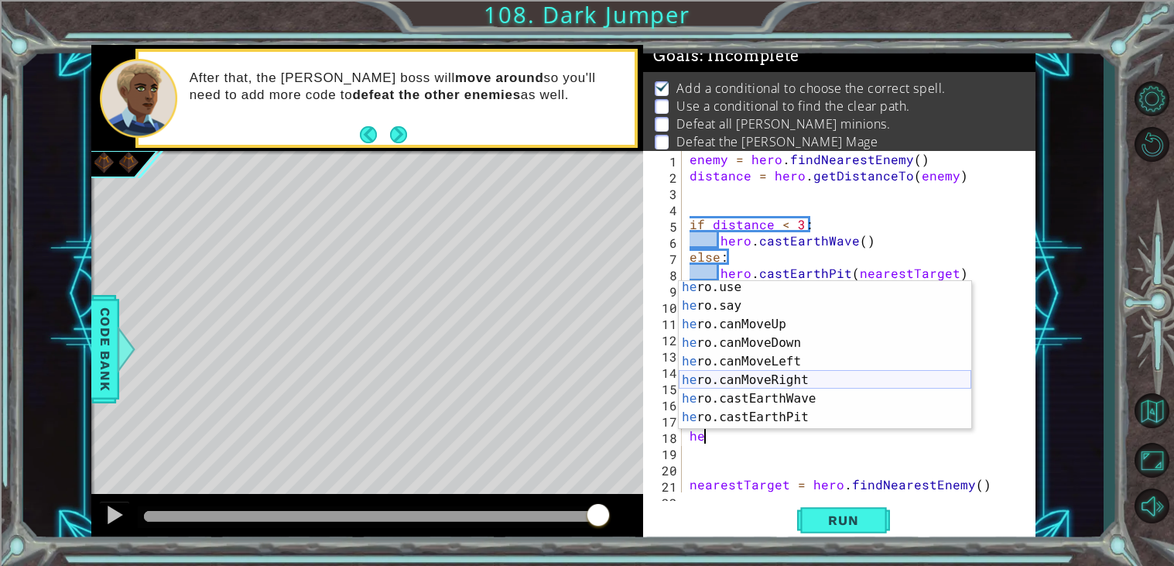
scroll to position [246, 0]
click at [826, 378] on div "he ro.use press enter he ro.say press enter he ro.canMoveUp press enter he ro.c…" at bounding box center [825, 369] width 292 height 186
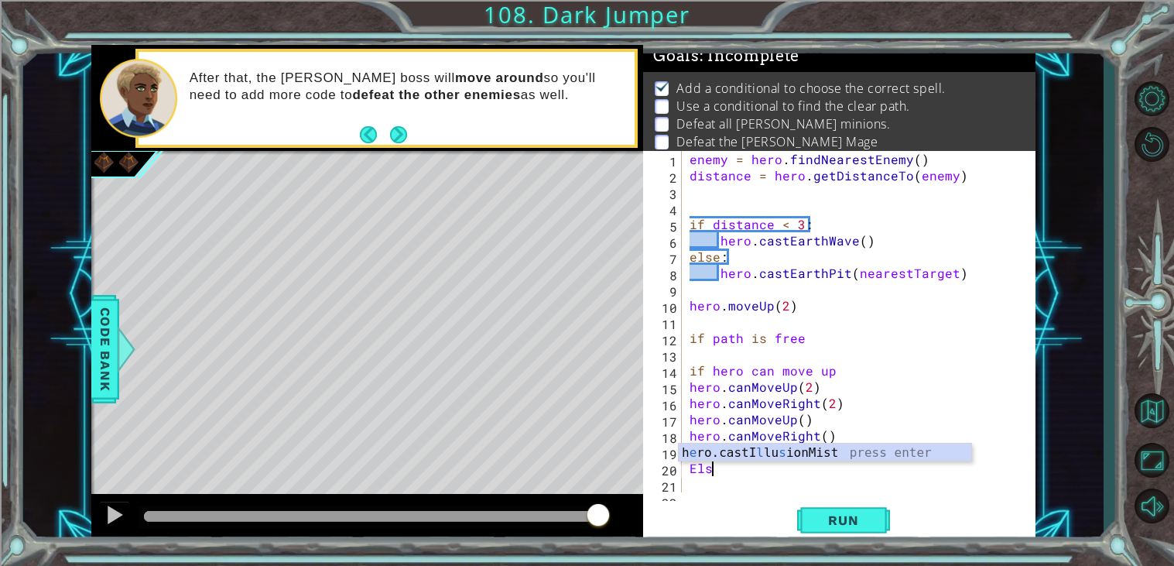
scroll to position [0, 1]
click at [696, 470] on div "enemy = hero . findNearestEnemy ( ) distance = hero . getDistanceTo ( enemy ) i…" at bounding box center [862, 338] width 353 height 374
type textarea "else"
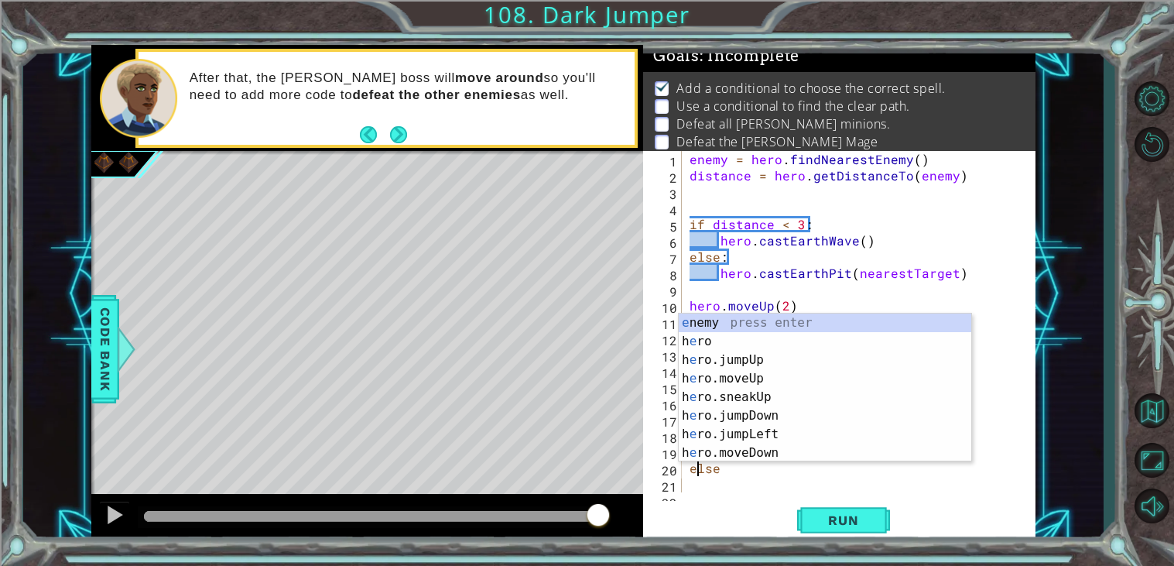
click at [741, 473] on div "enemy = hero . findNearestEnemy ( ) distance = hero . getDistanceTo ( enemy ) i…" at bounding box center [862, 338] width 353 height 374
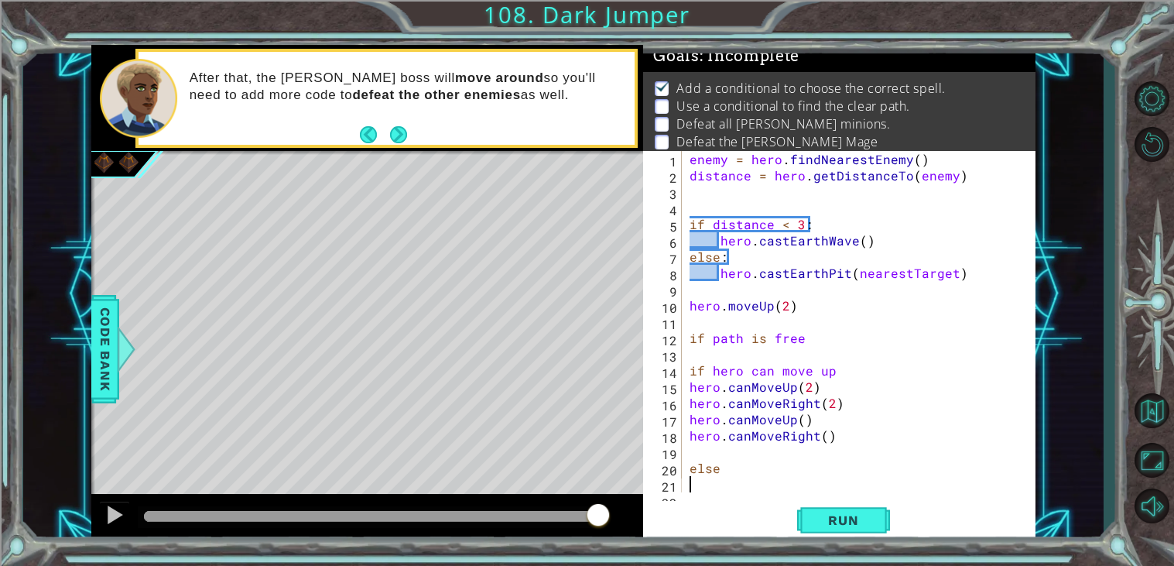
scroll to position [0, 0]
type textarea "\"
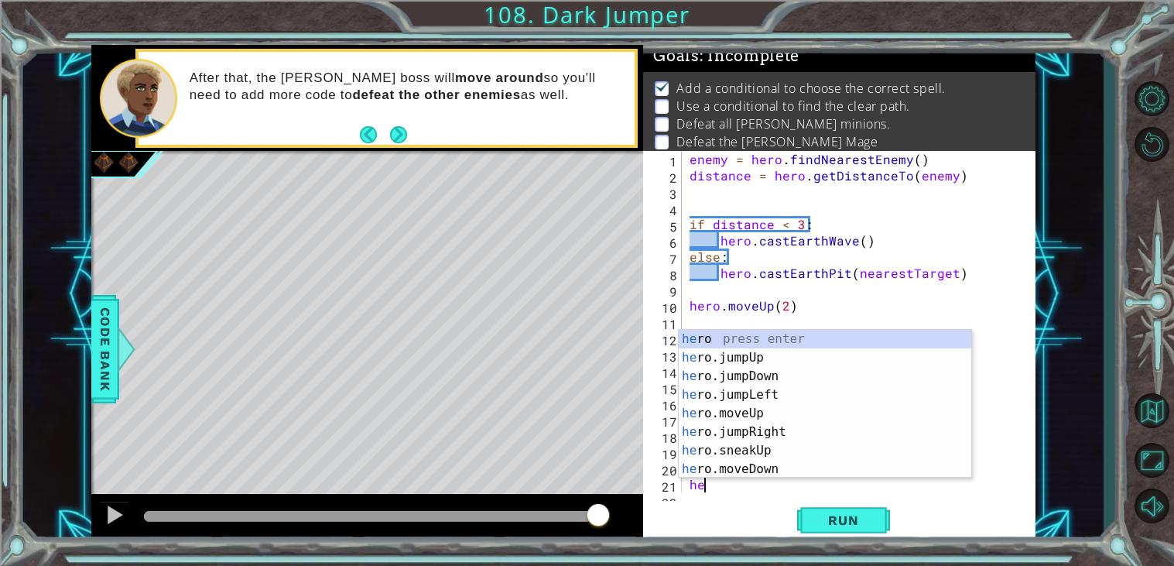
type textarea "her"
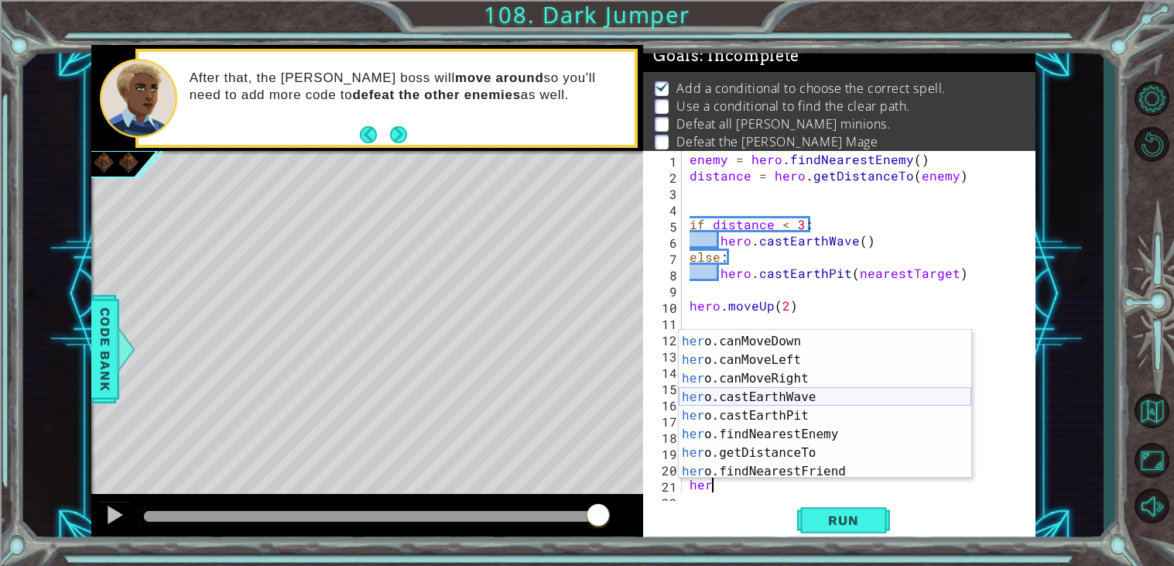
scroll to position [291, 0]
click at [812, 379] on div "her o.canMoveUp press enter her o.canMoveDown press enter her o.canMoveLeft pre…" at bounding box center [825, 410] width 292 height 186
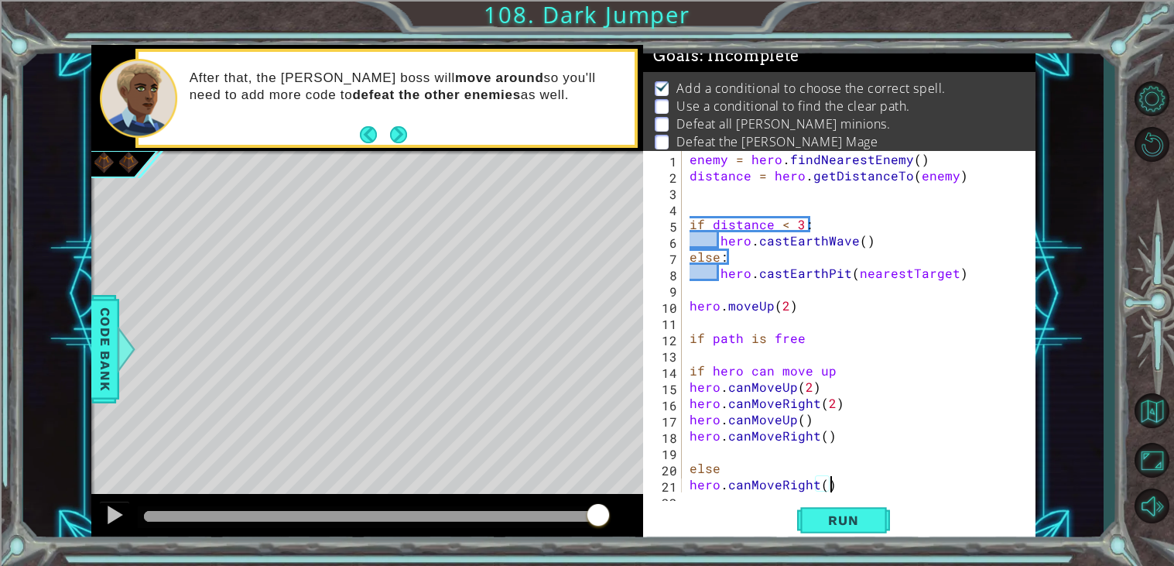
click at [828, 480] on div "enemy = hero . findNearestEnemy ( ) distance = hero . getDistanceTo ( enemy ) i…" at bounding box center [862, 338] width 353 height 374
click at [821, 480] on div "enemy = hero . findNearestEnemy ( ) distance = hero . getDistanceTo ( enemy ) i…" at bounding box center [862, 338] width 353 height 374
type textarea "hero.canMoveRight(2)"
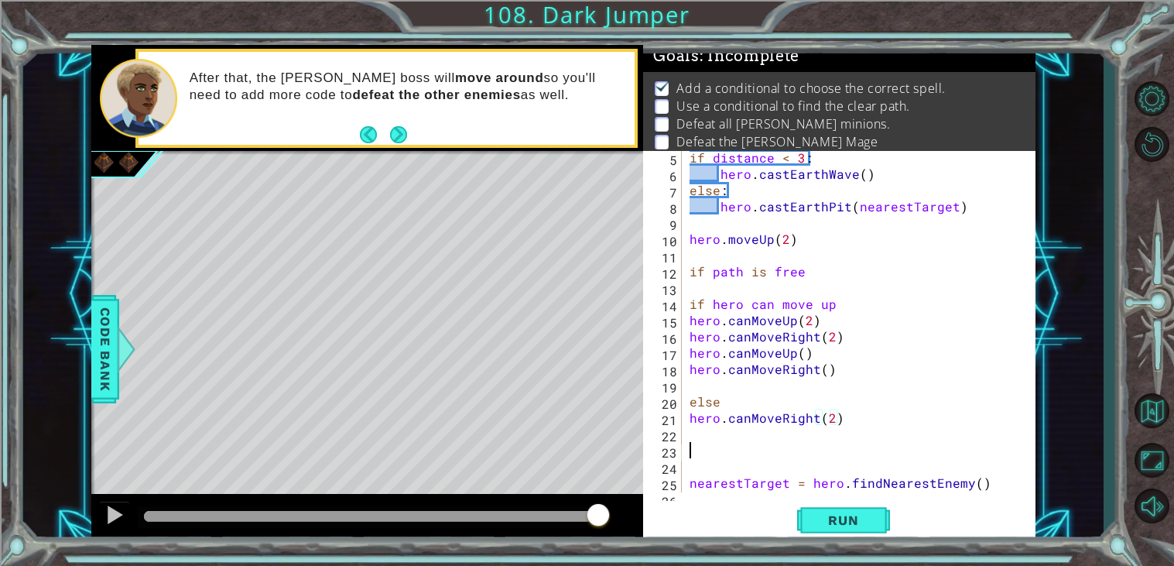
click at [807, 444] on div "if distance < 3 : hero . castEarthWave ( ) else : hero . [GEOGRAPHIC_DATA] ( ne…" at bounding box center [862, 336] width 353 height 374
click at [805, 432] on div "if distance < 3 : hero . castEarthWave ( ) else : hero . [GEOGRAPHIC_DATA] ( ne…" at bounding box center [862, 336] width 353 height 374
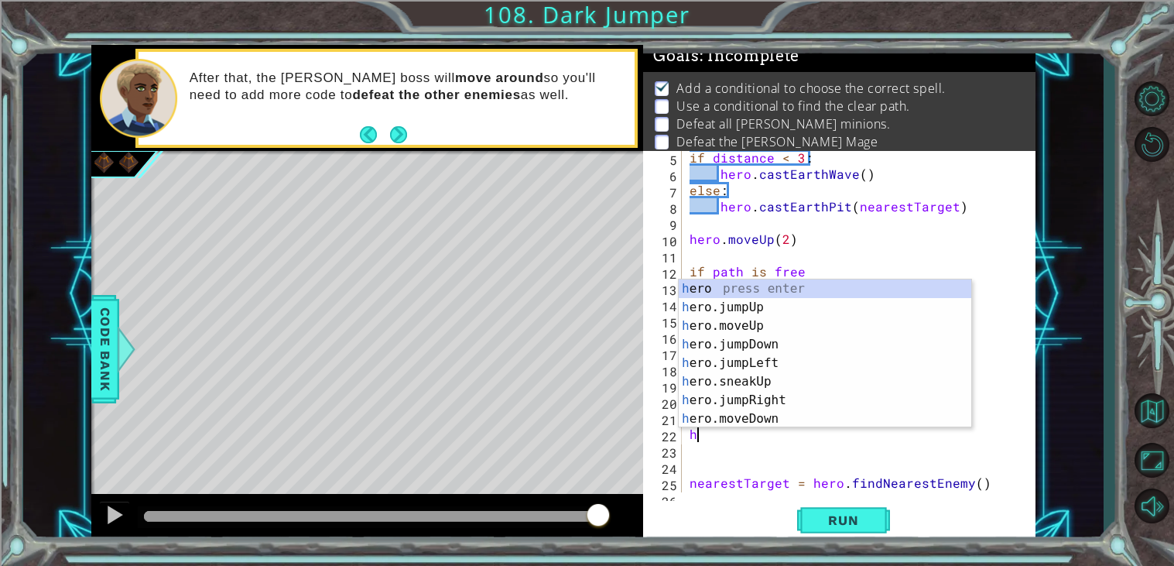
type textarea "her"
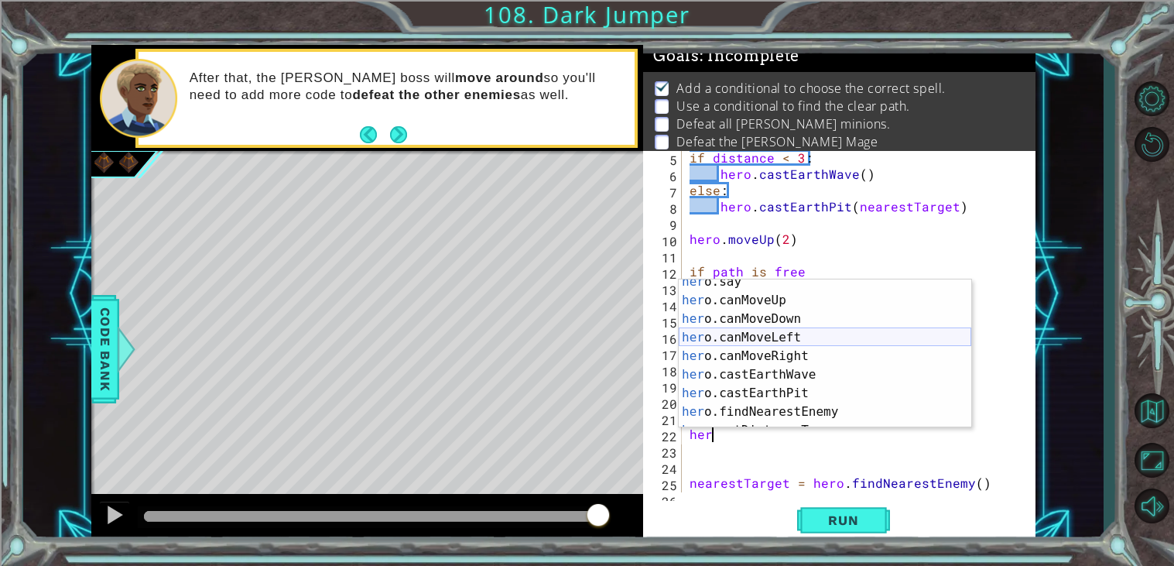
scroll to position [268, 0]
click at [854, 301] on div "her o.say press enter her o.canMoveUp press enter her o.canMoveDown press enter…" at bounding box center [825, 365] width 292 height 186
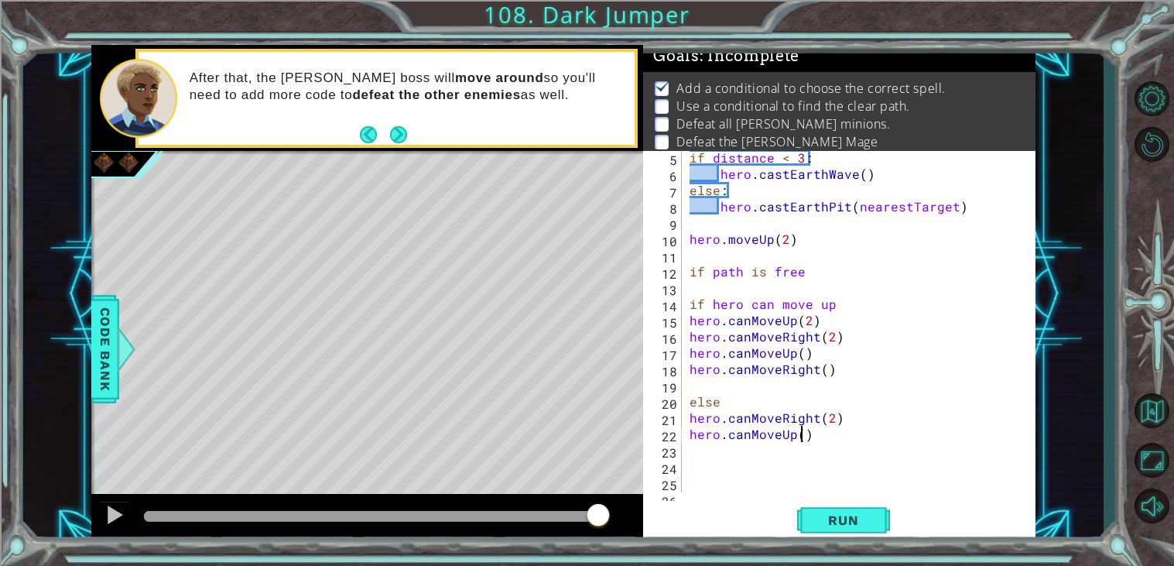
click at [799, 432] on div "if distance < 3 : hero . castEarthWave ( ) else : hero . [GEOGRAPHIC_DATA] ( ne…" at bounding box center [862, 336] width 353 height 374
type textarea "hero.canMoveUp(3)"
click at [737, 453] on div "if distance < 3 : hero . castEarthWave ( ) else : hero . [GEOGRAPHIC_DATA] ( ne…" at bounding box center [862, 336] width 353 height 374
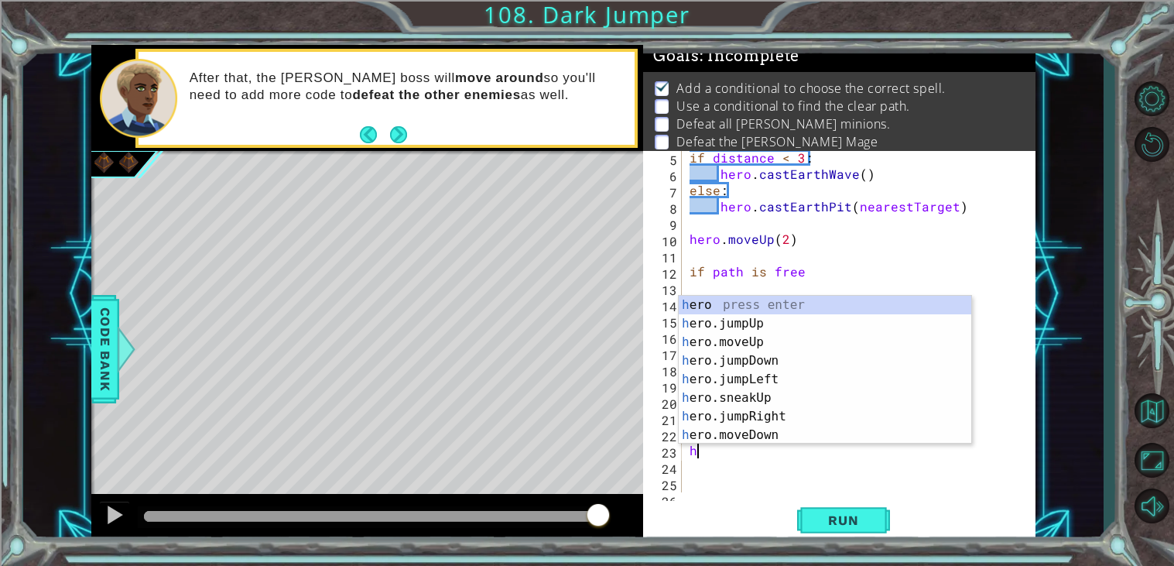
scroll to position [0, 0]
type textarea "her"
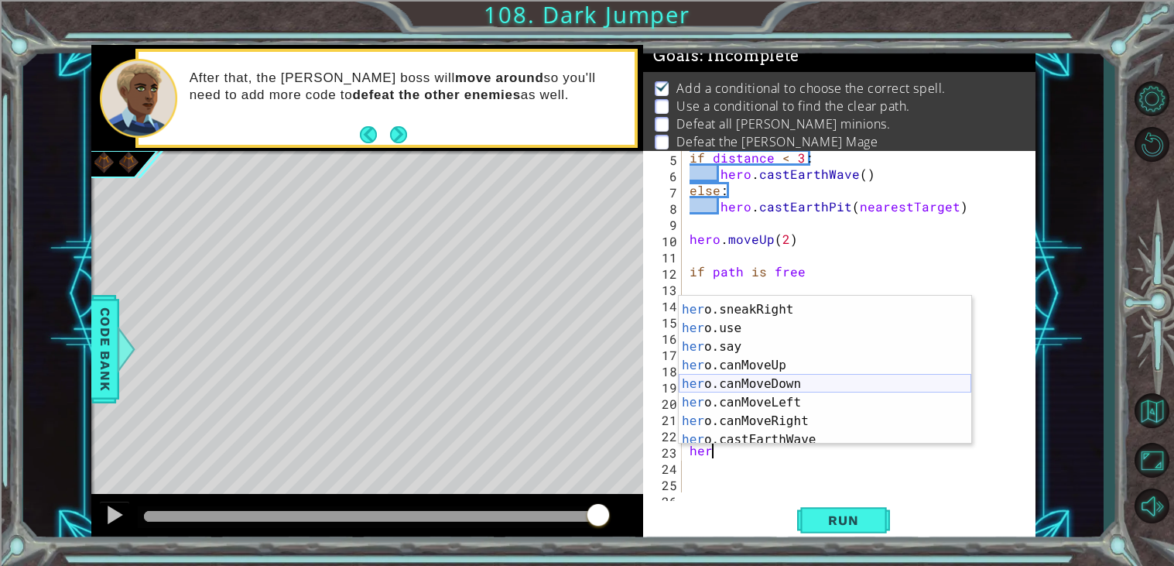
scroll to position [237, 0]
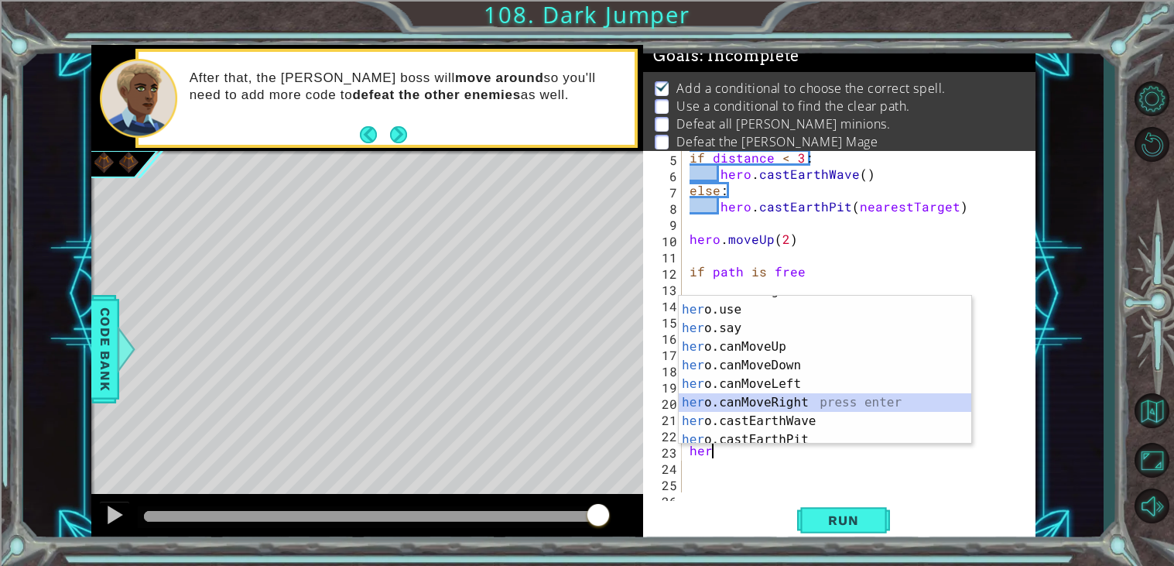
click at [806, 400] on div "her o.sneakRight press enter her o.use press enter her o.say press enter her o.…" at bounding box center [825, 375] width 292 height 186
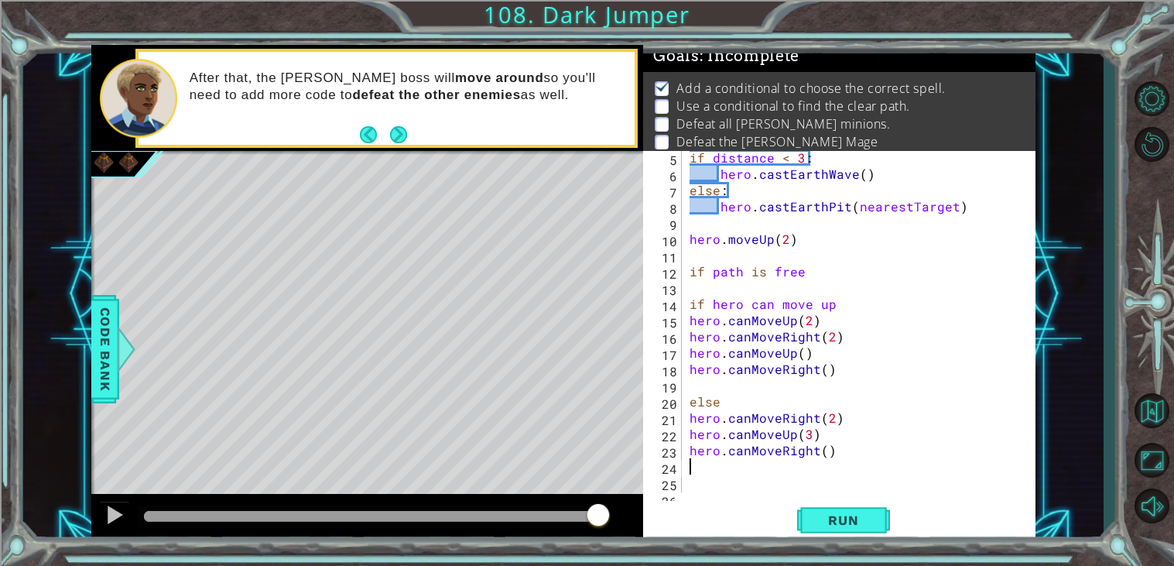
click at [826, 446] on div "if distance < 3 : hero . castEarthWave ( ) else : hero . [GEOGRAPHIC_DATA] ( ne…" at bounding box center [862, 336] width 353 height 374
click at [860, 524] on span "Run" at bounding box center [842, 519] width 61 height 15
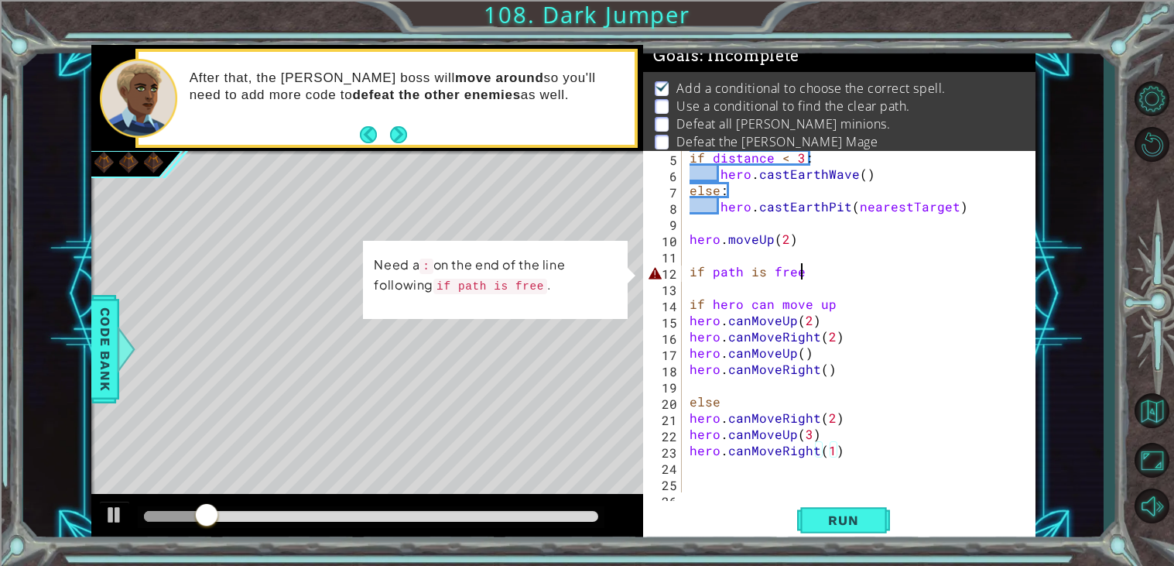
click at [809, 274] on div "if distance < 3 : hero . castEarthWave ( ) else : hero . [GEOGRAPHIC_DATA] ( ne…" at bounding box center [862, 336] width 353 height 374
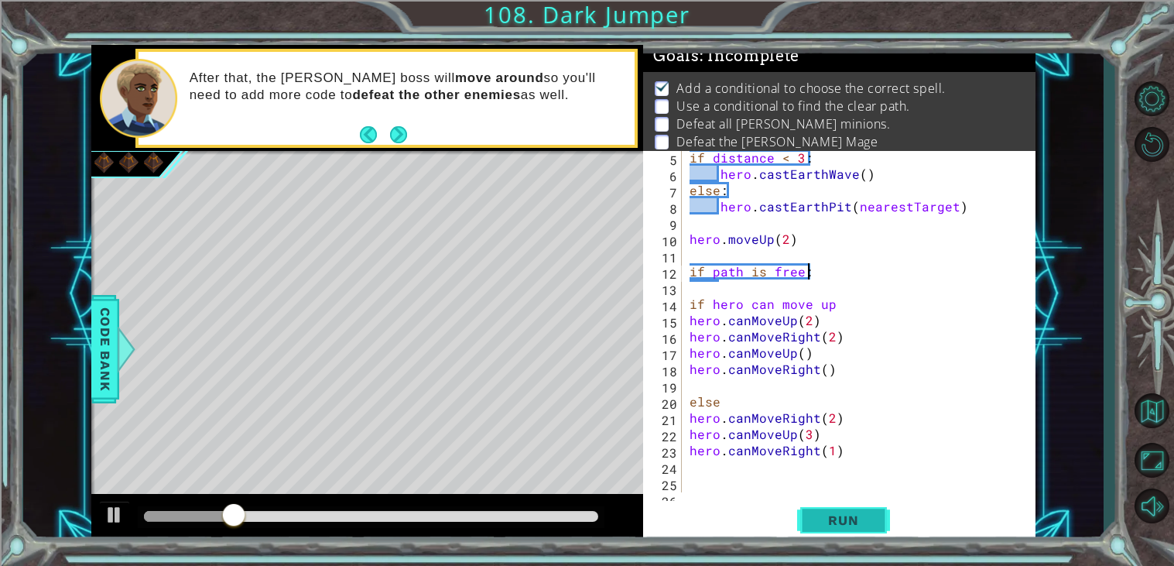
click at [826, 511] on button "Run" at bounding box center [843, 520] width 93 height 39
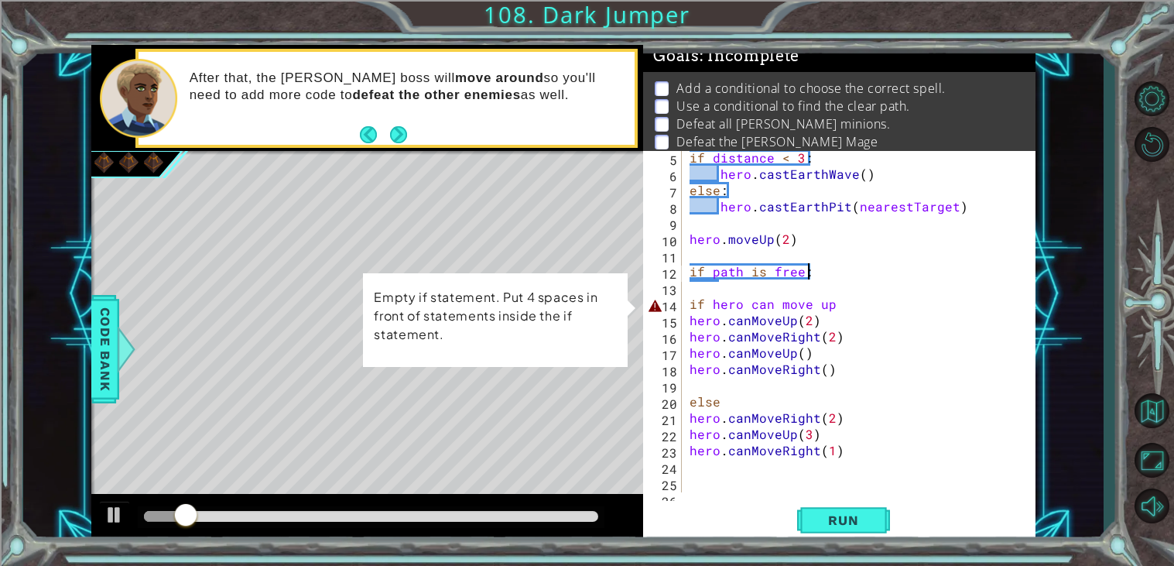
click at [690, 298] on div "if distance < 3 : hero . castEarthWave ( ) else : hero . [GEOGRAPHIC_DATA] ( ne…" at bounding box center [862, 336] width 353 height 374
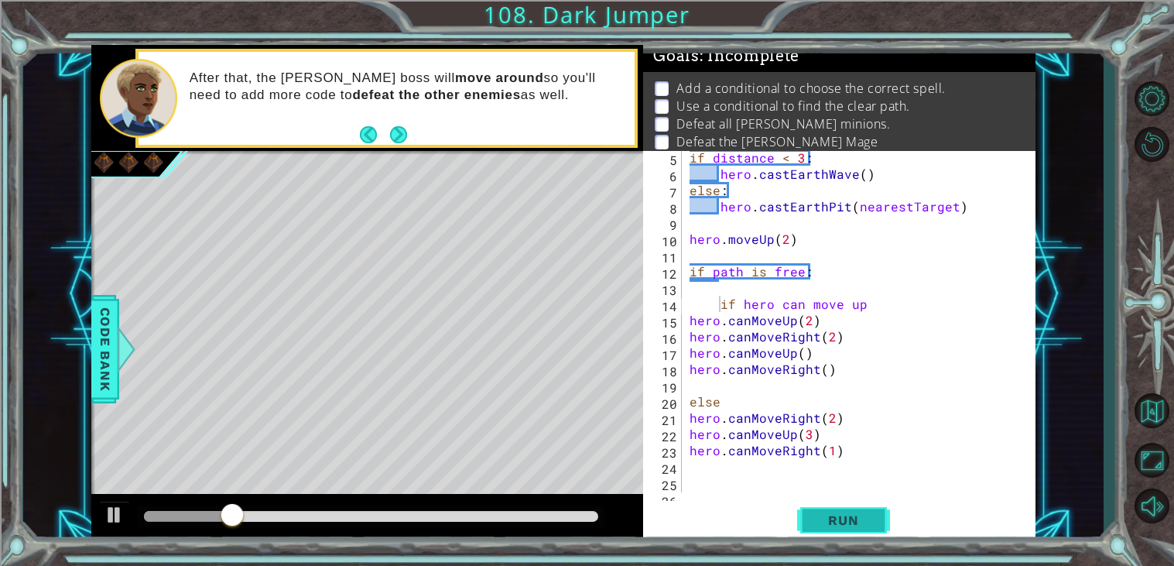
click at [837, 501] on button "Run" at bounding box center [843, 520] width 93 height 39
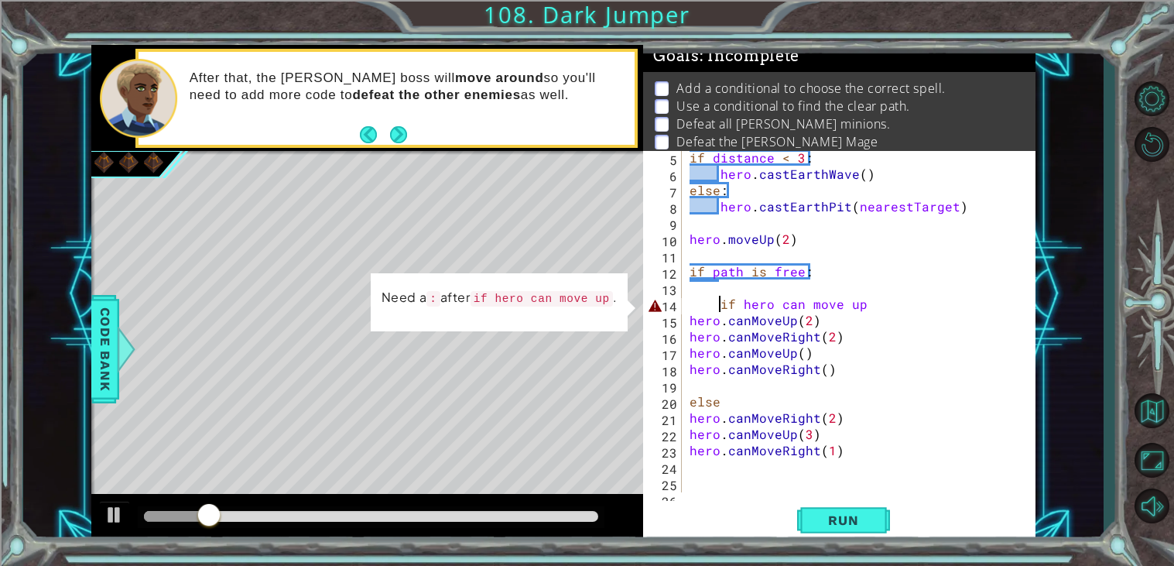
click at [883, 303] on div "if distance < 3 : hero . castEarthWave ( ) else : hero . [GEOGRAPHIC_DATA] ( ne…" at bounding box center [862, 336] width 353 height 374
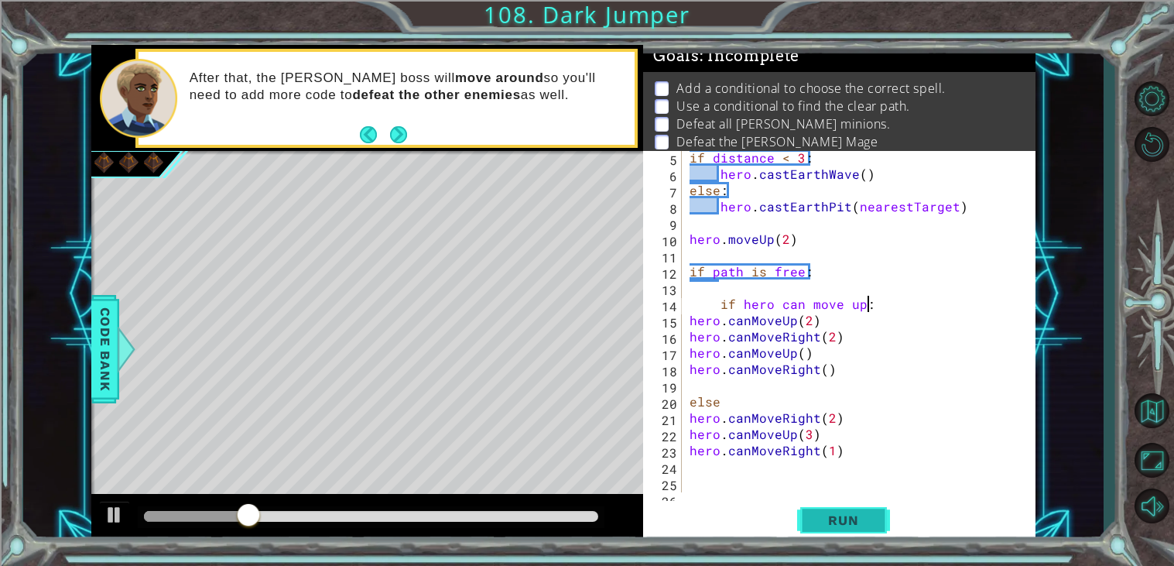
click at [834, 535] on button "Run" at bounding box center [843, 520] width 93 height 39
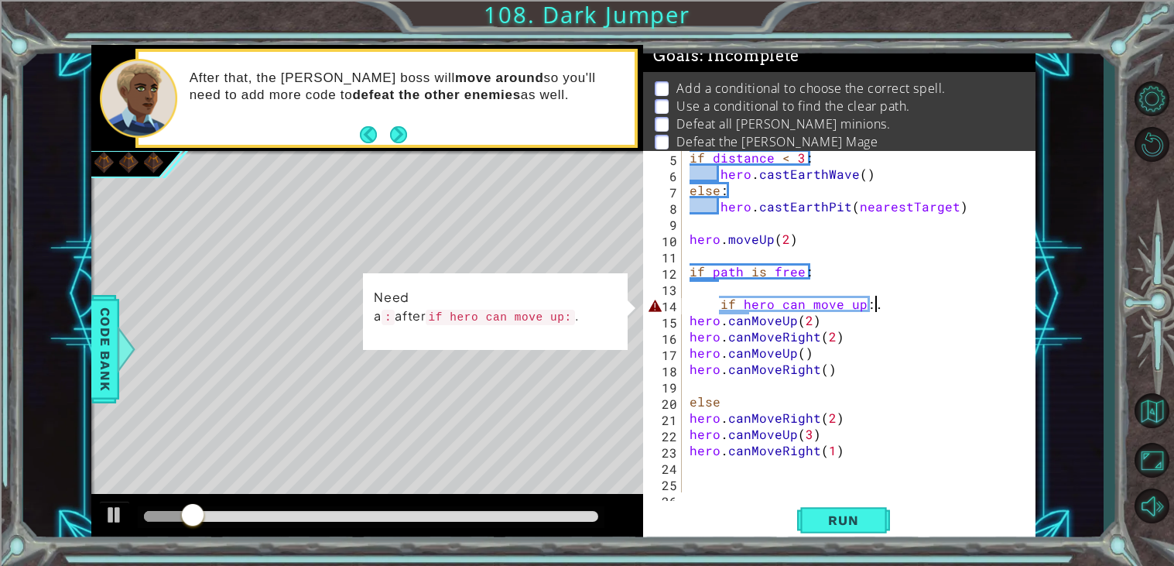
scroll to position [0, 10]
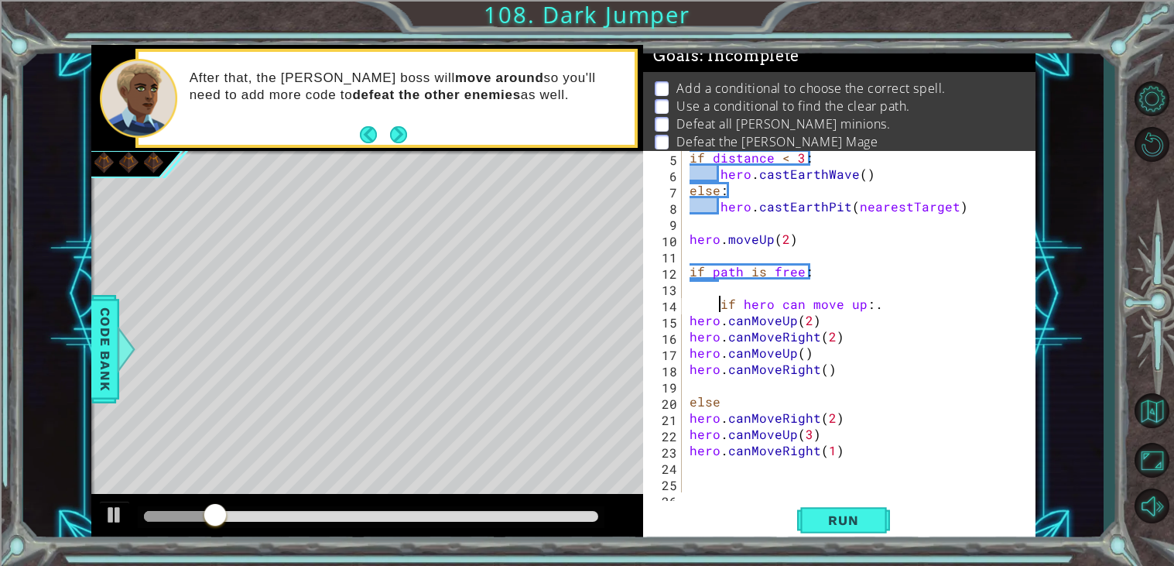
click at [721, 303] on div "if distance < 3 : hero . castEarthWave ( ) else : hero . [GEOGRAPHIC_DATA] ( ne…" at bounding box center [862, 336] width 353 height 374
click at [837, 308] on div "if distance < 3 : hero . castEarthWave ( ) else : hero . [GEOGRAPHIC_DATA] ( ne…" at bounding box center [862, 336] width 353 height 374
type textarea "if hero can move up: ."
click at [880, 520] on button "Run" at bounding box center [843, 520] width 93 height 39
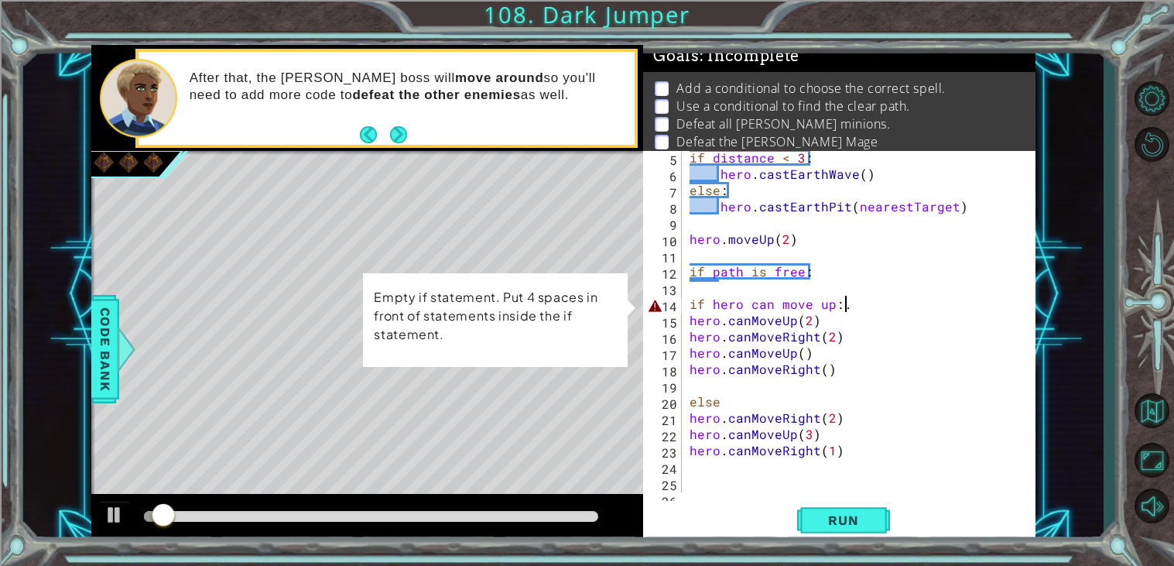
click at [921, 296] on div "if distance < 3 : hero . castEarthWave ( ) else : hero . [GEOGRAPHIC_DATA] ( ne…" at bounding box center [862, 336] width 353 height 374
click at [918, 303] on div "if distance < 3 : hero . castEarthWave ( ) else : hero . [GEOGRAPHIC_DATA] ( ne…" at bounding box center [862, 336] width 353 height 374
click at [687, 306] on div "if distance < 3 : hero . castEarthWave ( ) else : hero . [GEOGRAPHIC_DATA] ( ne…" at bounding box center [862, 336] width 353 height 374
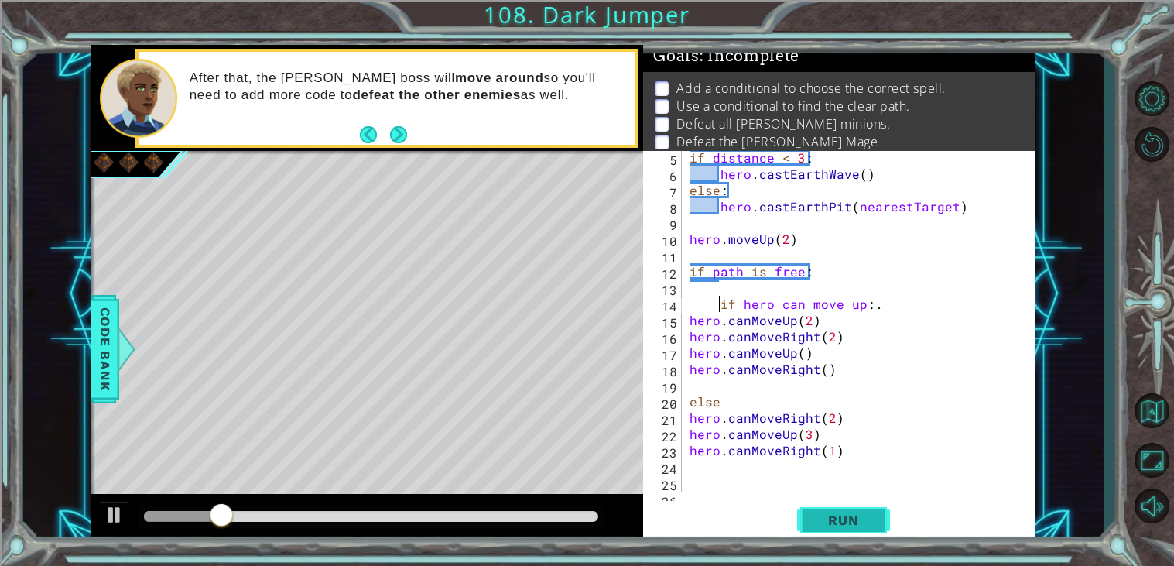
click at [827, 525] on span "Run" at bounding box center [842, 519] width 61 height 15
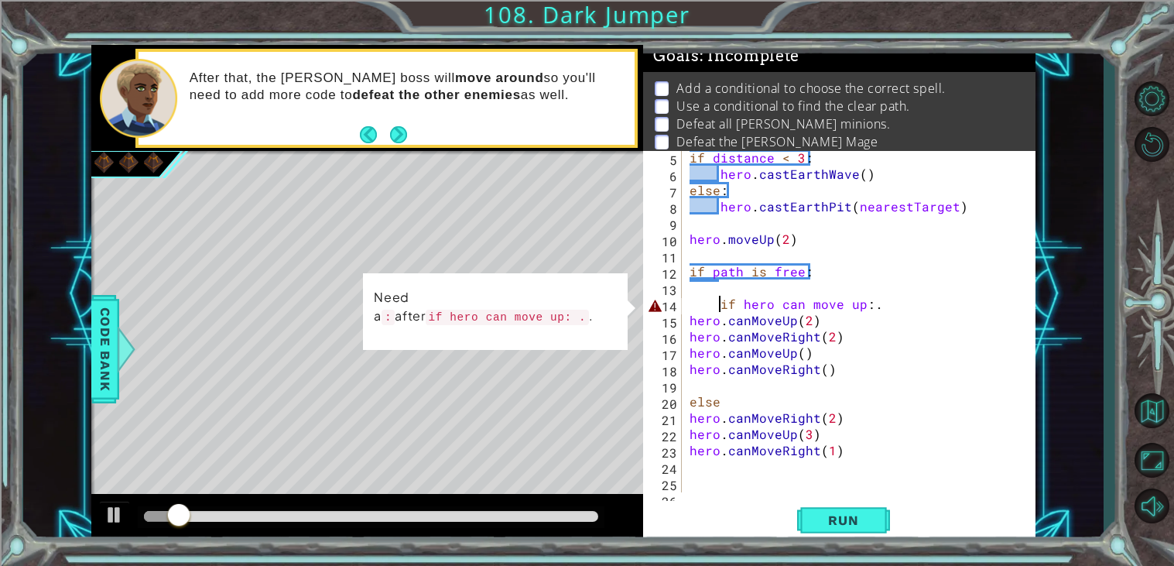
click at [897, 307] on div "if distance < 3 : hero . castEarthWave ( ) else : hero . [GEOGRAPHIC_DATA] ( ne…" at bounding box center [862, 336] width 353 height 374
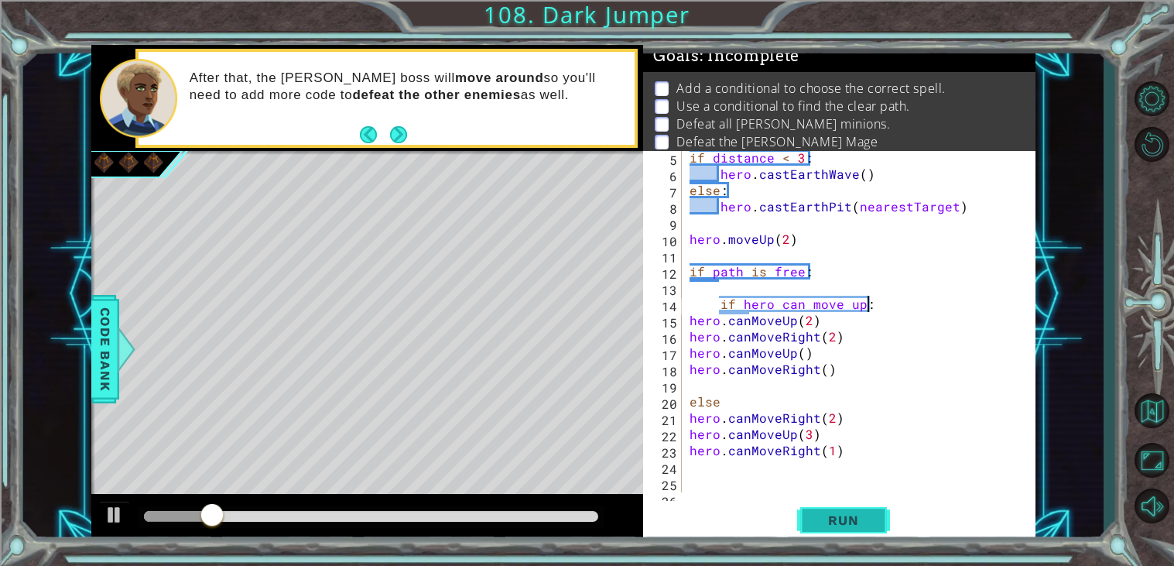
click at [836, 536] on button "Run" at bounding box center [843, 520] width 93 height 39
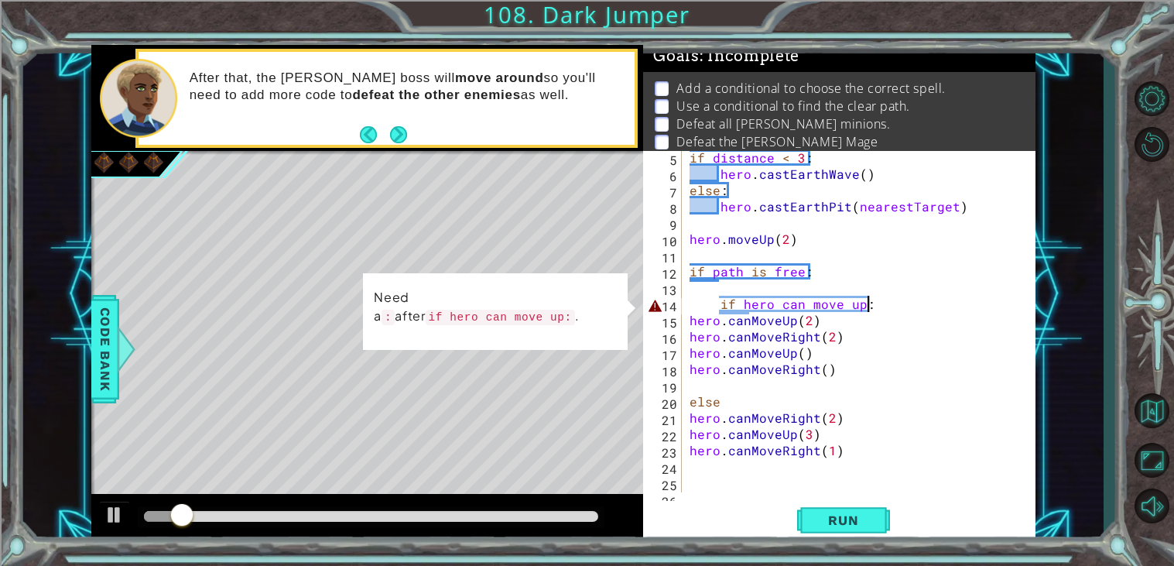
click at [894, 303] on div "if distance < 3 : hero . castEarthWave ( ) else : hero . [GEOGRAPHIC_DATA] ( ne…" at bounding box center [862, 336] width 353 height 374
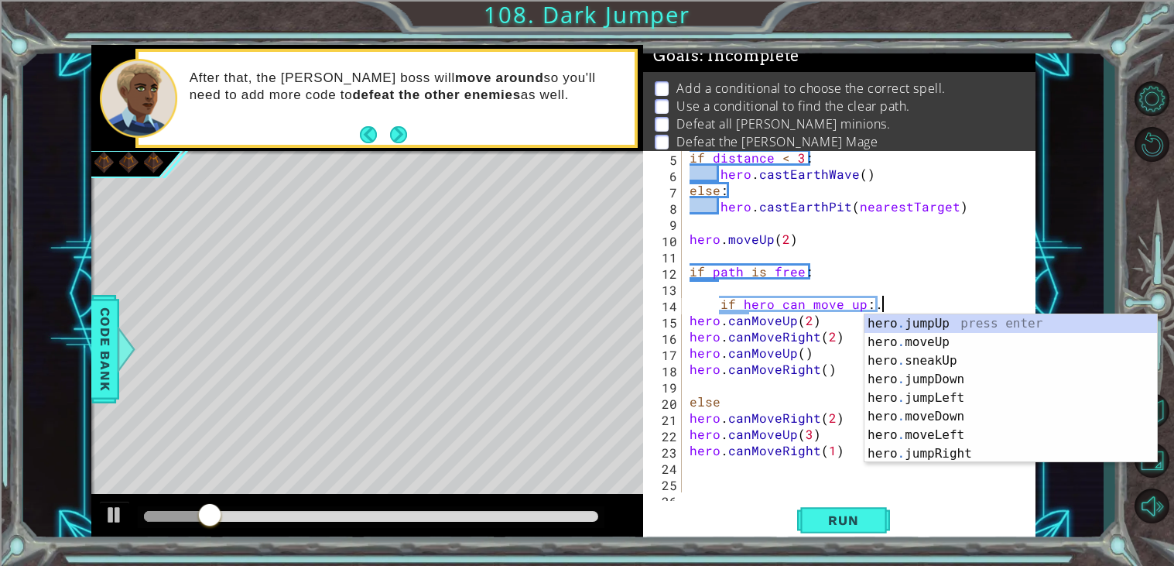
click at [832, 377] on div "if distance < 3 : hero . castEarthWave ( ) else : hero . [GEOGRAPHIC_DATA] ( ne…" at bounding box center [862, 336] width 353 height 374
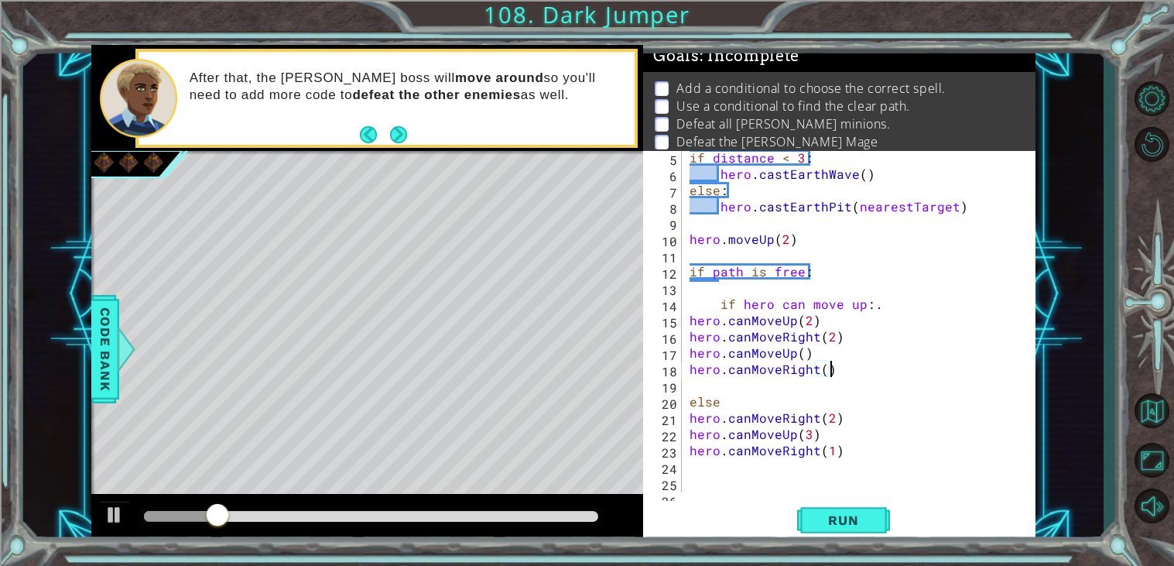
click at [878, 545] on div "1 ההההההההההההההההההההההההההההההההההההההההההההההההההההההההההההההההההההההההההההה…" at bounding box center [587, 283] width 1174 height 566
click at [866, 523] on span "Run" at bounding box center [842, 519] width 61 height 15
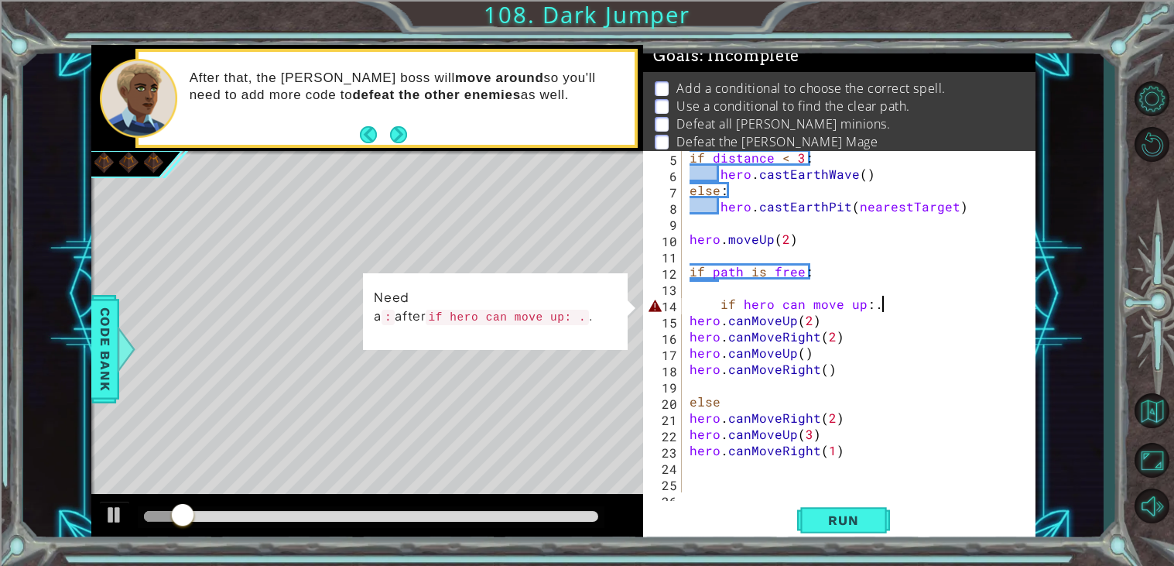
click at [892, 303] on div "if distance < 3 : hero . castEarthWave ( ) else : hero . [GEOGRAPHIC_DATA] ( ne…" at bounding box center [862, 336] width 353 height 374
click at [883, 304] on div "if distance < 3 : hero . castEarthWave ( ) else : hero . [GEOGRAPHIC_DATA] ( ne…" at bounding box center [862, 336] width 353 height 374
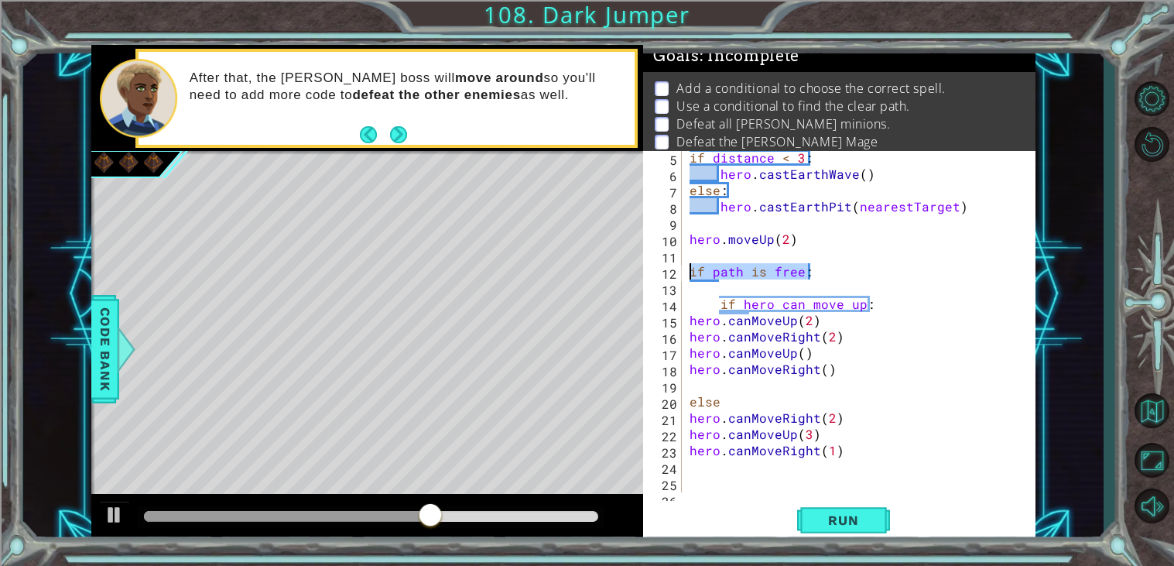
drag, startPoint x: 829, startPoint y: 267, endPoint x: 681, endPoint y: 275, distance: 148.0
click at [681, 275] on div "if hero can move up: 5 6 7 8 9 10 11 12 13 14 15 16 17 18 19 20 21 22 23 24 25 …" at bounding box center [837, 321] width 388 height 341
type textarea "if path is free:"
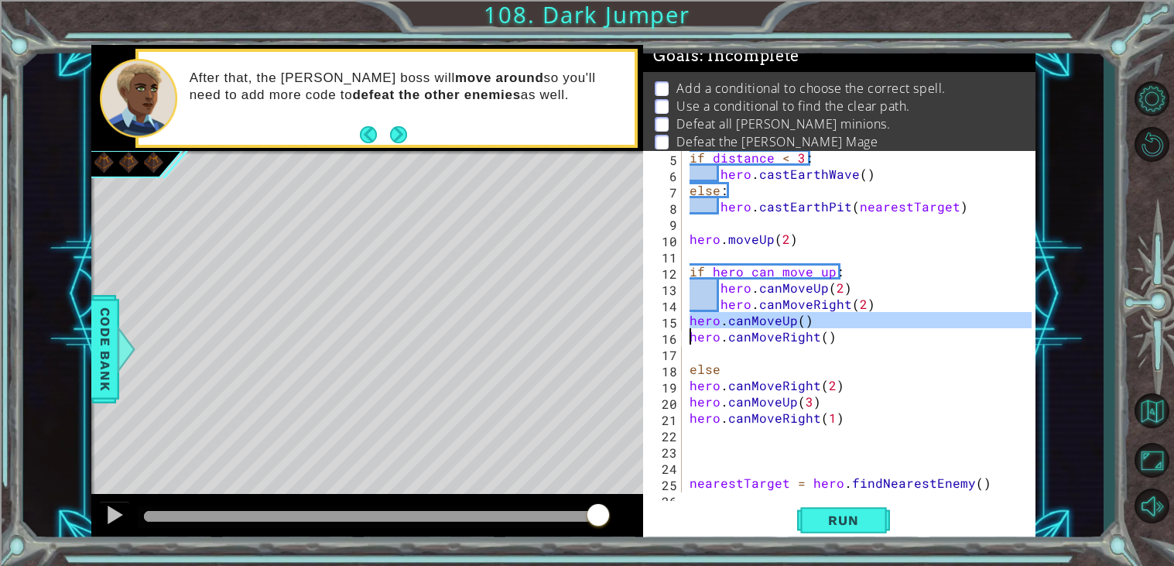
type textarea "hero.canMoveRight()"
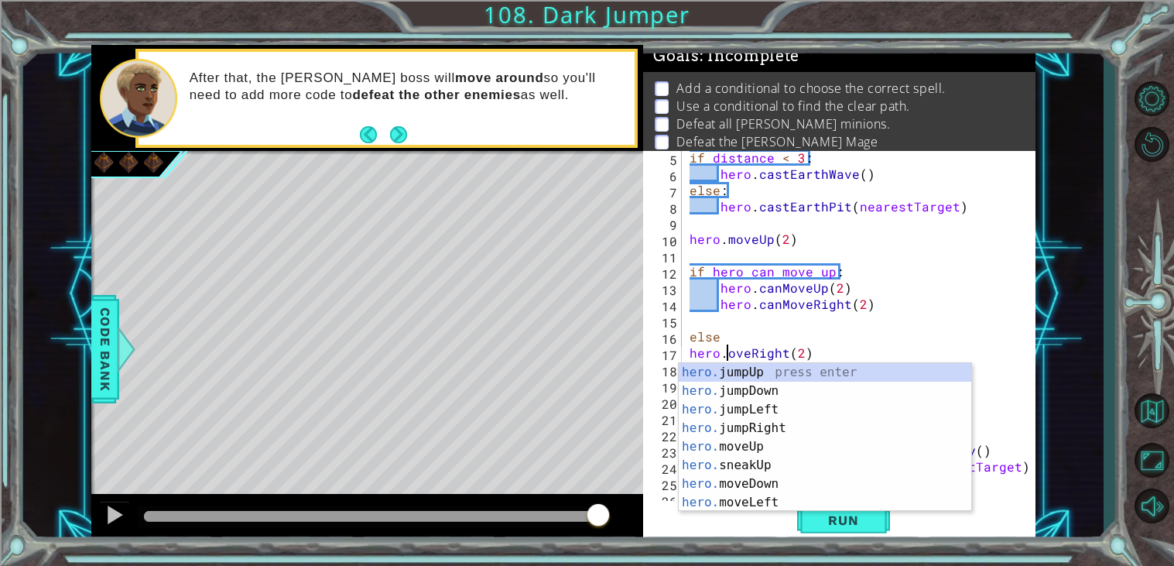
scroll to position [0, 2]
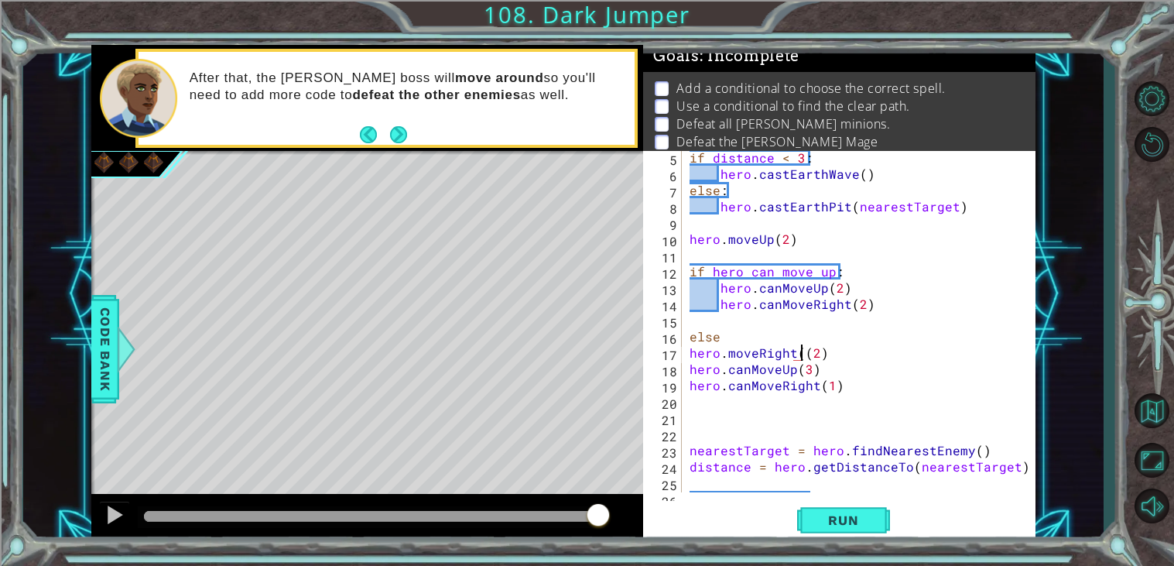
type textarea "hero.moveRight(2)"
click at [845, 313] on div "if distance < 3 : hero . castEarthWave ( ) else : hero . [GEOGRAPHIC_DATA] ( ne…" at bounding box center [862, 336] width 353 height 374
click at [808, 367] on div "if distance < 3 : hero . castEarthWave ( ) else : hero . [GEOGRAPHIC_DATA] ( ne…" at bounding box center [862, 336] width 353 height 374
click at [843, 383] on div "if distance < 3 : hero . castEarthWave ( ) else : hero . [GEOGRAPHIC_DATA] ( ne…" at bounding box center [862, 336] width 353 height 374
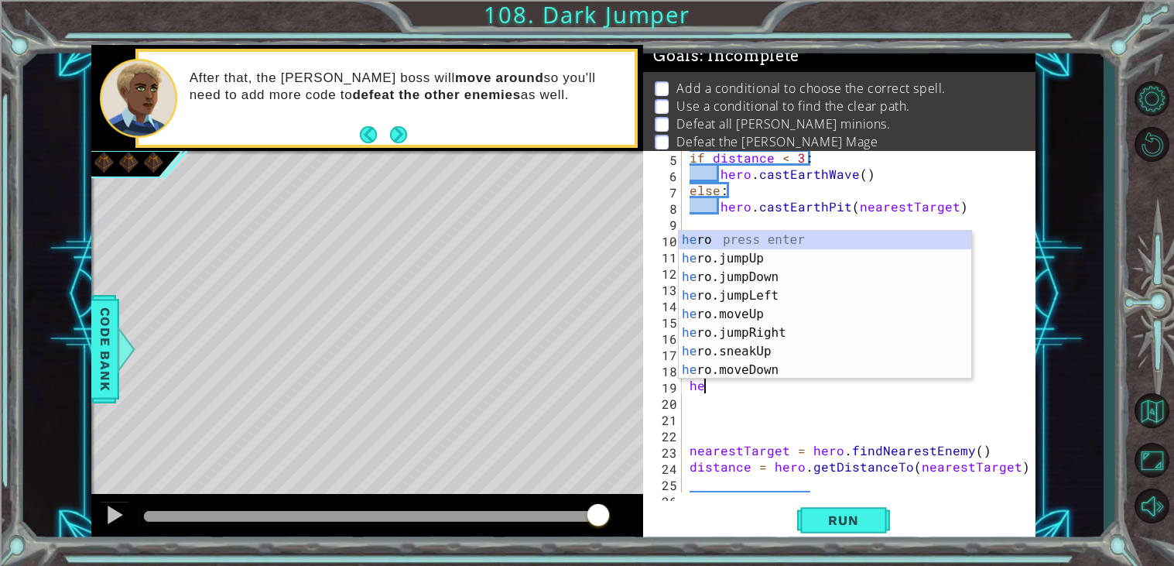
type textarea "h"
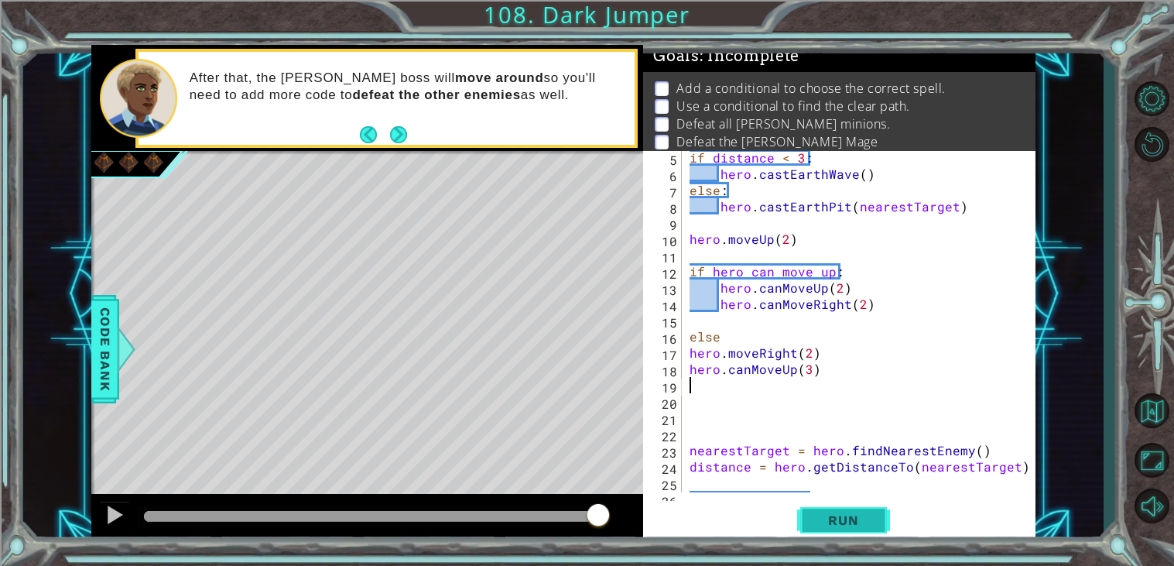
click at [849, 510] on button "Run" at bounding box center [843, 520] width 93 height 39
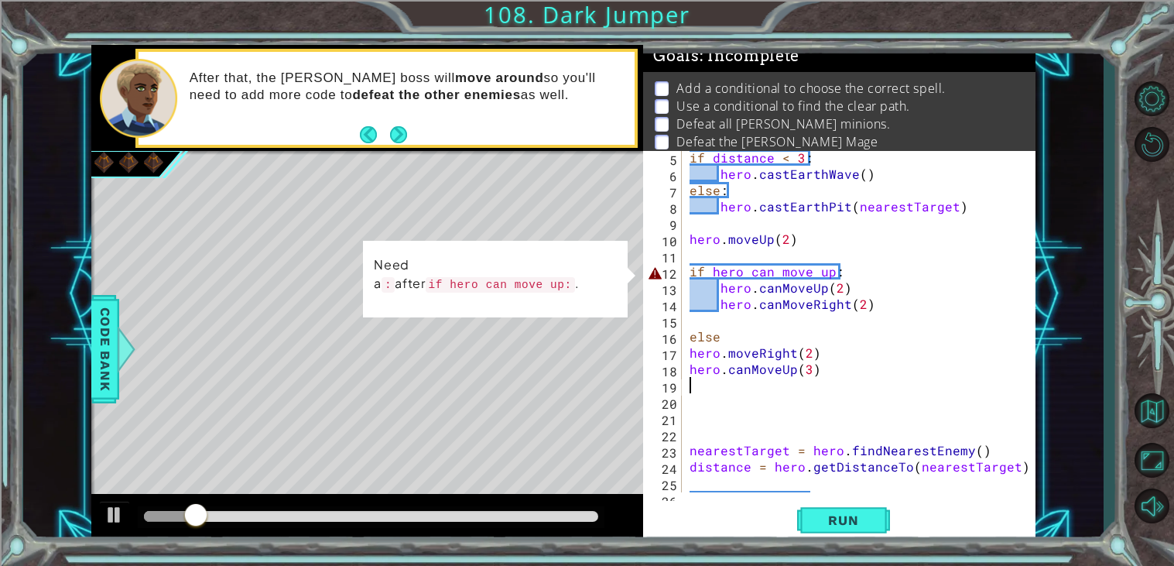
click at [785, 373] on div "if distance < 3 : hero . castEarthWave ( ) else : hero . [GEOGRAPHIC_DATA] ( ne…" at bounding box center [862, 336] width 353 height 374
click at [754, 272] on div "if distance < 3 : hero . castEarthWave ( ) else : hero . [GEOGRAPHIC_DATA] ( ne…" at bounding box center [862, 336] width 353 height 374
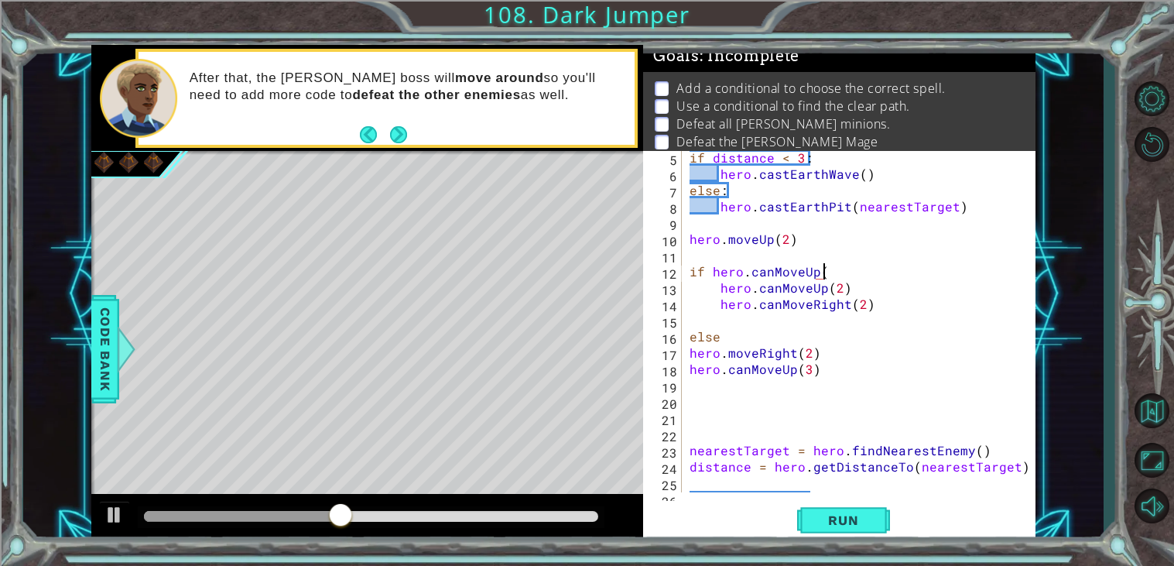
scroll to position [0, 7]
click at [826, 357] on div "if distance < 3 : hero . castEarthWave ( ) else : hero . [GEOGRAPHIC_DATA] ( ne…" at bounding box center [862, 336] width 353 height 374
click at [844, 521] on span "Run" at bounding box center [842, 519] width 61 height 15
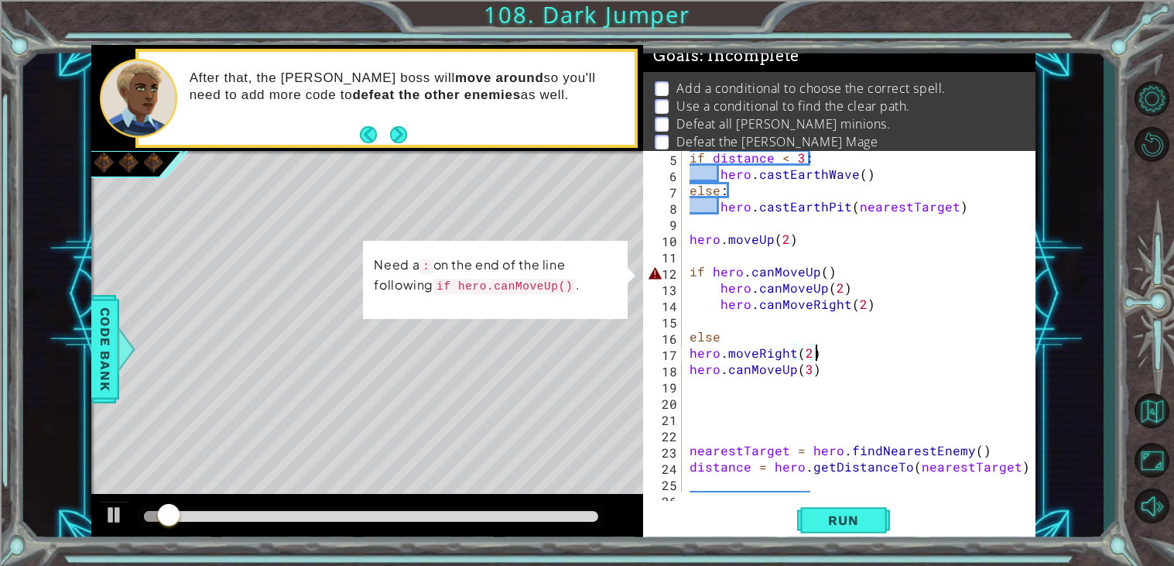
click at [838, 275] on div "if distance < 3 : hero . castEarthWave ( ) else : hero . [GEOGRAPHIC_DATA] ( ne…" at bounding box center [862, 336] width 353 height 374
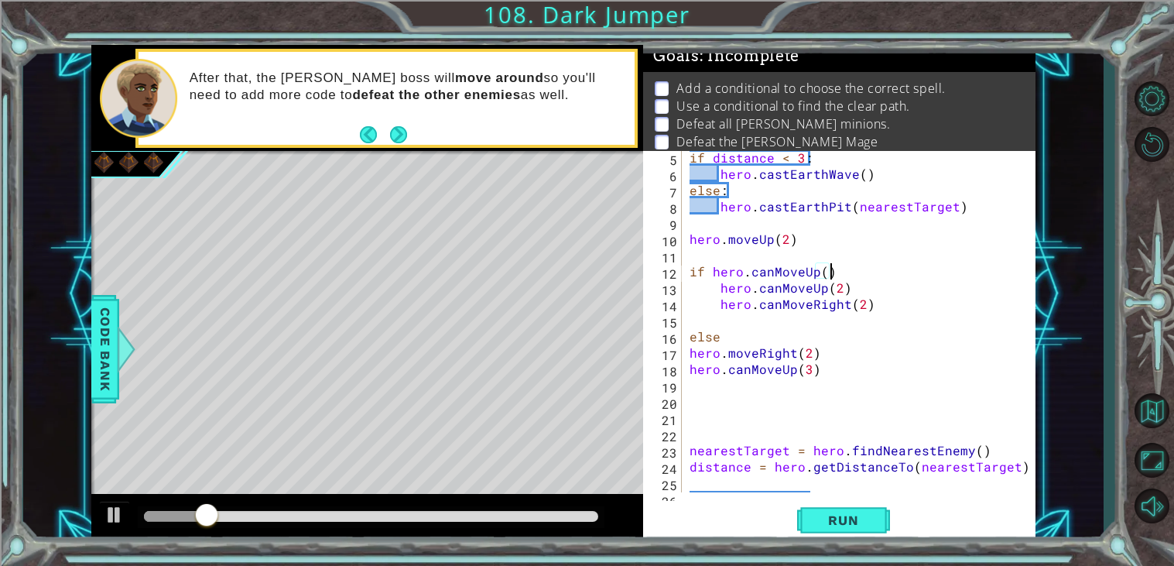
scroll to position [0, 7]
click at [850, 511] on button "Run" at bounding box center [843, 520] width 93 height 39
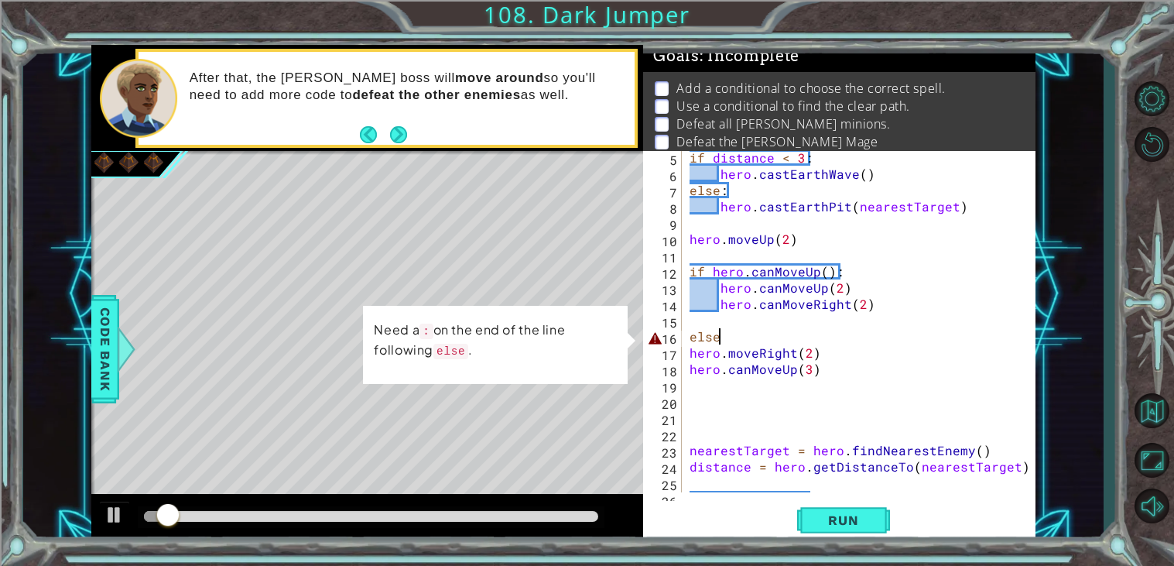
click at [750, 340] on div "if distance < 3 : hero . castEarthWave ( ) else : hero . [GEOGRAPHIC_DATA] ( ne…" at bounding box center [862, 336] width 353 height 374
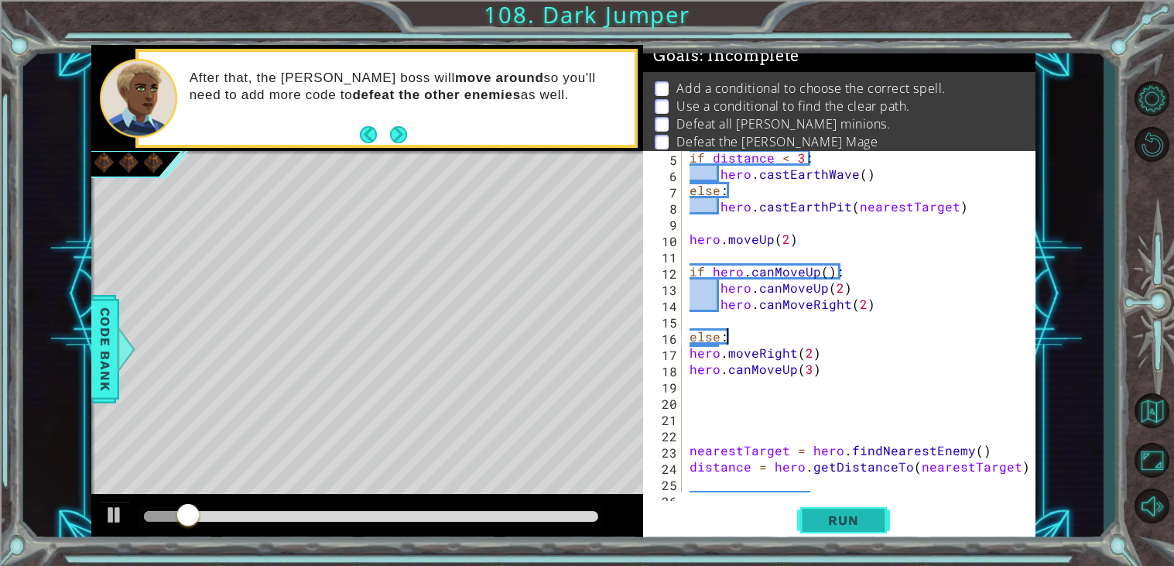
click at [819, 521] on span "Run" at bounding box center [842, 519] width 61 height 15
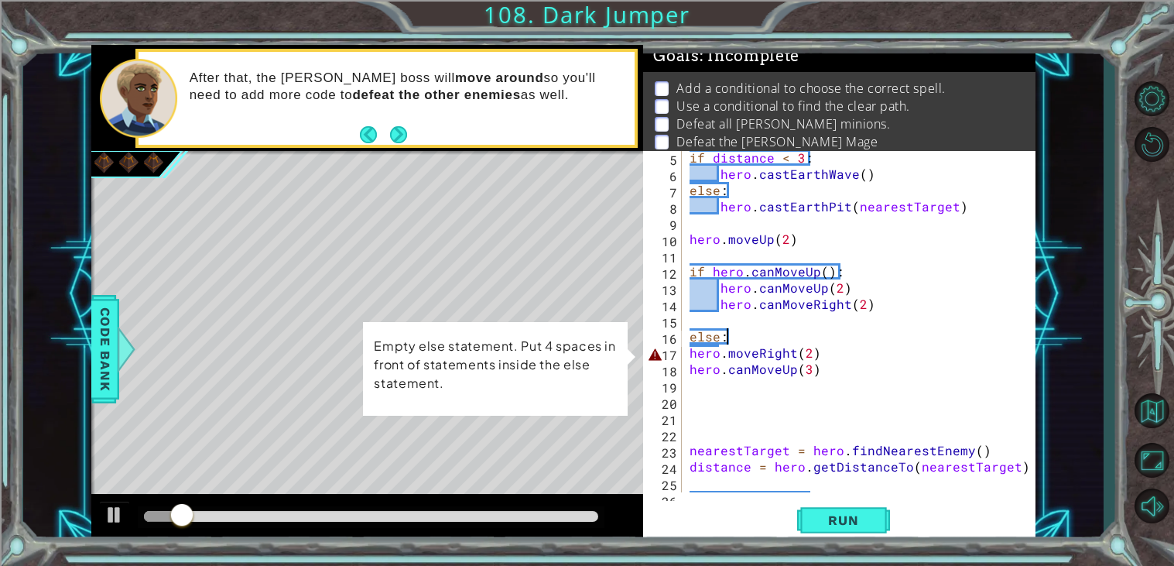
click at [692, 357] on div "if distance < 3 : hero . castEarthWave ( ) else : hero . [GEOGRAPHIC_DATA] ( ne…" at bounding box center [862, 336] width 353 height 374
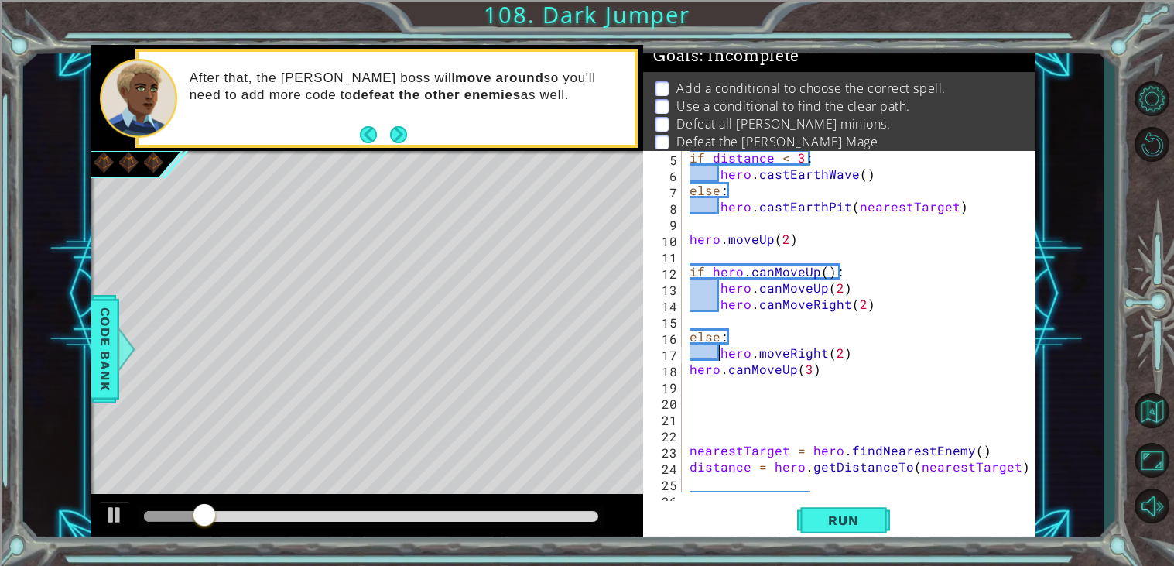
click at [691, 375] on div "if distance < 3 : hero . castEarthWave ( ) else : hero . [GEOGRAPHIC_DATA] ( ne…" at bounding box center [862, 336] width 353 height 374
type textarea "hero.canMoveUp(3)"
click at [850, 526] on span "Run" at bounding box center [842, 519] width 61 height 15
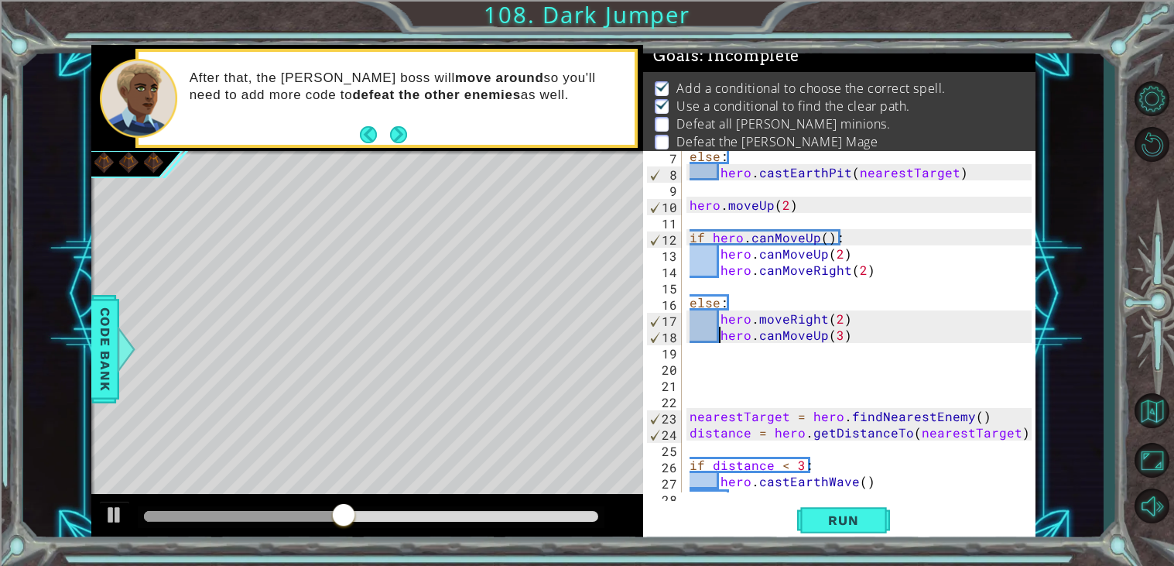
scroll to position [89, 0]
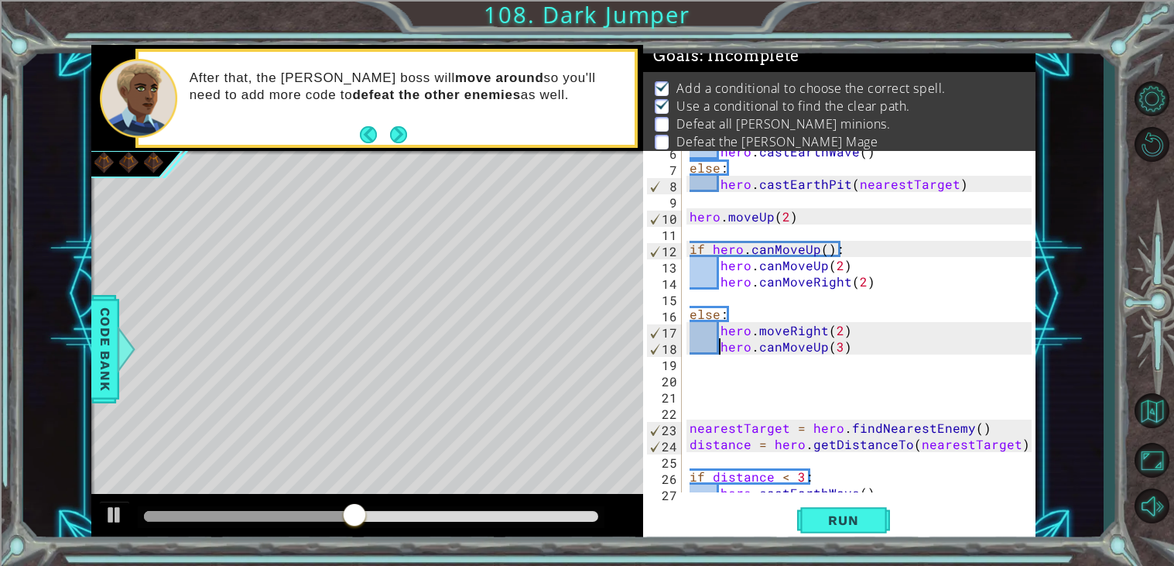
click at [706, 386] on div "hero . castEarthWave ( ) else : hero . [GEOGRAPHIC_DATA] ( nearestTarget ) hero…" at bounding box center [862, 330] width 353 height 374
click at [836, 518] on span "Run" at bounding box center [842, 519] width 61 height 15
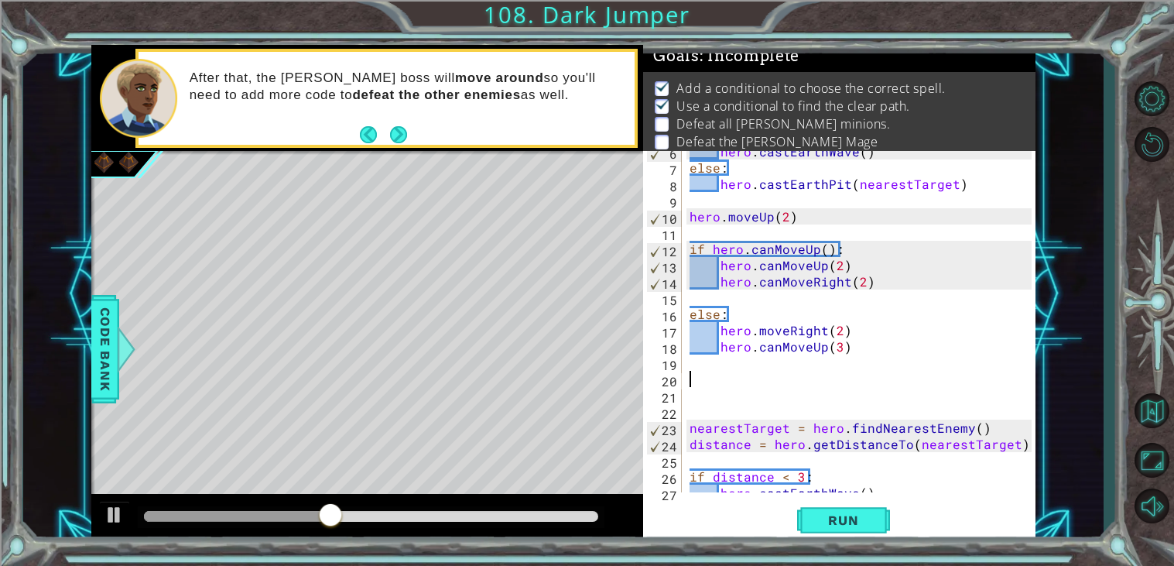
click at [782, 282] on div "hero . castEarthWave ( ) else : hero . [GEOGRAPHIC_DATA] ( nearestTarget ) hero…" at bounding box center [862, 330] width 353 height 374
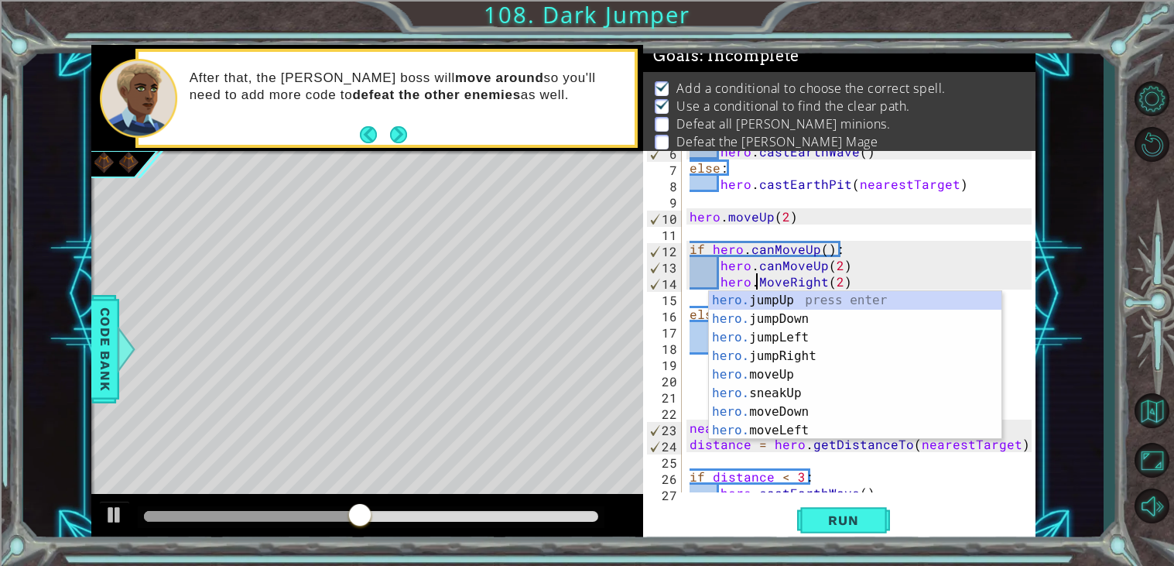
click at [778, 266] on div "hero . castEarthWave ( ) else : hero . [GEOGRAPHIC_DATA] ( nearestTarget ) hero…" at bounding box center [862, 330] width 353 height 374
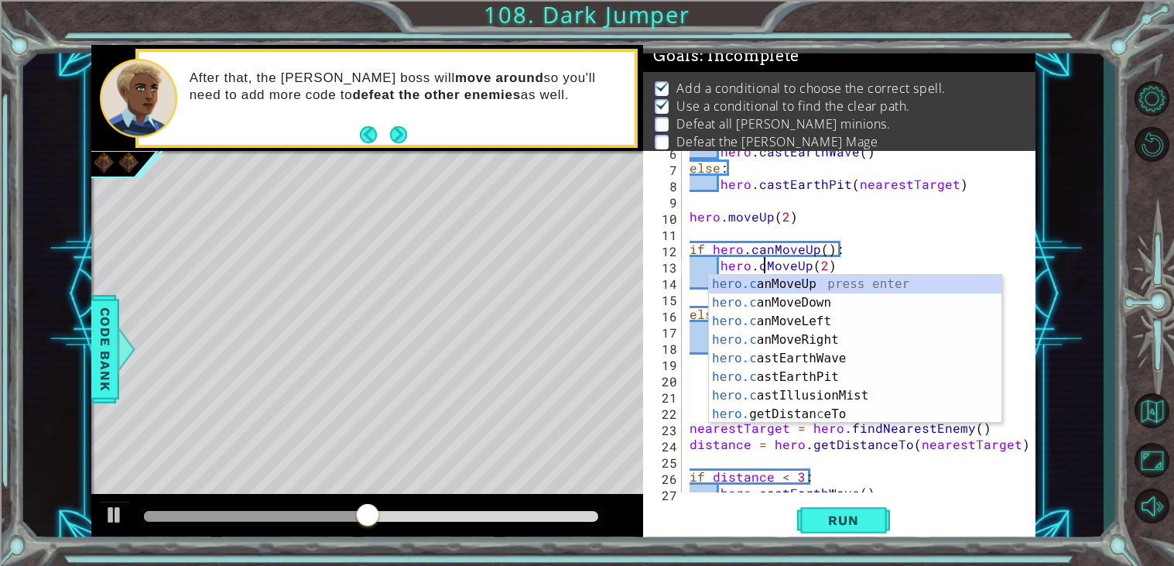
type textarea "hero.MoveUp(2)"
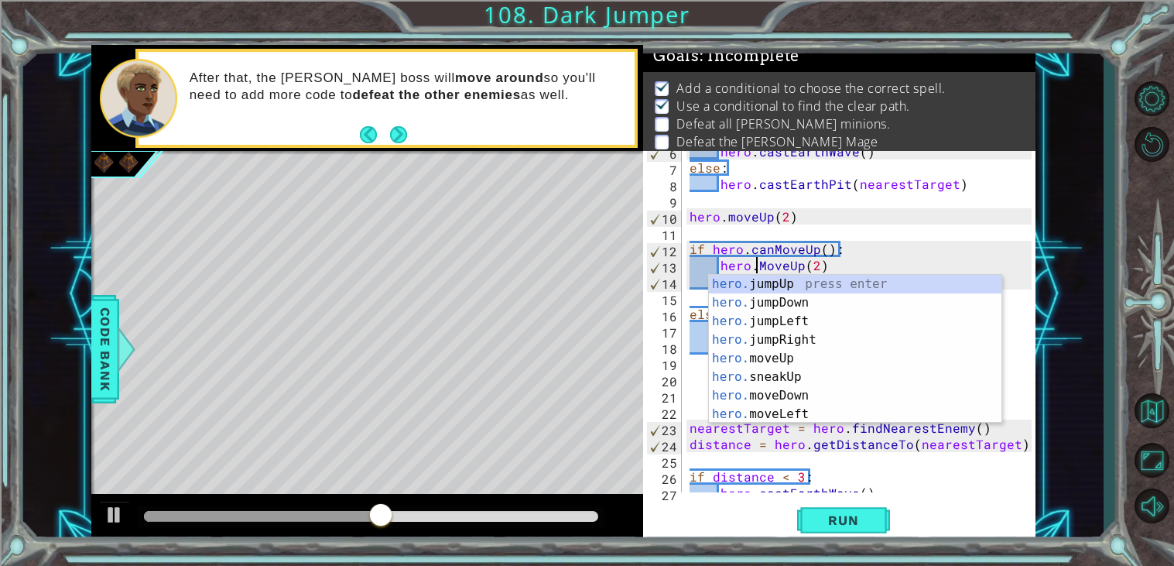
click at [977, 239] on div "hero . castEarthWave ( ) else : hero . [GEOGRAPHIC_DATA] ( nearestTarget ) hero…" at bounding box center [862, 330] width 353 height 374
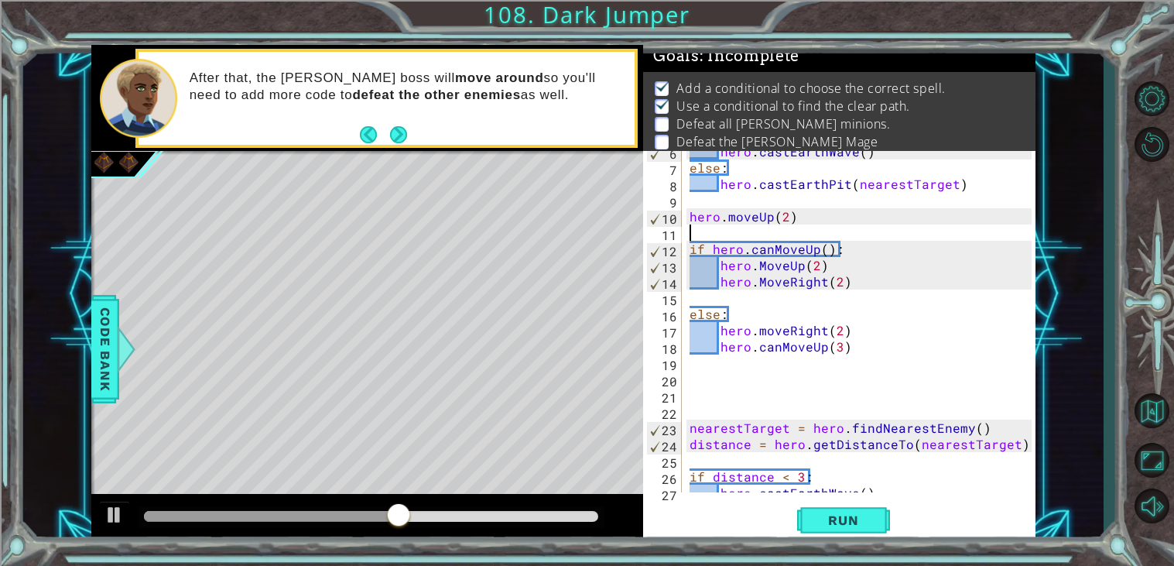
click at [782, 349] on div "hero . castEarthWave ( ) else : hero . [GEOGRAPHIC_DATA] ( nearestTarget ) hero…" at bounding box center [862, 330] width 353 height 374
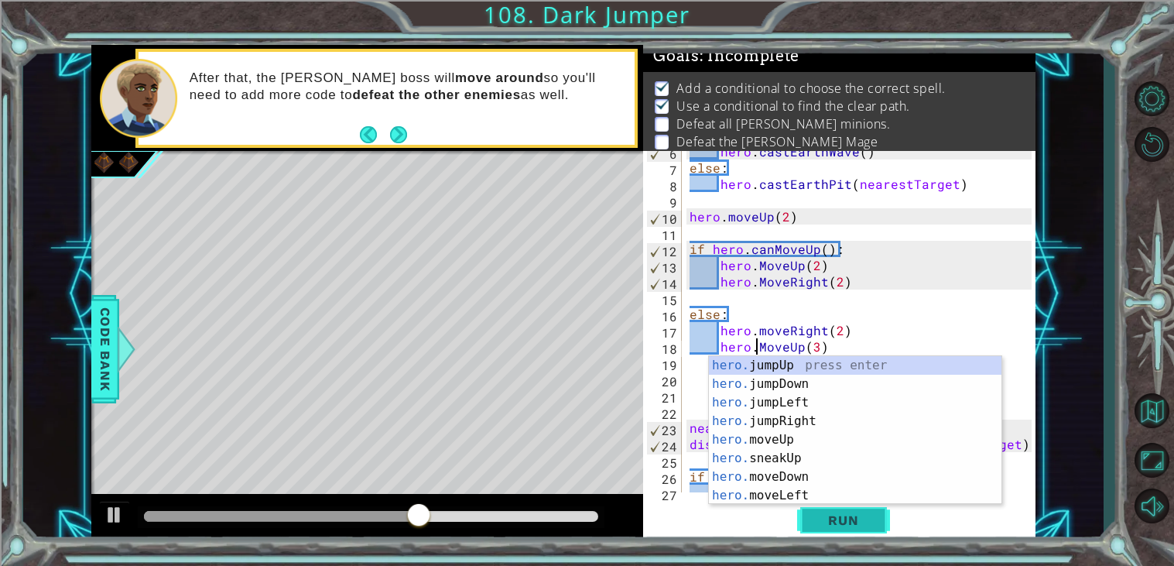
click at [839, 512] on span "Run" at bounding box center [842, 519] width 61 height 15
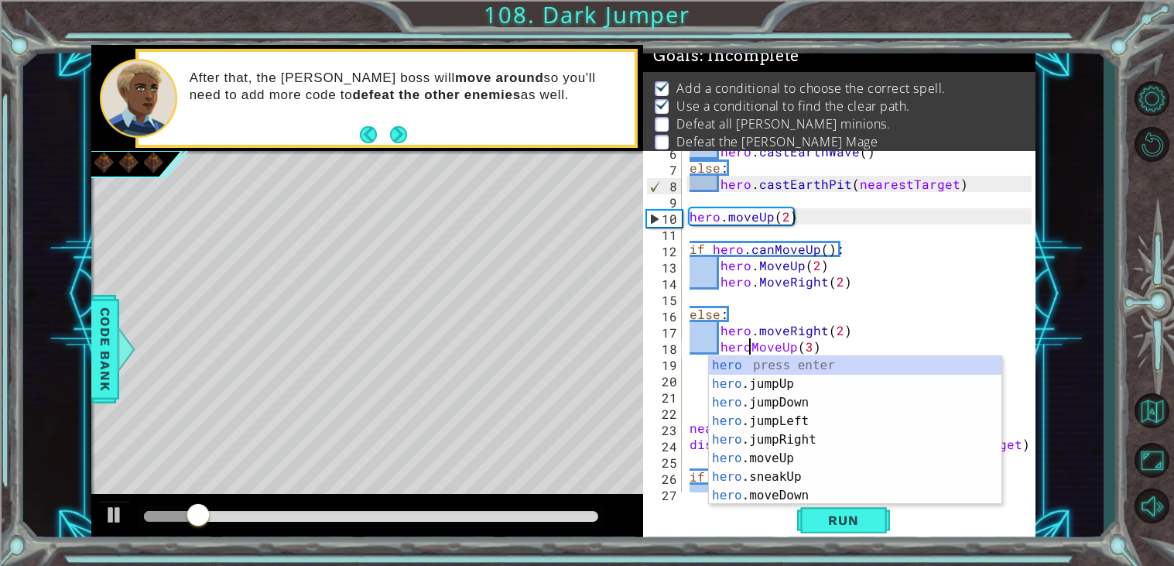
scroll to position [0, 3]
type textarea "hero.MoveUp(3)"
click at [820, 524] on span "Run" at bounding box center [842, 519] width 61 height 15
